Goal: Entertainment & Leisure: Browse casually

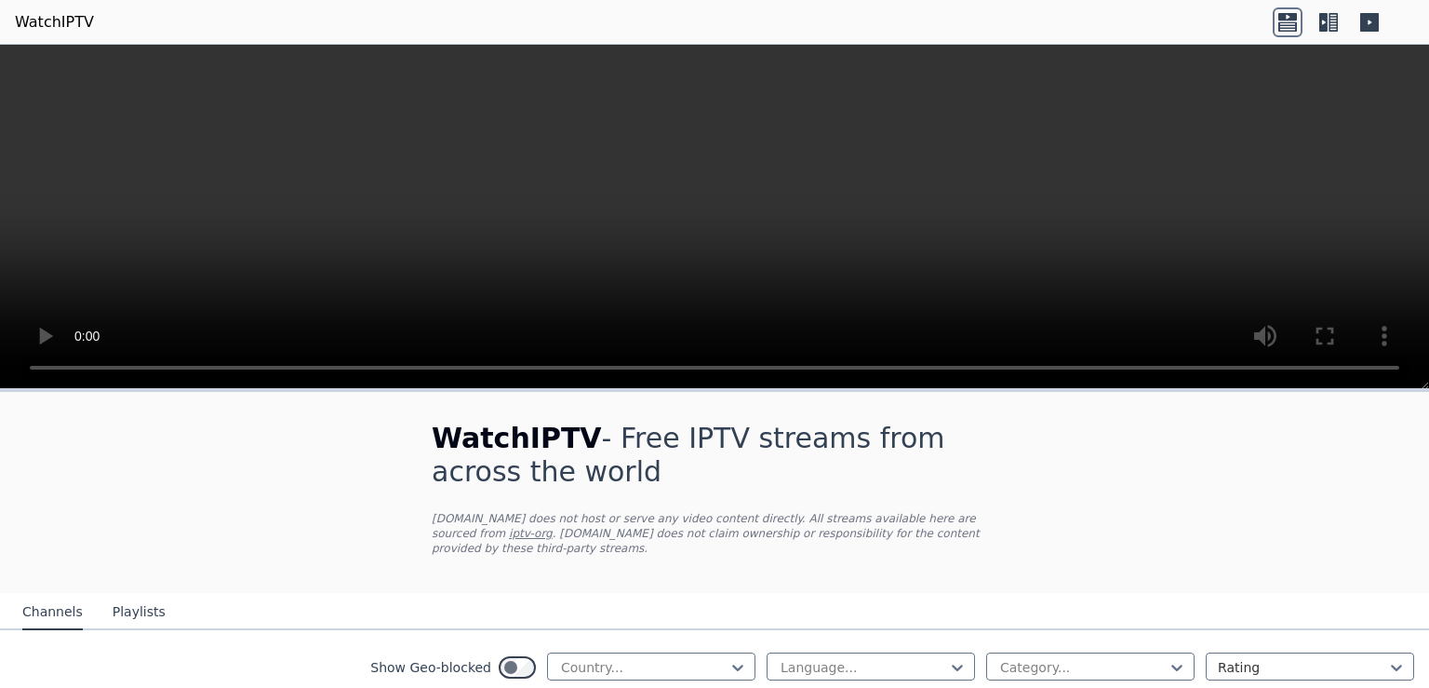
click at [1376, 20] on icon at bounding box center [1369, 22] width 19 height 19
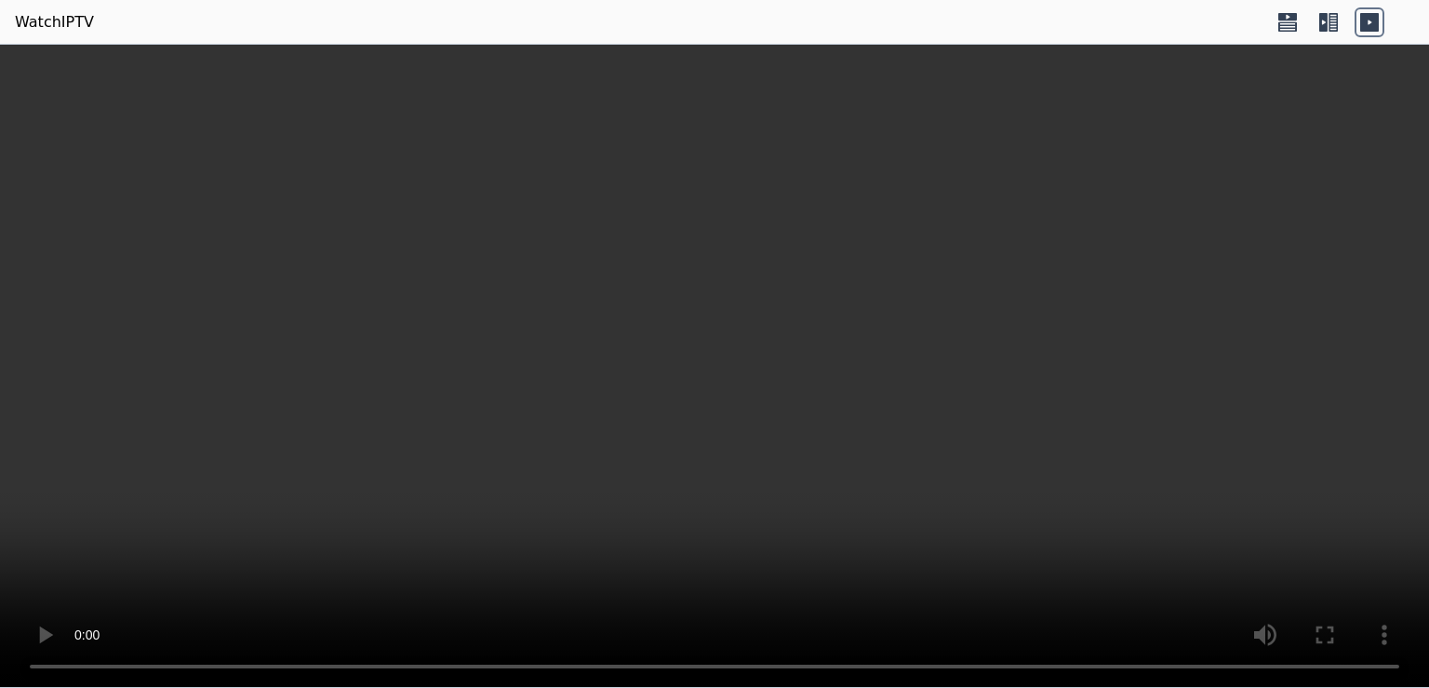
click at [1330, 19] on icon at bounding box center [1329, 22] width 30 height 30
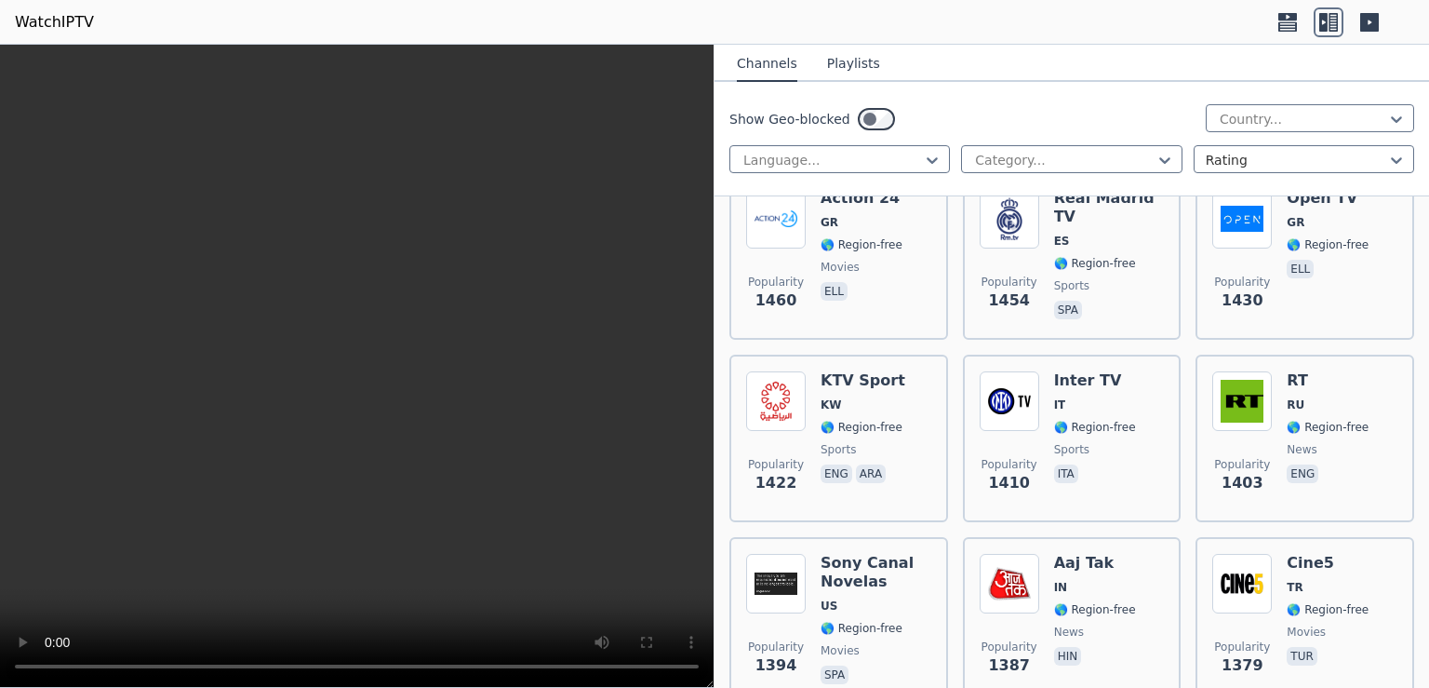
scroll to position [2531, 0]
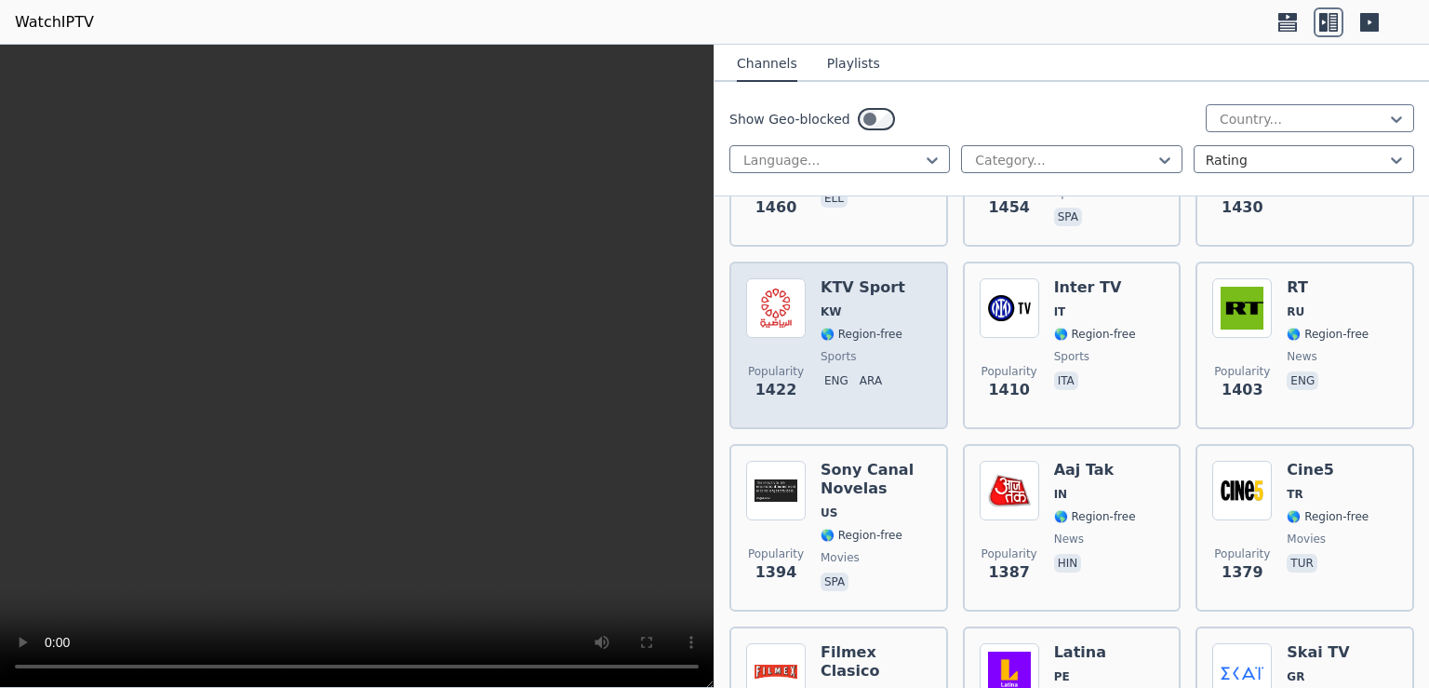
click at [784, 280] on img at bounding box center [776, 308] width 60 height 60
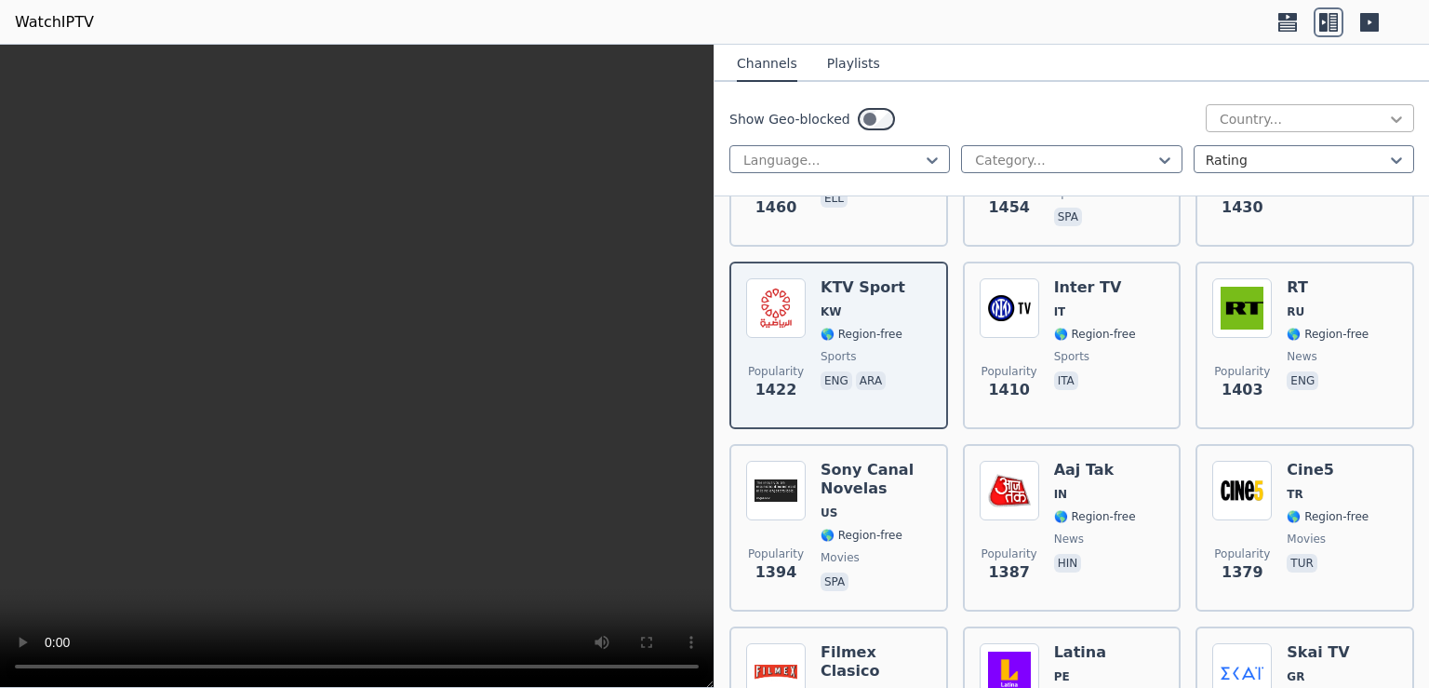
click at [1391, 118] on icon at bounding box center [1396, 119] width 11 height 7
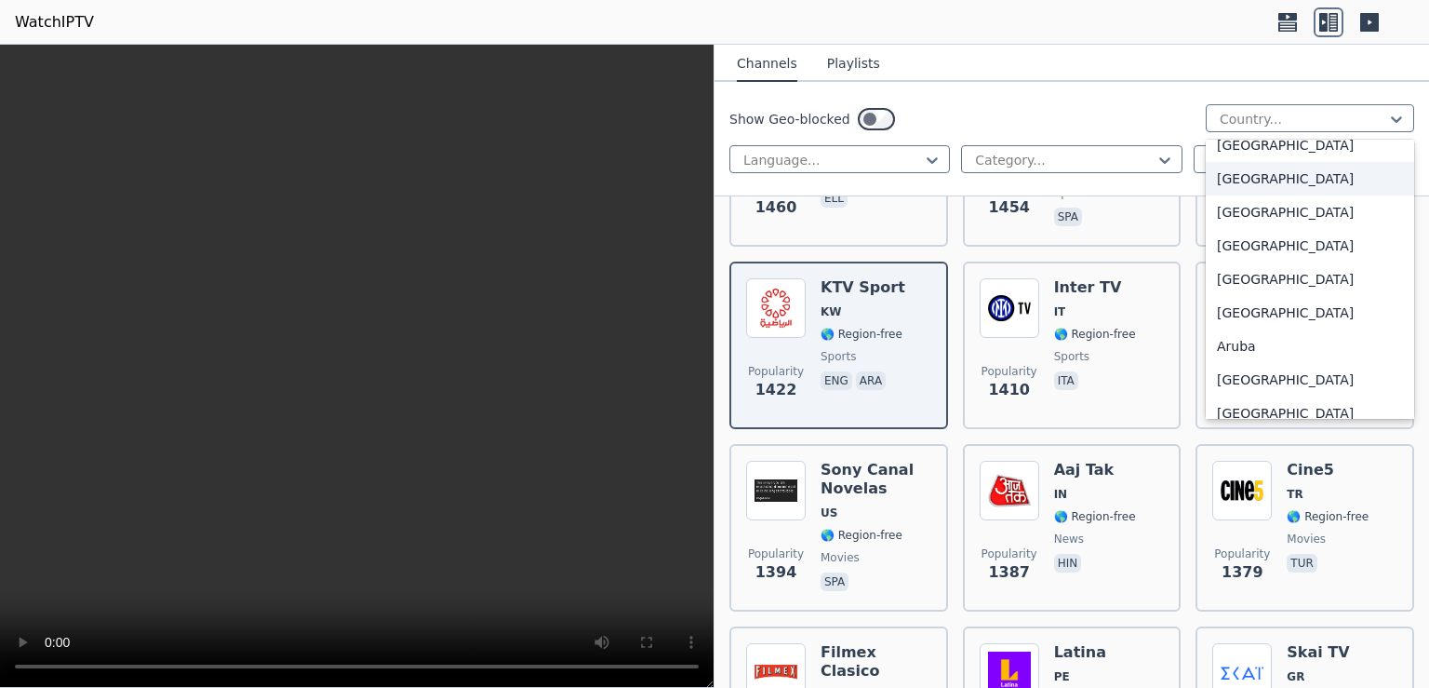
scroll to position [120, 0]
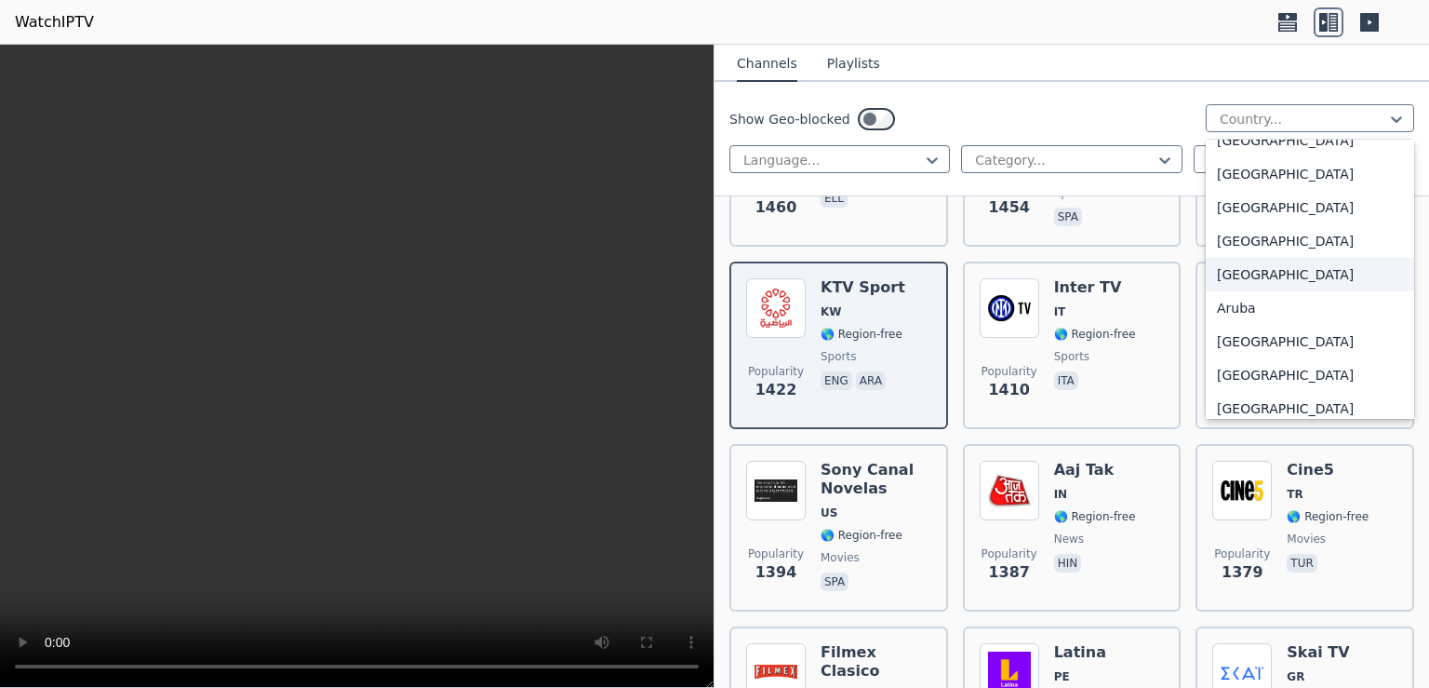
click at [1247, 278] on div "[GEOGRAPHIC_DATA]" at bounding box center [1310, 274] width 208 height 33
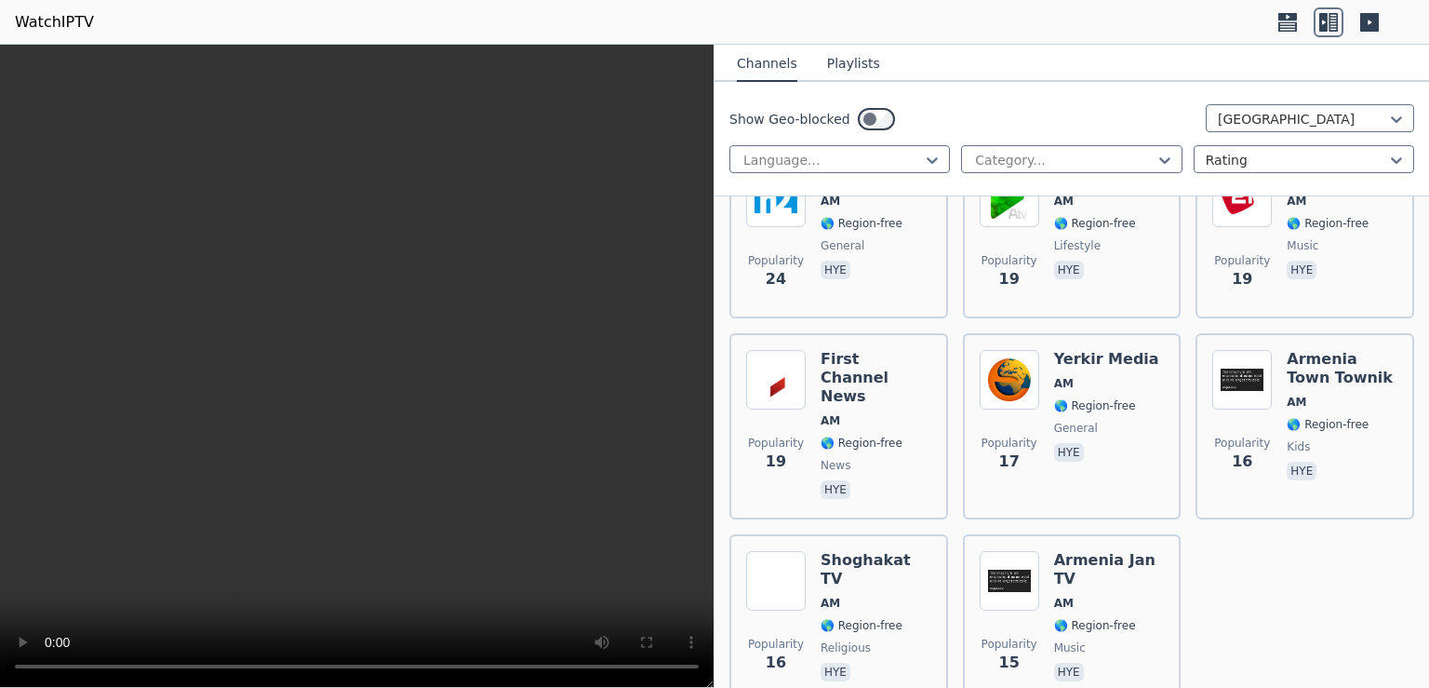
scroll to position [1206, 0]
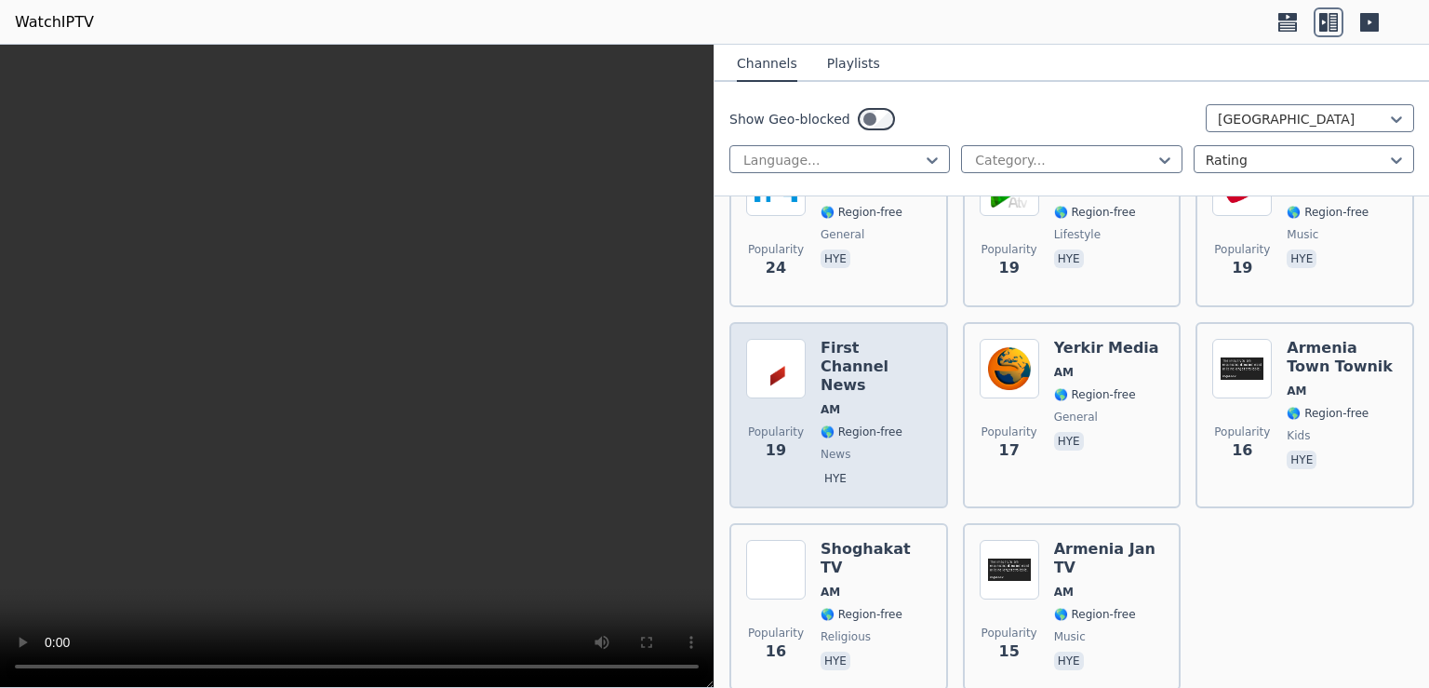
click at [821, 339] on h6 "First Channel News" at bounding box center [876, 367] width 111 height 56
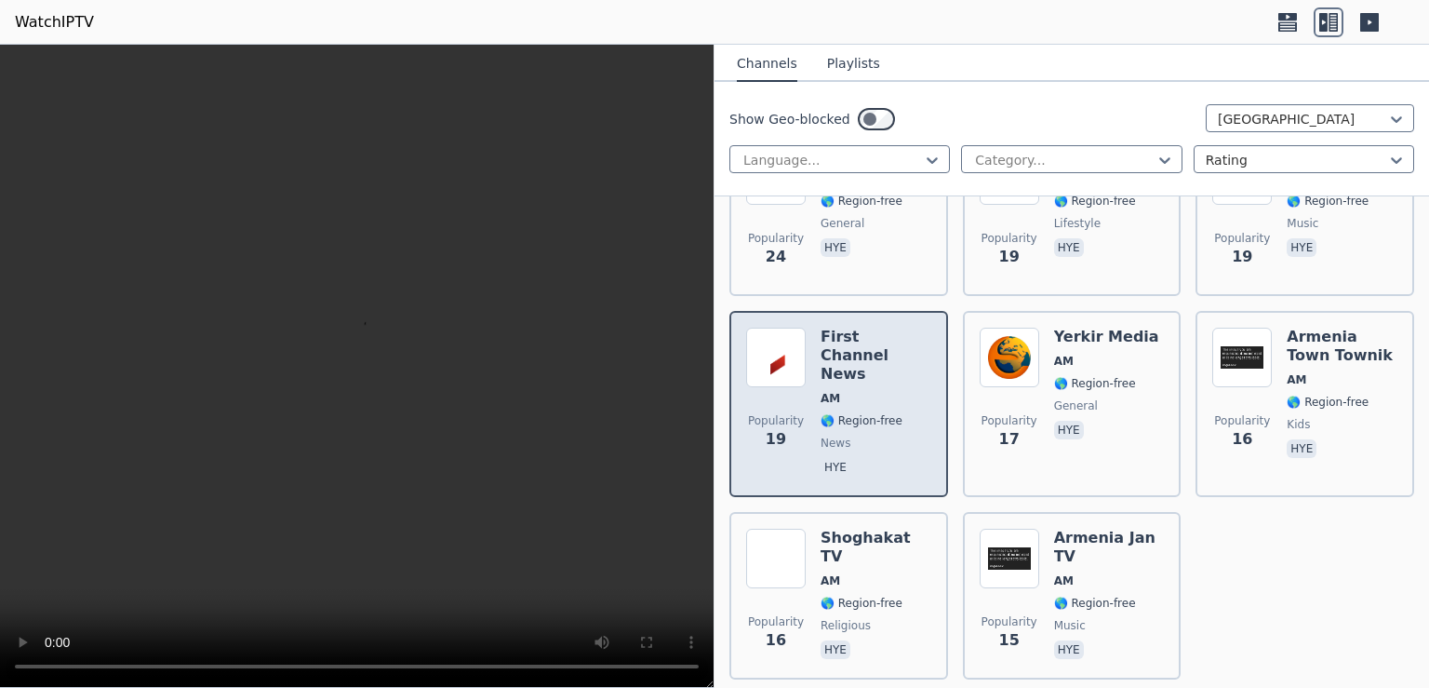
scroll to position [1227, 0]
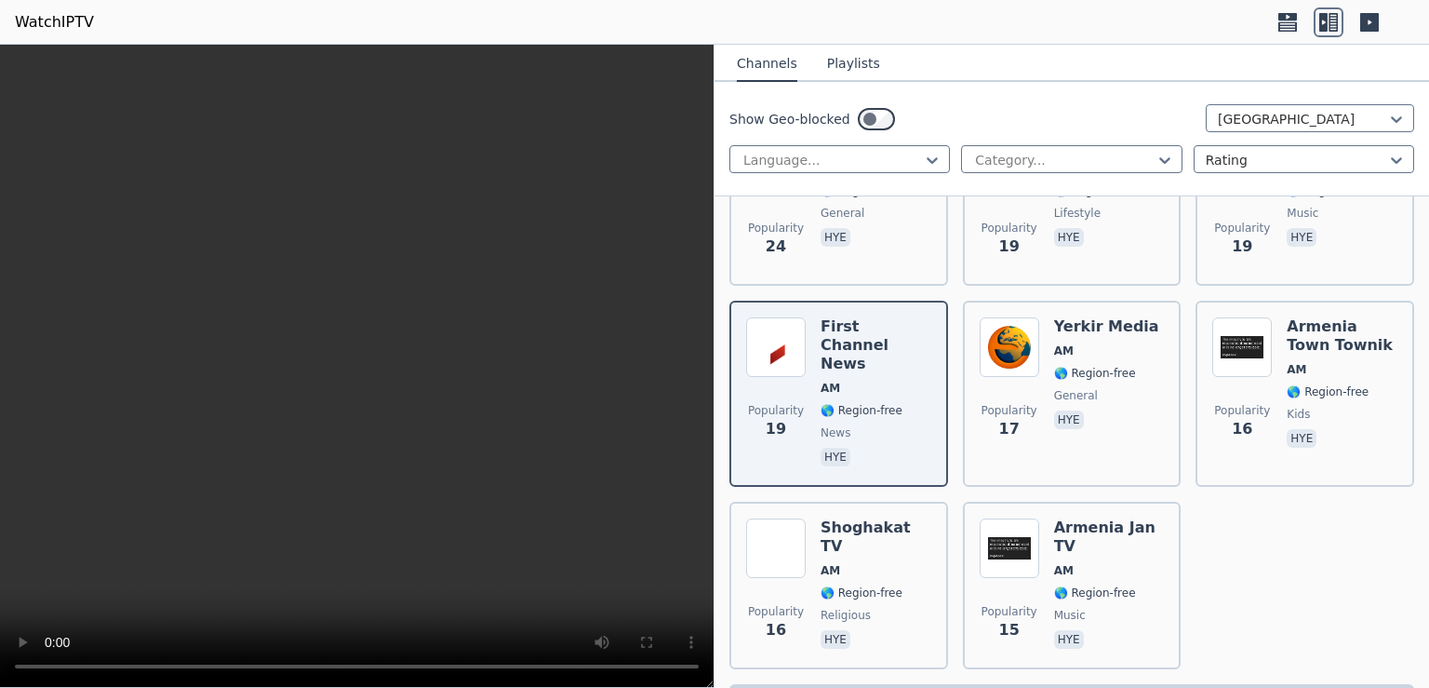
click at [1248, 687] on p "❗️Only the first 250 channels are returned, use the filters to narrow down chan…" at bounding box center [1072, 700] width 670 height 19
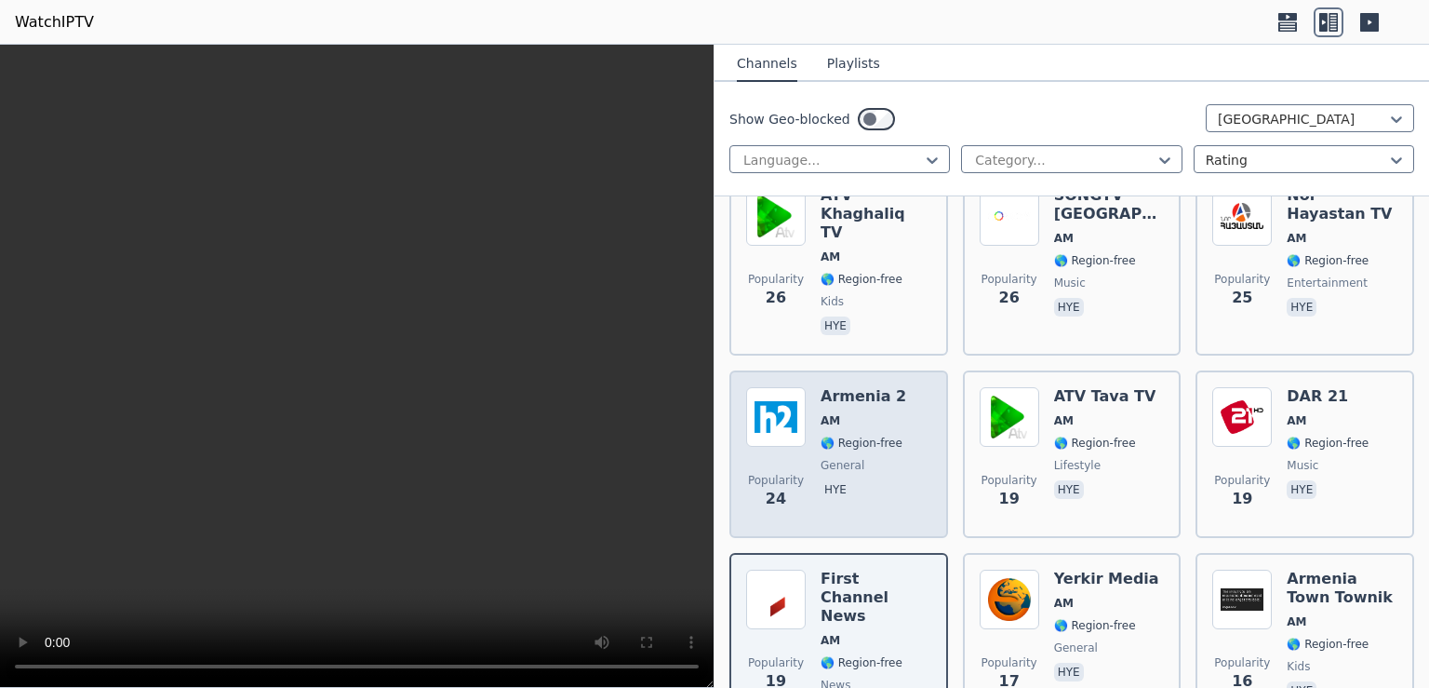
scroll to position [986, 0]
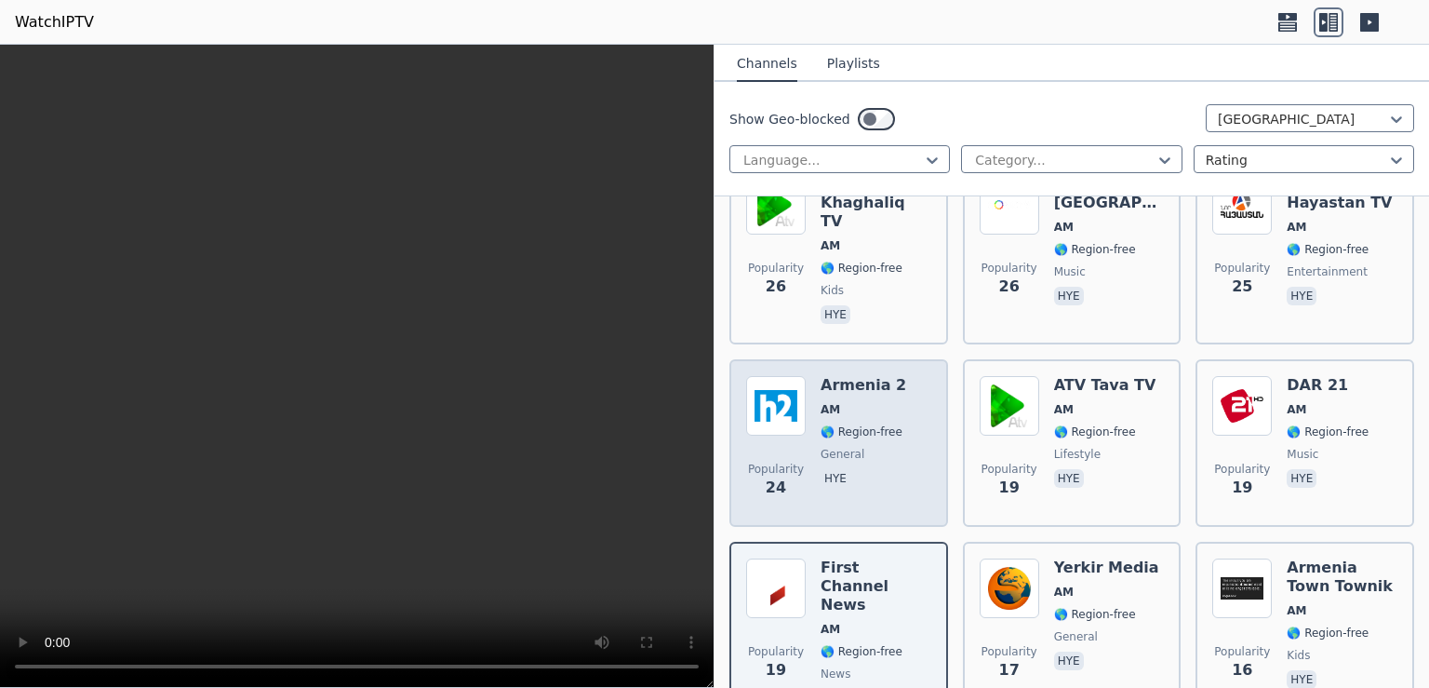
click at [782, 380] on img at bounding box center [776, 406] width 60 height 60
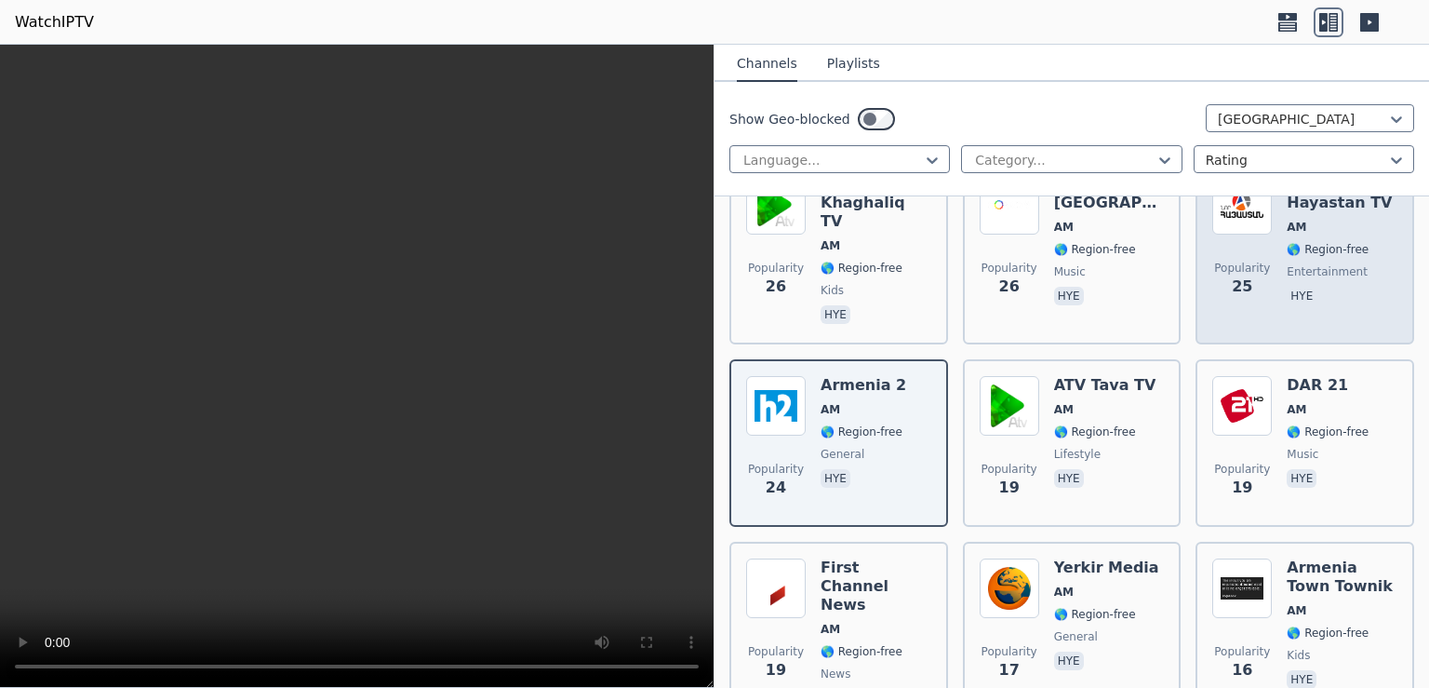
click at [1320, 219] on div "Nor Hayastan TV AM 🌎 Region-free entertainment hye" at bounding box center [1342, 251] width 111 height 153
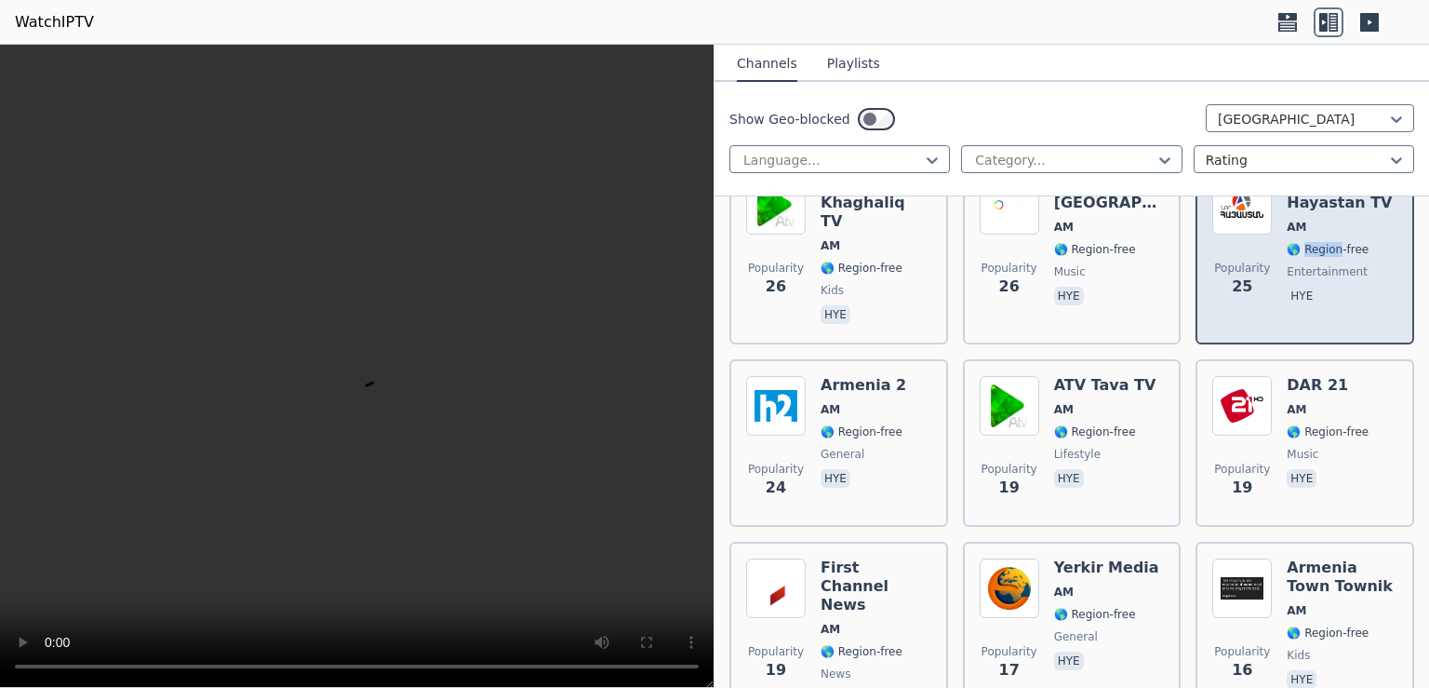
click at [1320, 219] on div "Nor Hayastan TV AM 🌎 Region-free entertainment hye" at bounding box center [1342, 251] width 111 height 153
click at [1232, 212] on img at bounding box center [1242, 205] width 60 height 60
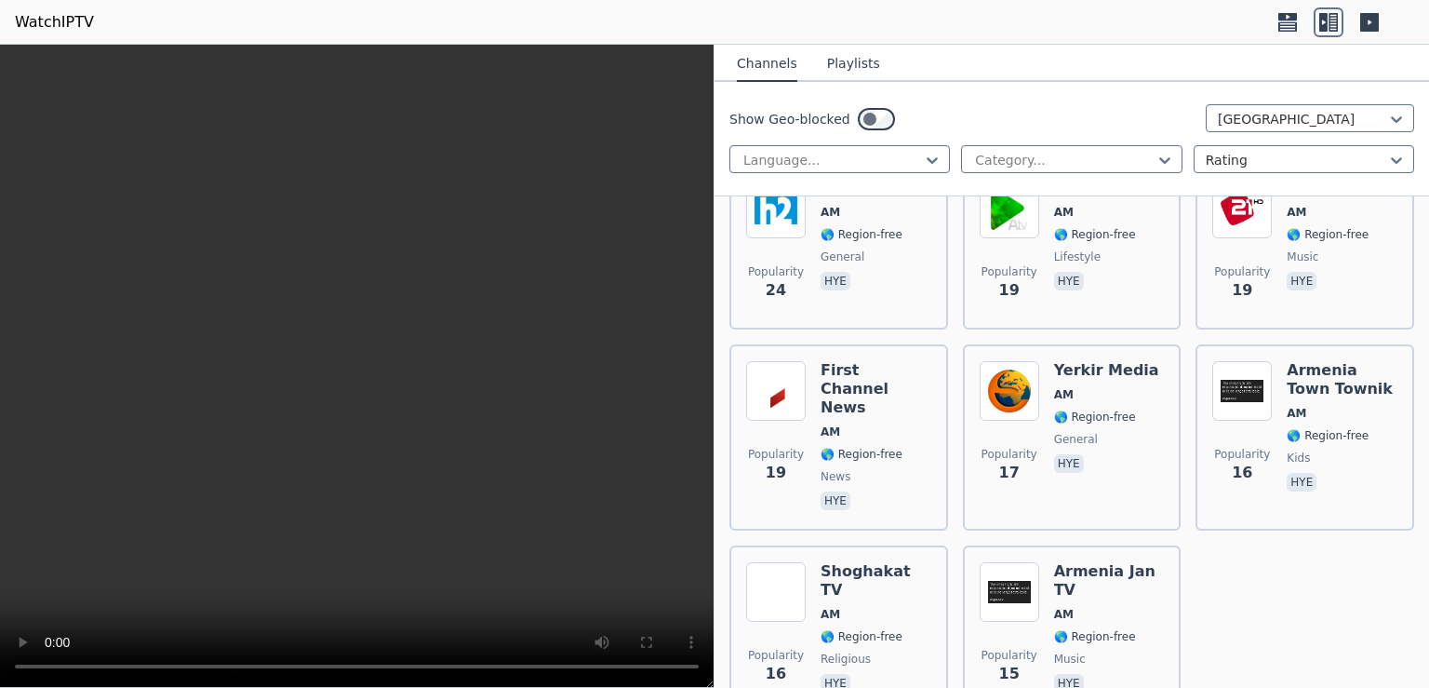
scroll to position [1227, 0]
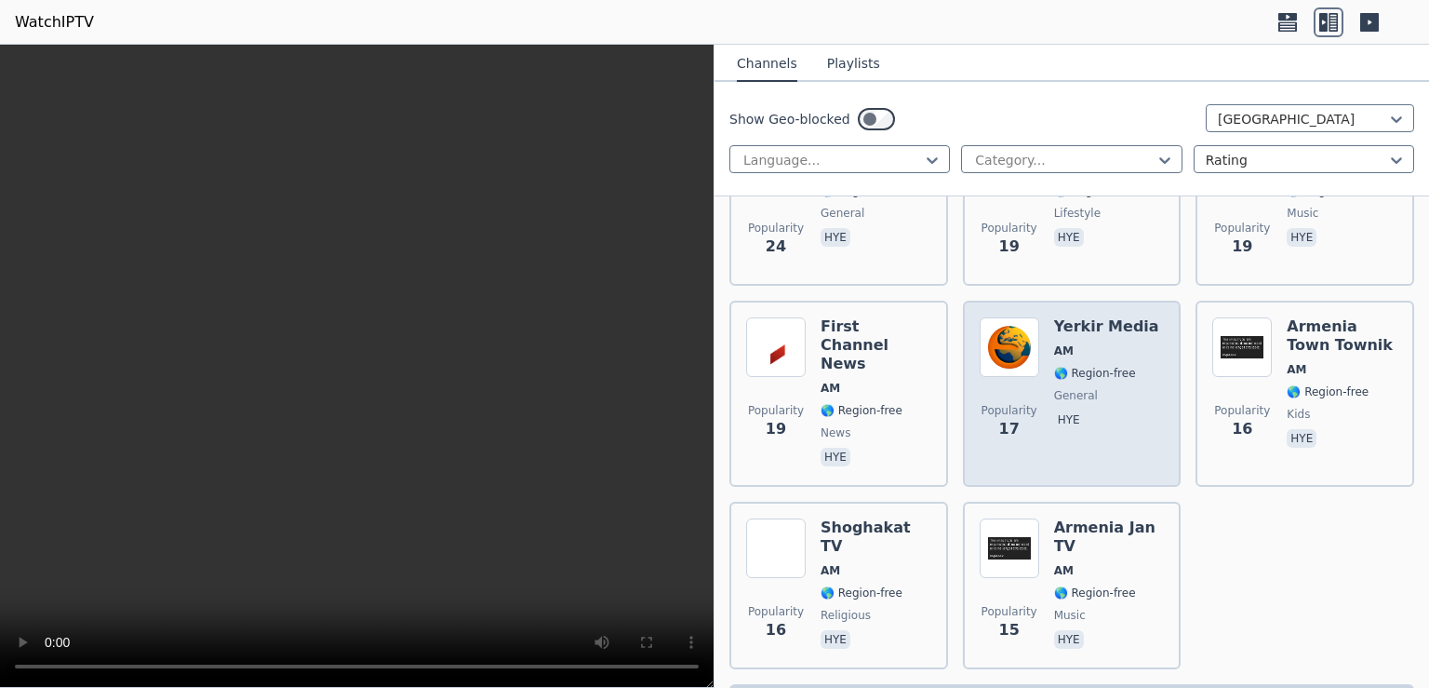
click at [1102, 343] on span "AM" at bounding box center [1106, 350] width 105 height 15
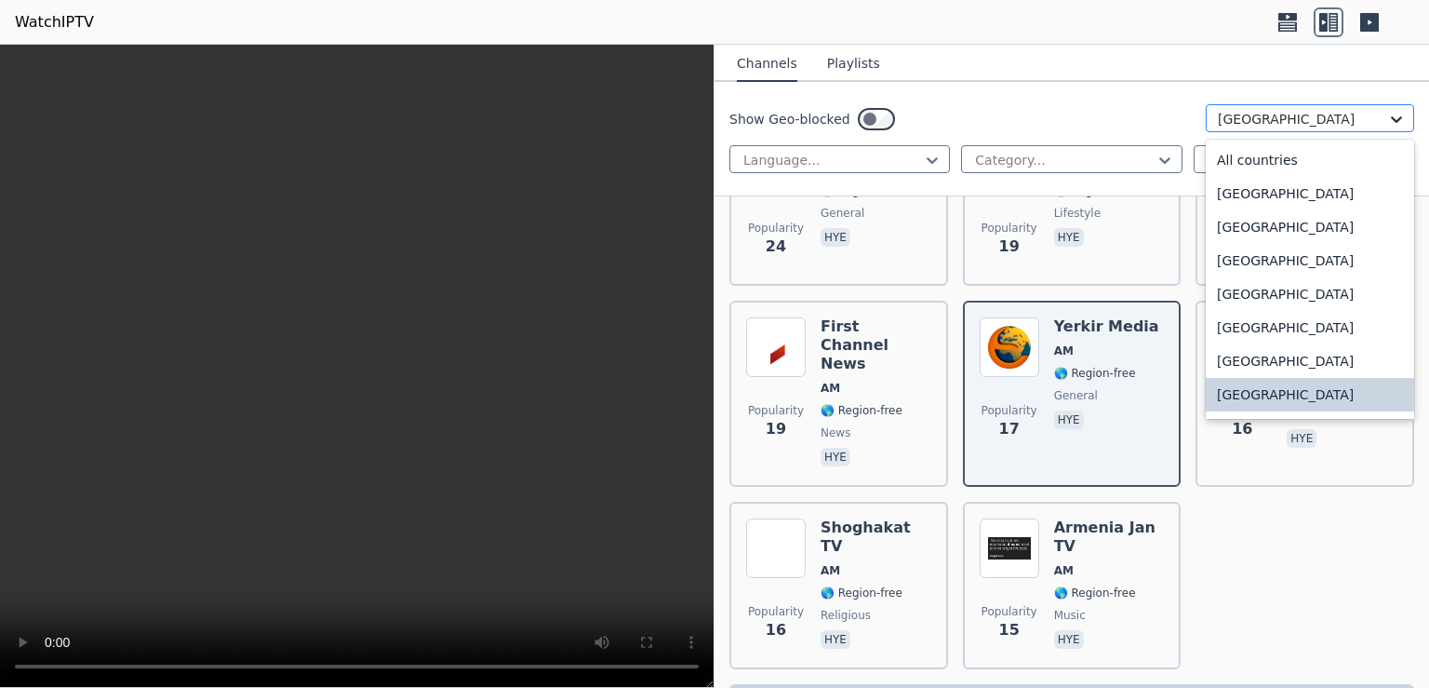
click at [1387, 117] on icon at bounding box center [1396, 119] width 19 height 19
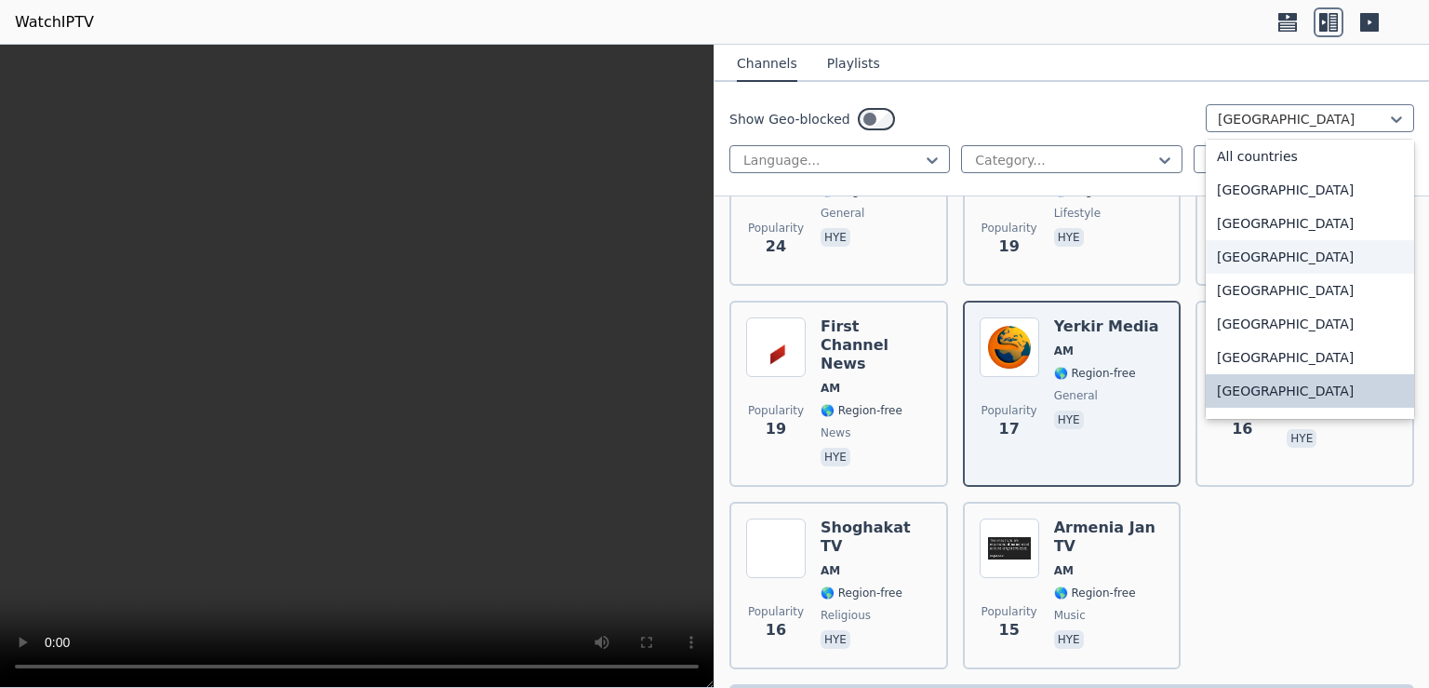
scroll to position [124, 0]
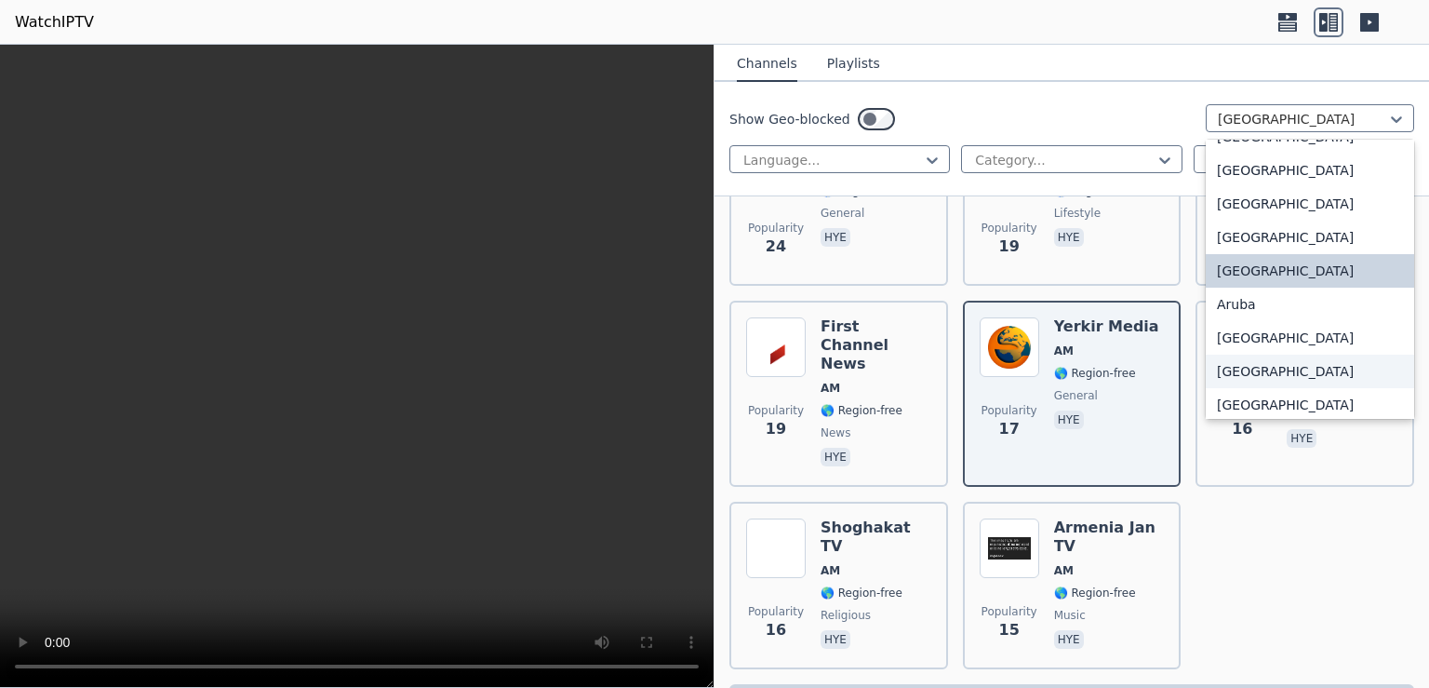
click at [1222, 373] on div "[GEOGRAPHIC_DATA]" at bounding box center [1310, 370] width 208 height 33
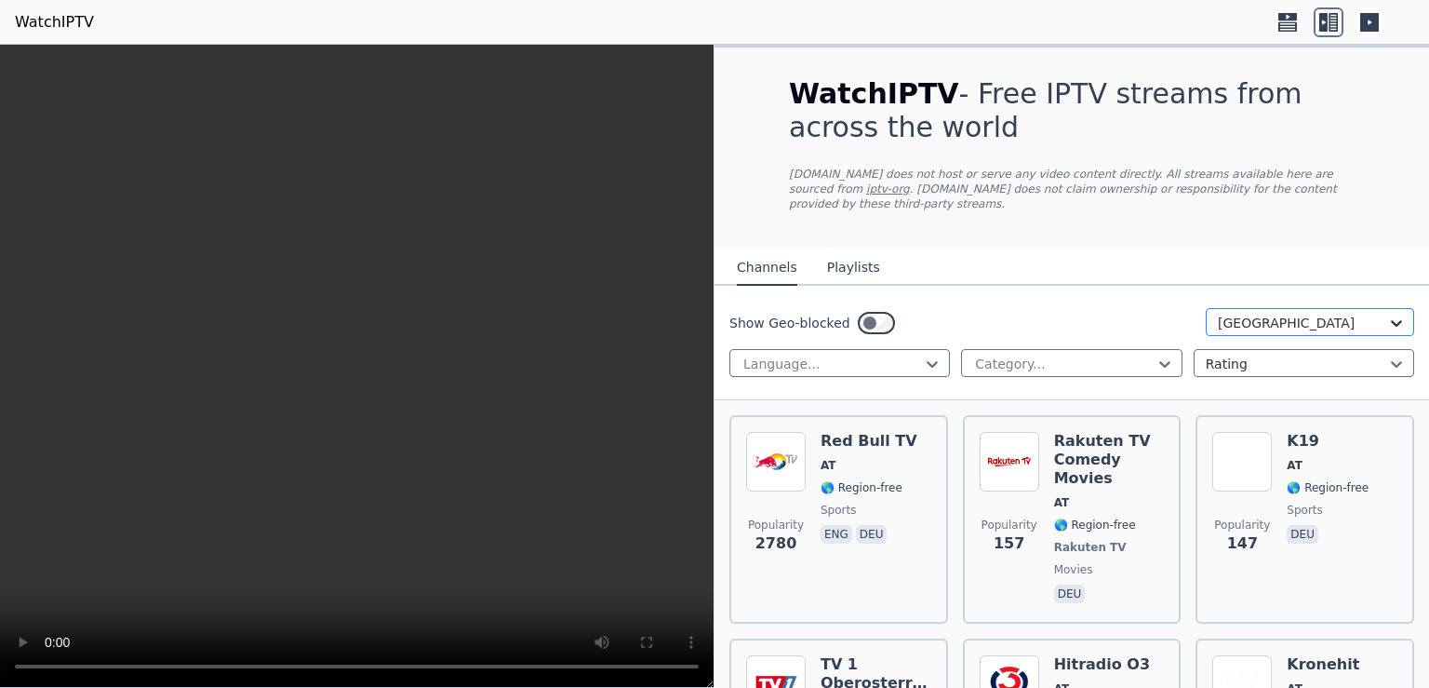
click at [1391, 320] on icon at bounding box center [1396, 323] width 11 height 7
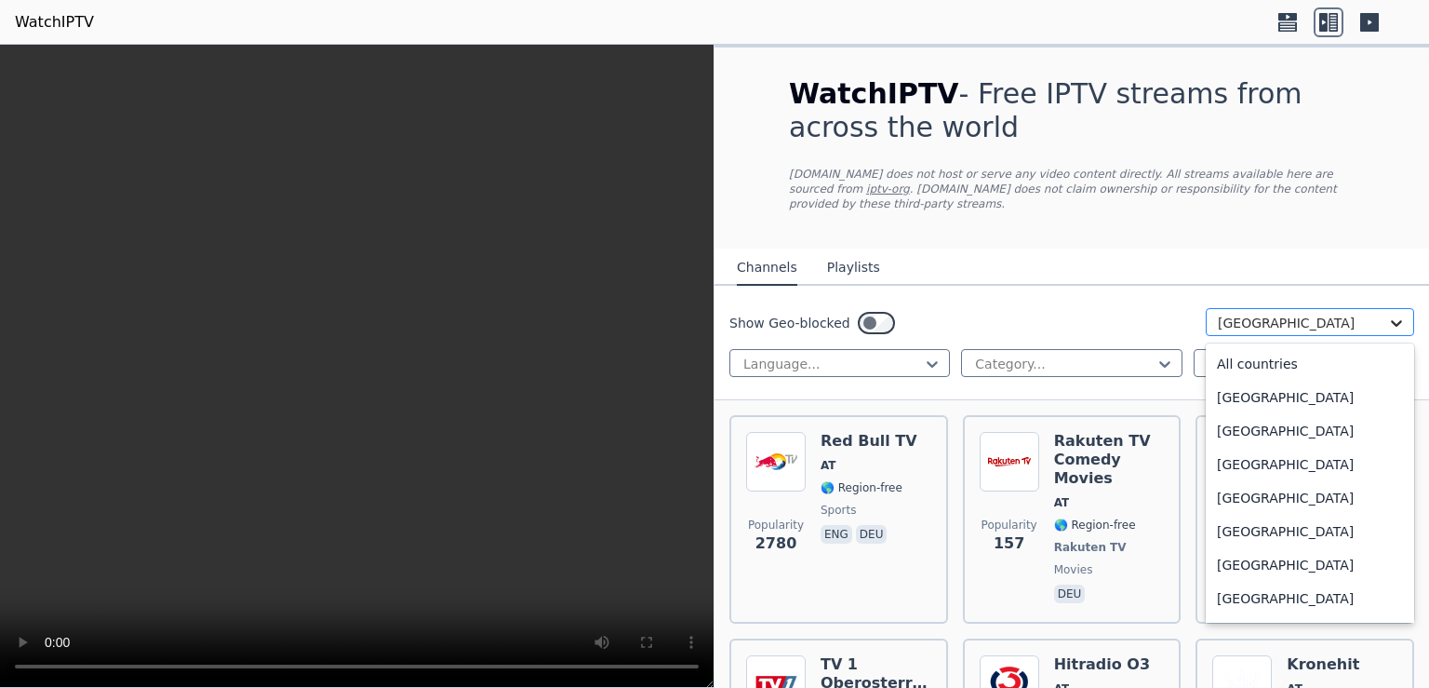
scroll to position [104, 0]
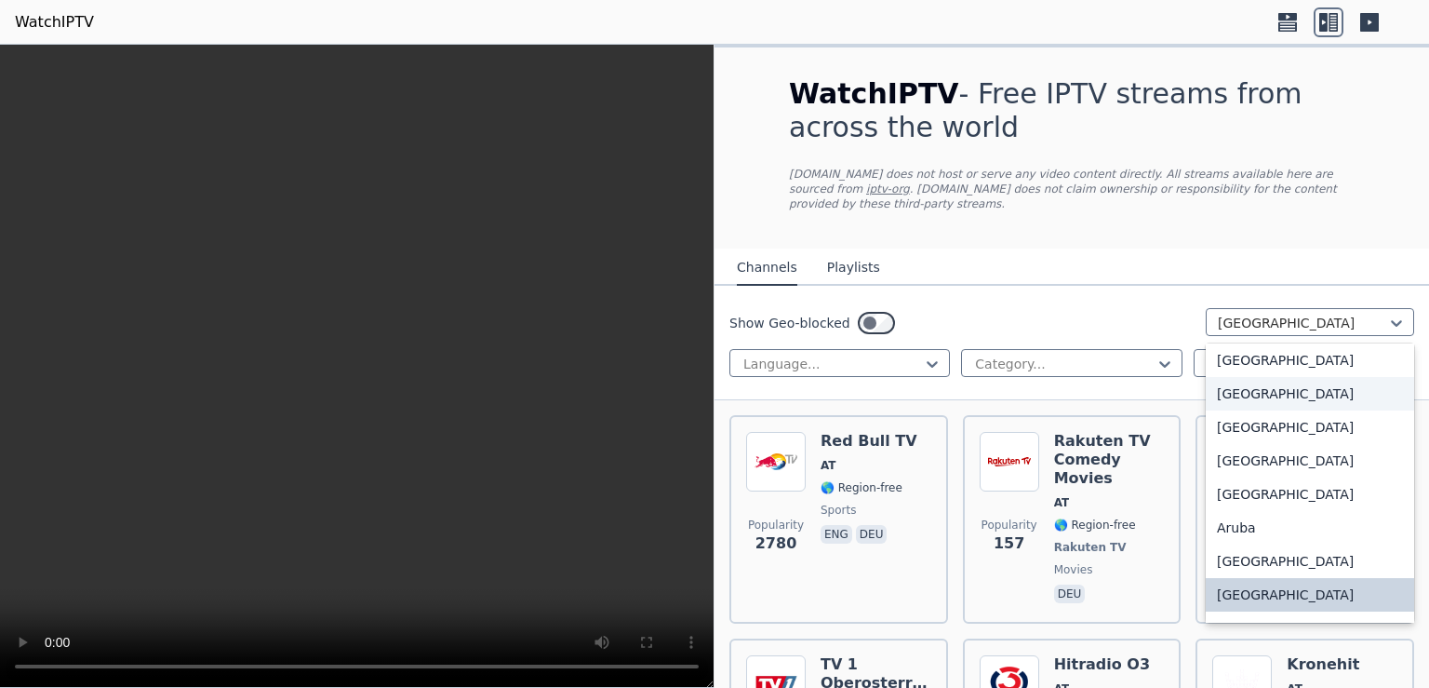
click at [1229, 377] on div "[GEOGRAPHIC_DATA]" at bounding box center [1310, 393] width 208 height 33
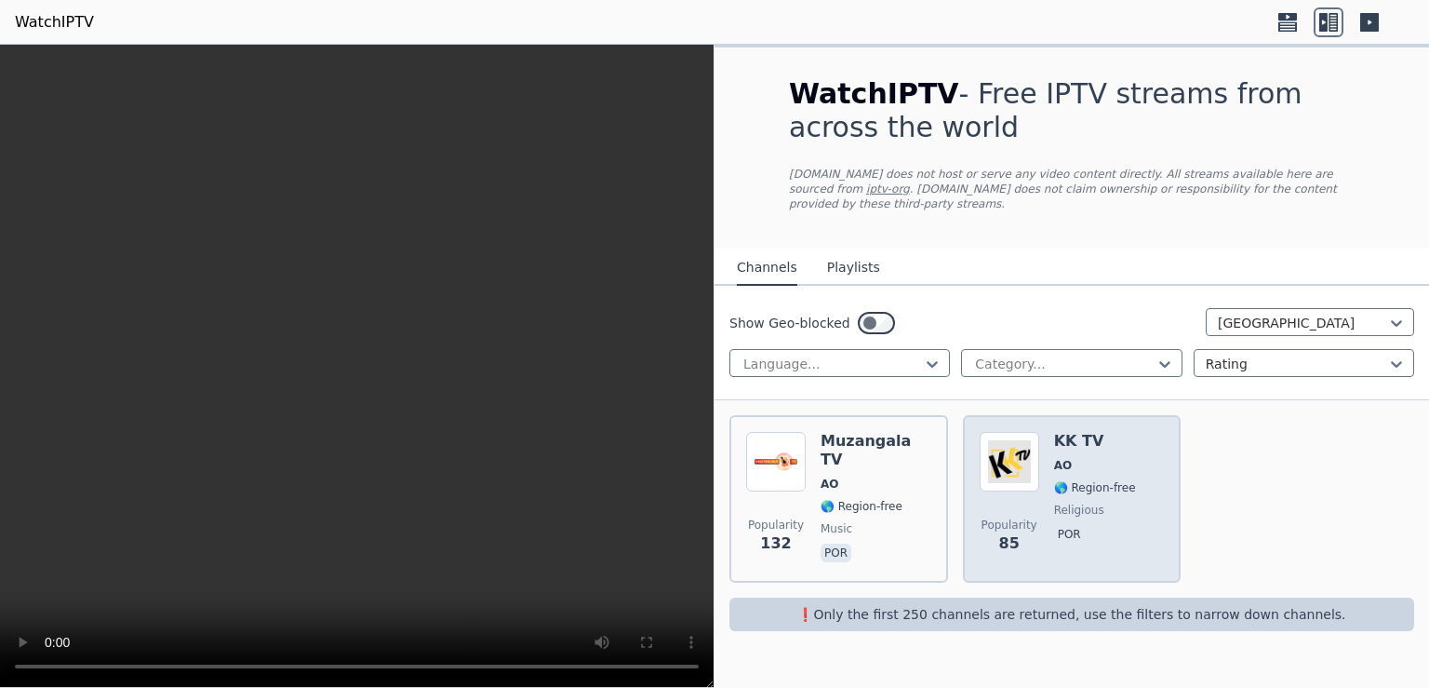
click at [1066, 432] on h6 "KK TV" at bounding box center [1095, 441] width 82 height 19
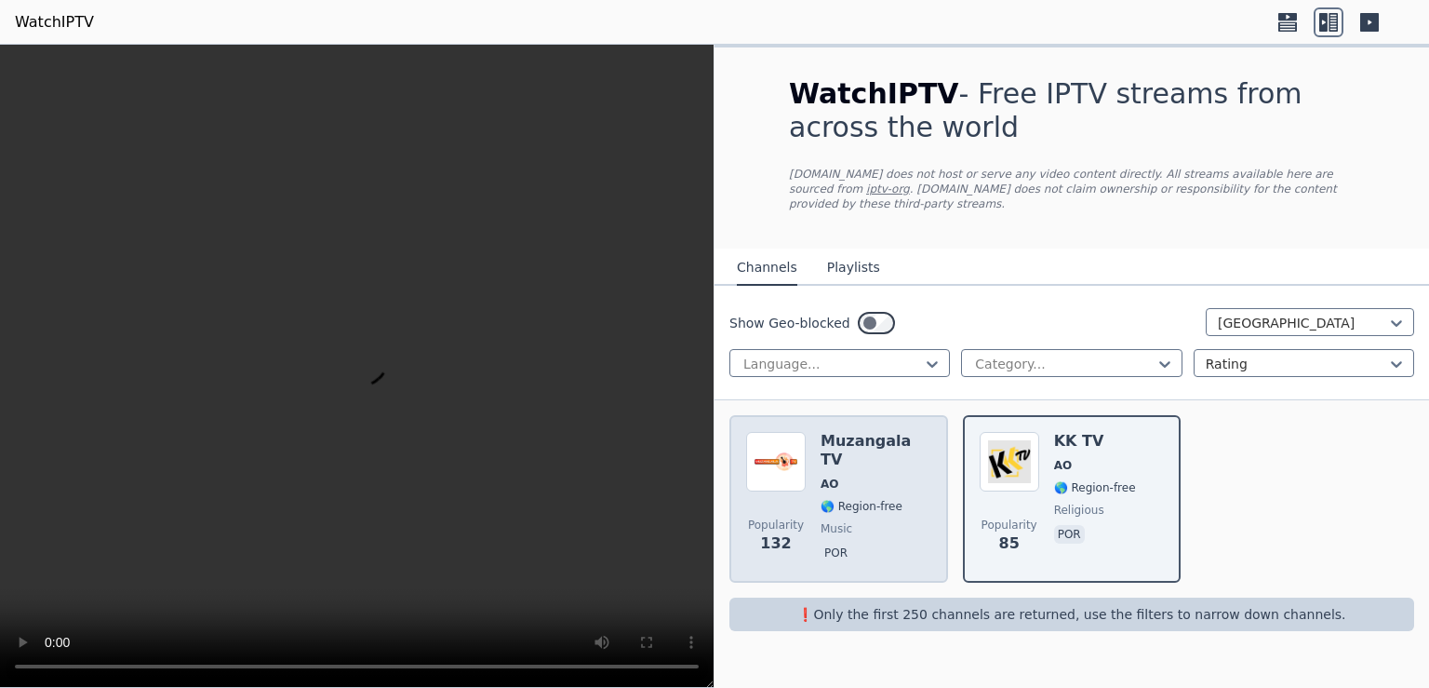
click at [848, 434] on h6 "Muzangala TV" at bounding box center [876, 450] width 111 height 37
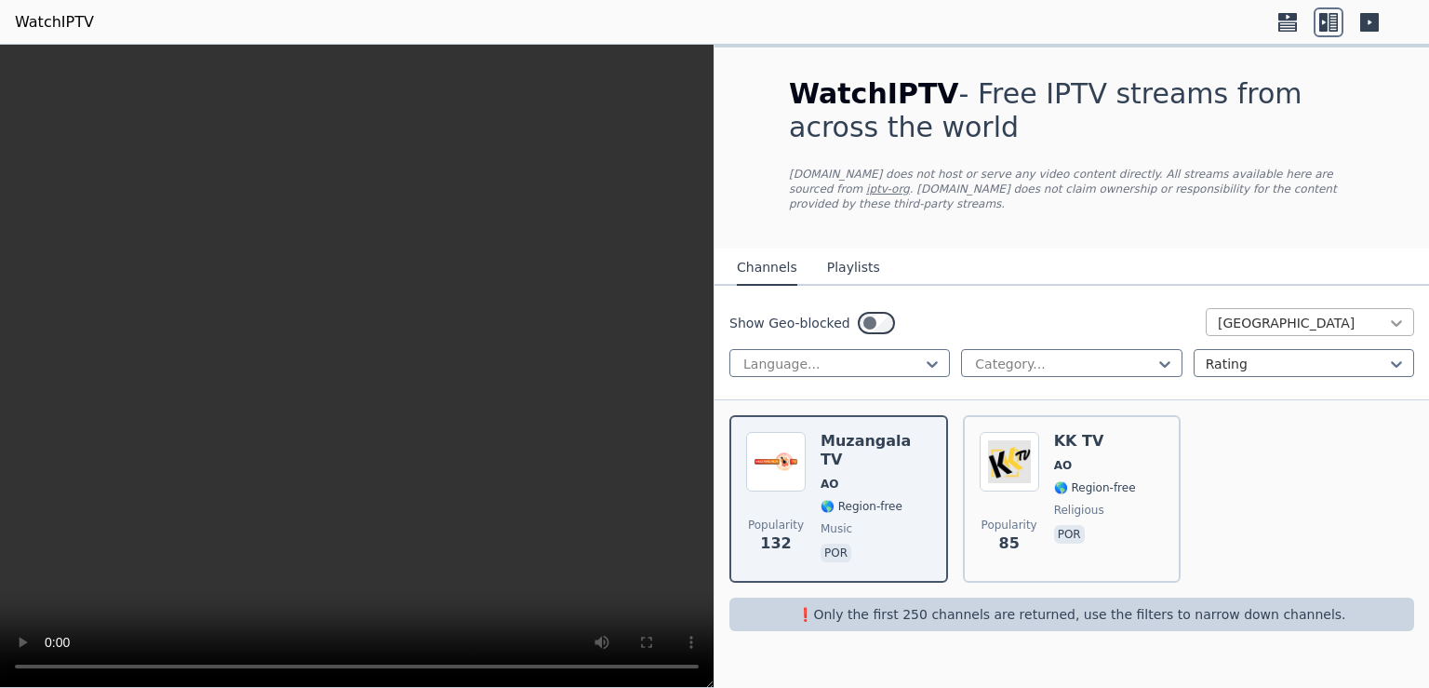
click at [1397, 320] on icon at bounding box center [1396, 323] width 11 height 7
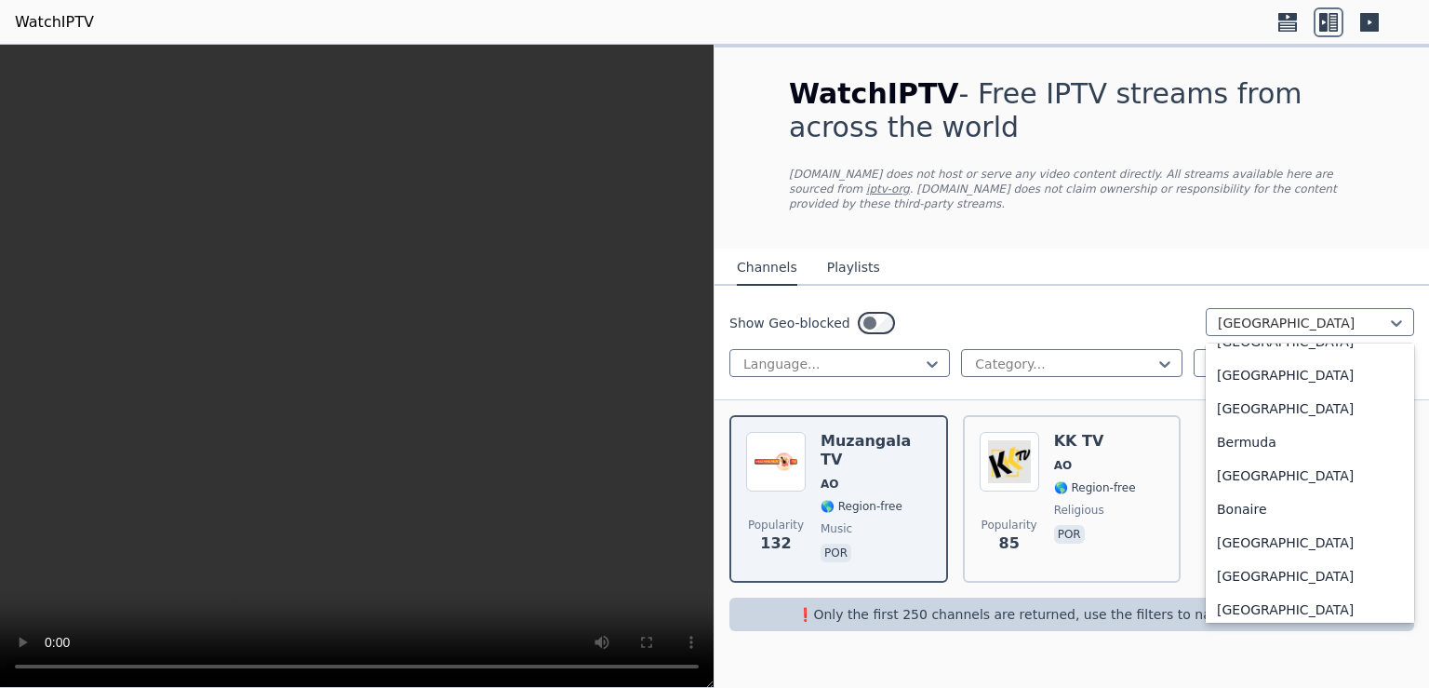
scroll to position [603, 0]
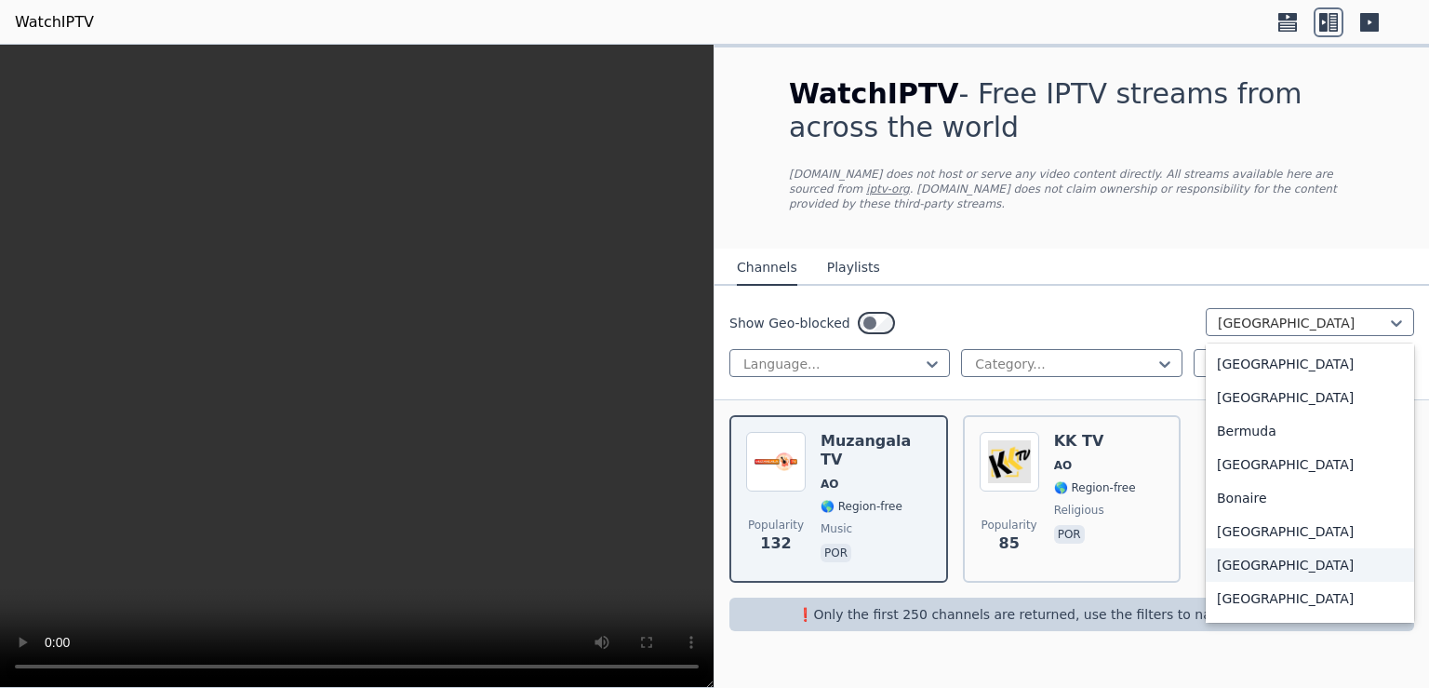
click at [1252, 560] on div "[GEOGRAPHIC_DATA]" at bounding box center [1310, 564] width 208 height 33
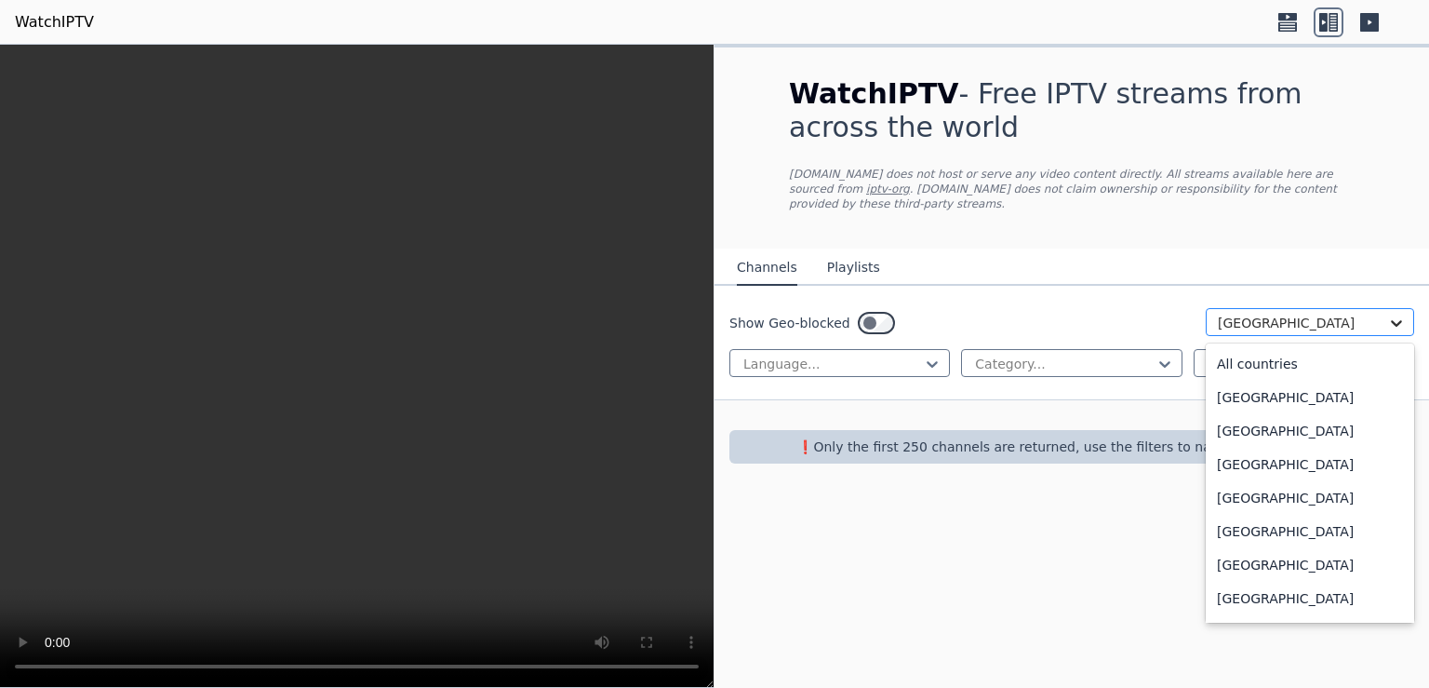
click at [1400, 314] on icon at bounding box center [1396, 323] width 19 height 19
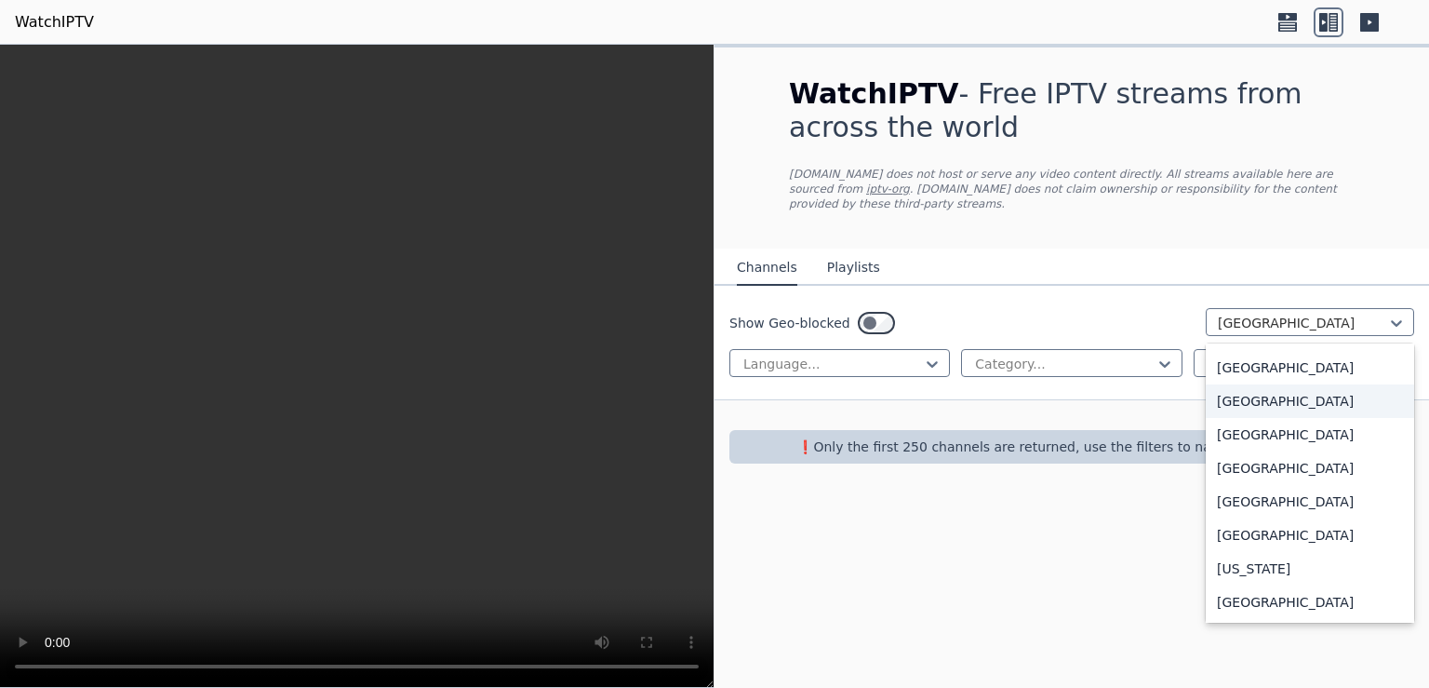
scroll to position [3105, 0]
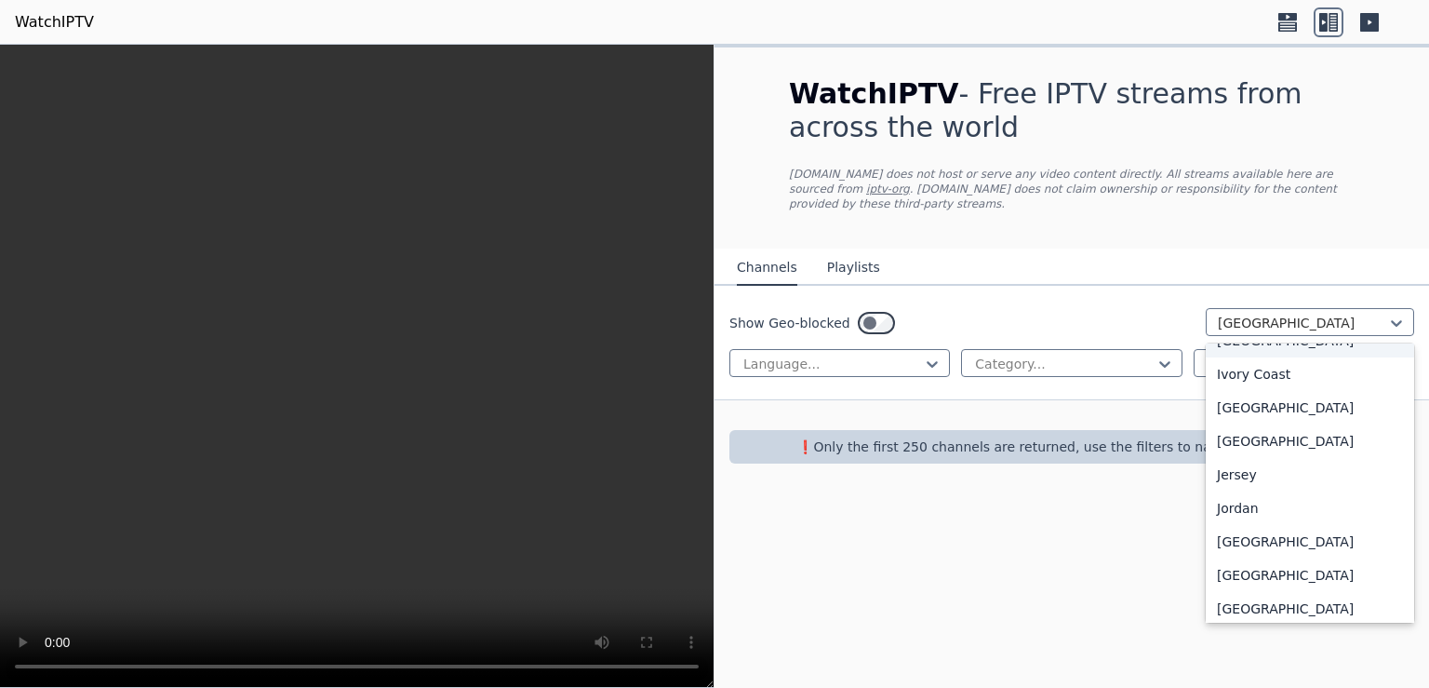
click at [1236, 345] on div "[GEOGRAPHIC_DATA]" at bounding box center [1310, 340] width 208 height 33
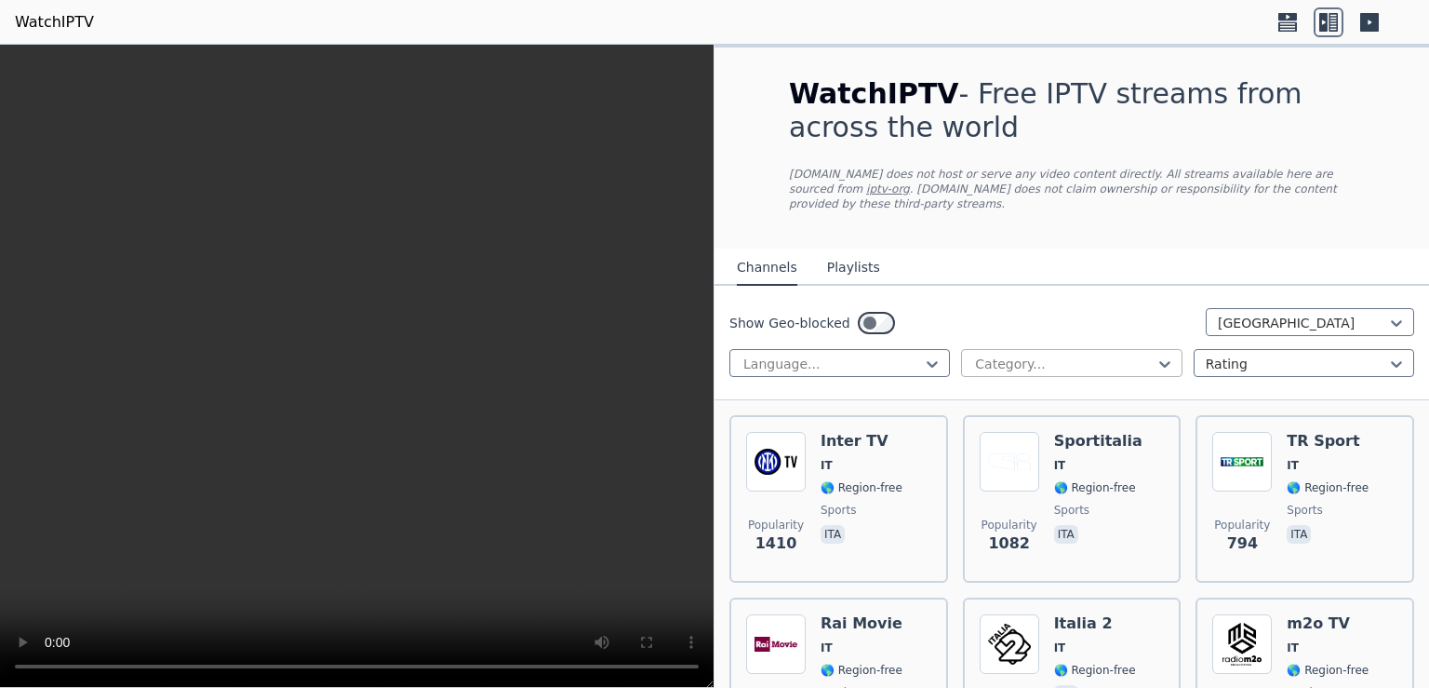
scroll to position [120, 0]
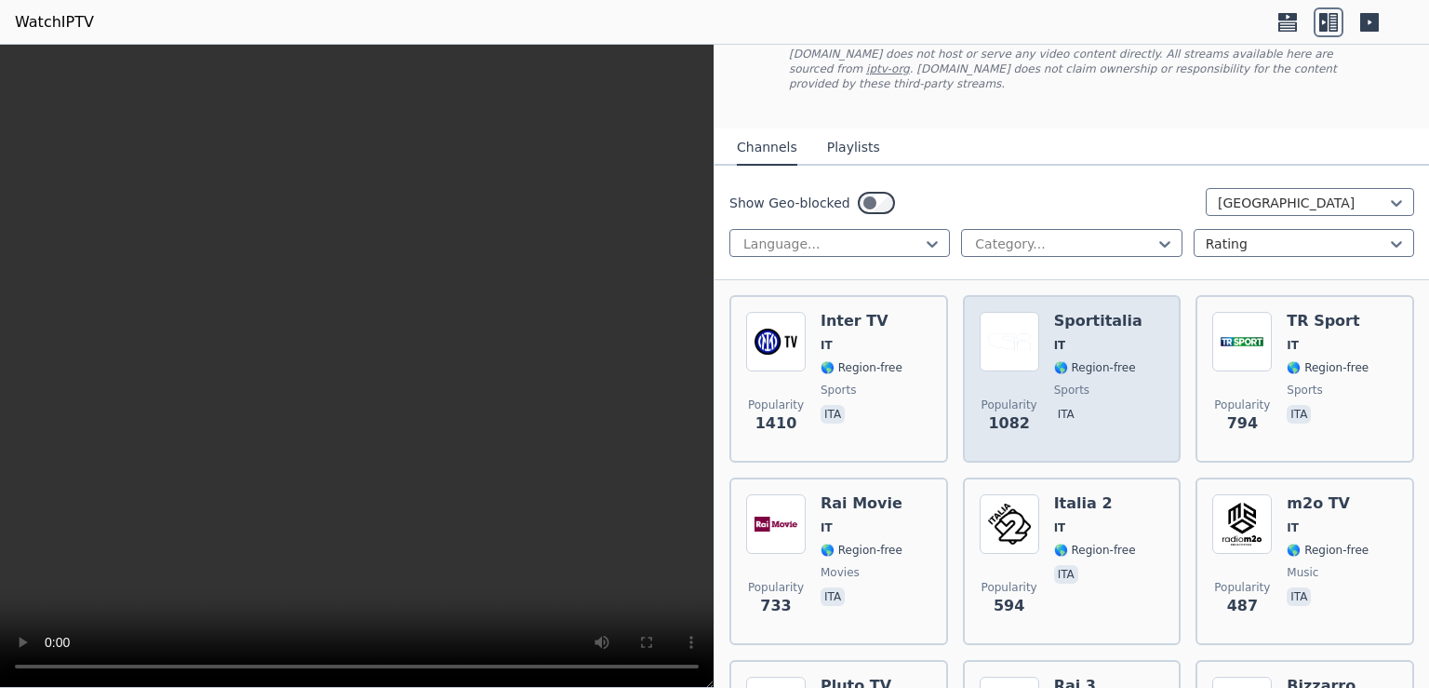
click at [1089, 338] on div "Sportitalia IT 🌎 Region-free sports ita" at bounding box center [1098, 379] width 88 height 134
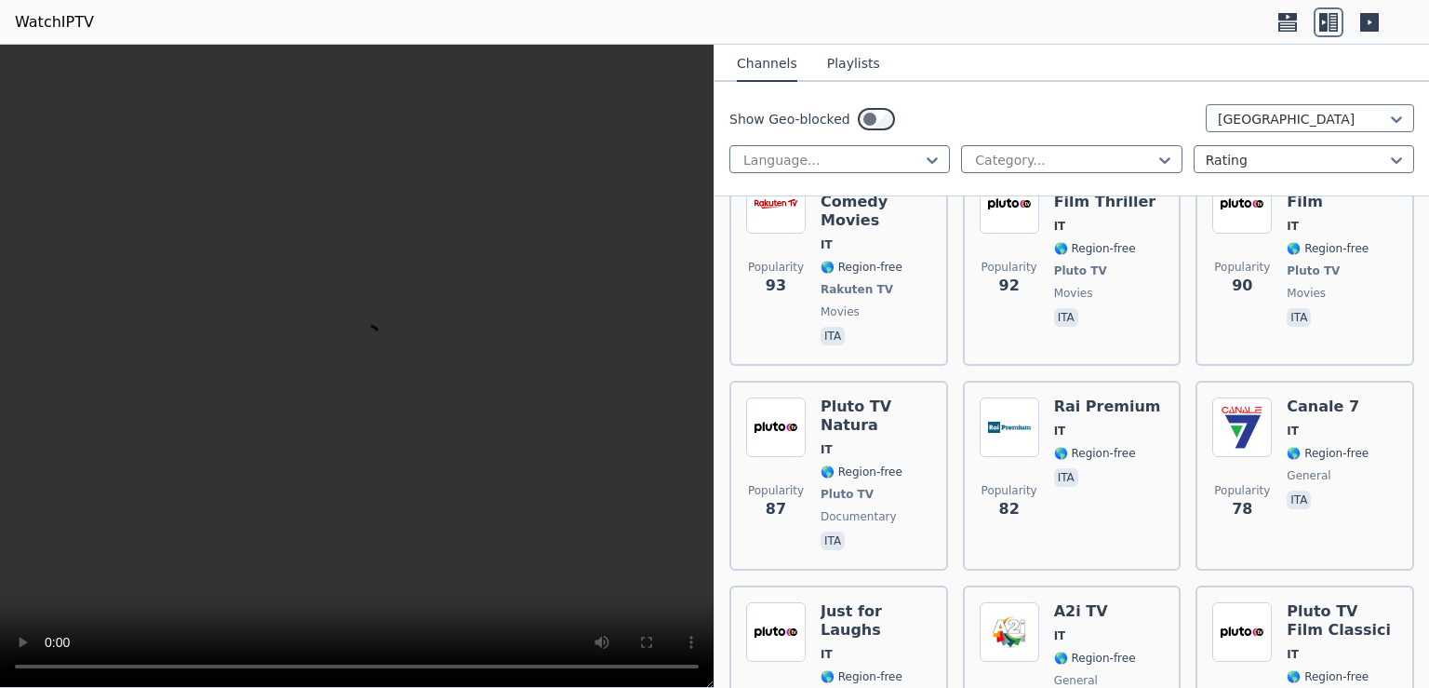
scroll to position [2291, 0]
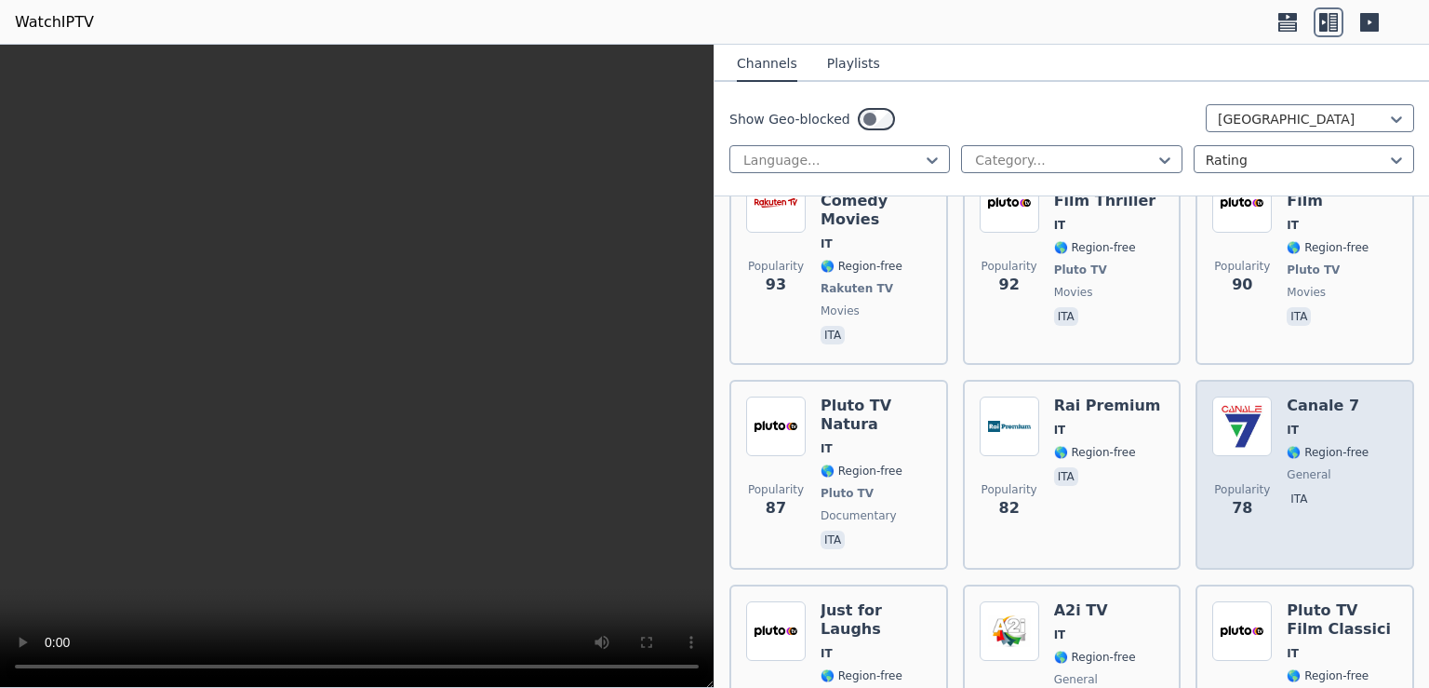
click at [1262, 396] on div "Popularity 78 [PERSON_NAME] 7 IT 🌎 Region-free general ita" at bounding box center [1304, 474] width 185 height 156
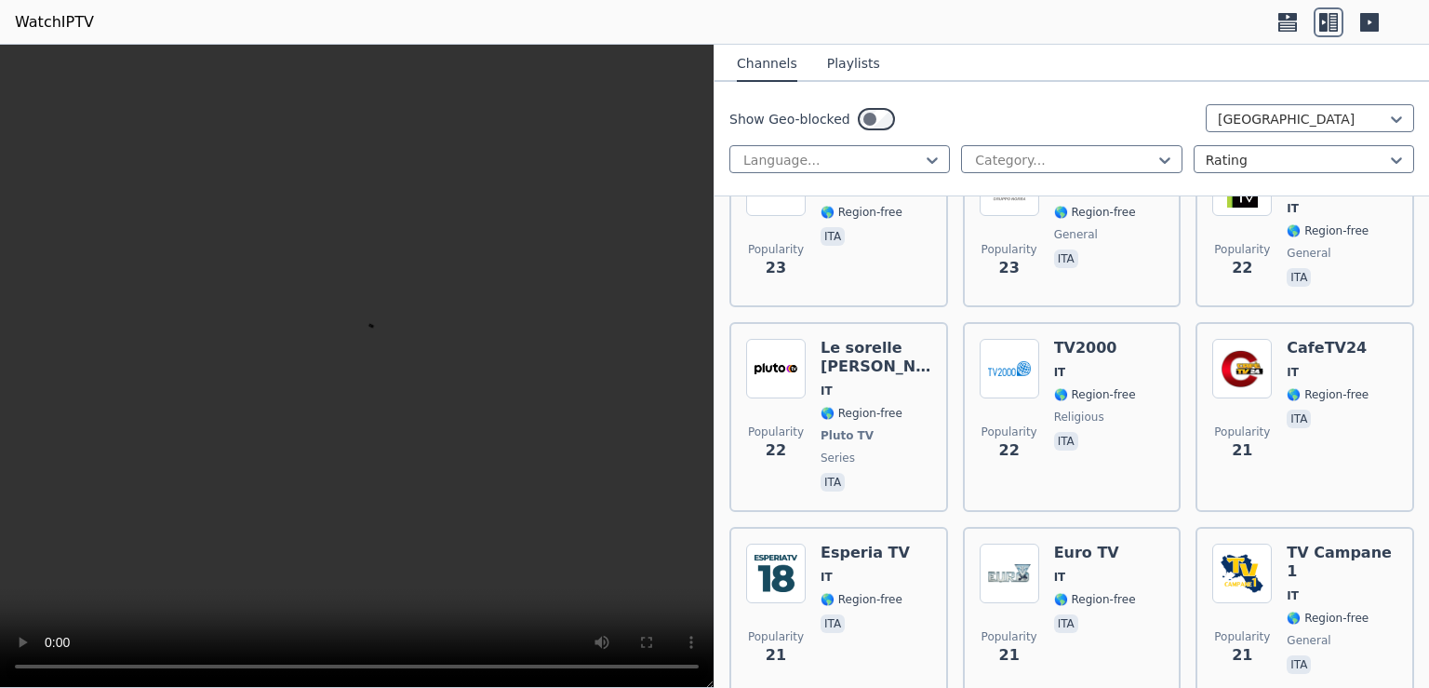
scroll to position [7475, 0]
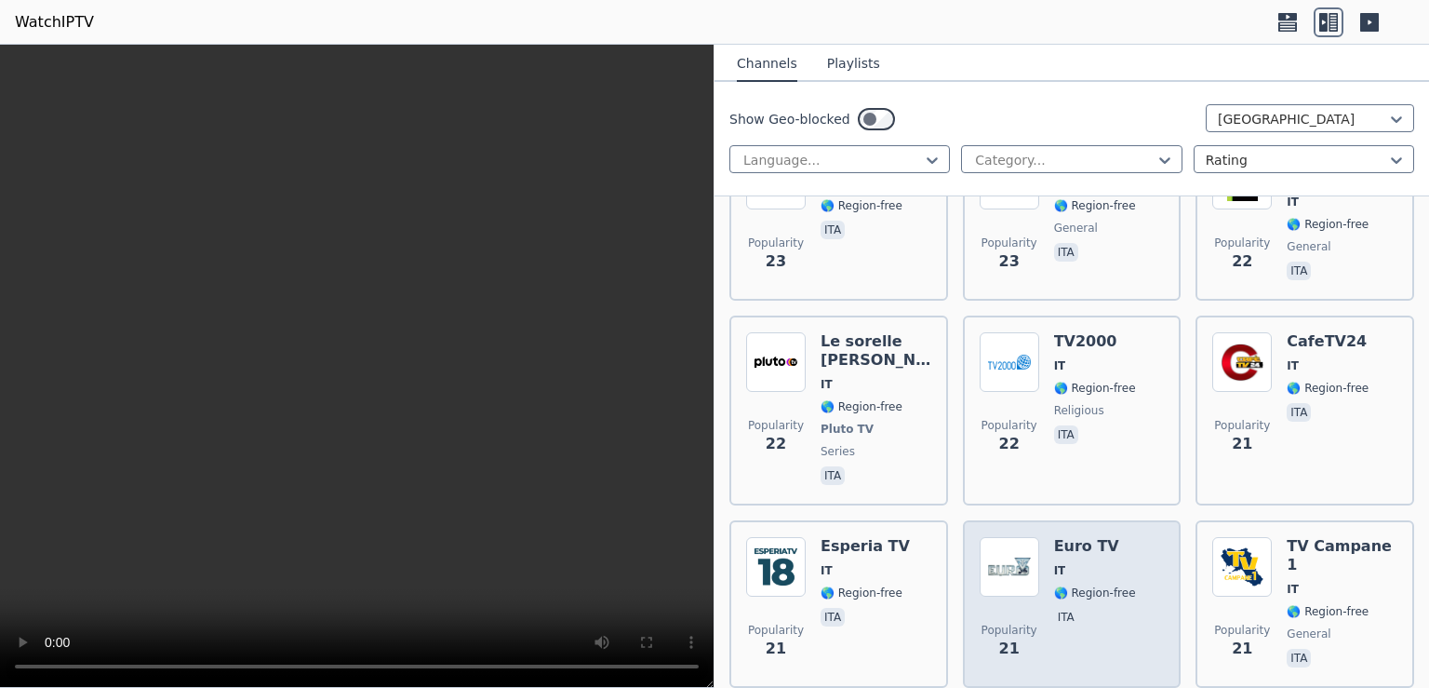
click at [1075, 563] on span "IT" at bounding box center [1095, 570] width 82 height 15
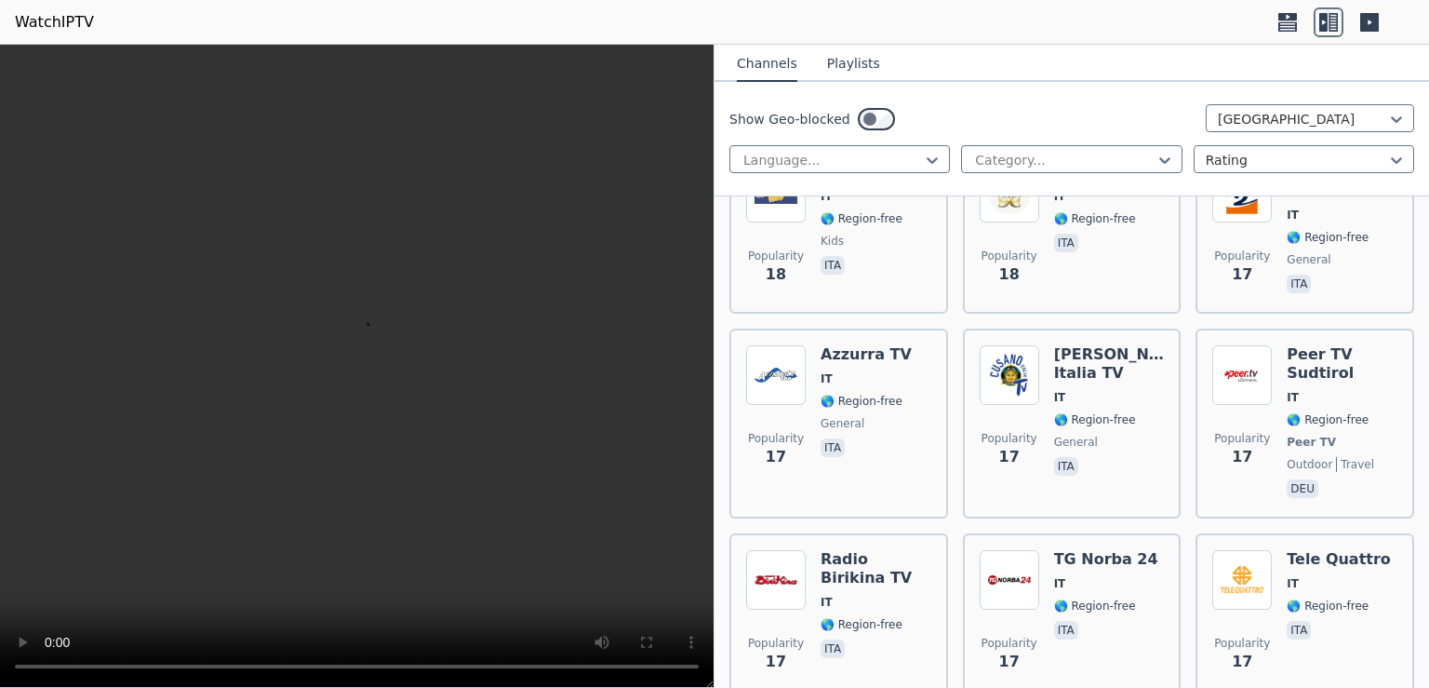
scroll to position [8681, 0]
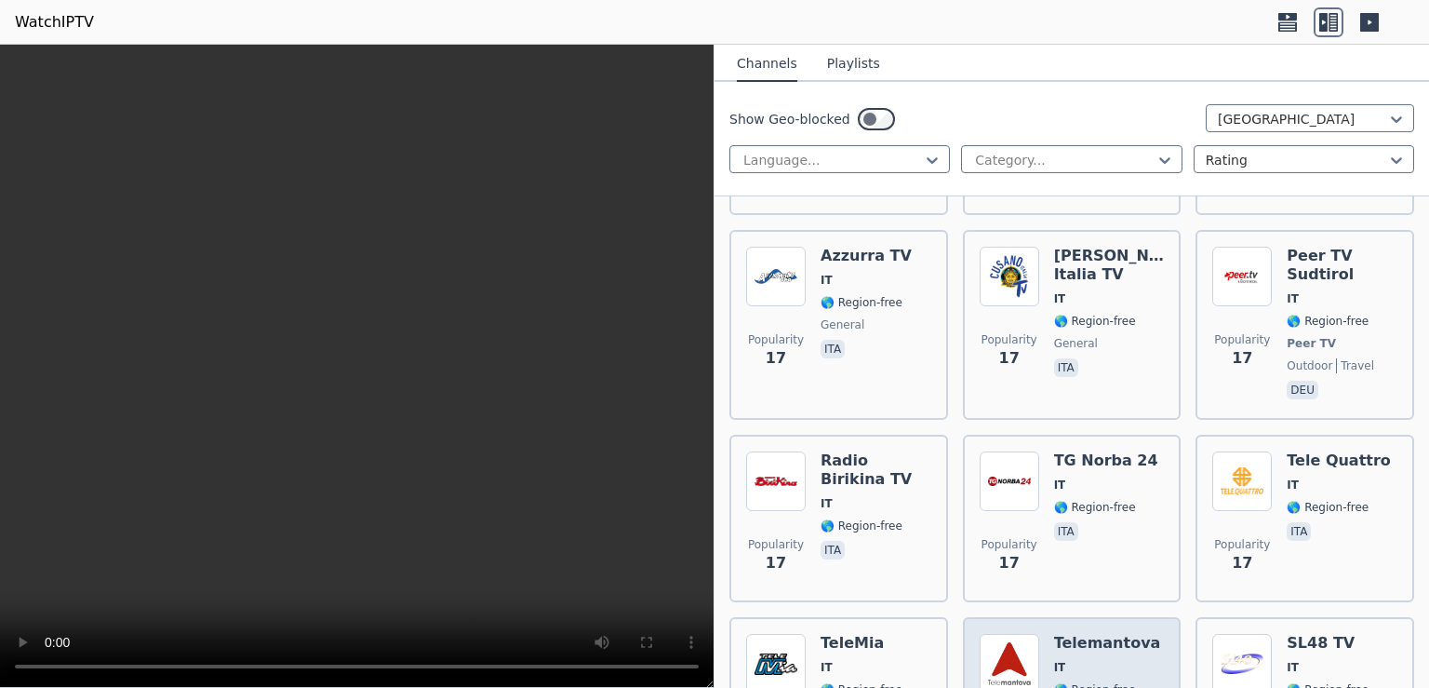
click at [1078, 634] on h6 "Telemantova" at bounding box center [1107, 643] width 107 height 19
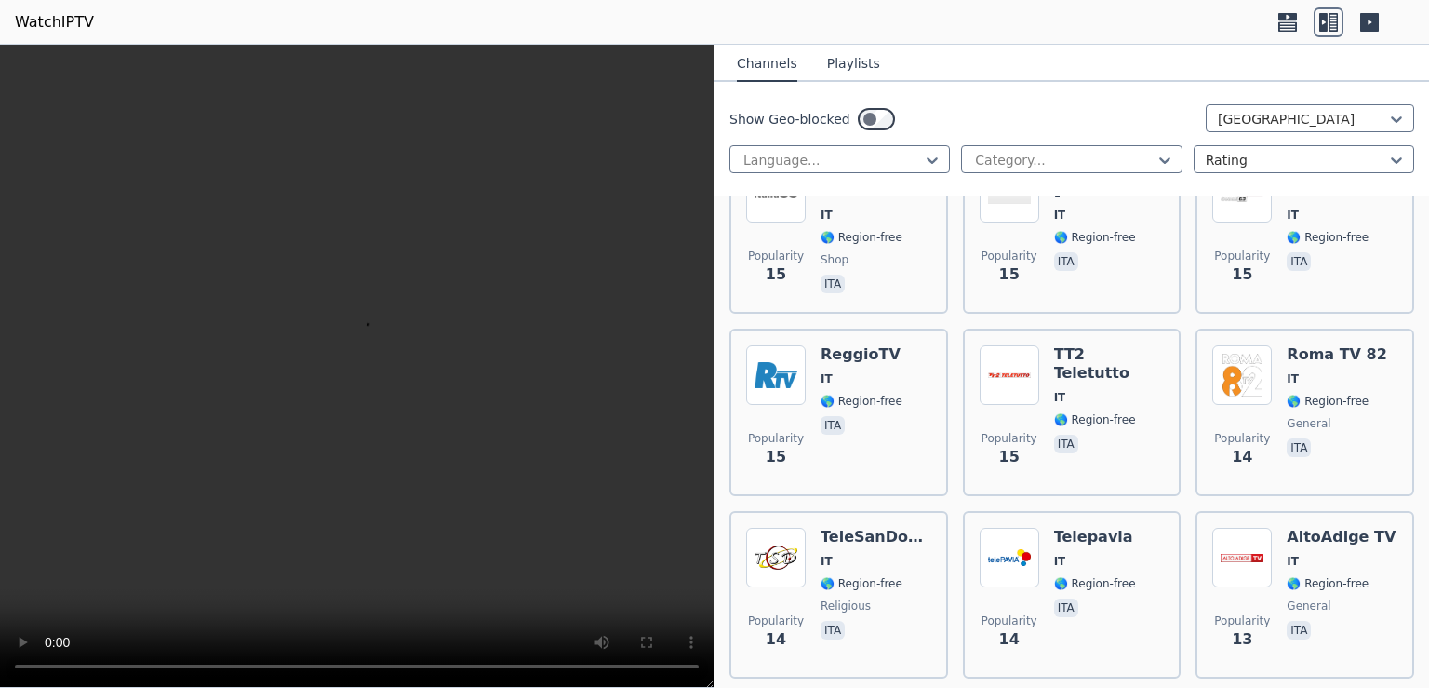
scroll to position [9525, 0]
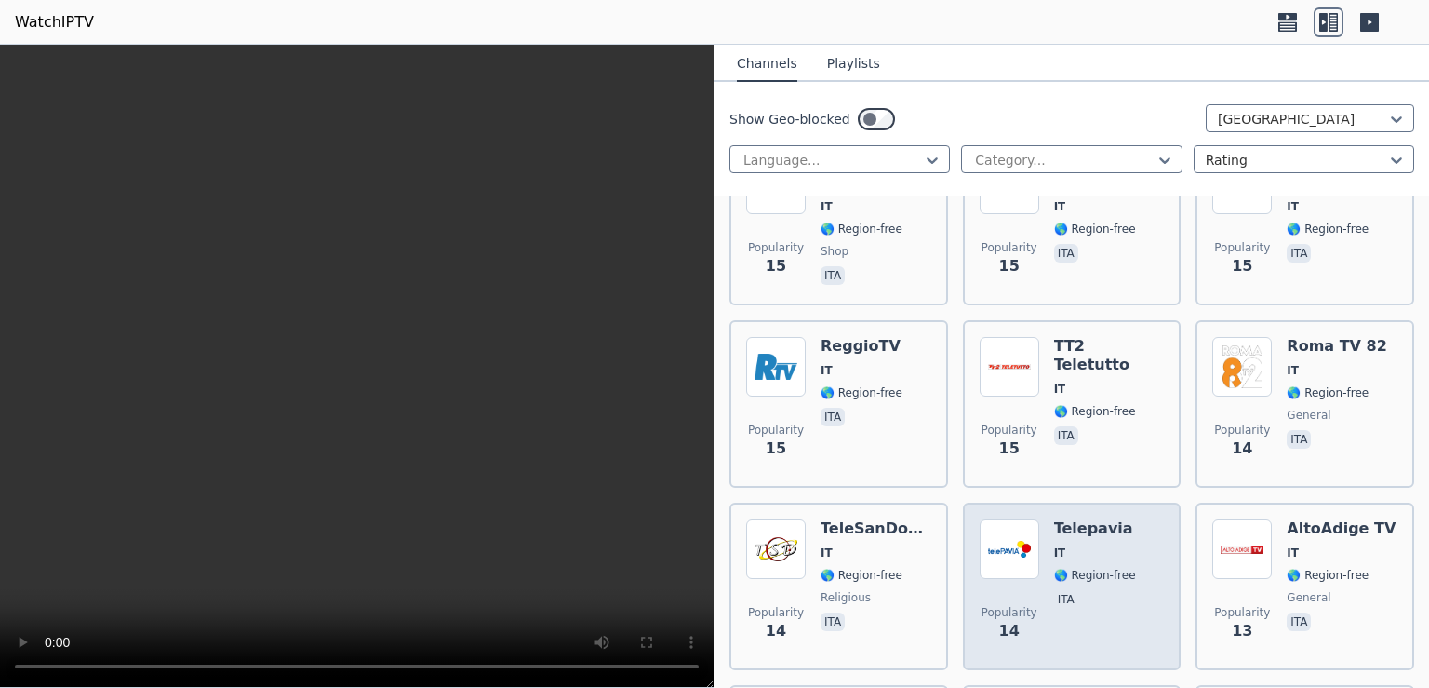
click at [1074, 545] on span "IT" at bounding box center [1095, 552] width 82 height 15
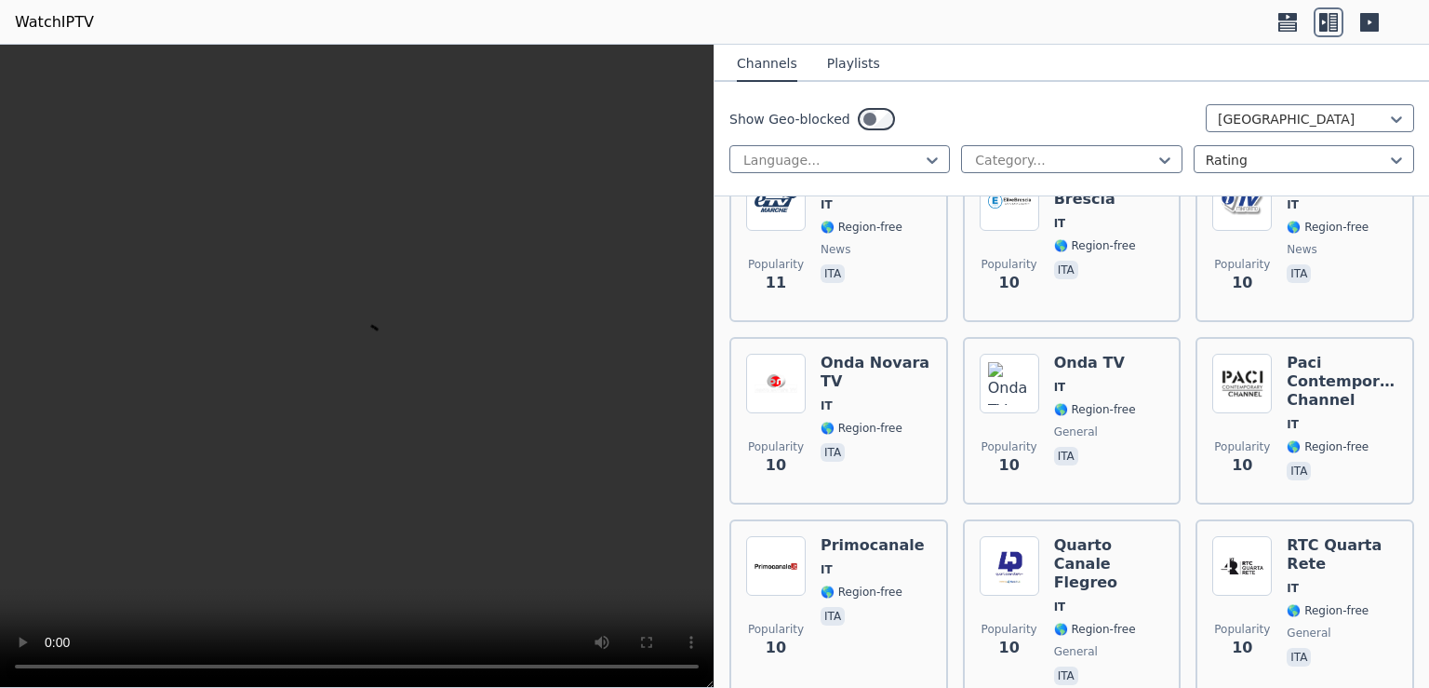
scroll to position [13142, 0]
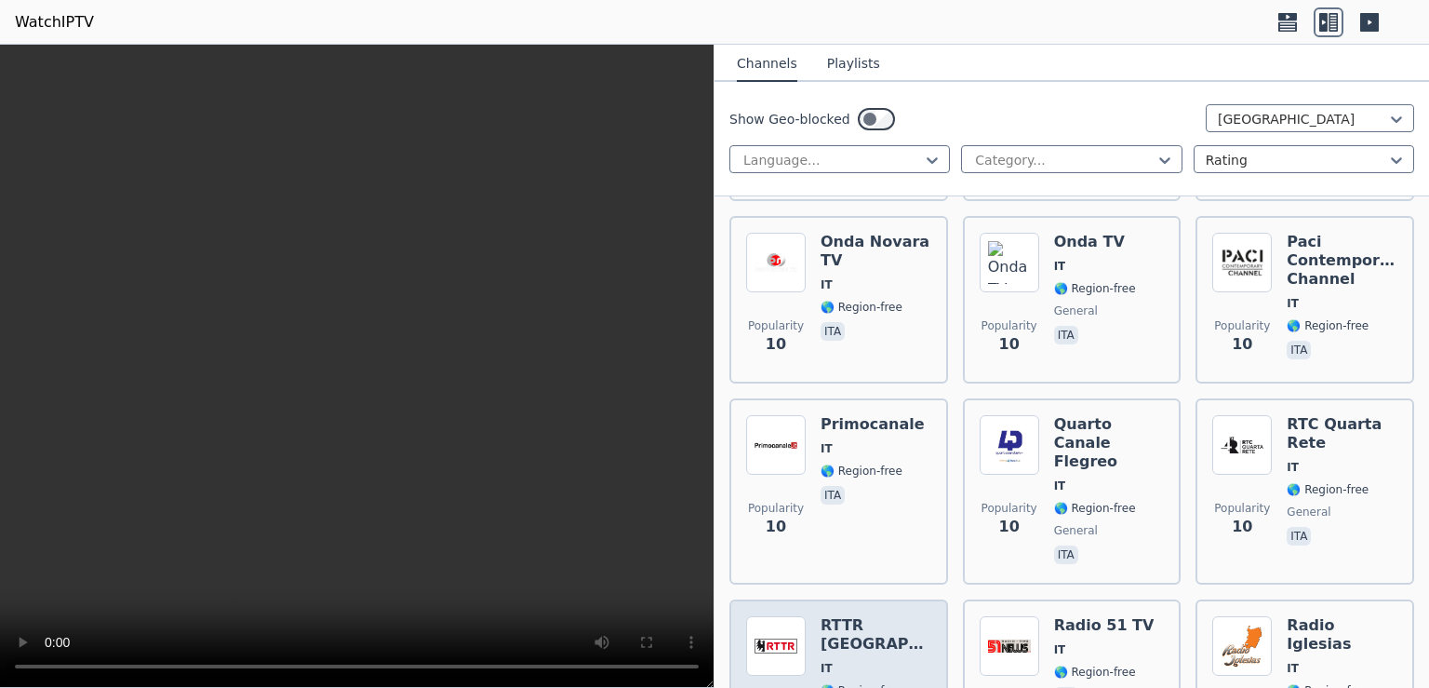
click at [883, 616] on div "RTTR [GEOGRAPHIC_DATA] IT 🌎 Region-free ita" at bounding box center [876, 683] width 111 height 134
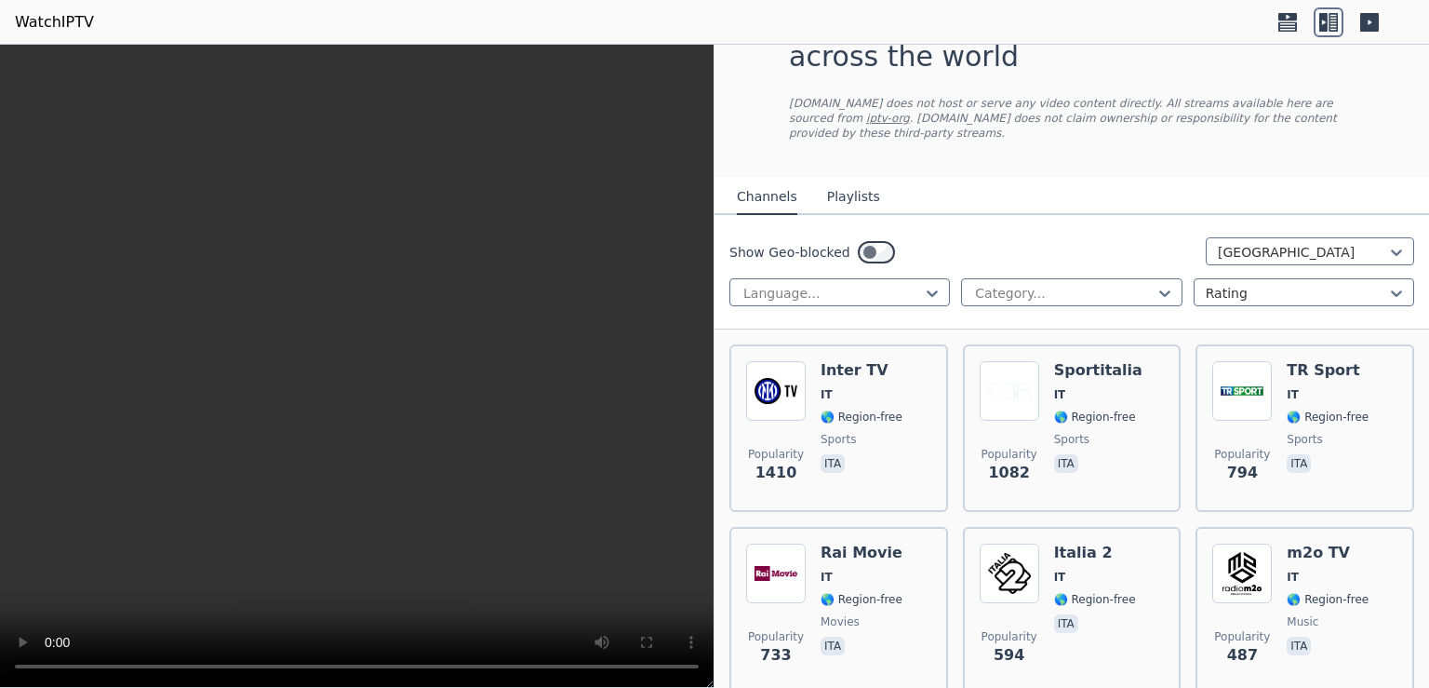
scroll to position [0, 0]
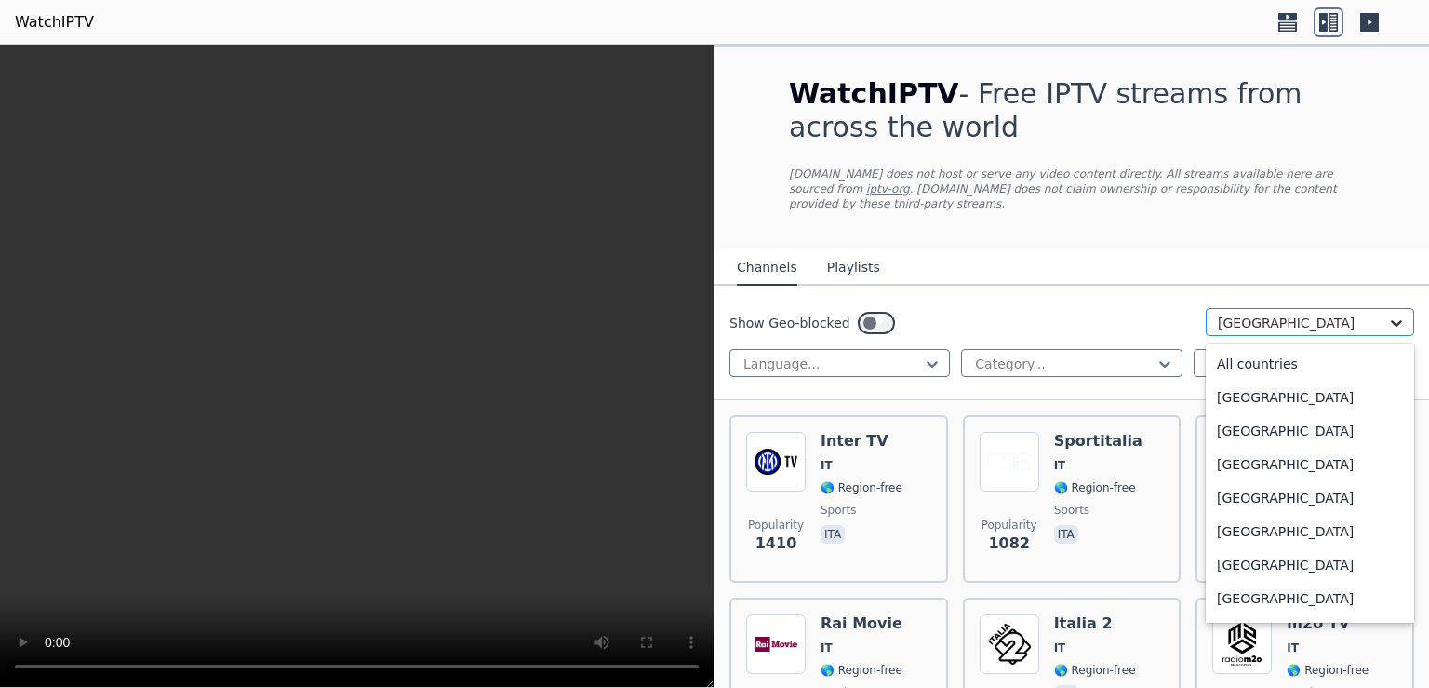
click at [1391, 320] on icon at bounding box center [1396, 323] width 11 height 7
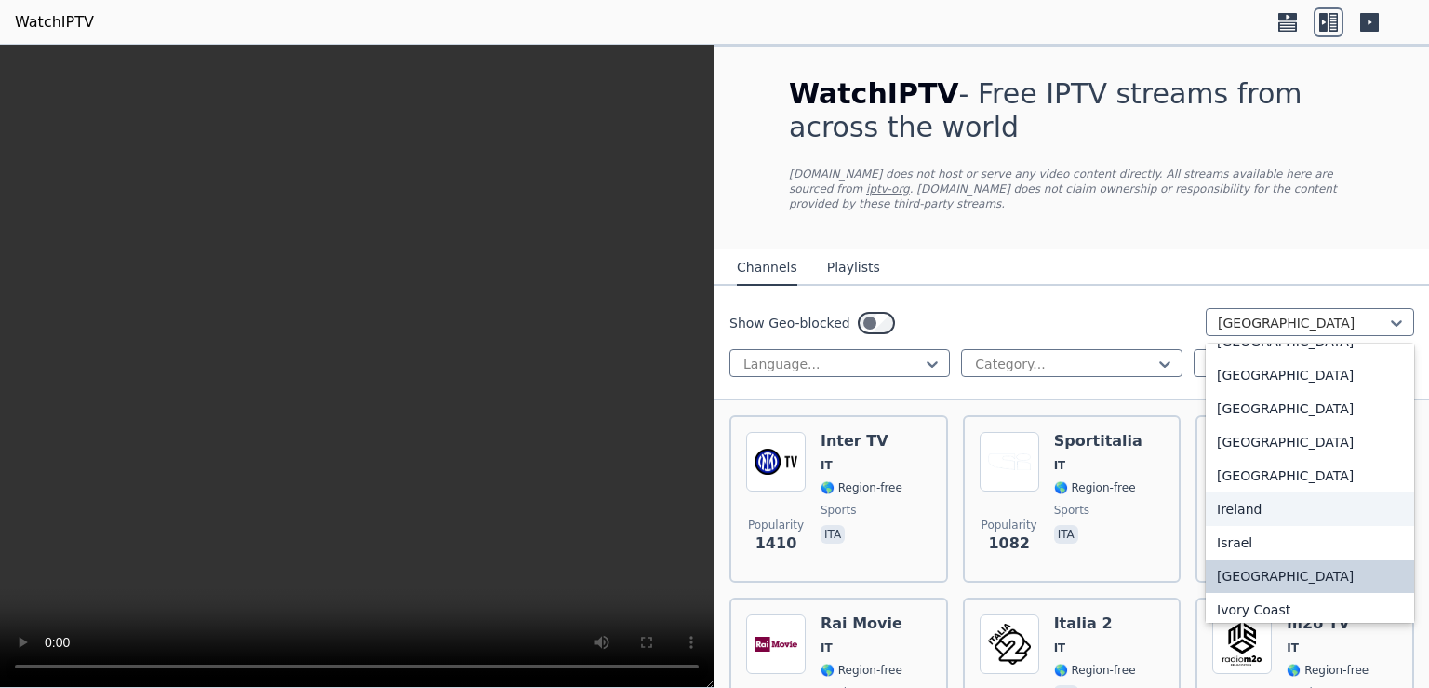
click at [1230, 514] on div "Ireland" at bounding box center [1310, 508] width 208 height 33
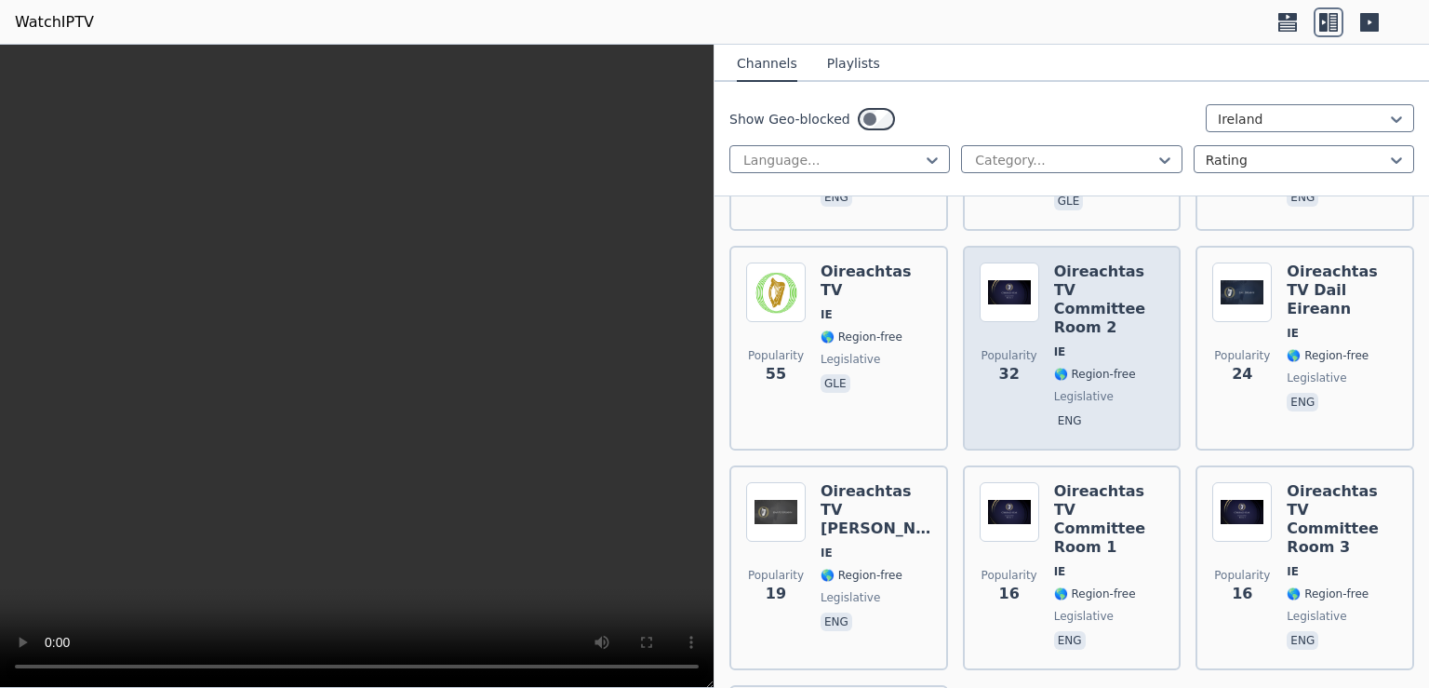
scroll to position [120, 0]
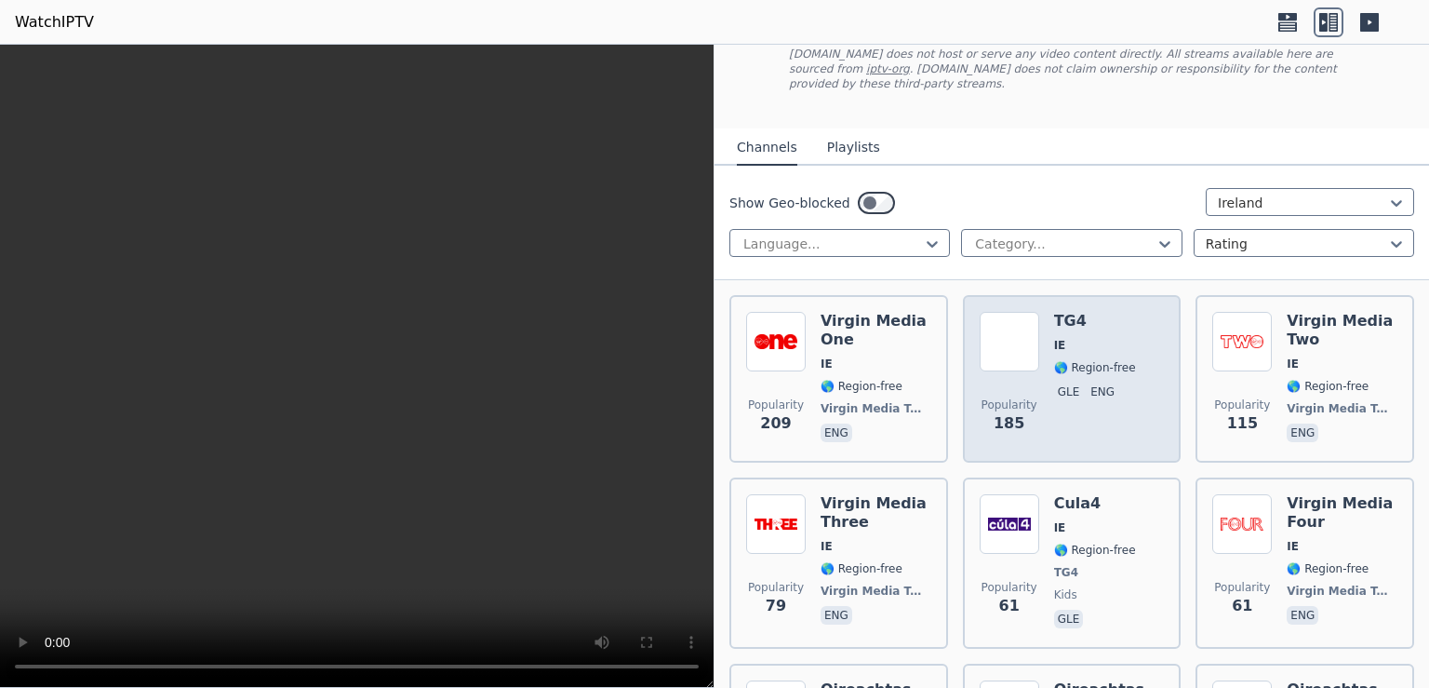
click at [1033, 312] on img at bounding box center [1010, 342] width 60 height 60
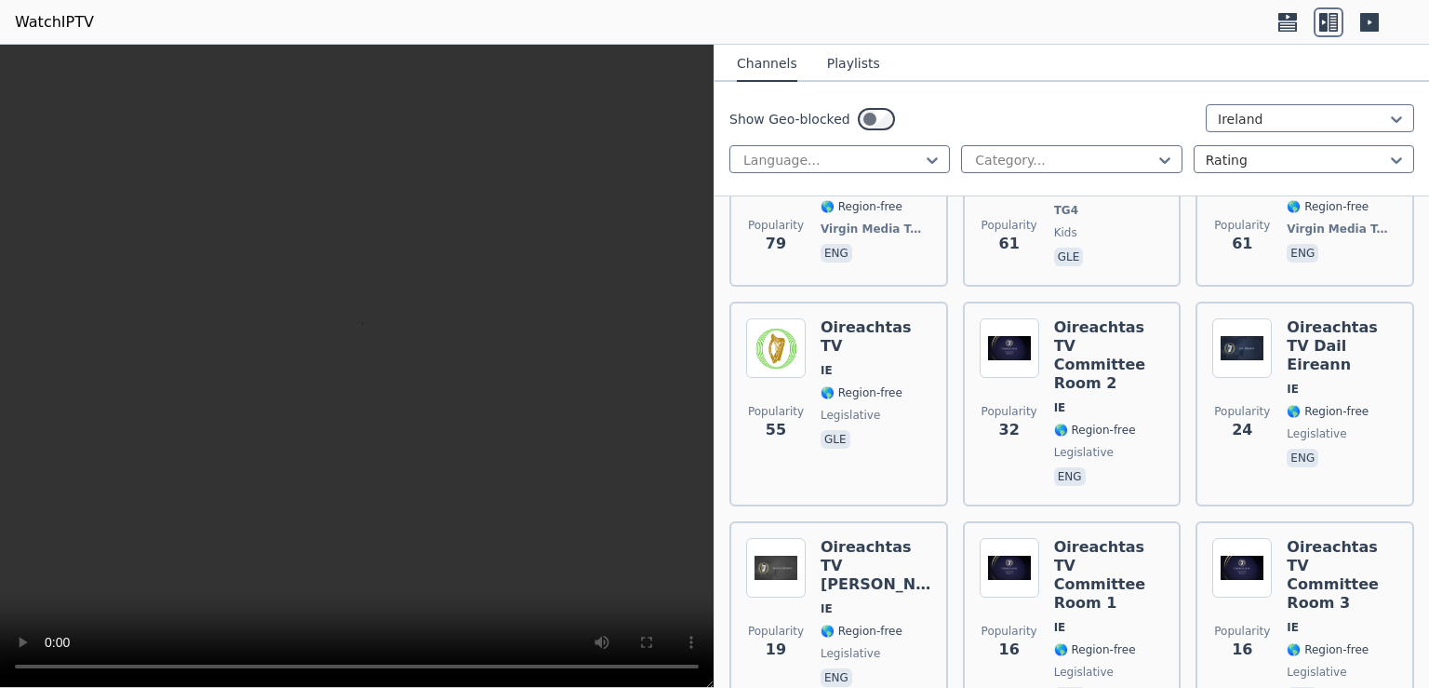
scroll to position [0, 0]
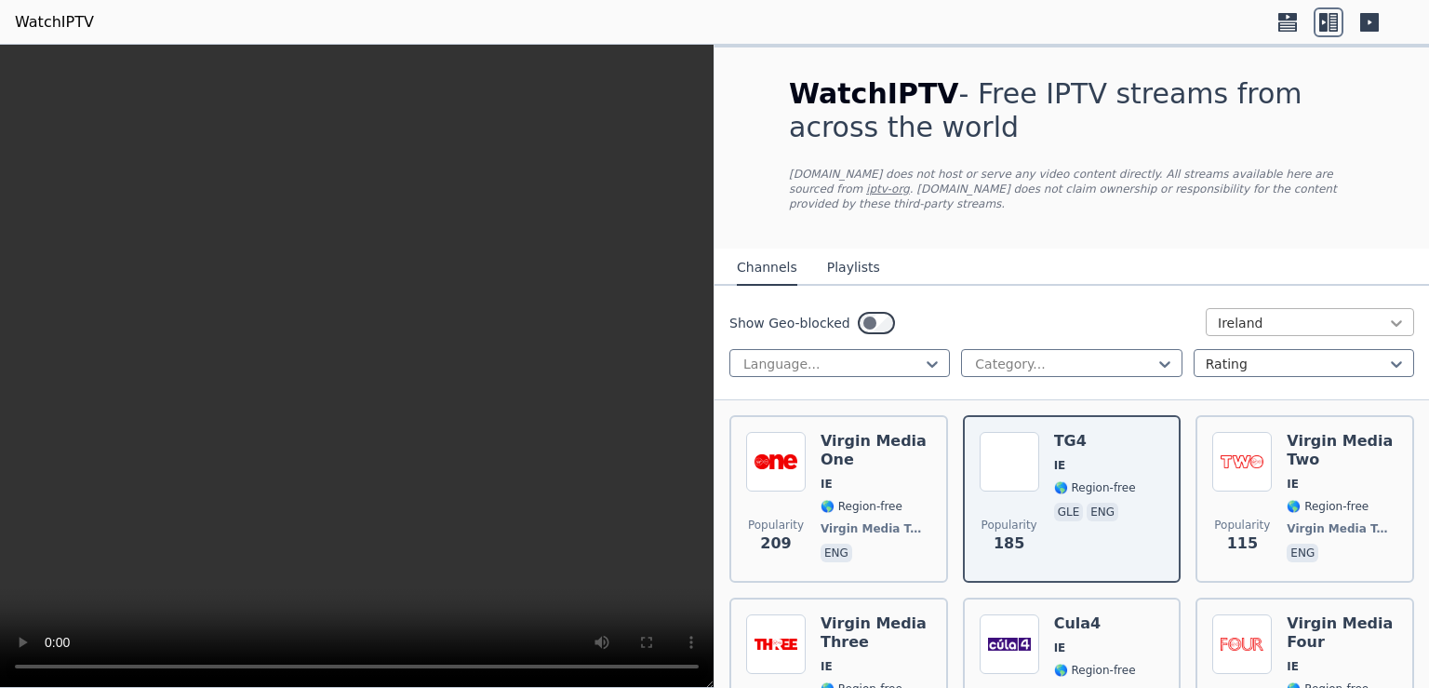
click at [1387, 314] on icon at bounding box center [1396, 323] width 19 height 19
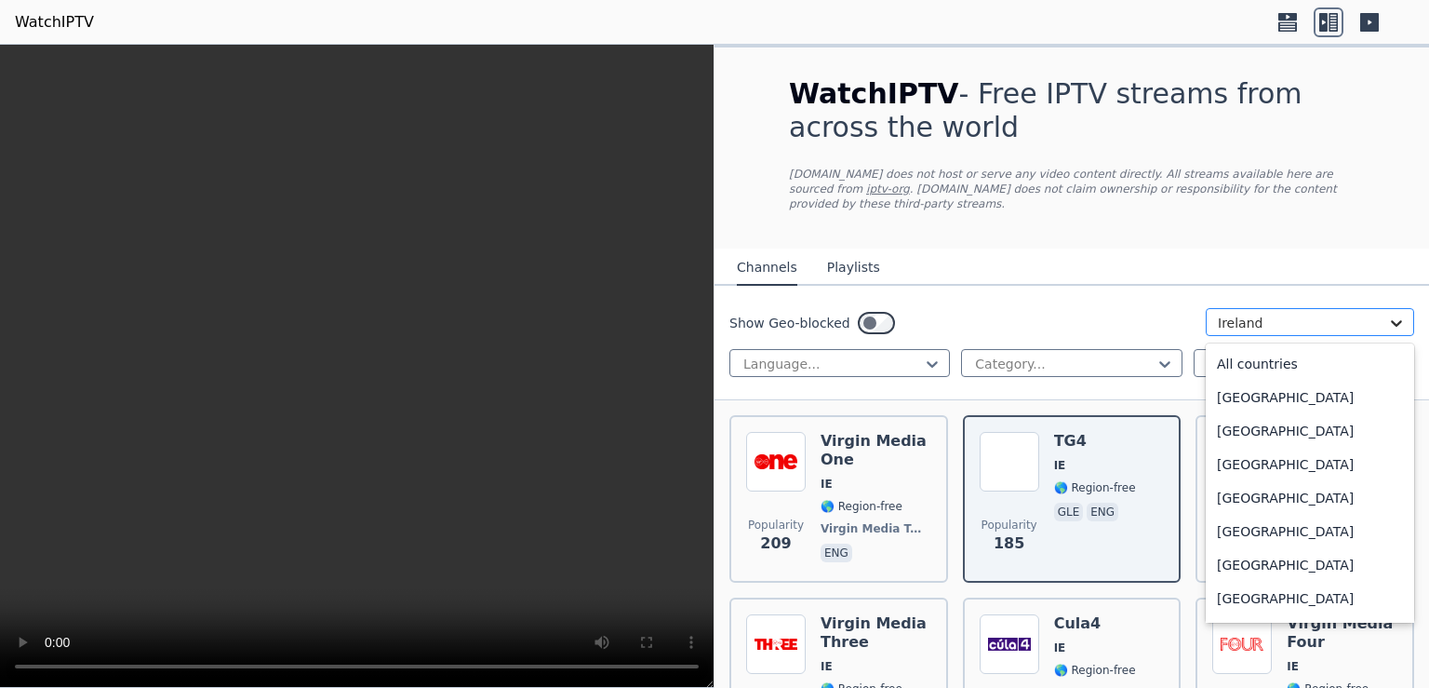
scroll to position [2802, 0]
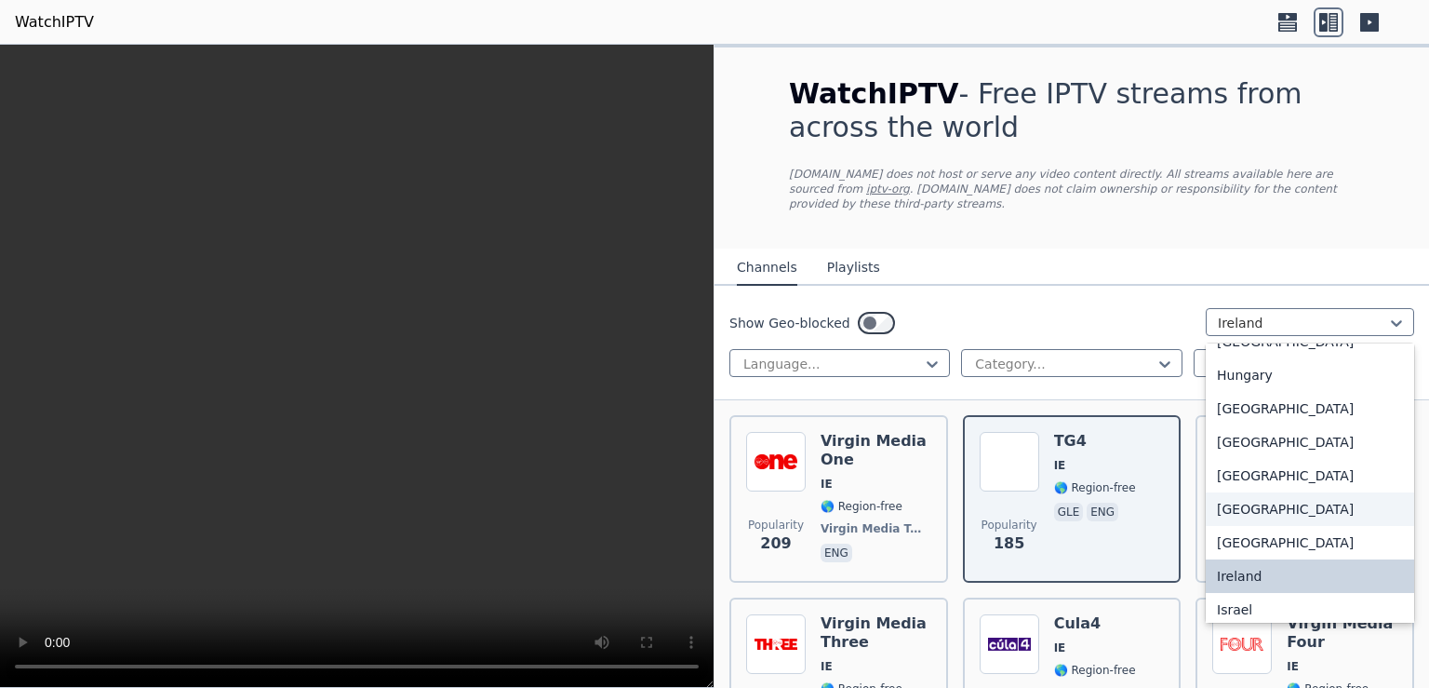
click at [1221, 513] on div "[GEOGRAPHIC_DATA]" at bounding box center [1310, 508] width 208 height 33
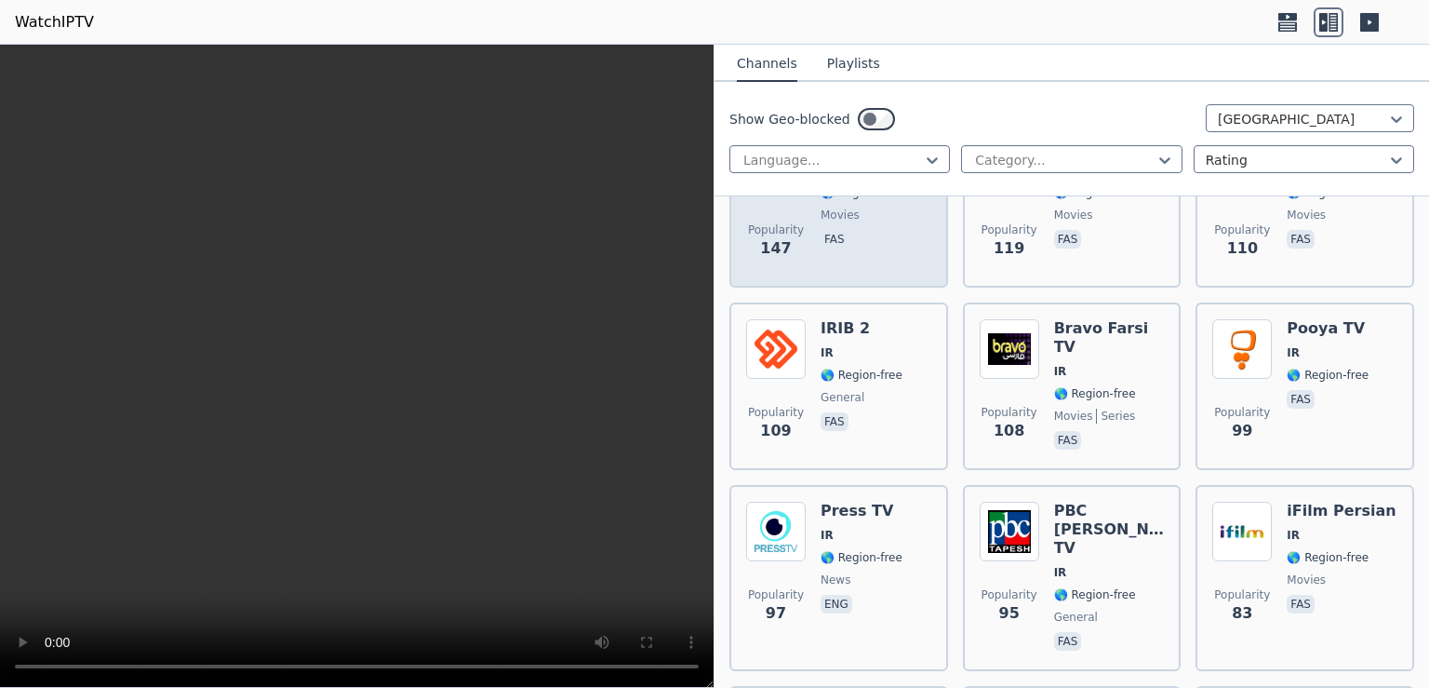
scroll to position [482, 0]
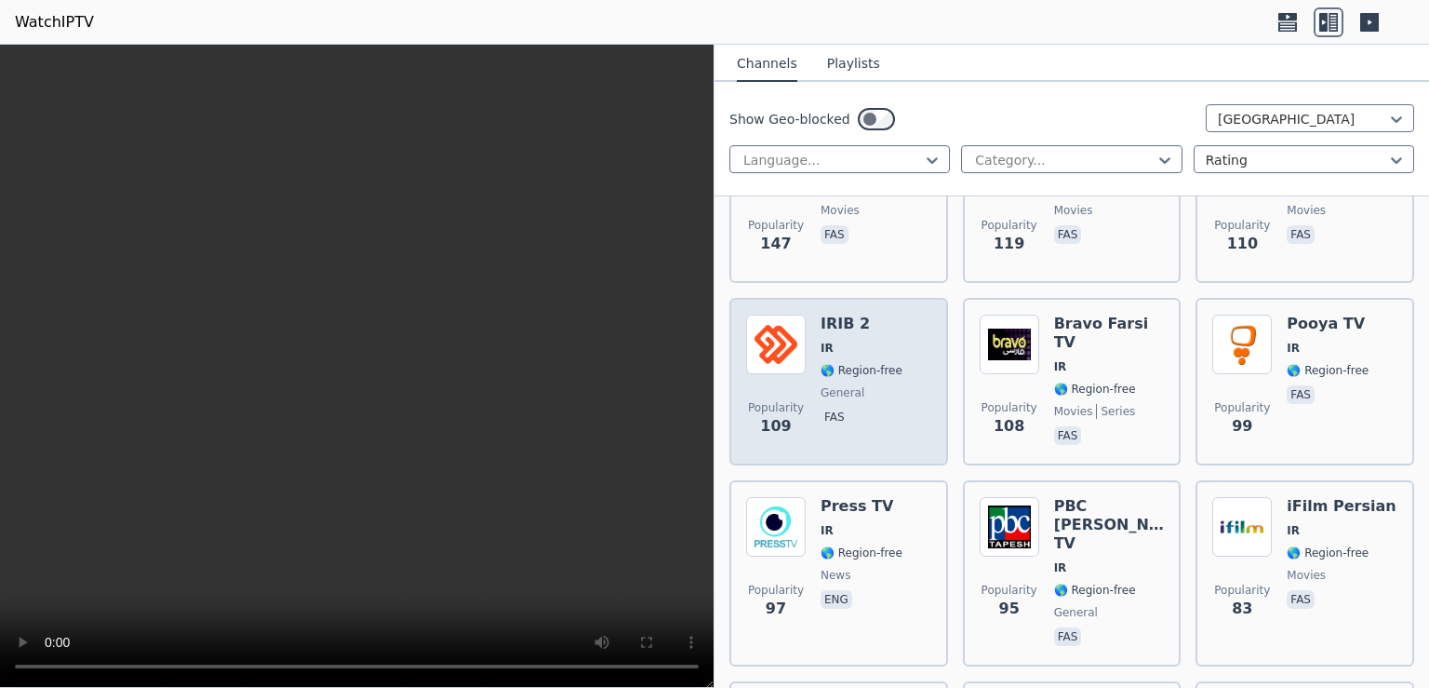
click at [798, 327] on img at bounding box center [776, 344] width 60 height 60
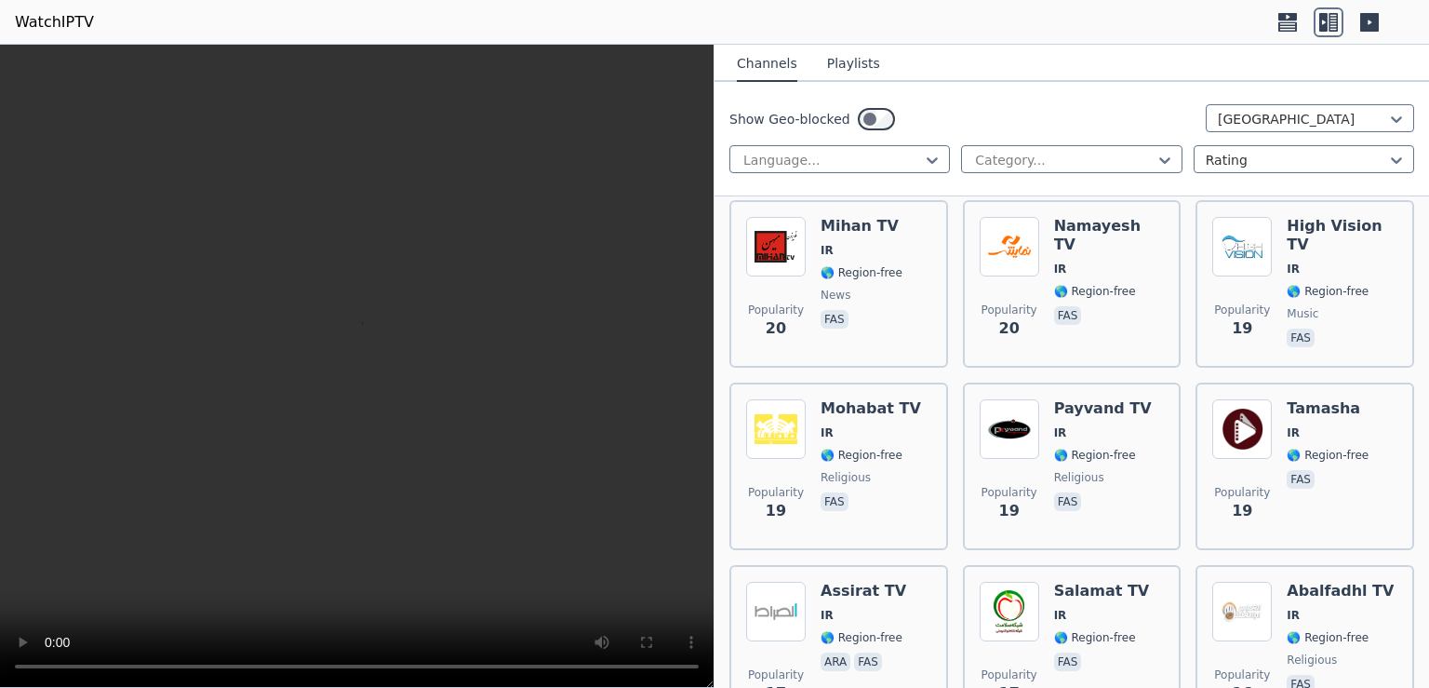
scroll to position [2498, 0]
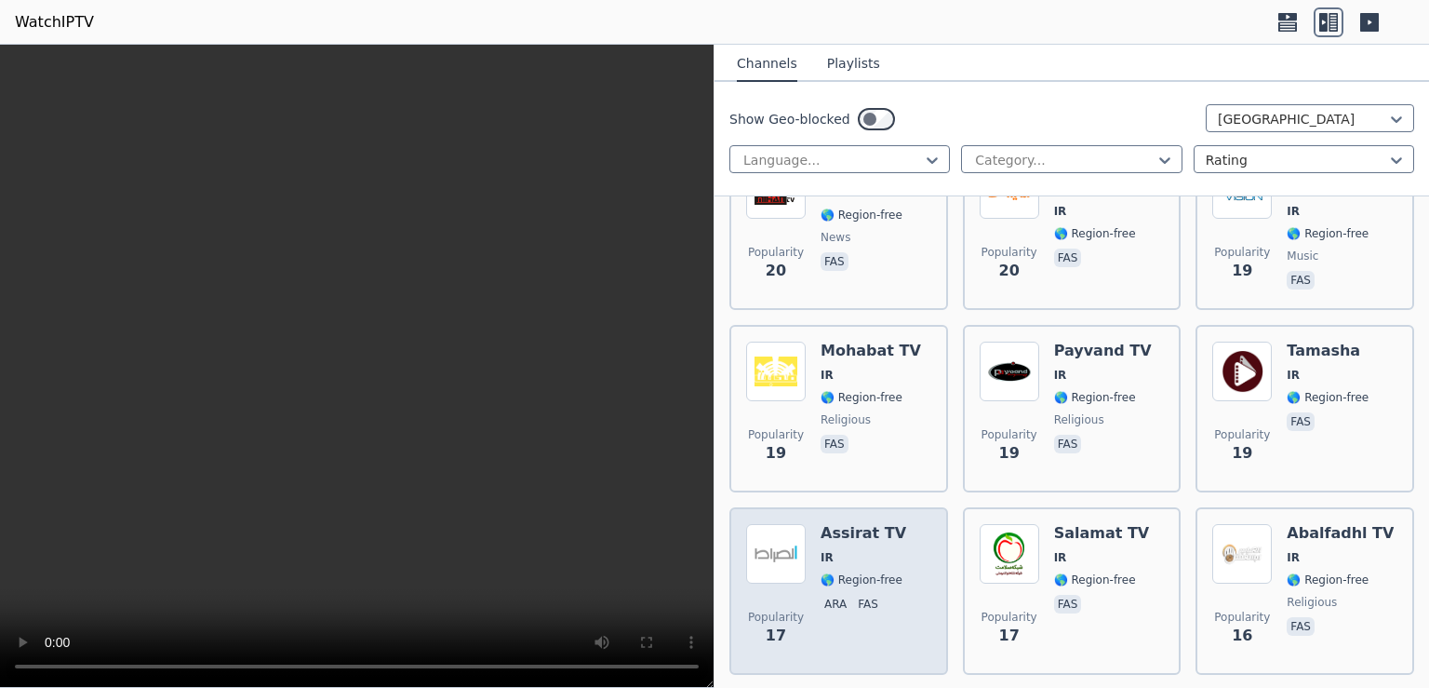
click at [890, 524] on h6 "Assirat TV" at bounding box center [864, 533] width 86 height 19
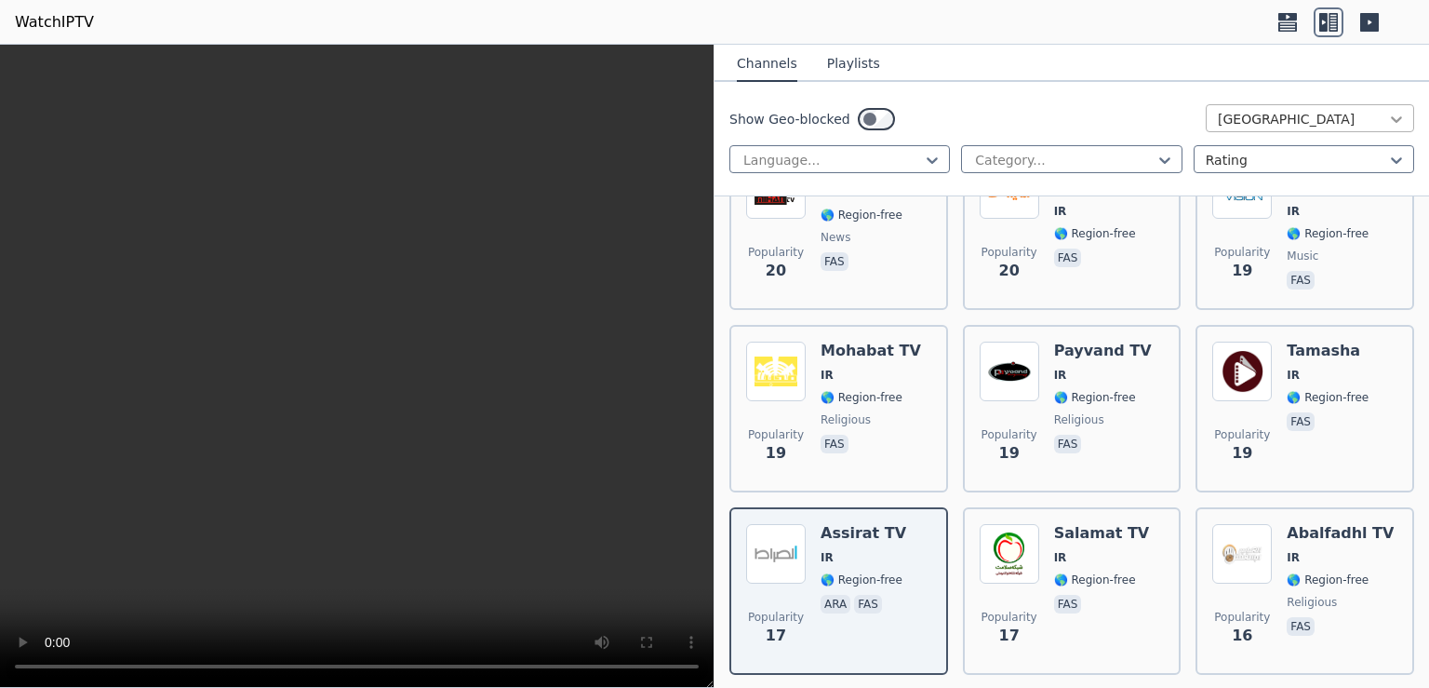
click at [1387, 119] on icon at bounding box center [1396, 119] width 19 height 19
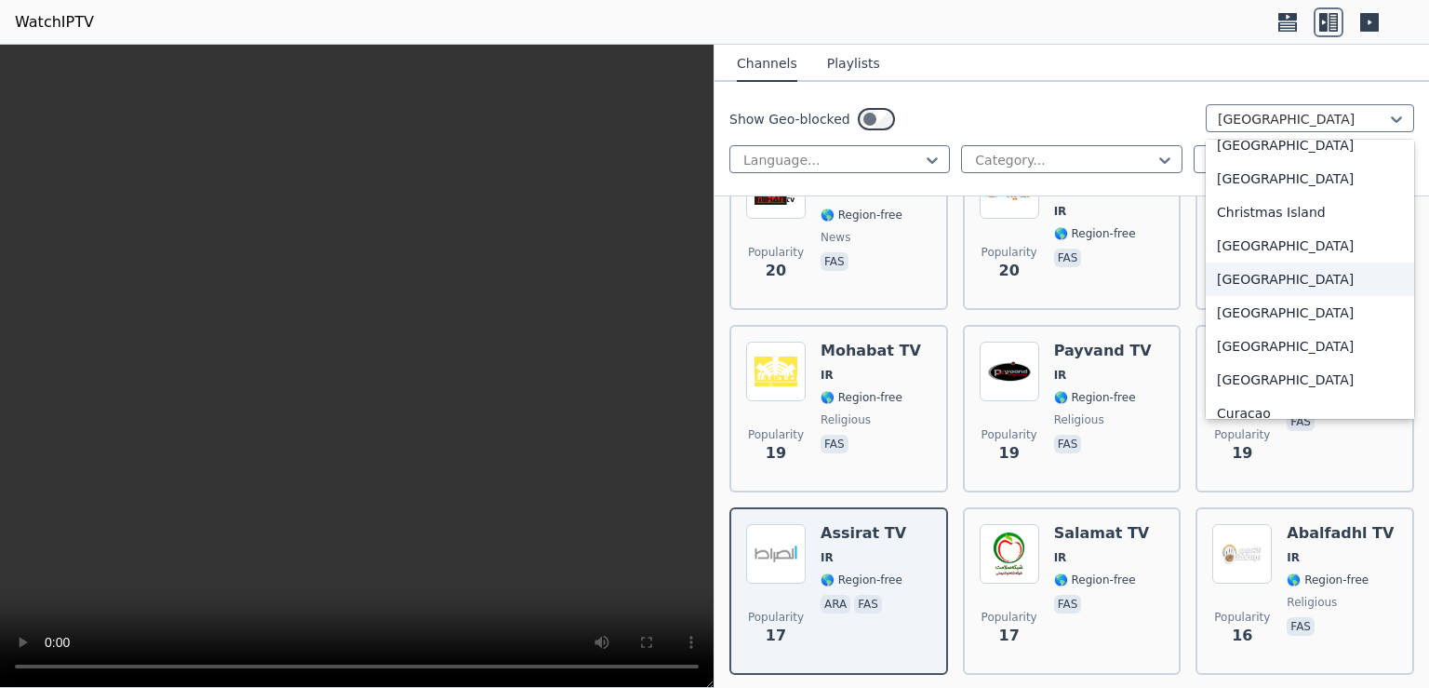
scroll to position [1409, 0]
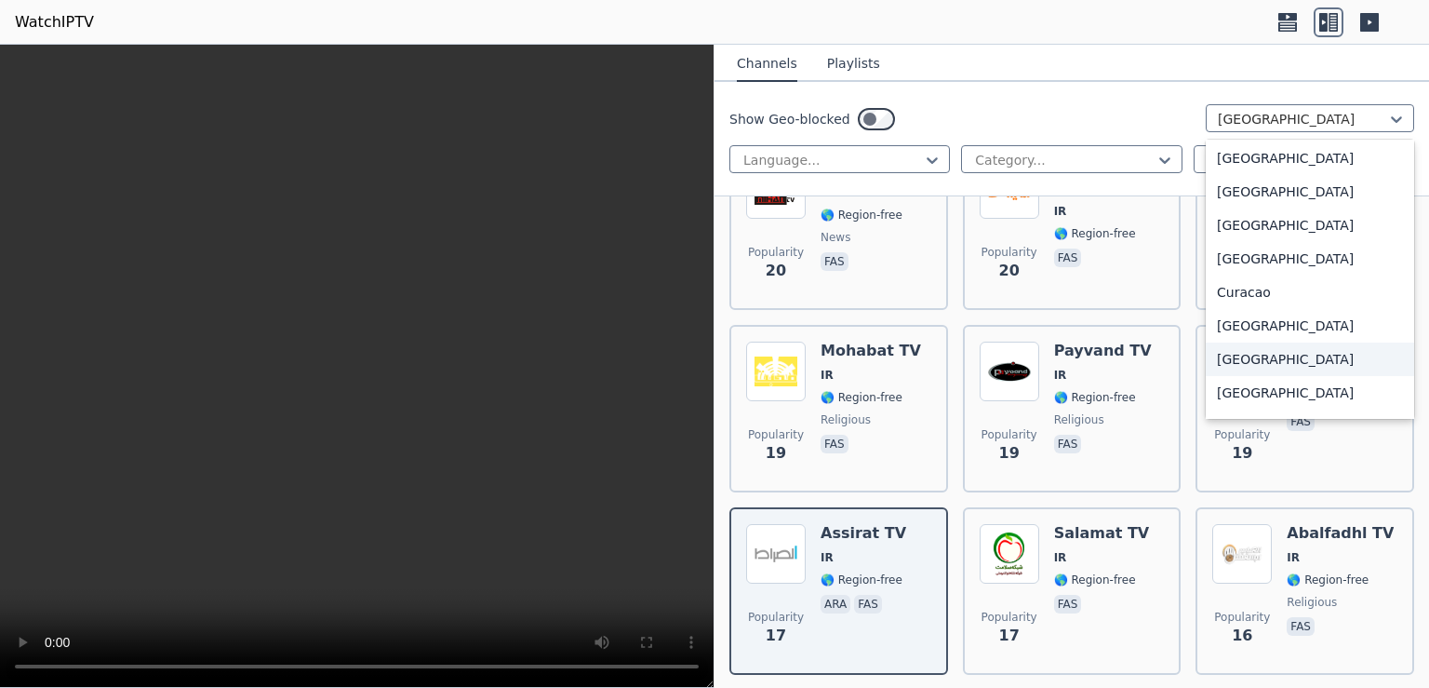
click at [1269, 359] on div "[GEOGRAPHIC_DATA]" at bounding box center [1310, 358] width 208 height 33
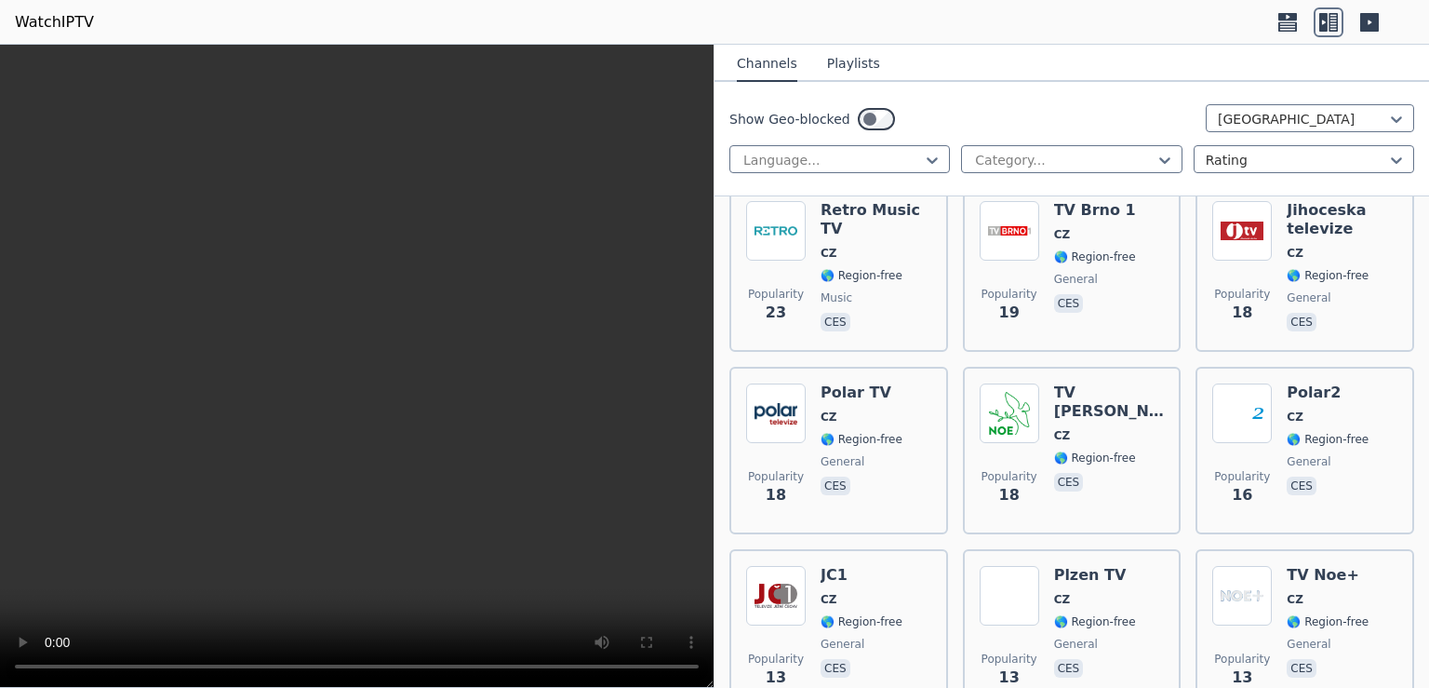
scroll to position [1326, 0]
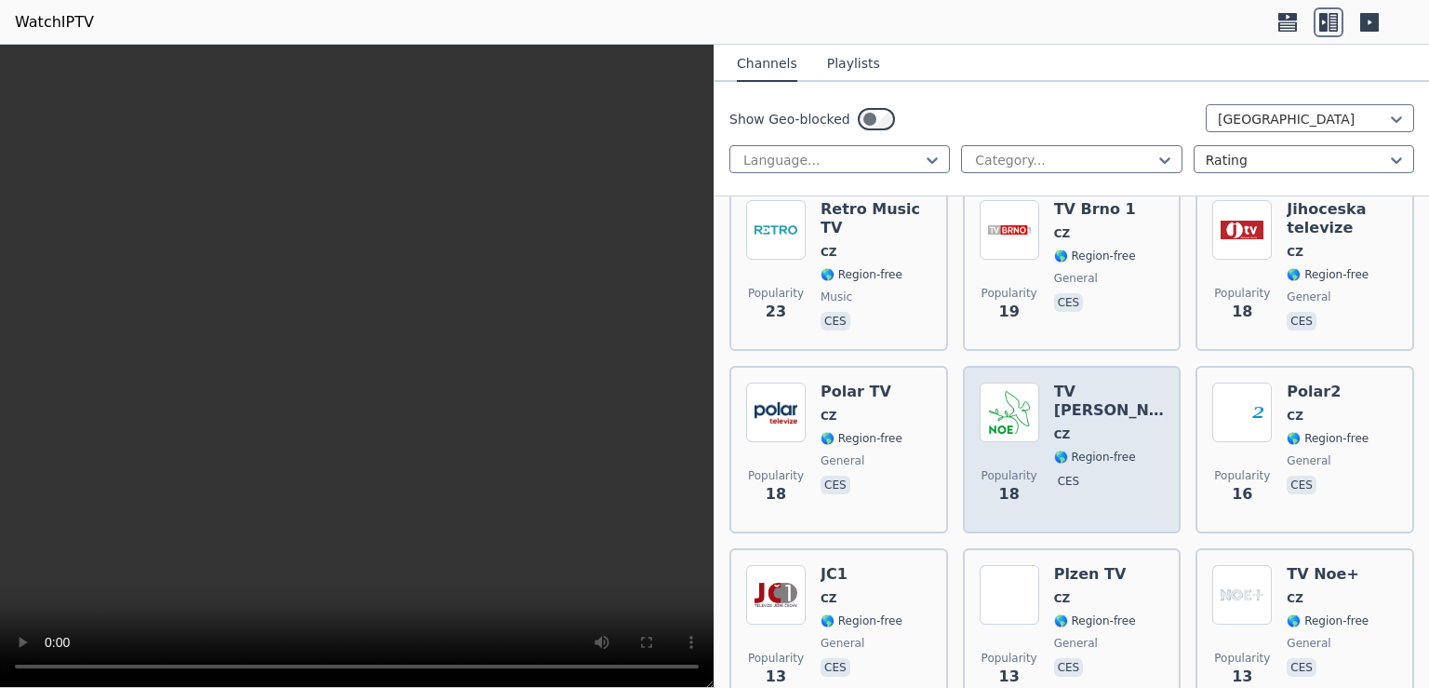
click at [1076, 384] on div "TV [PERSON_NAME] CZ 🌎 Region-free ces" at bounding box center [1109, 449] width 111 height 134
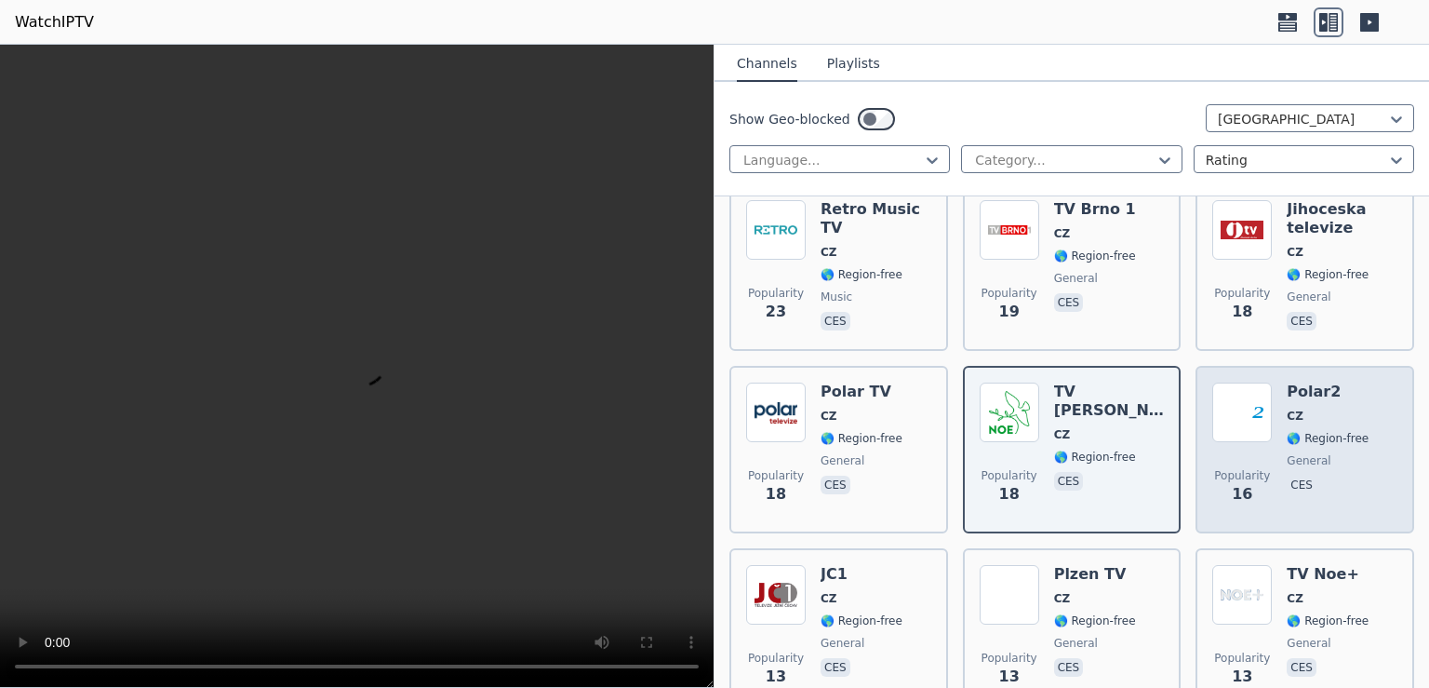
click at [1320, 382] on h6 "Polar2" at bounding box center [1328, 391] width 82 height 19
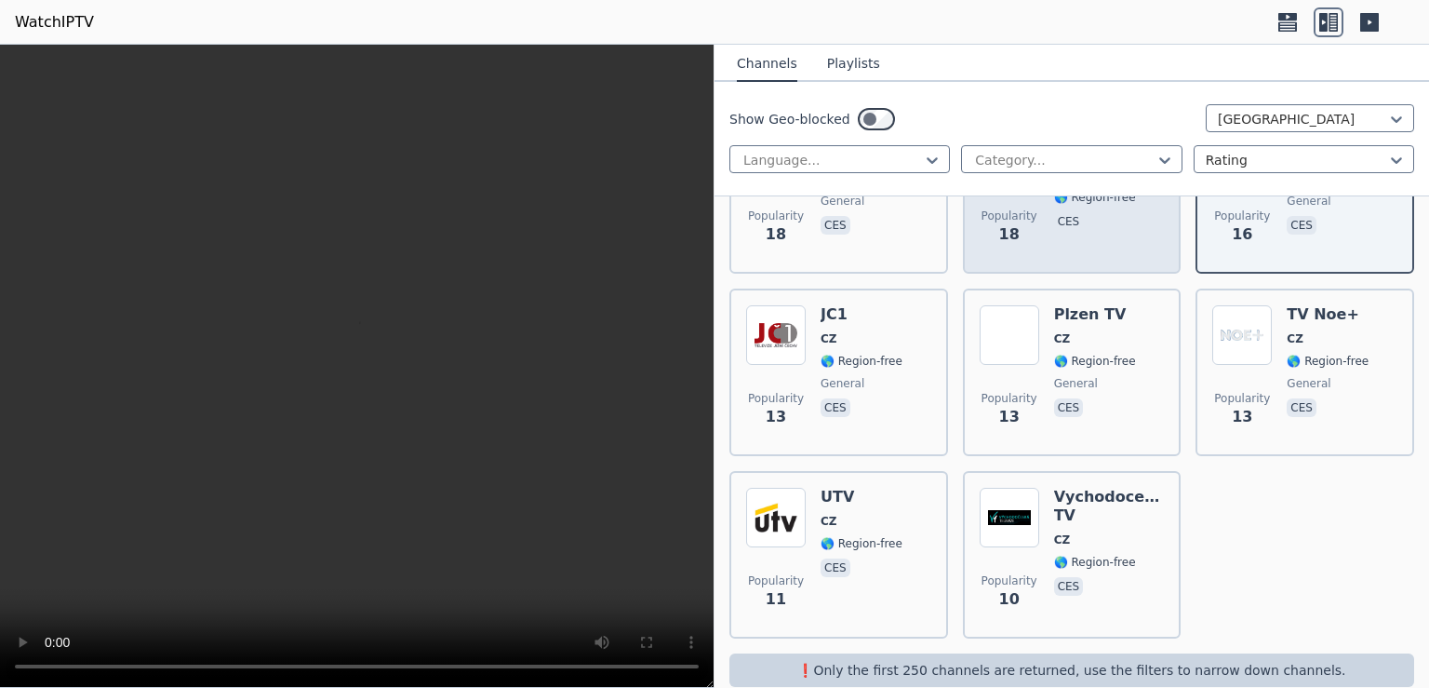
scroll to position [1590, 0]
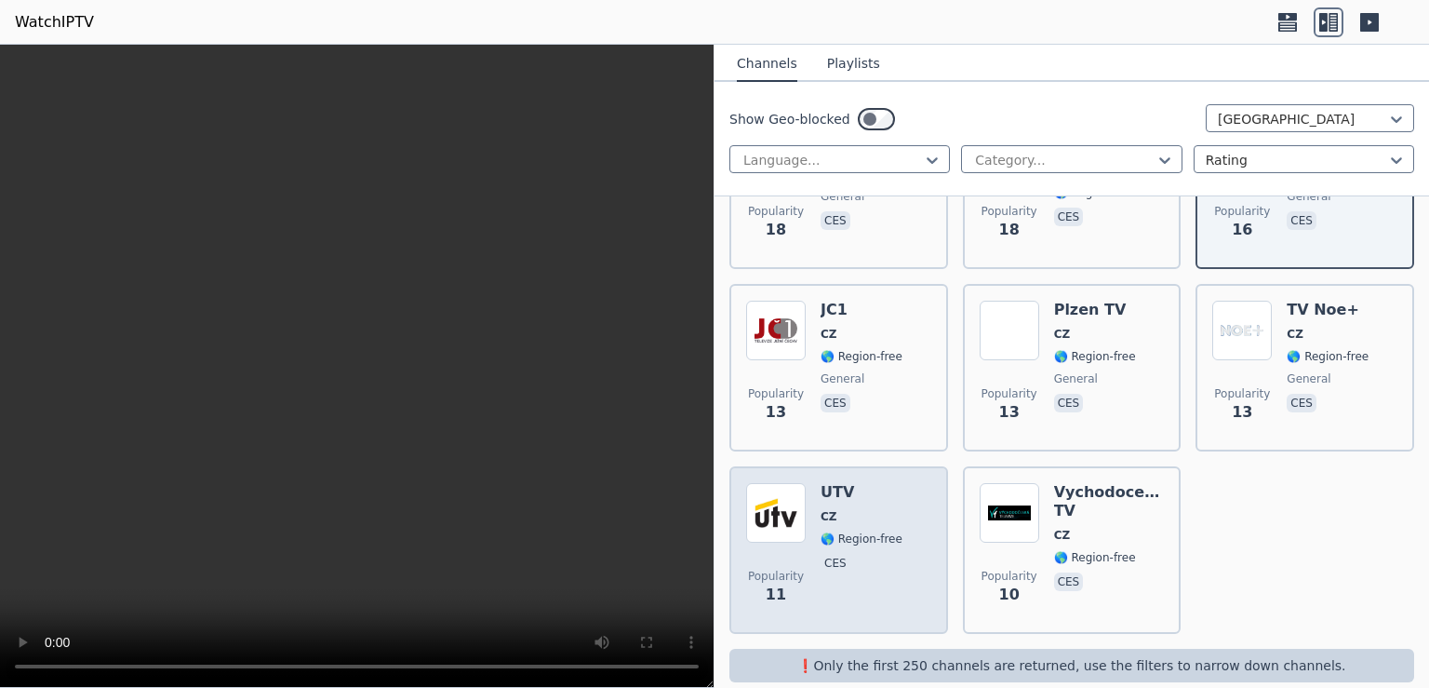
click at [862, 483] on h6 "UTV" at bounding box center [862, 492] width 82 height 19
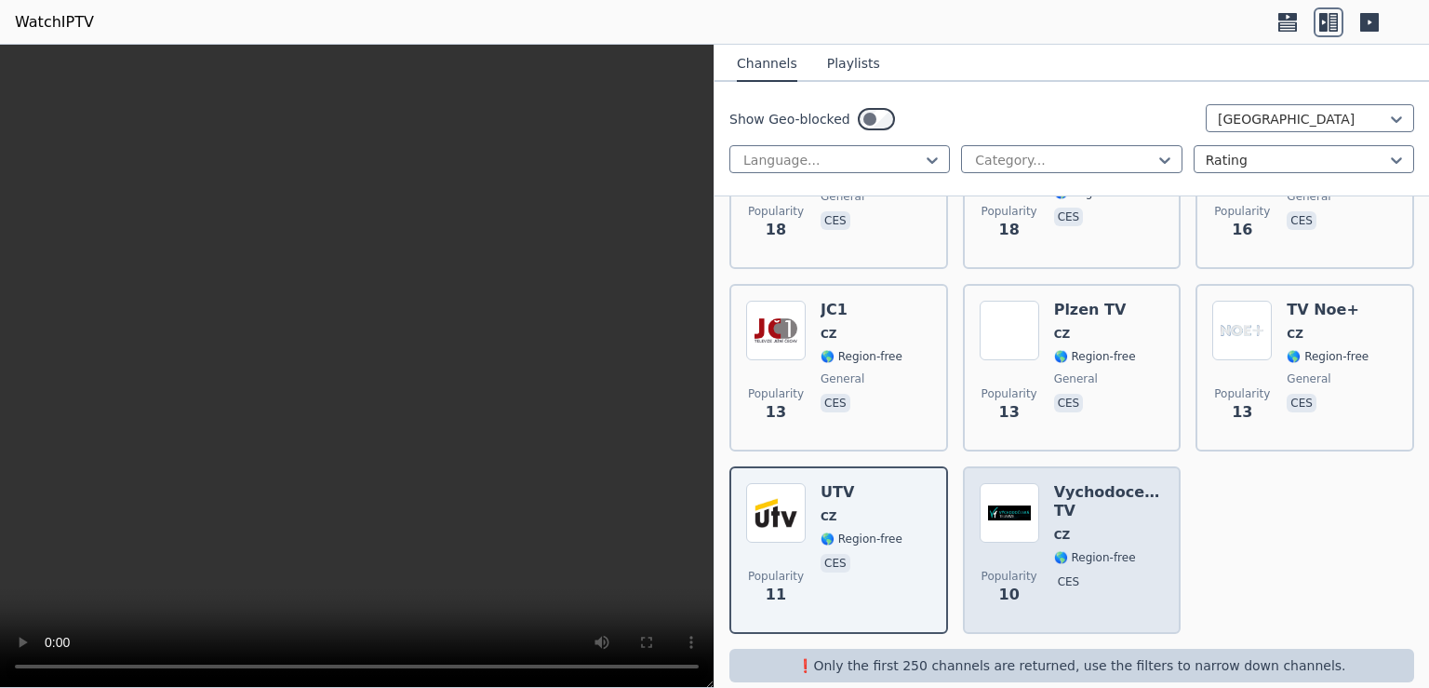
click at [1103, 489] on h6 "Vychodoceska TV" at bounding box center [1109, 501] width 111 height 37
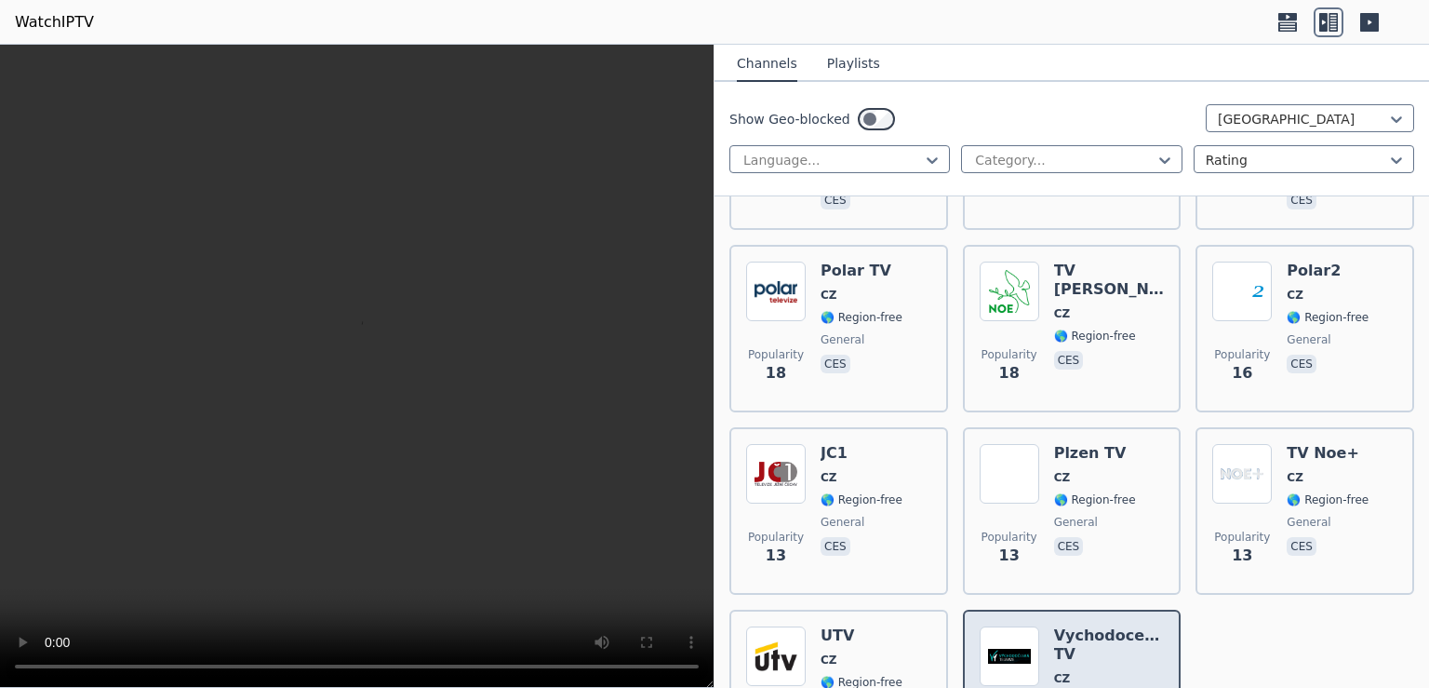
scroll to position [1228, 0]
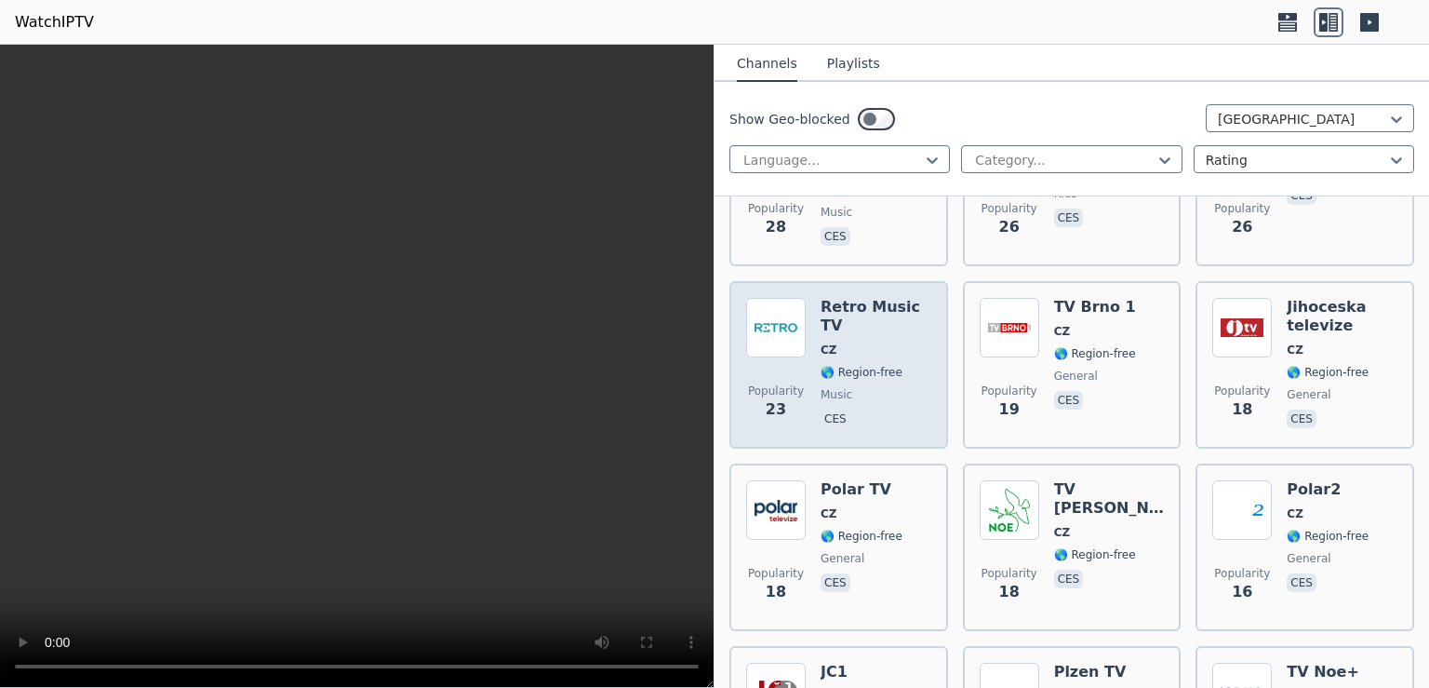
click at [902, 298] on h6 "Retro Music TV" at bounding box center [876, 316] width 111 height 37
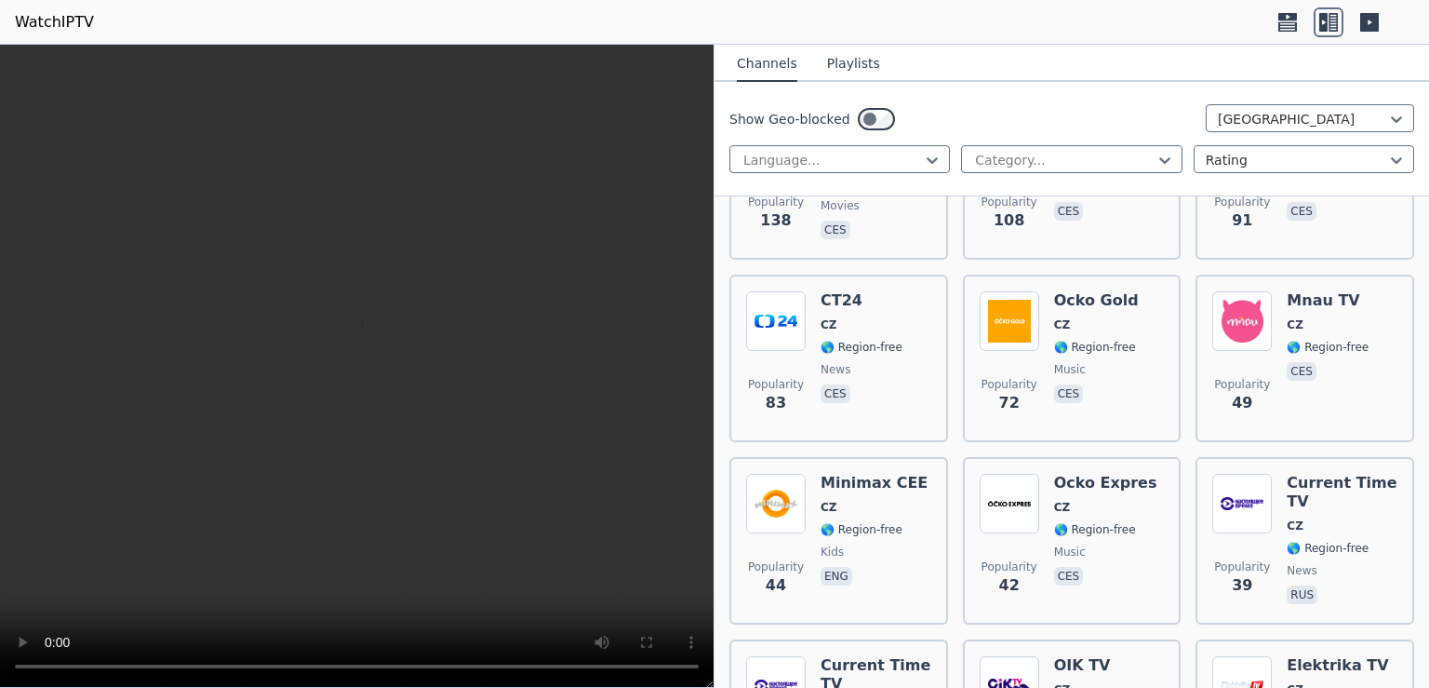
scroll to position [264, 0]
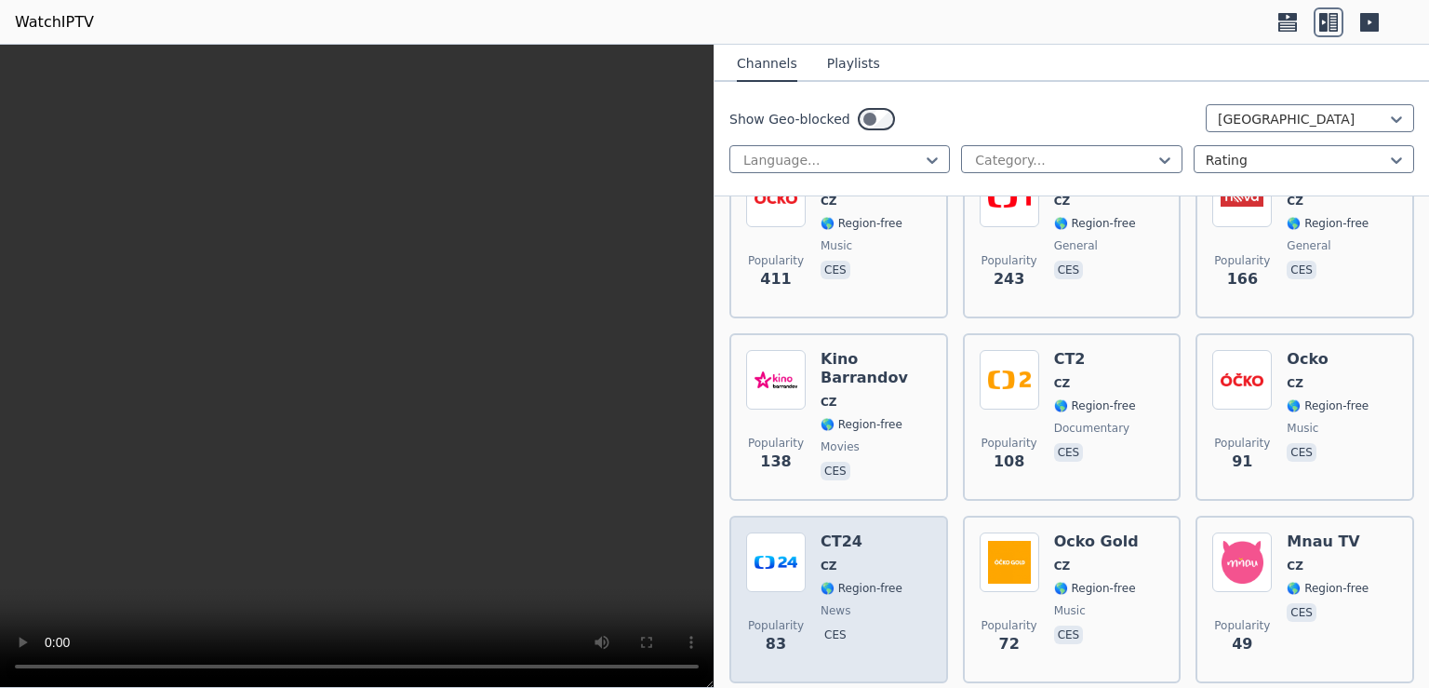
click at [875, 532] on h6 "CT24" at bounding box center [862, 541] width 82 height 19
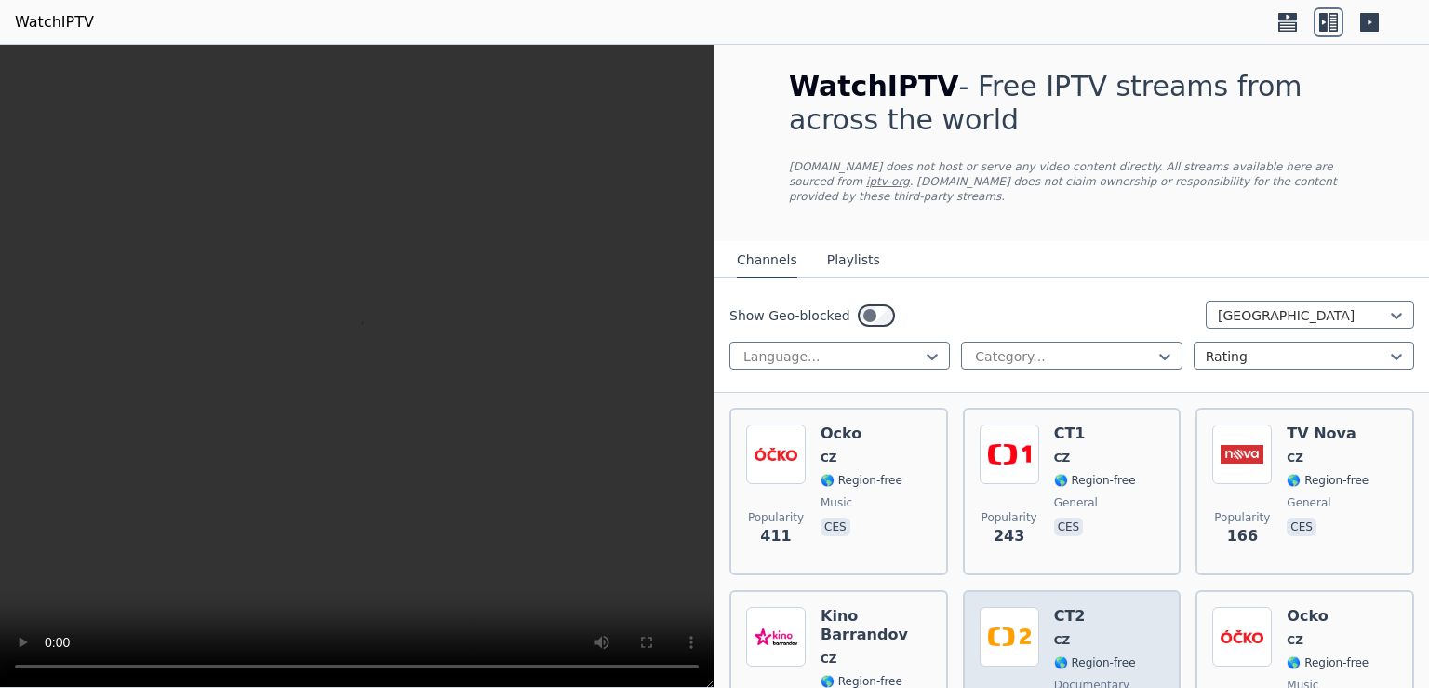
scroll to position [0, 0]
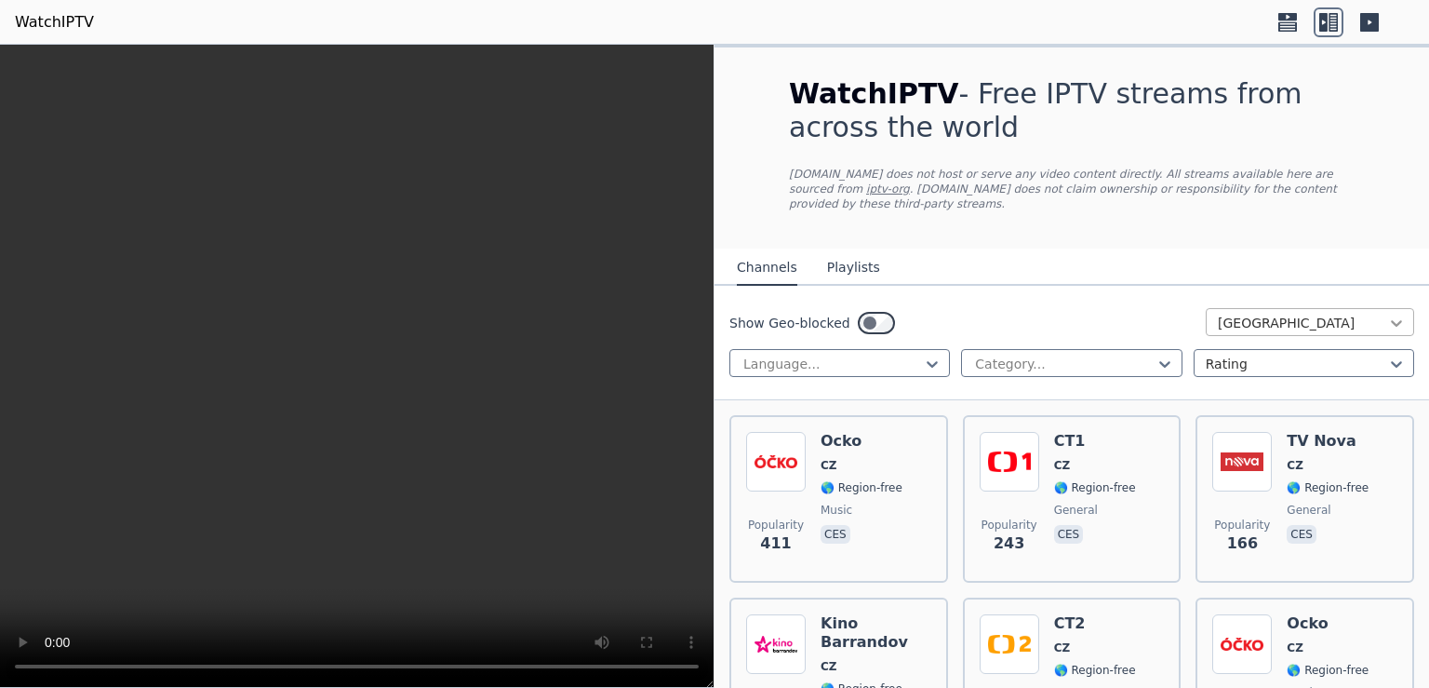
click at [1391, 320] on icon at bounding box center [1396, 323] width 11 height 7
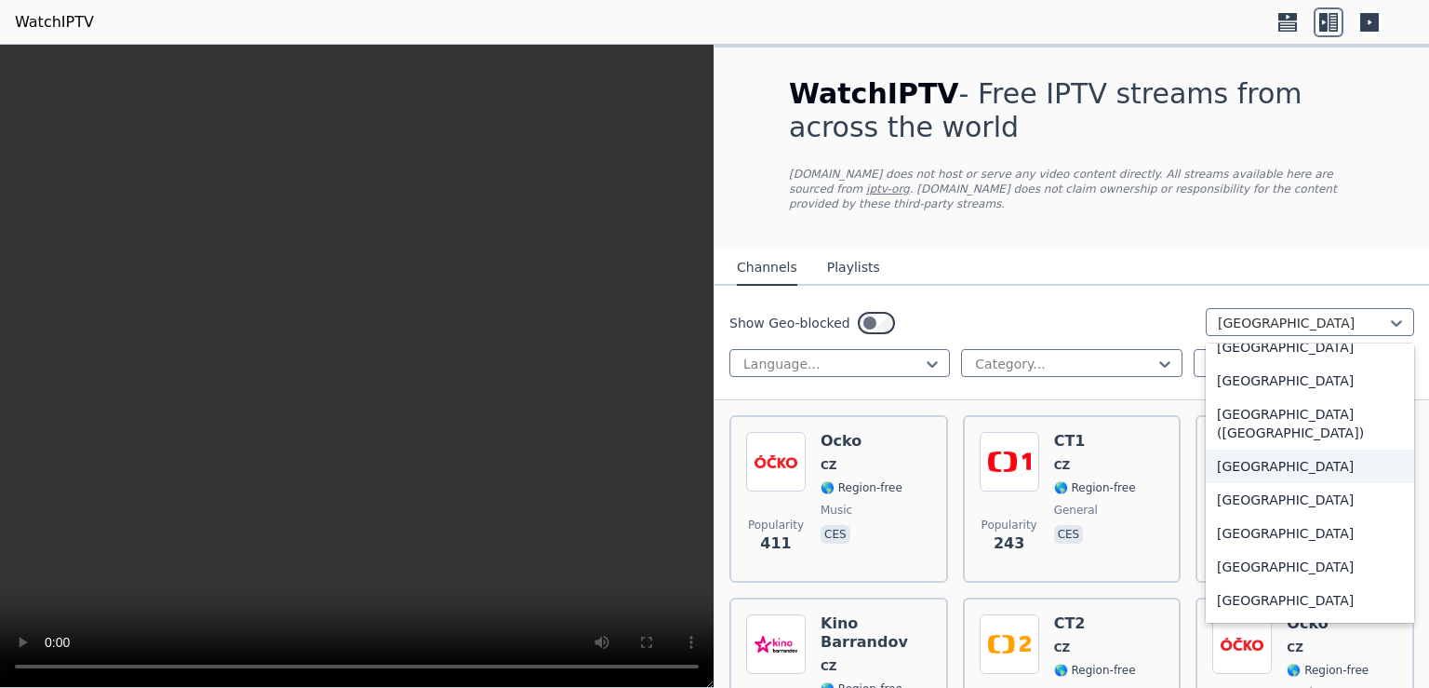
scroll to position [4149, 0]
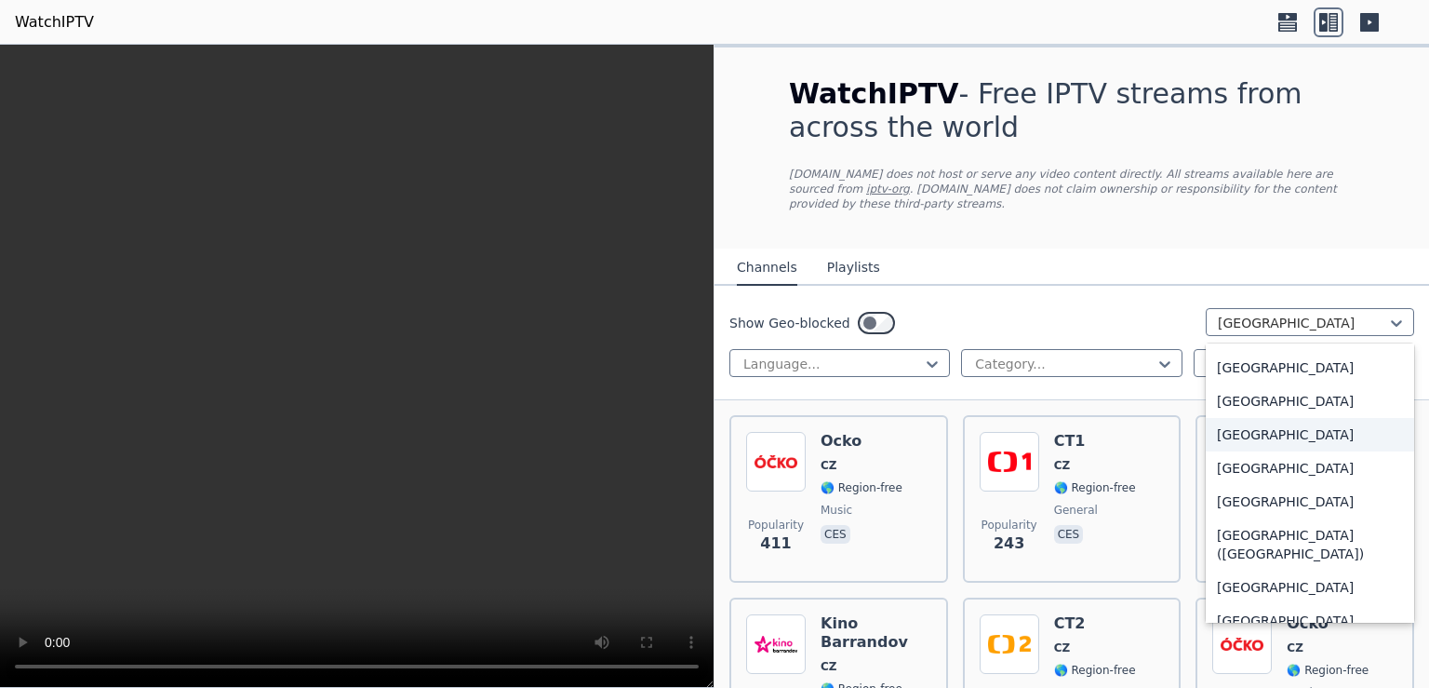
click at [1267, 437] on div "[GEOGRAPHIC_DATA]" at bounding box center [1310, 434] width 208 height 33
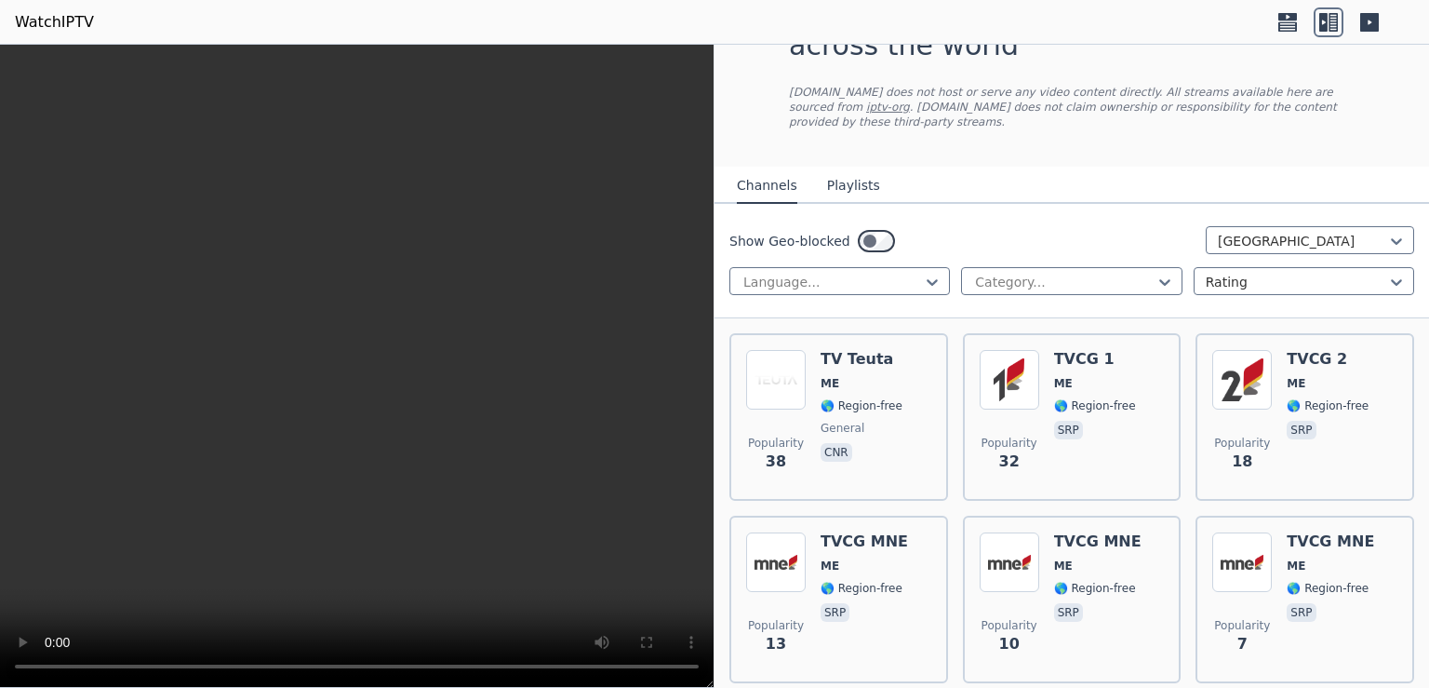
scroll to position [120, 0]
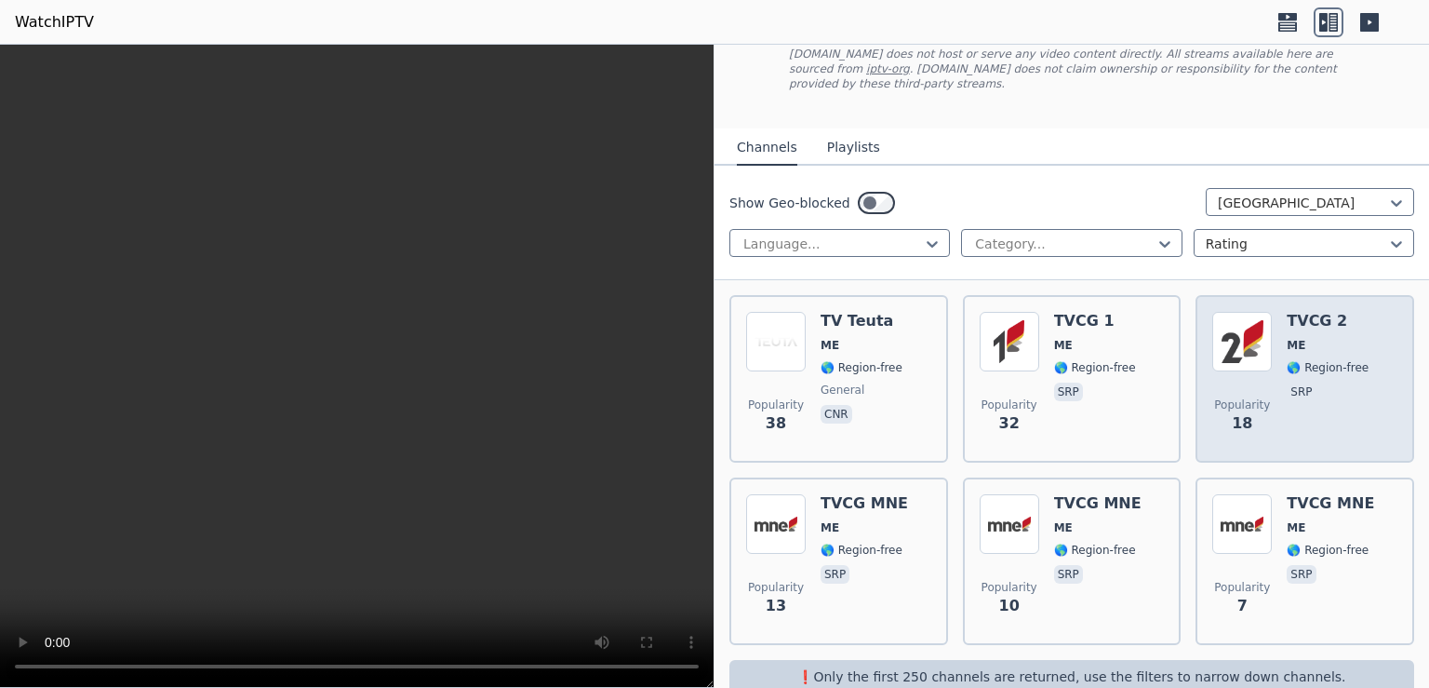
click at [1300, 360] on span "🌎 Region-free" at bounding box center [1328, 367] width 82 height 15
click at [1298, 338] on span "ME" at bounding box center [1328, 345] width 82 height 15
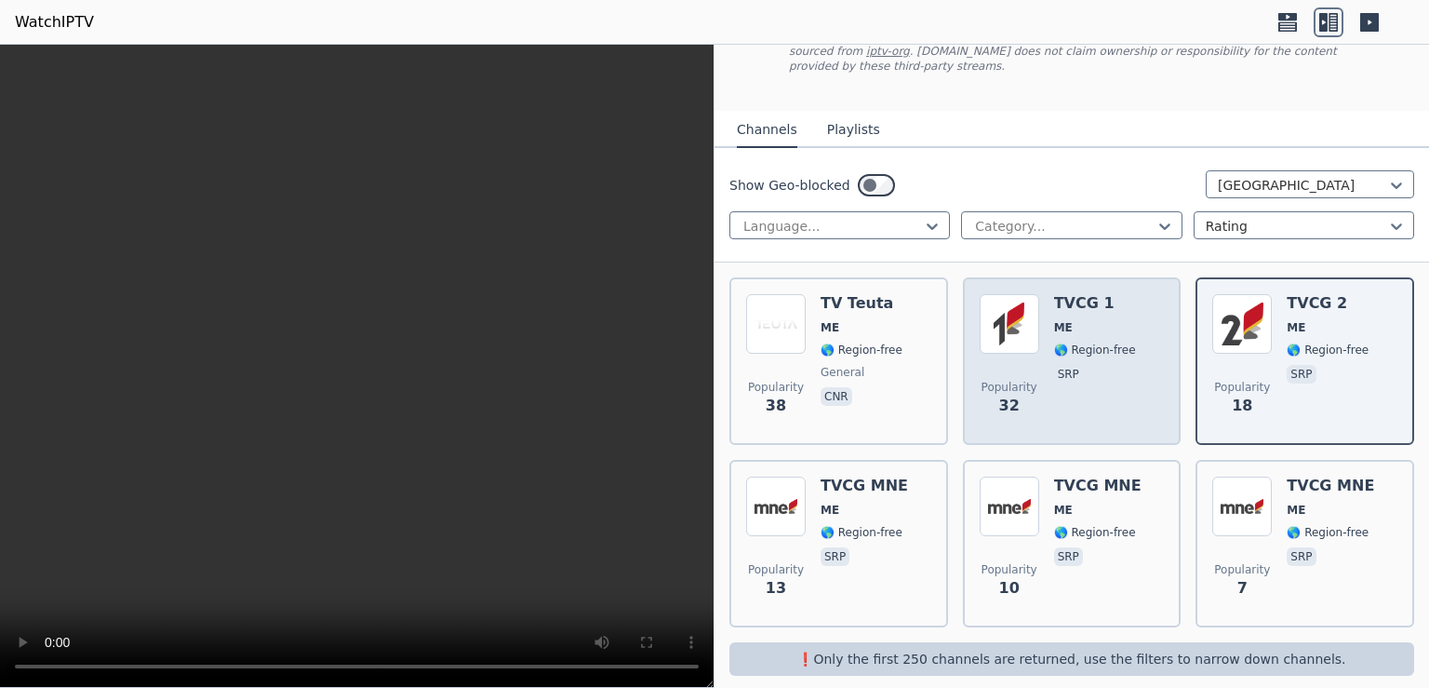
click at [1070, 322] on div "TVCG 1 ME 🌎 Region-free srp" at bounding box center [1095, 361] width 82 height 134
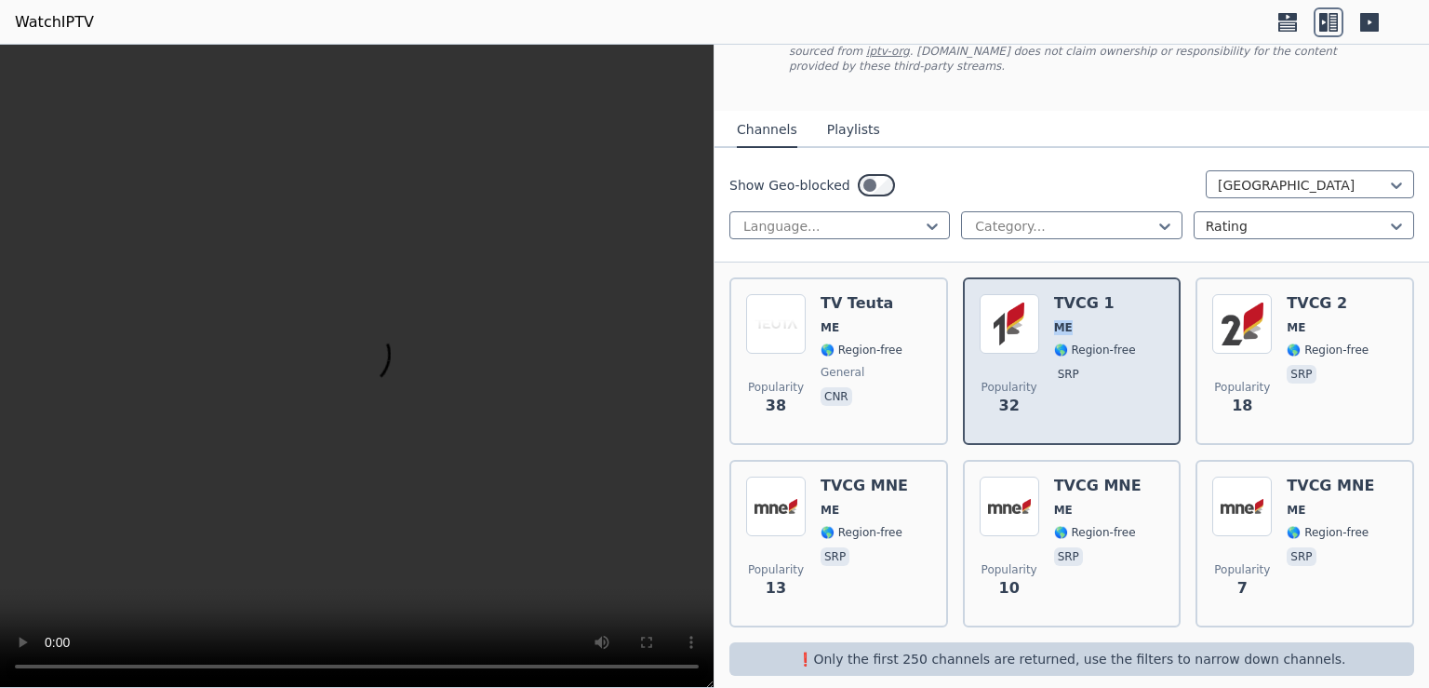
click at [1070, 322] on div "TVCG 1 ME 🌎 Region-free srp" at bounding box center [1095, 361] width 82 height 134
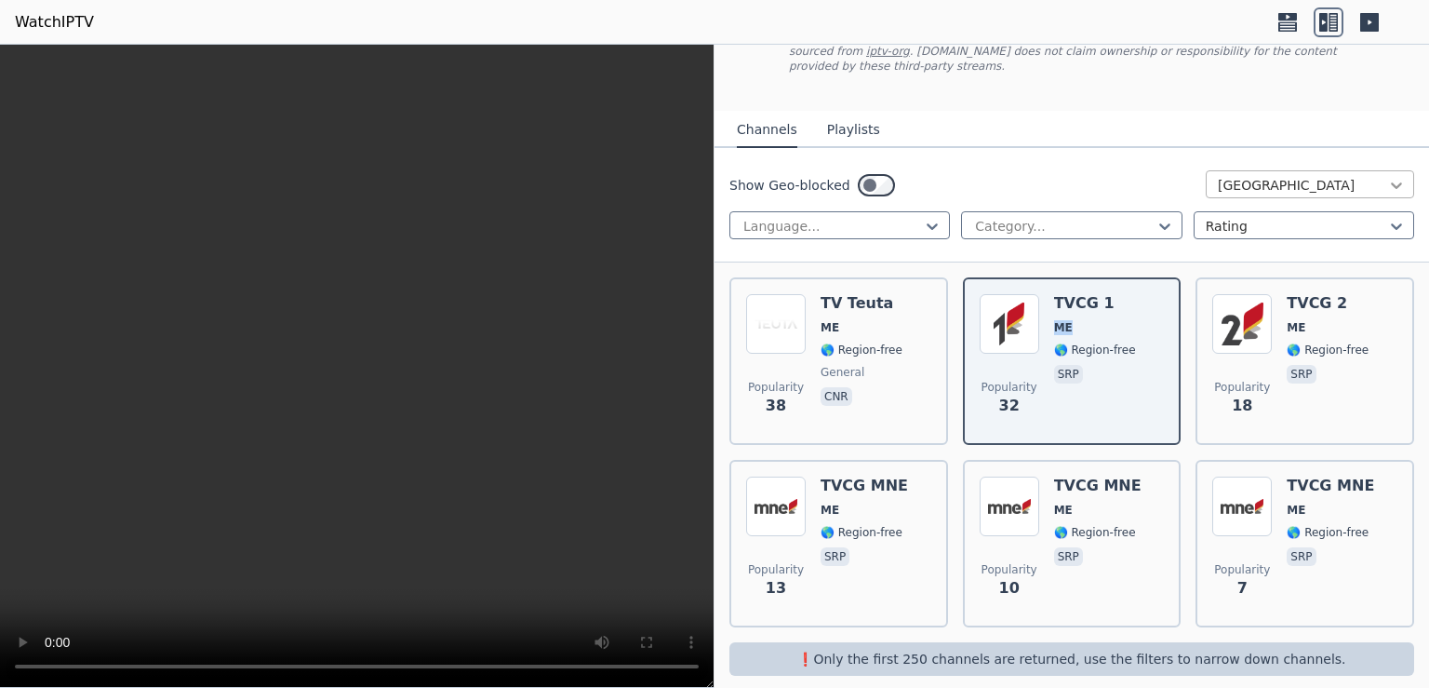
click at [1387, 176] on icon at bounding box center [1396, 185] width 19 height 19
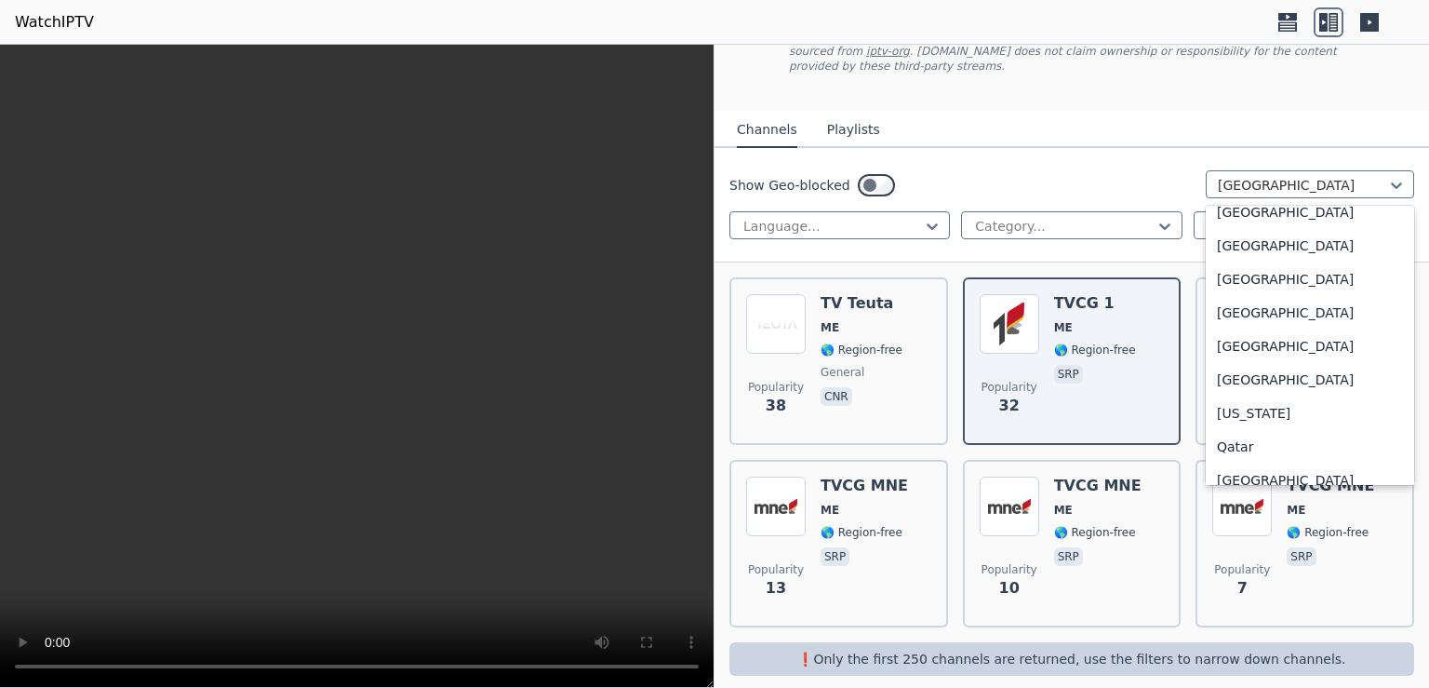
scroll to position [5093, 0]
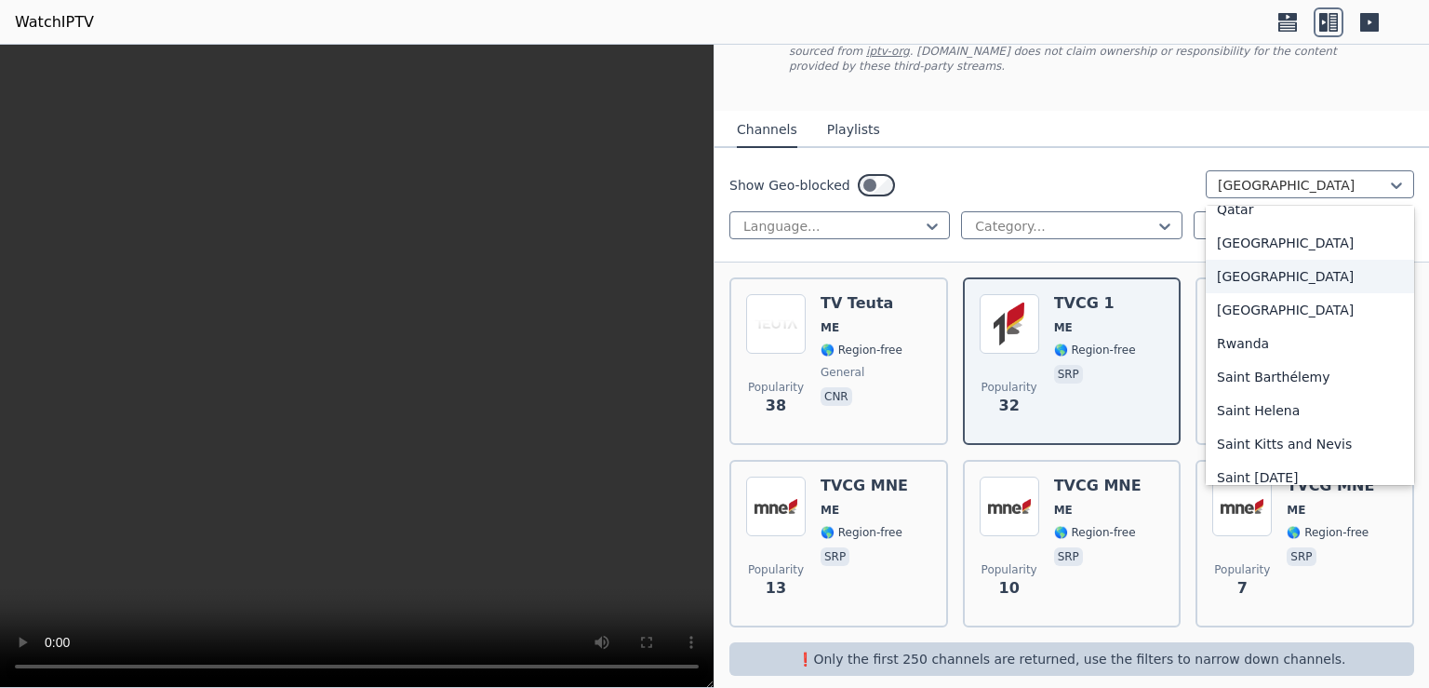
click at [1243, 262] on div "[GEOGRAPHIC_DATA]" at bounding box center [1310, 276] width 208 height 33
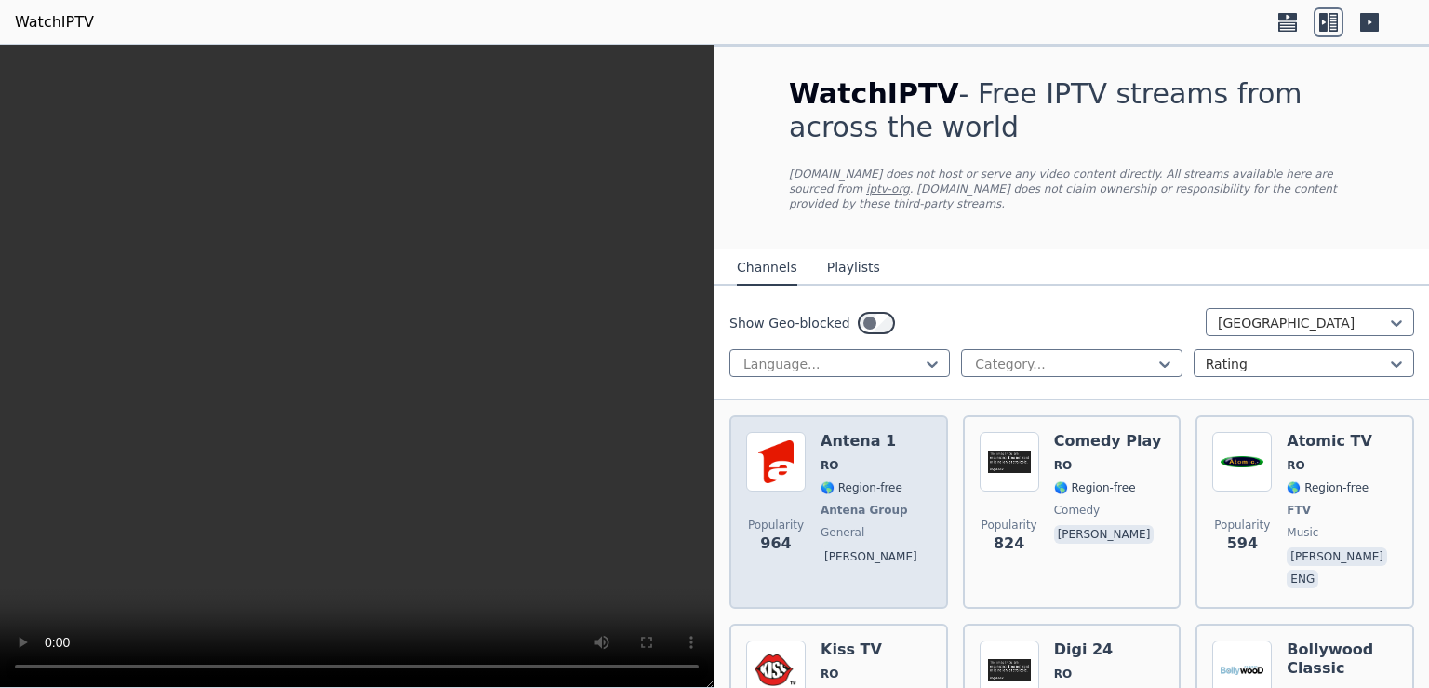
click at [853, 457] on div "Antena 1 RO 🌎 Region-free Antena Group general [PERSON_NAME]" at bounding box center [873, 512] width 104 height 160
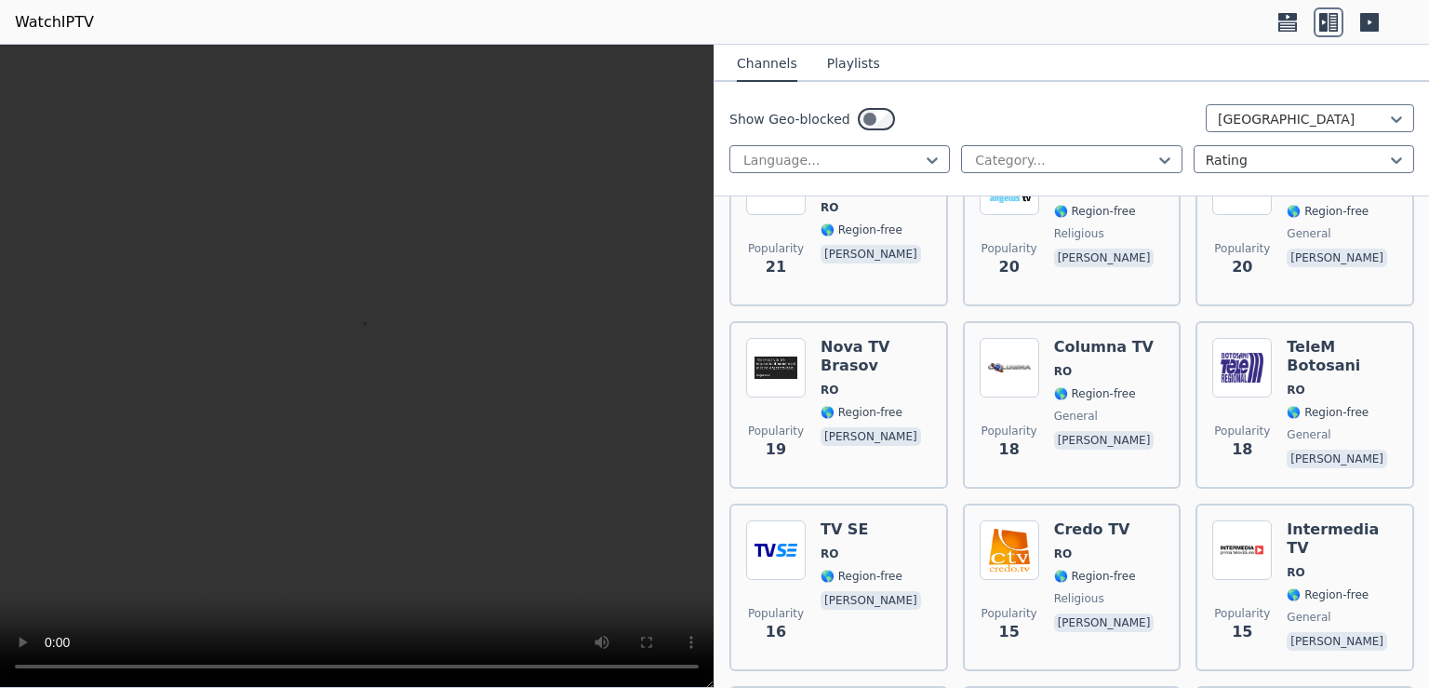
scroll to position [3073, 0]
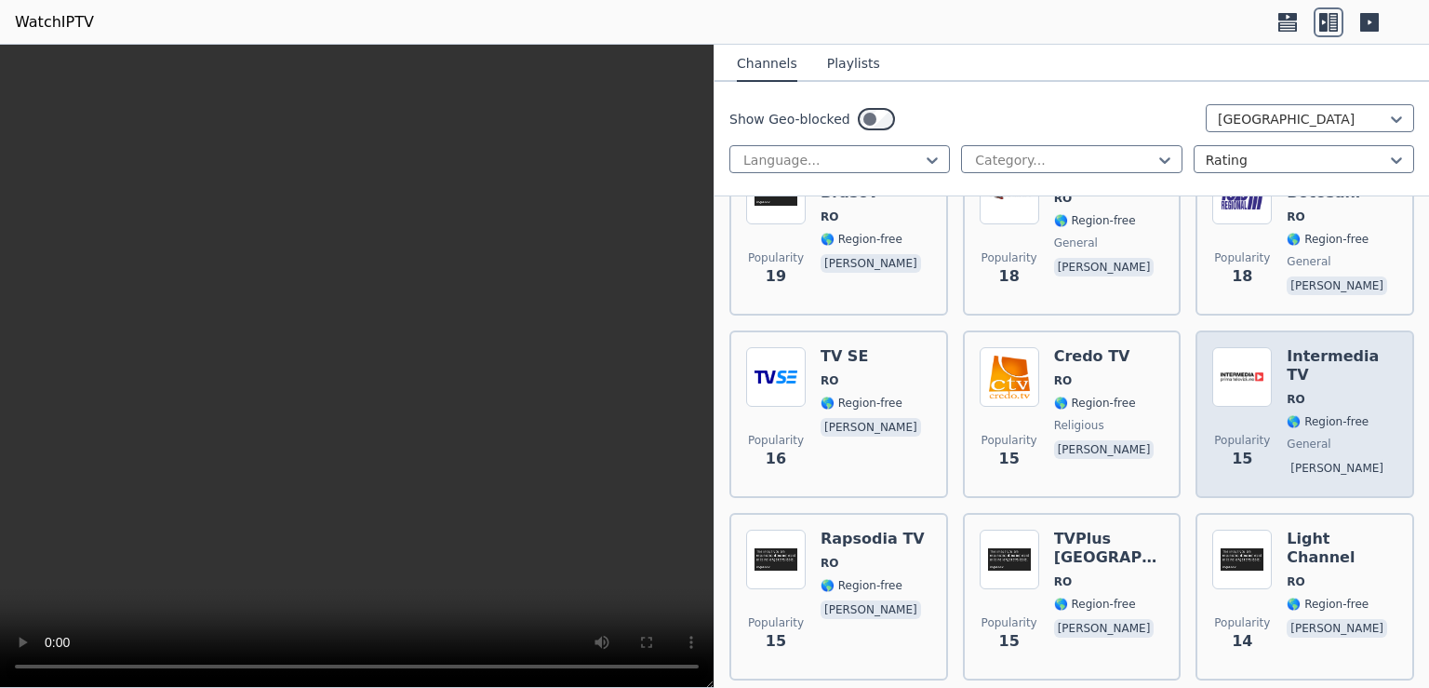
click at [1327, 347] on h6 "Intermedia TV" at bounding box center [1342, 365] width 111 height 37
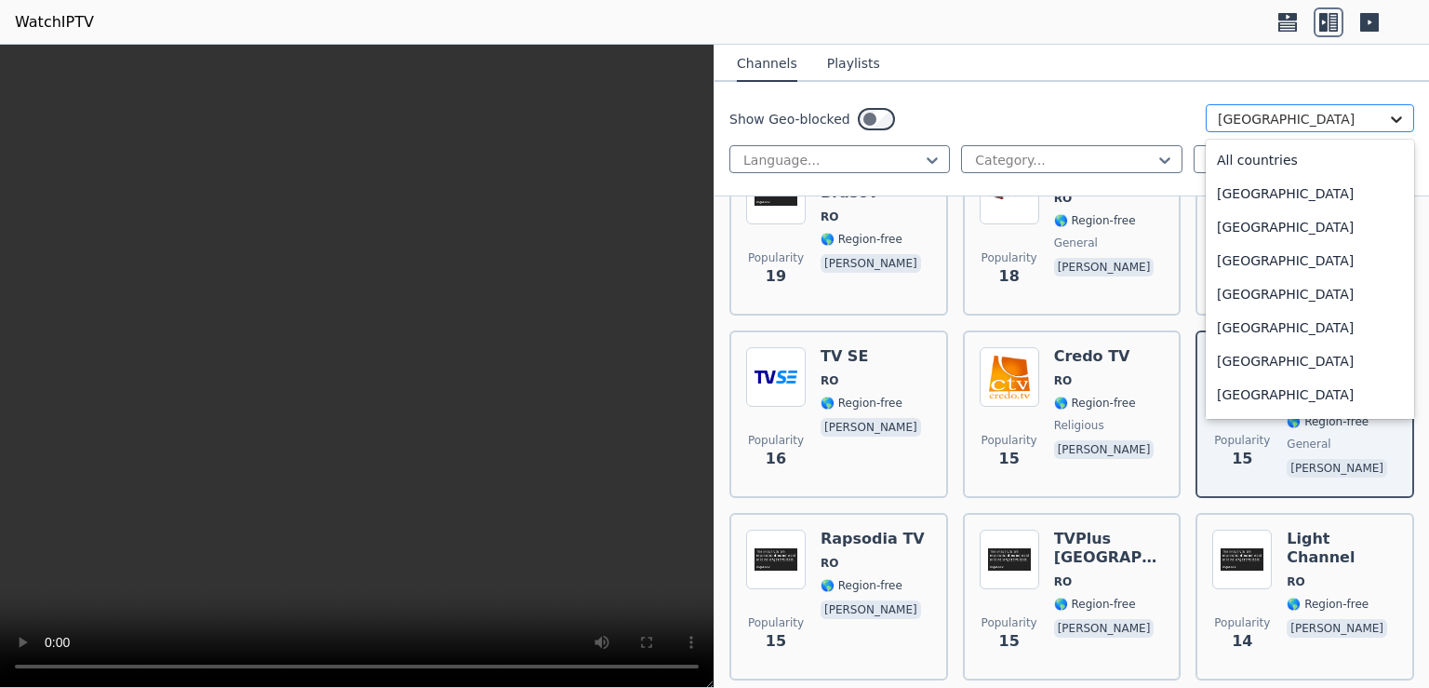
click at [1387, 114] on icon at bounding box center [1396, 119] width 19 height 19
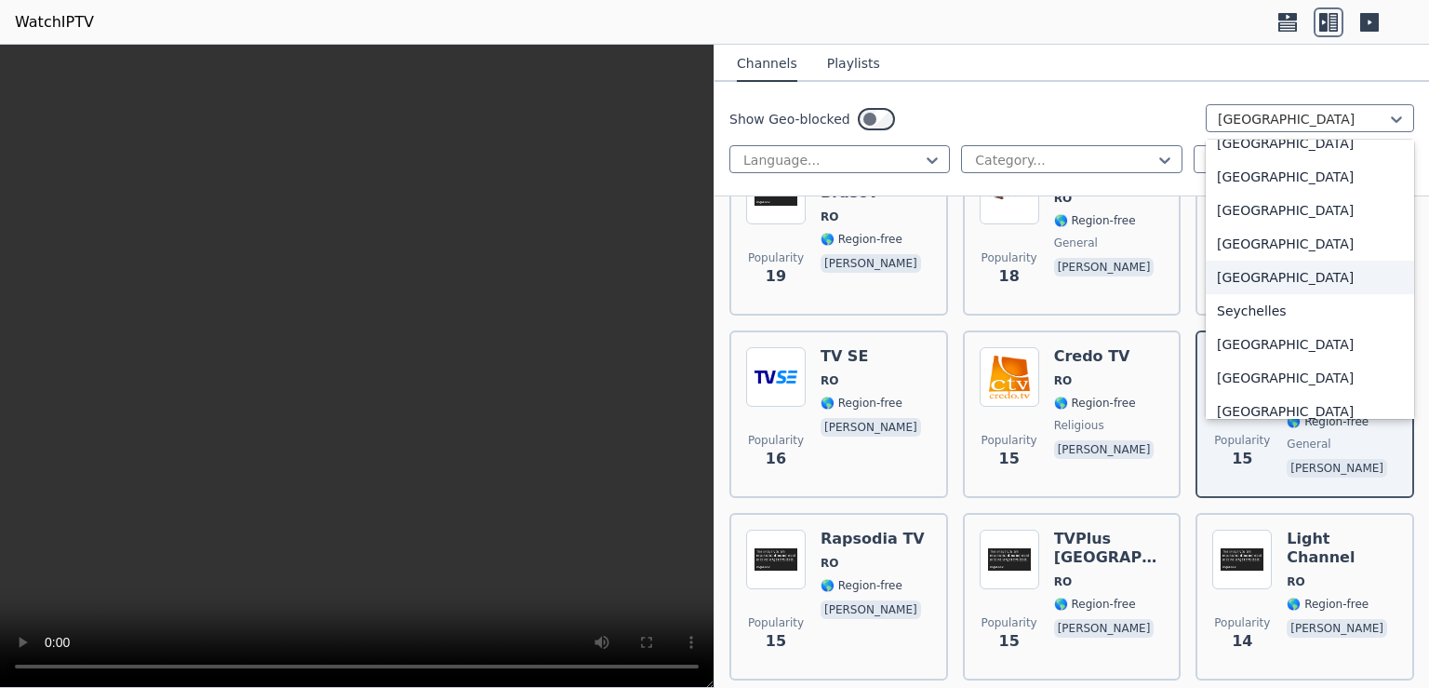
click at [1241, 277] on div "[GEOGRAPHIC_DATA]" at bounding box center [1310, 276] width 208 height 33
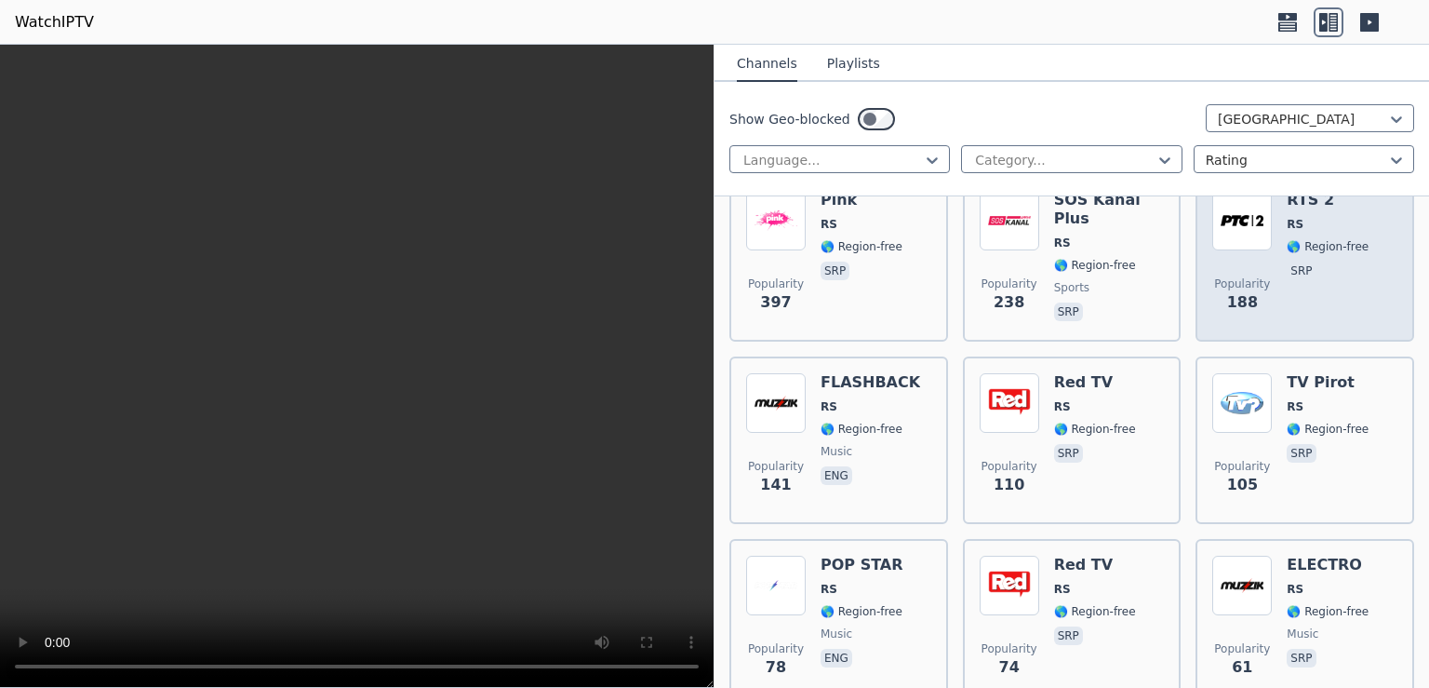
scroll to position [120, 0]
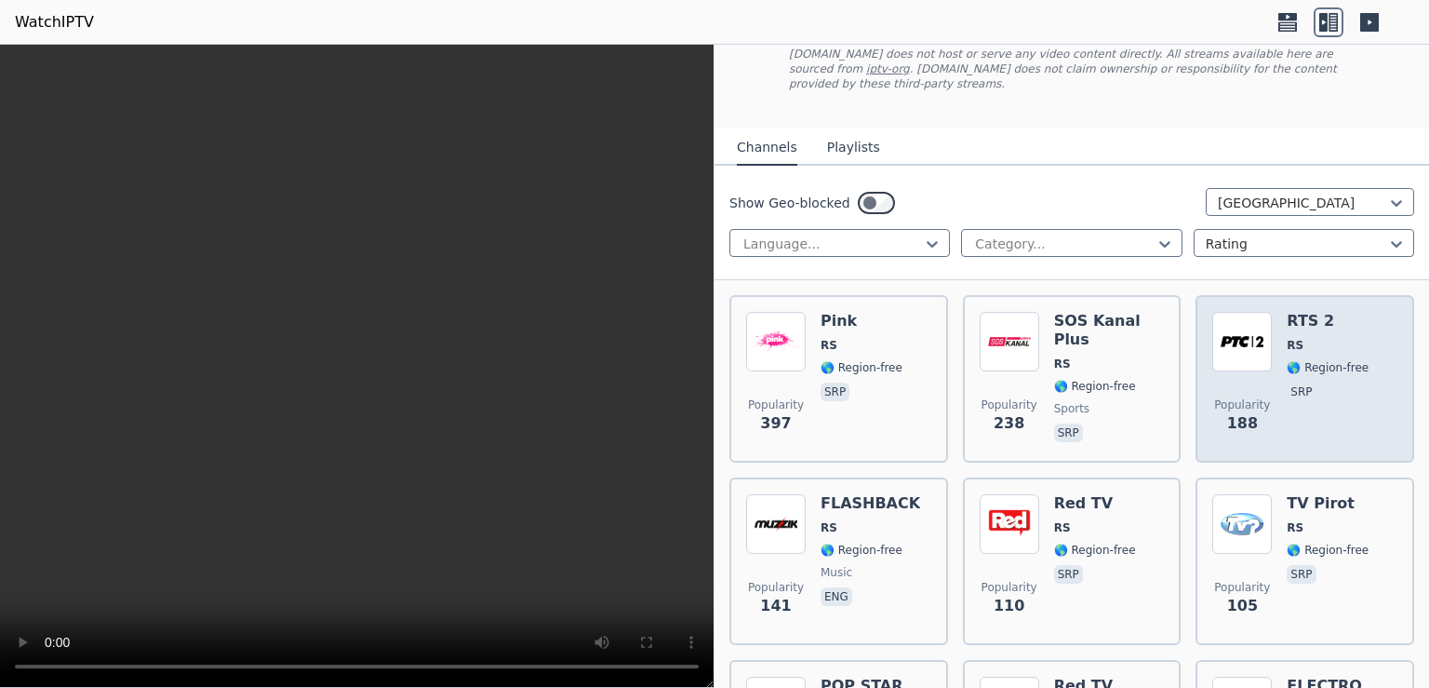
click at [1243, 323] on img at bounding box center [1242, 342] width 60 height 60
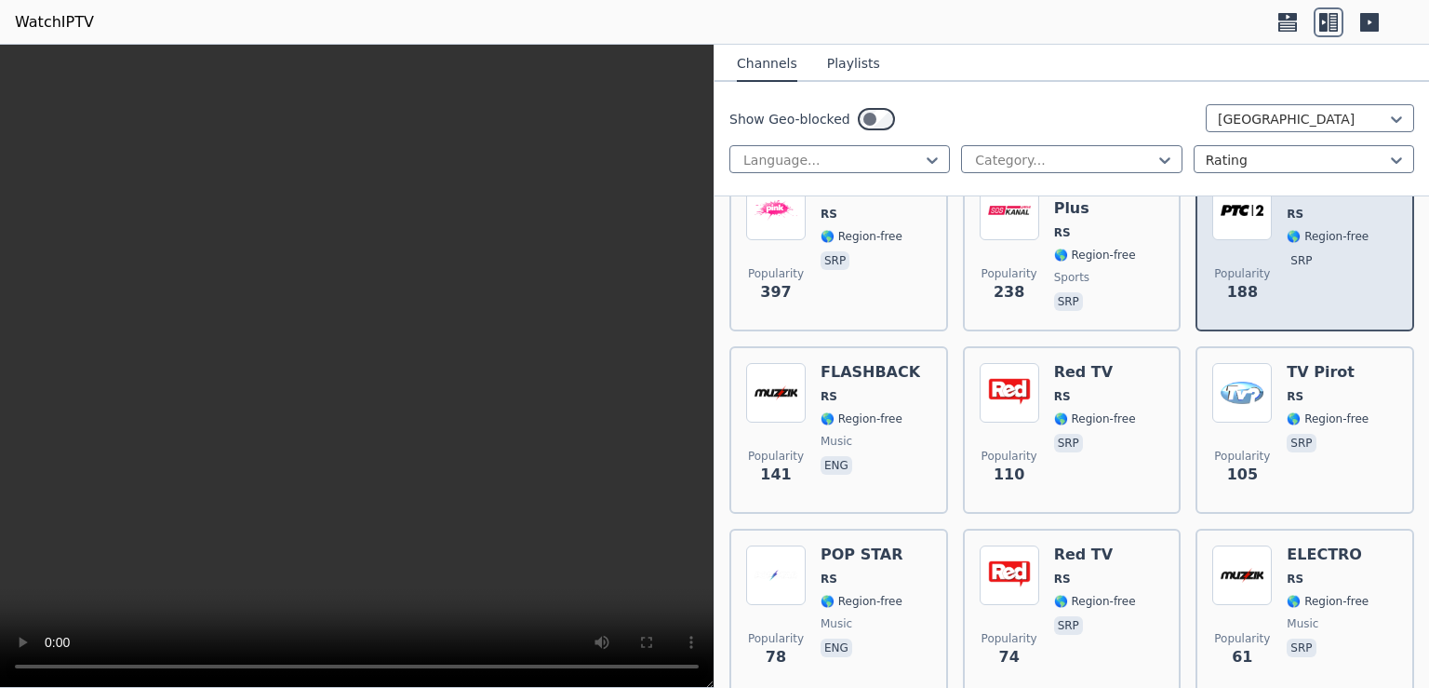
scroll to position [0, 0]
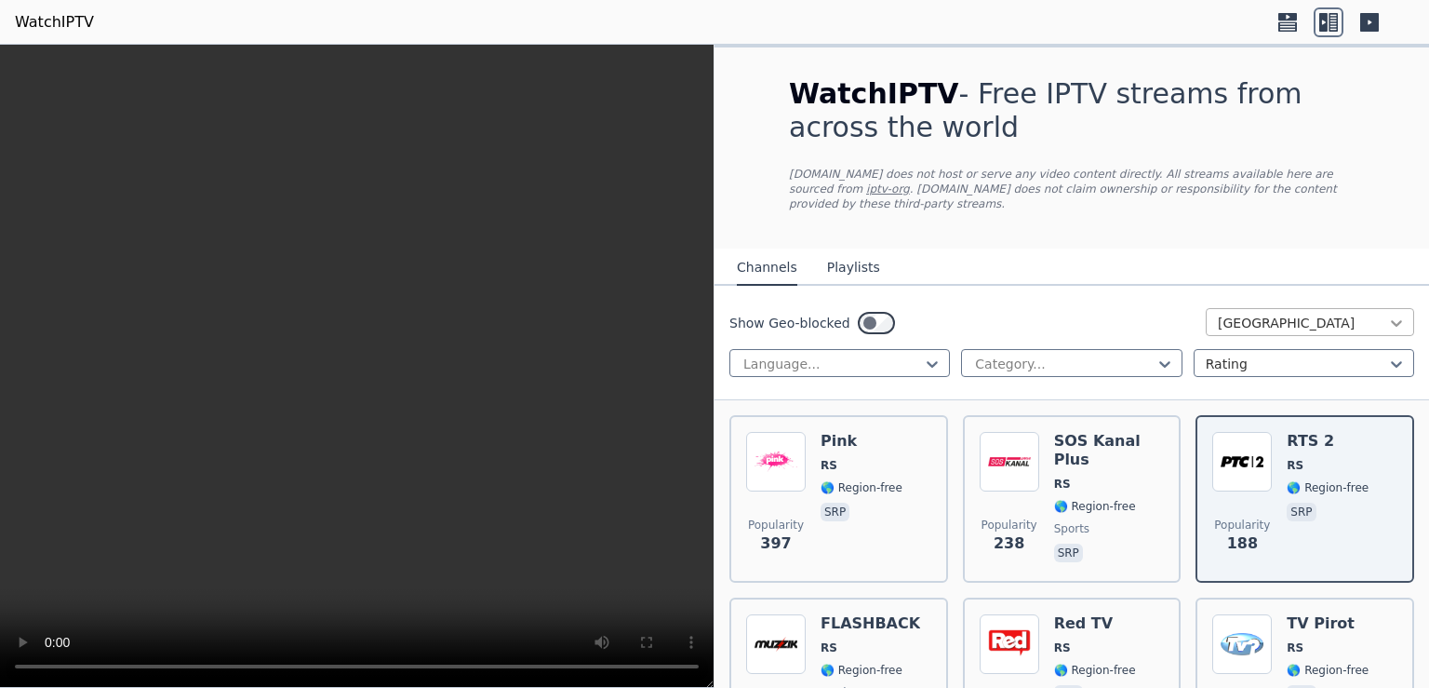
click at [1387, 314] on icon at bounding box center [1396, 323] width 19 height 19
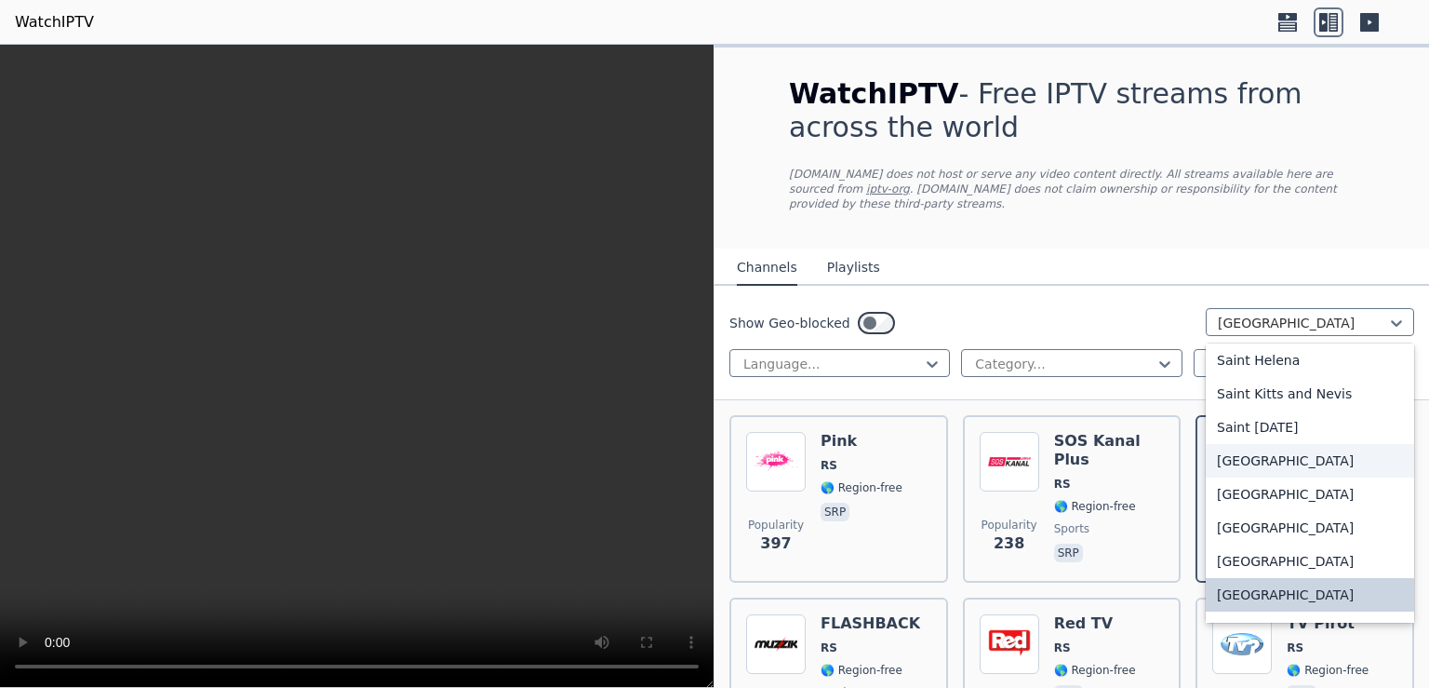
scroll to position [5522, 0]
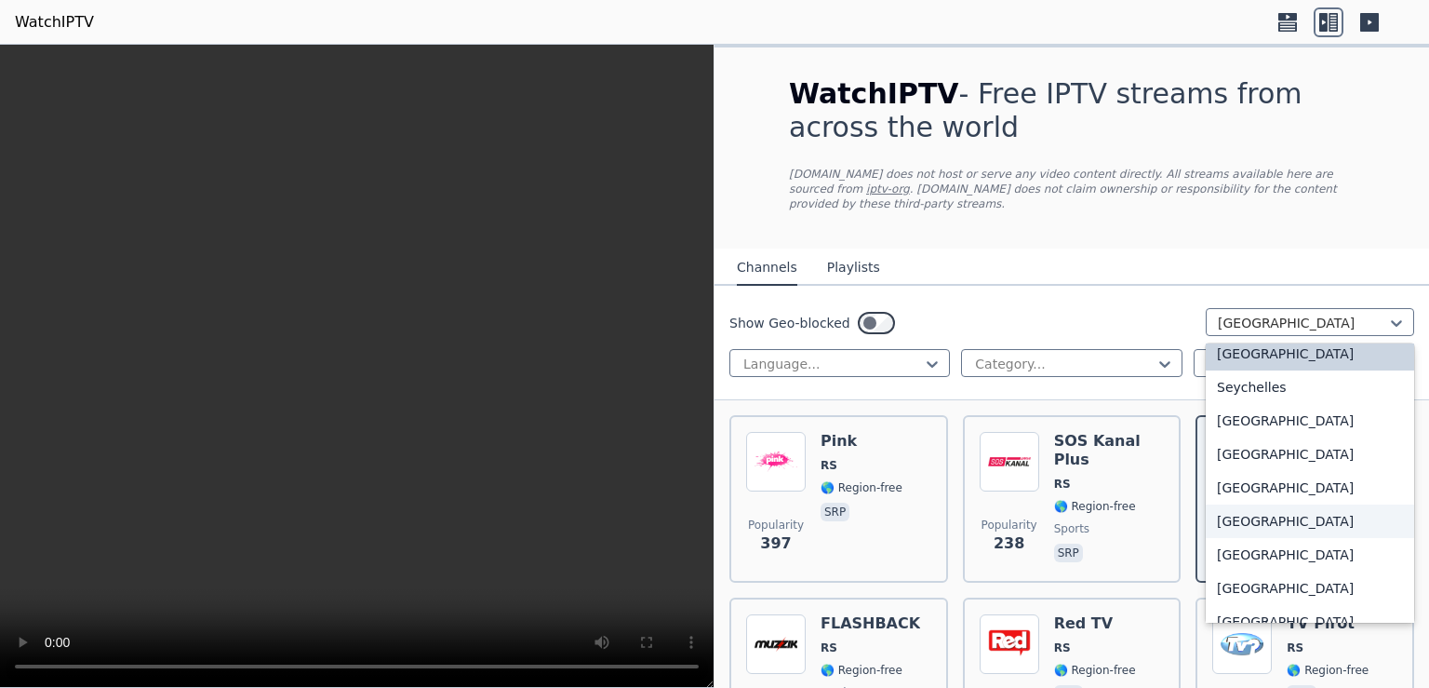
click at [1242, 504] on div "[GEOGRAPHIC_DATA]" at bounding box center [1310, 520] width 208 height 33
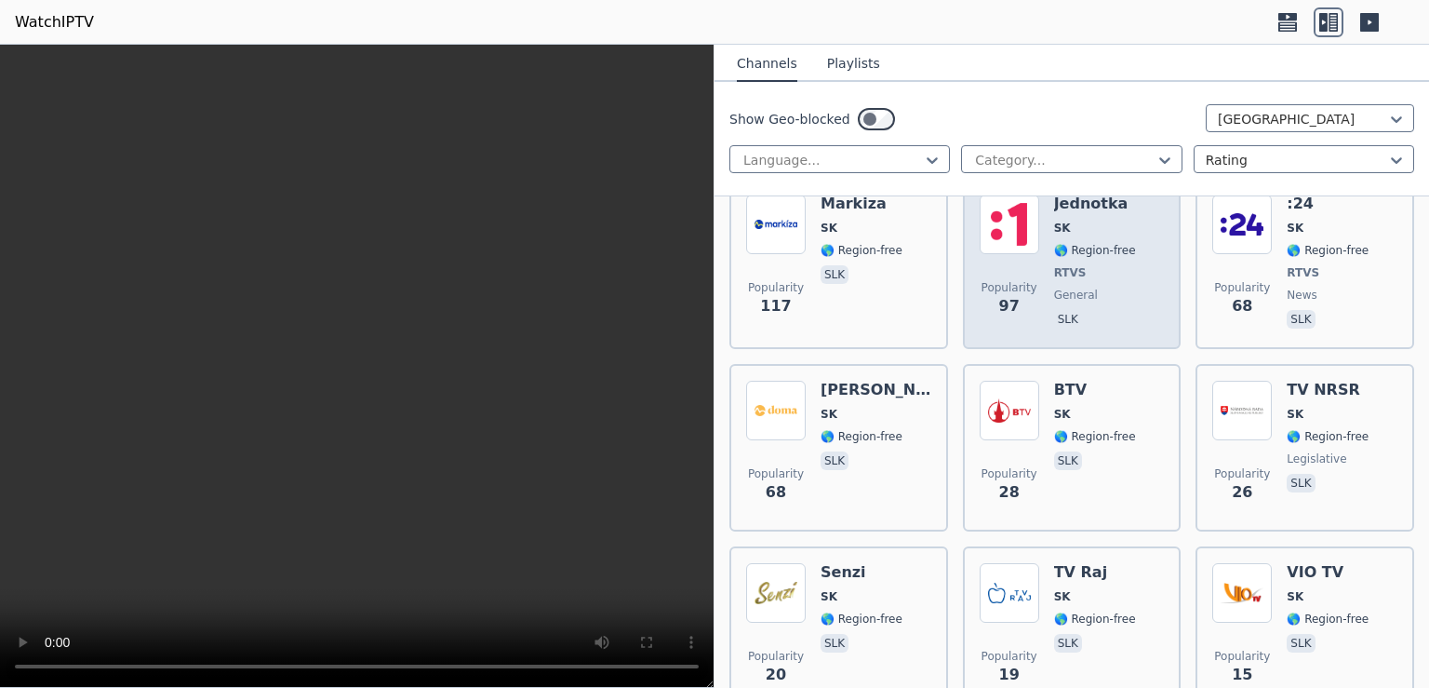
scroll to position [241, 0]
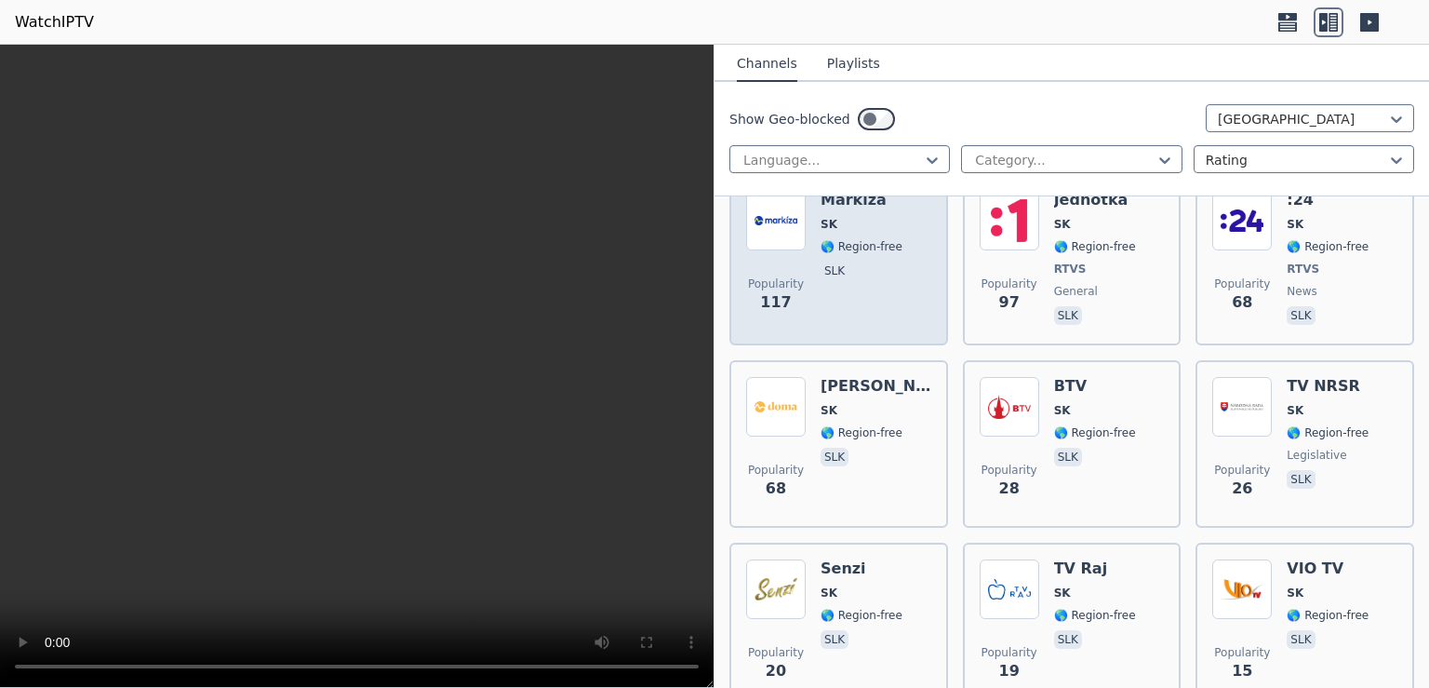
click at [878, 244] on div "Markiza SK 🌎 Region-free slk" at bounding box center [862, 260] width 82 height 138
click at [875, 261] on span "slk" at bounding box center [862, 272] width 82 height 22
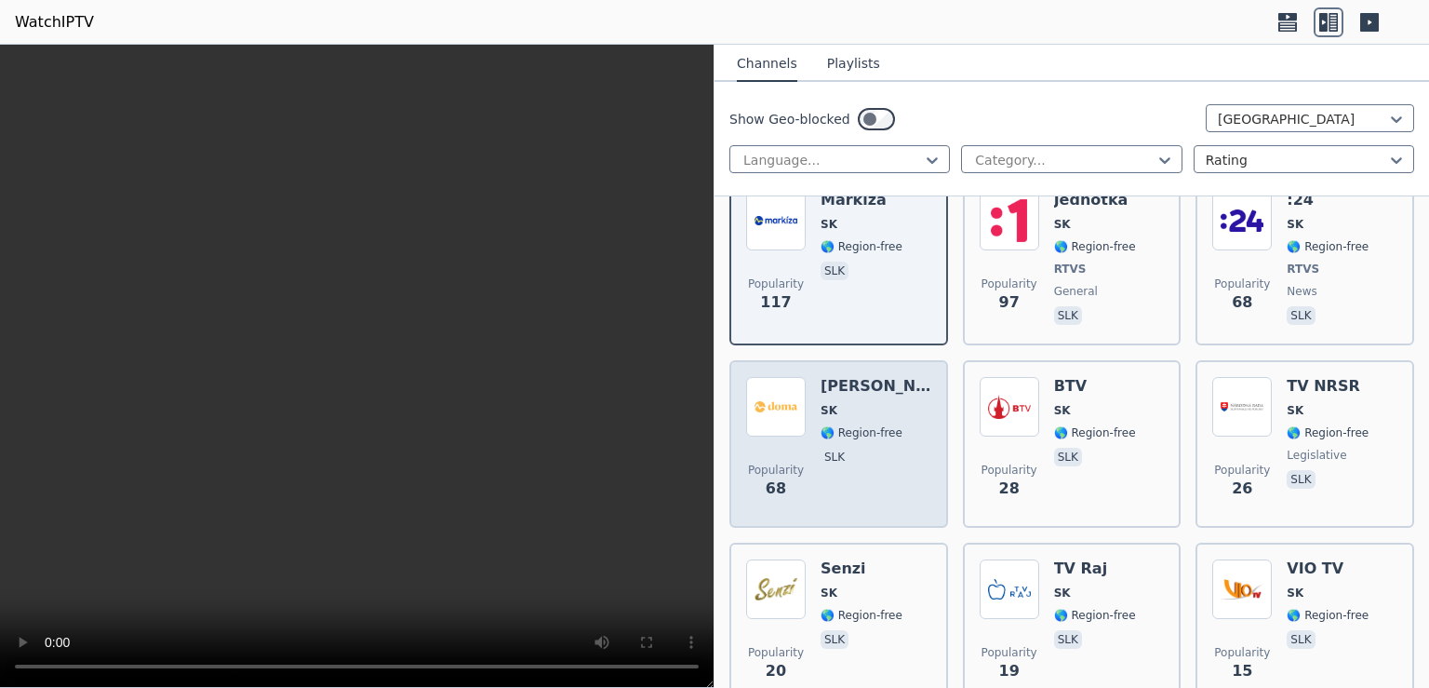
click at [888, 403] on span "SK" at bounding box center [876, 410] width 111 height 15
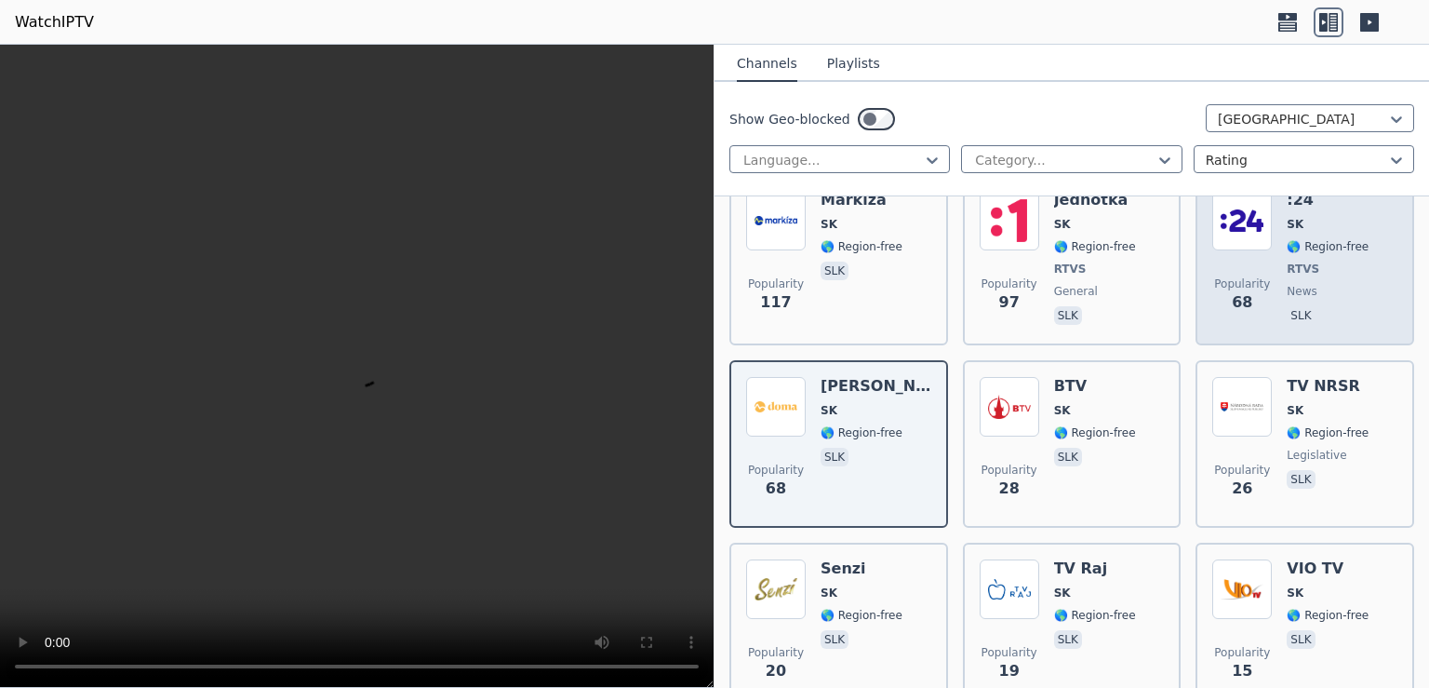
click at [1333, 261] on span "RTVS" at bounding box center [1328, 268] width 82 height 15
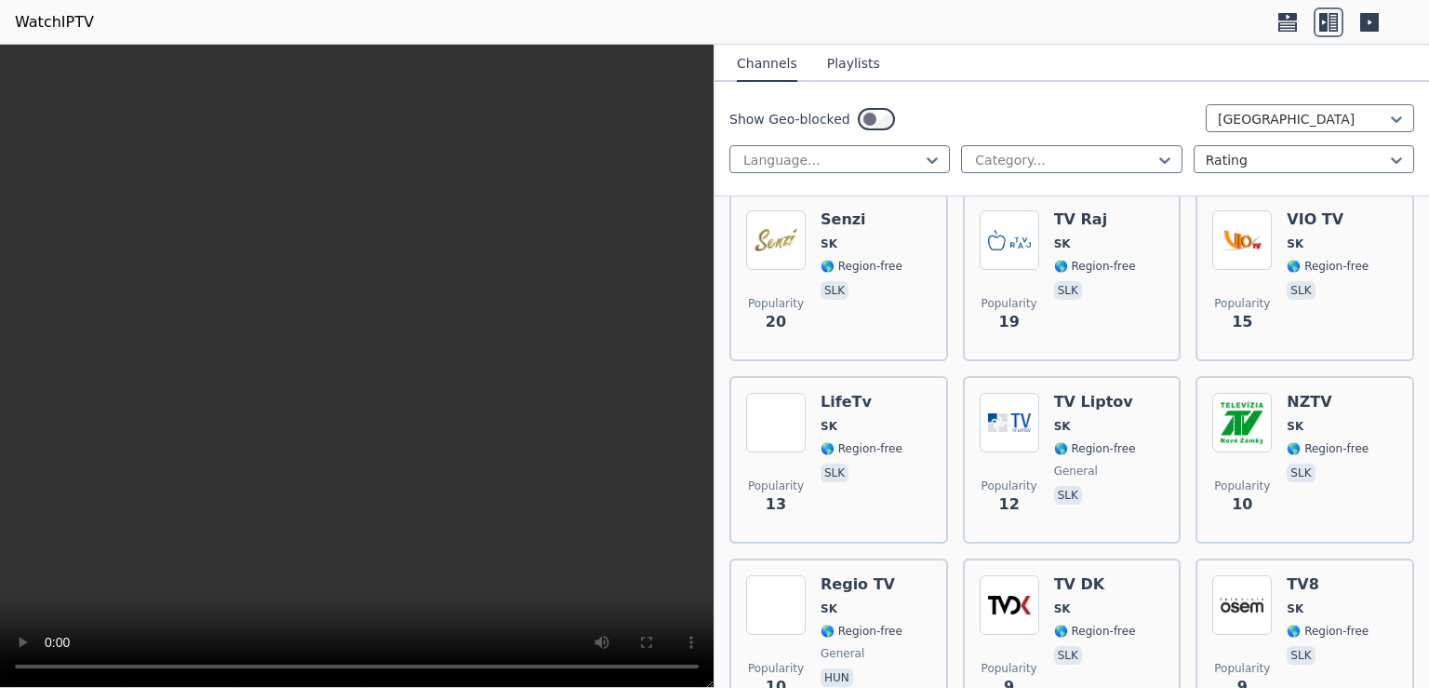
scroll to position [603, 0]
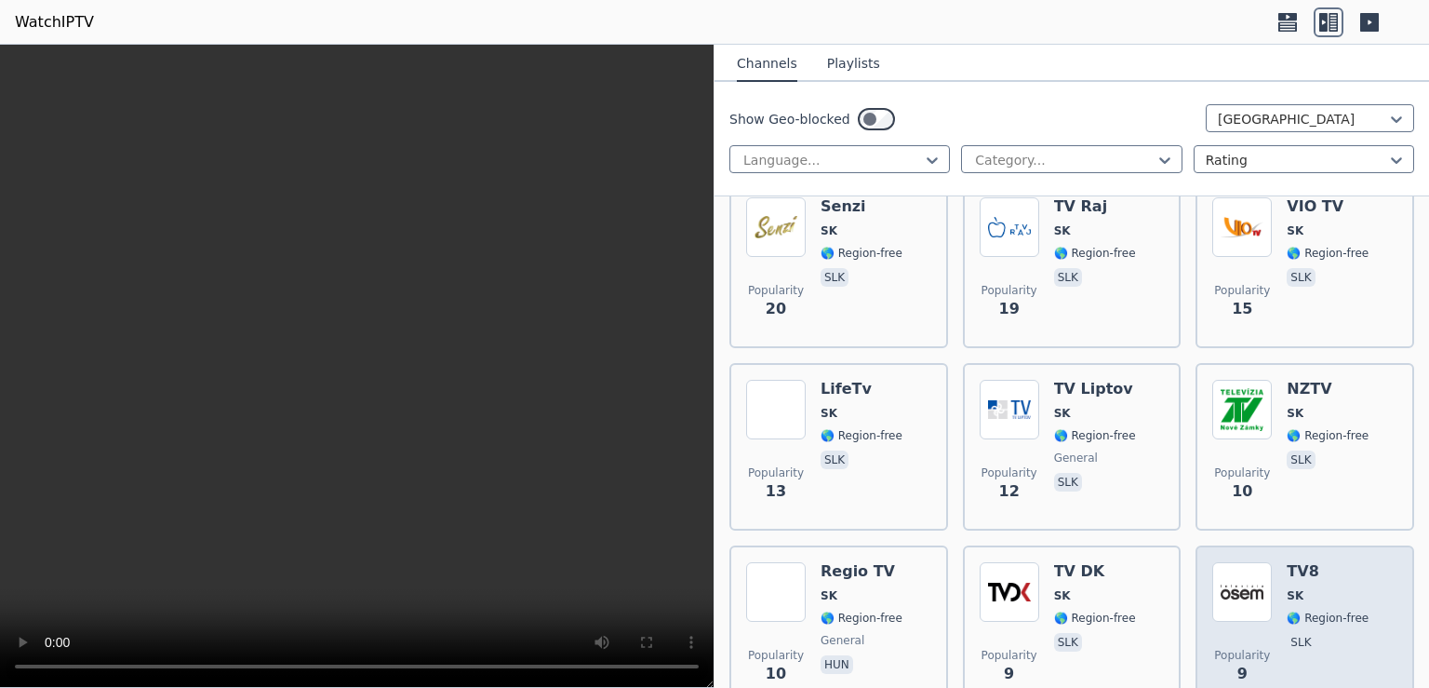
click at [1224, 562] on img at bounding box center [1242, 592] width 60 height 60
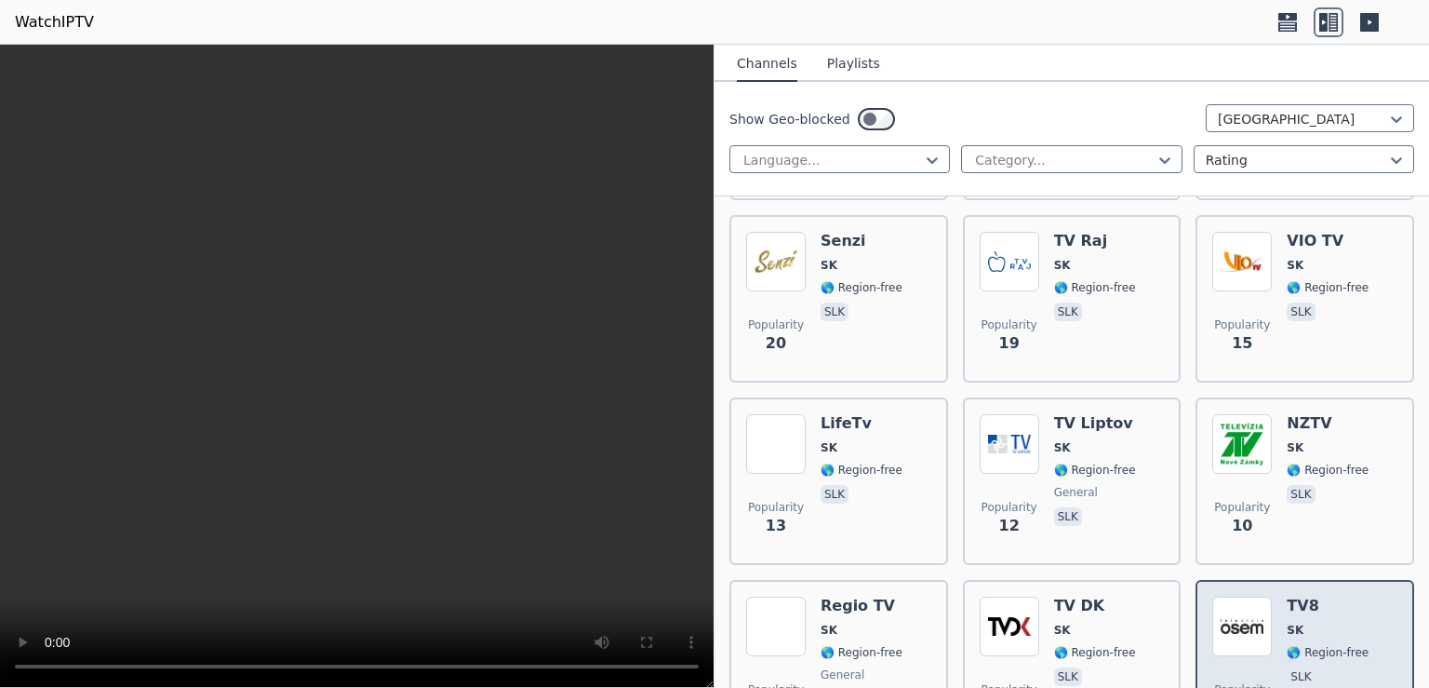
scroll to position [0, 0]
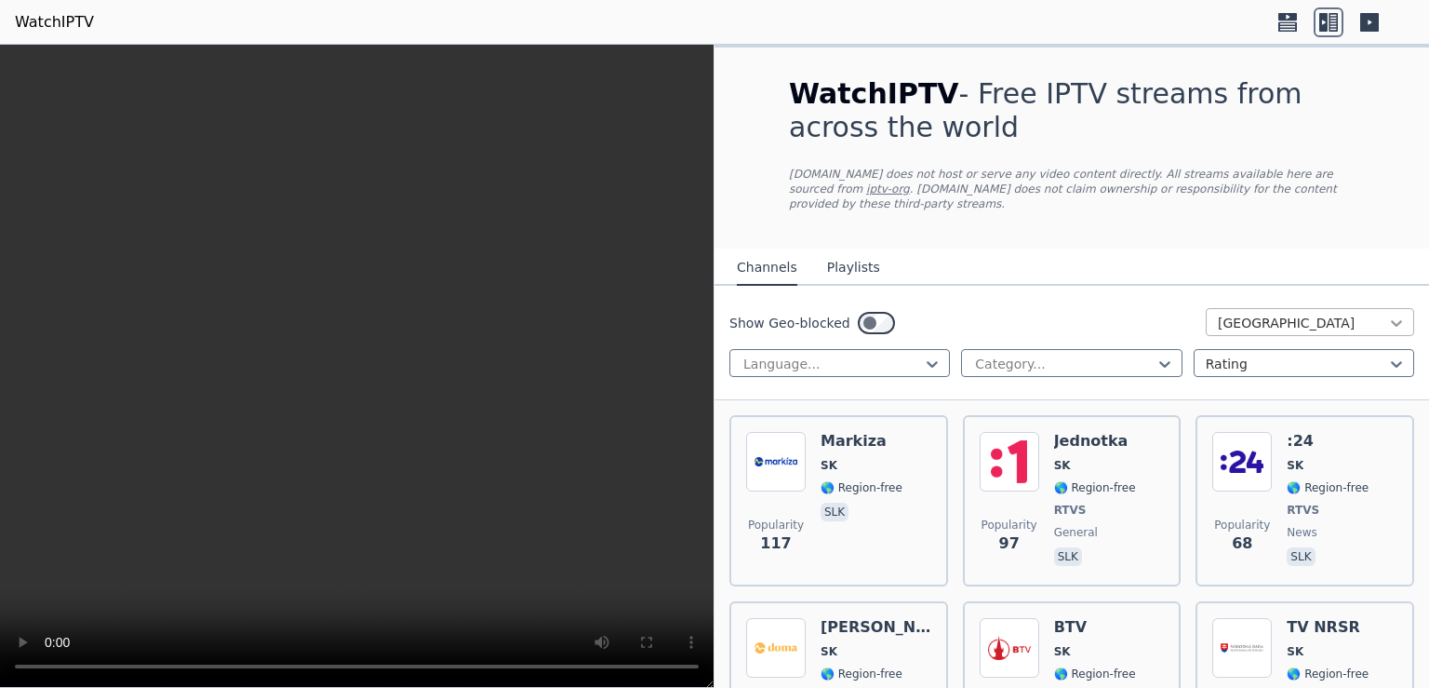
click at [1391, 320] on icon at bounding box center [1396, 323] width 11 height 7
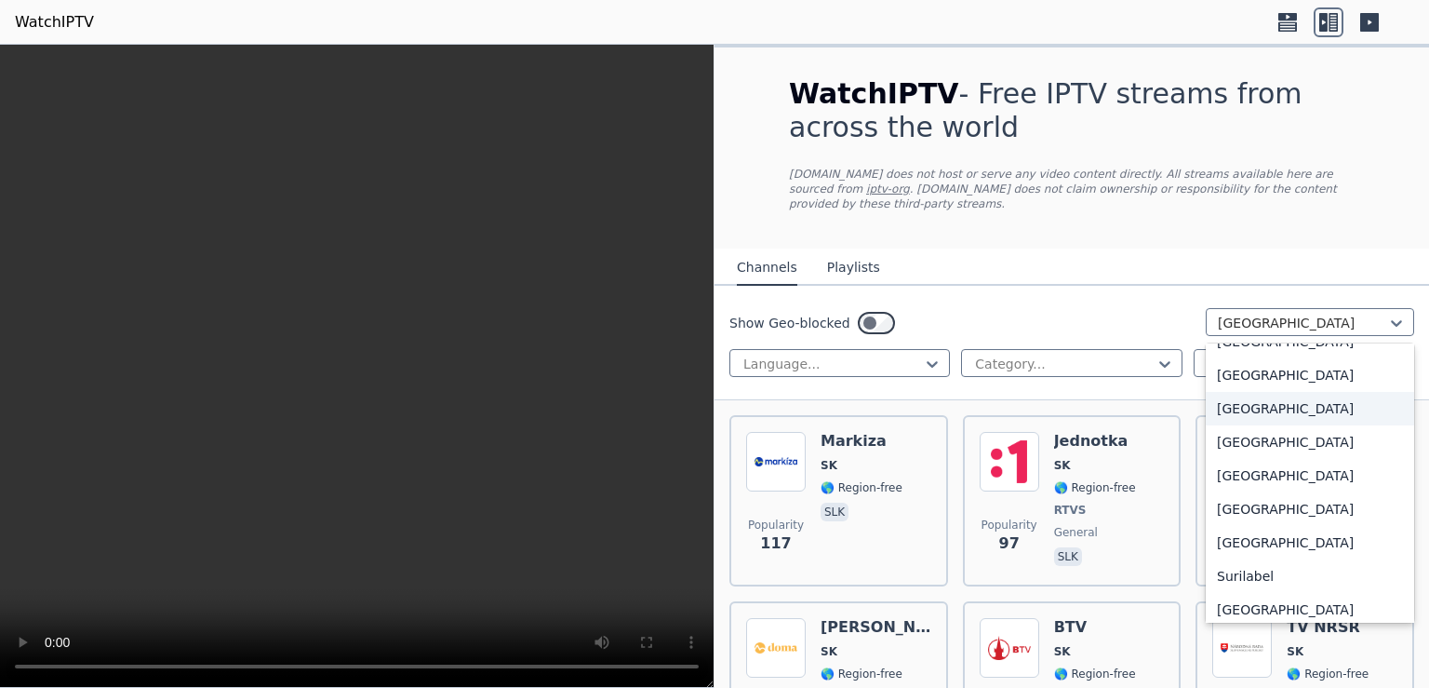
scroll to position [5809, 0]
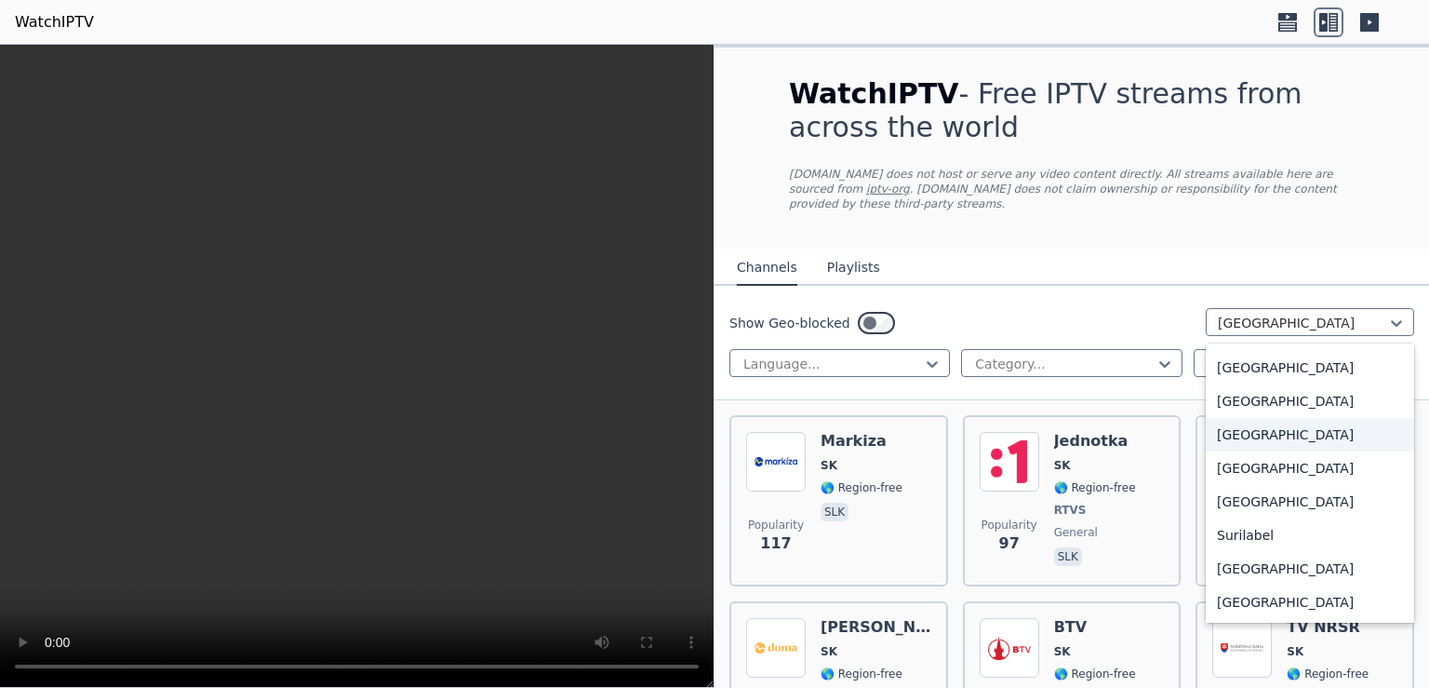
click at [1229, 418] on div "[GEOGRAPHIC_DATA]" at bounding box center [1310, 434] width 208 height 33
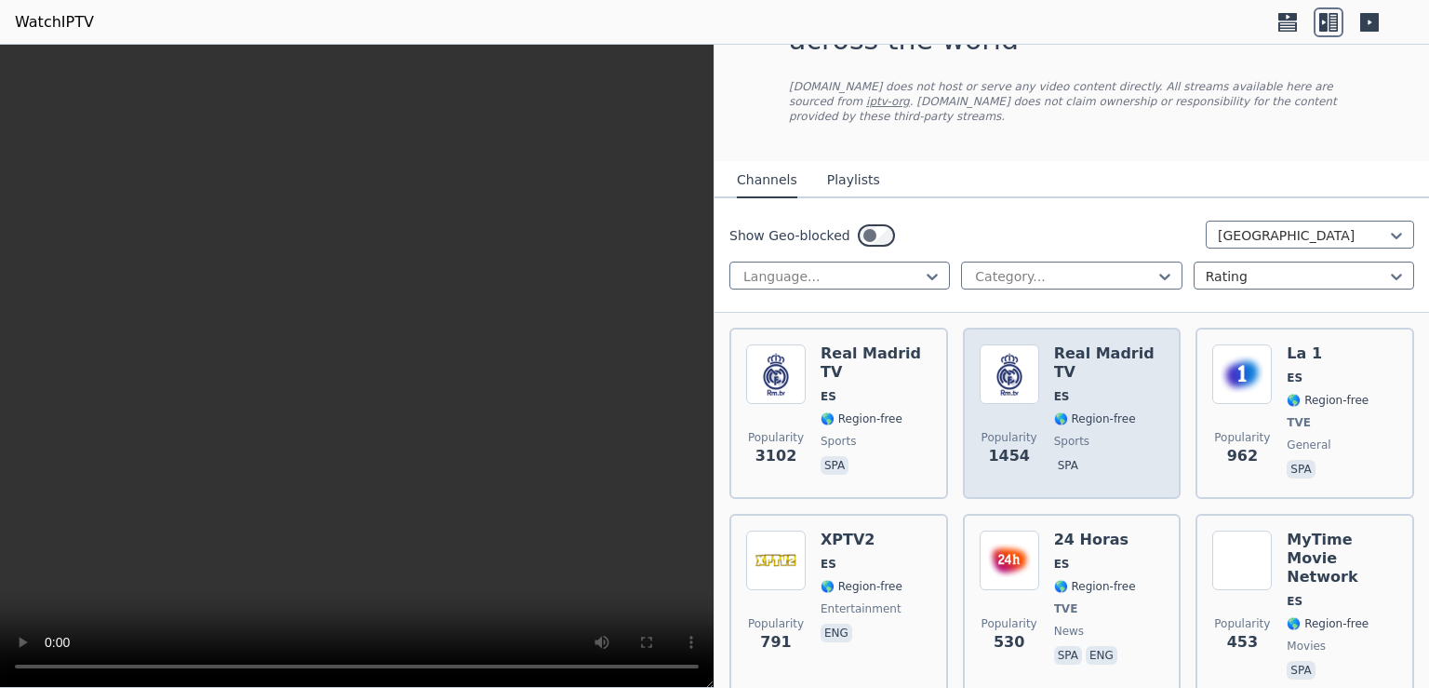
scroll to position [120, 0]
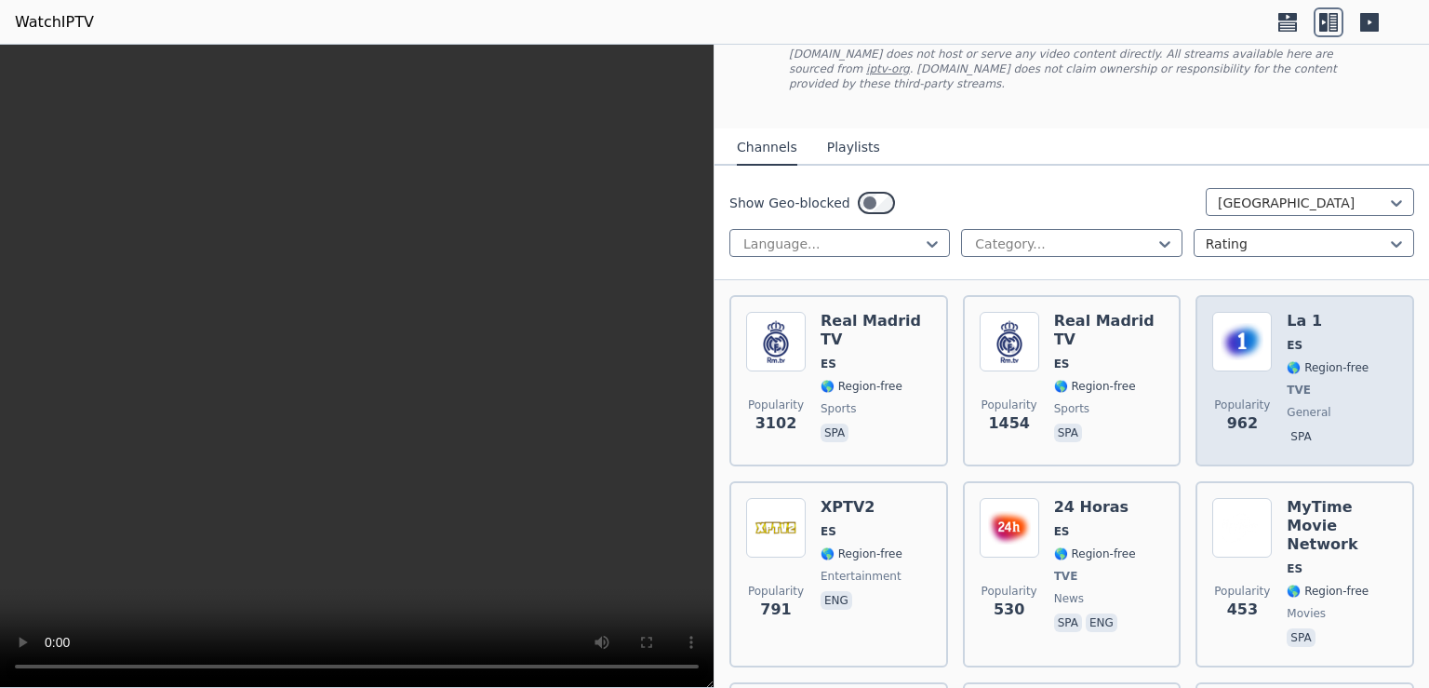
click at [1251, 333] on img at bounding box center [1242, 342] width 60 height 60
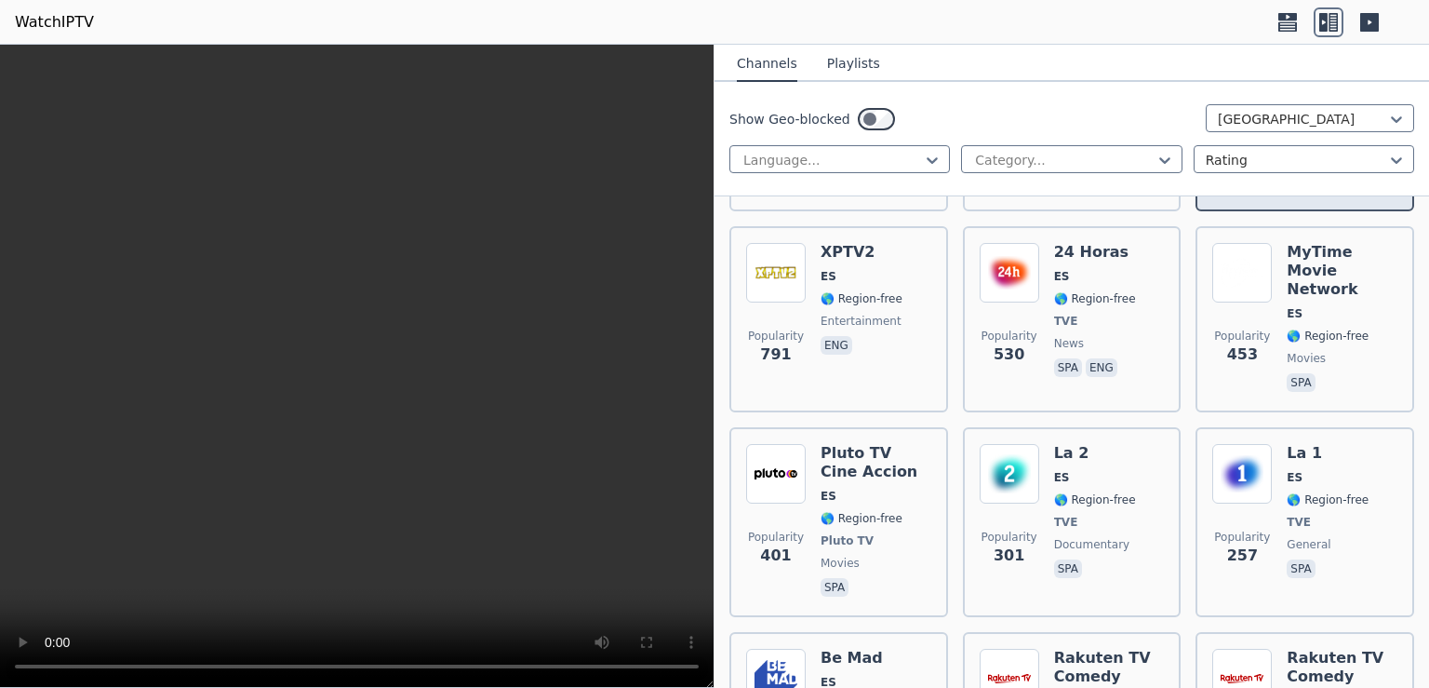
scroll to position [482, 0]
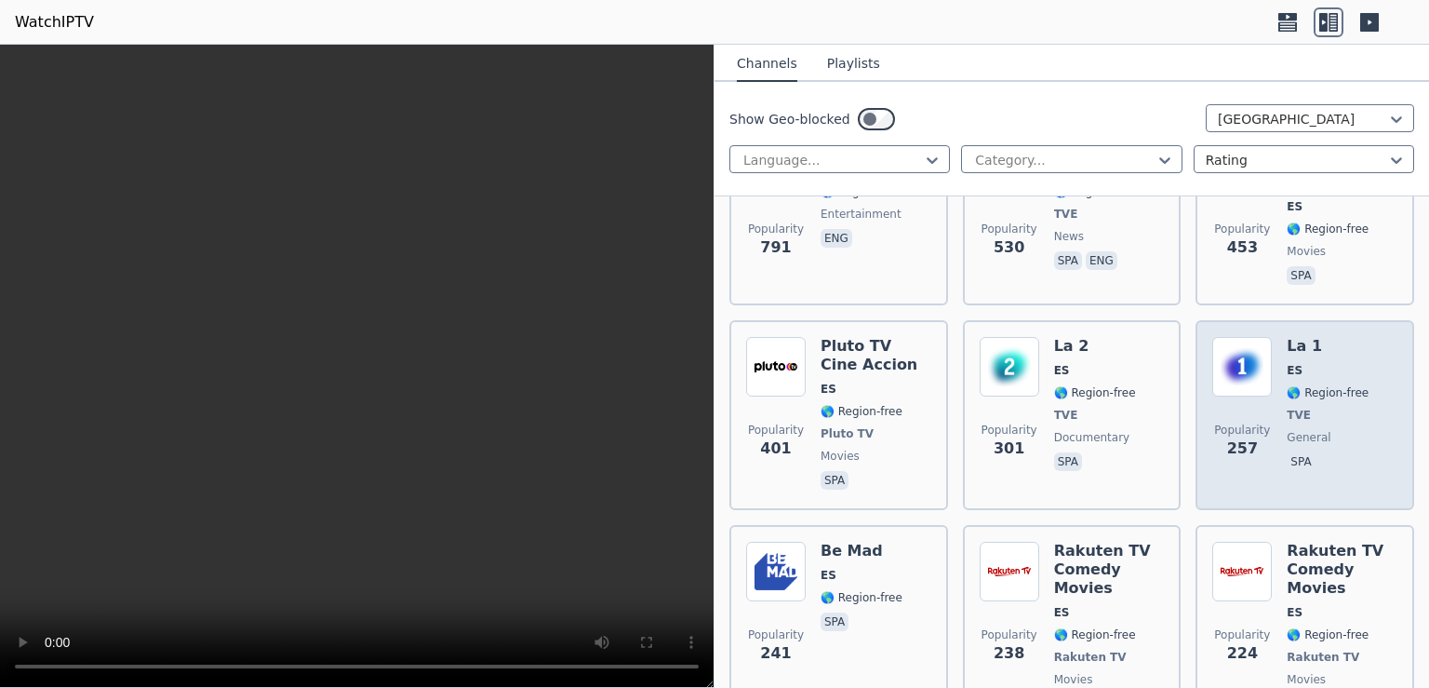
click at [1338, 337] on div "La 1 ES 🌎 Region-free TVE general spa" at bounding box center [1328, 415] width 82 height 156
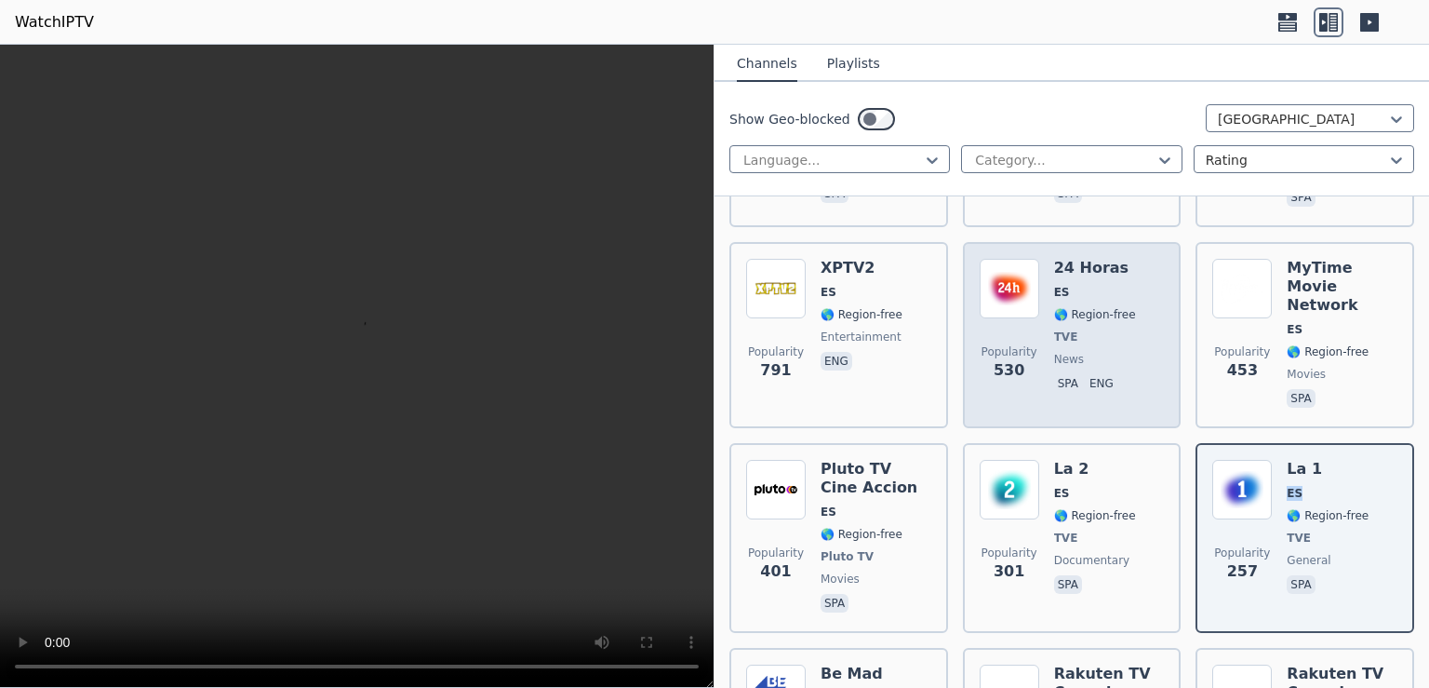
scroll to position [361, 0]
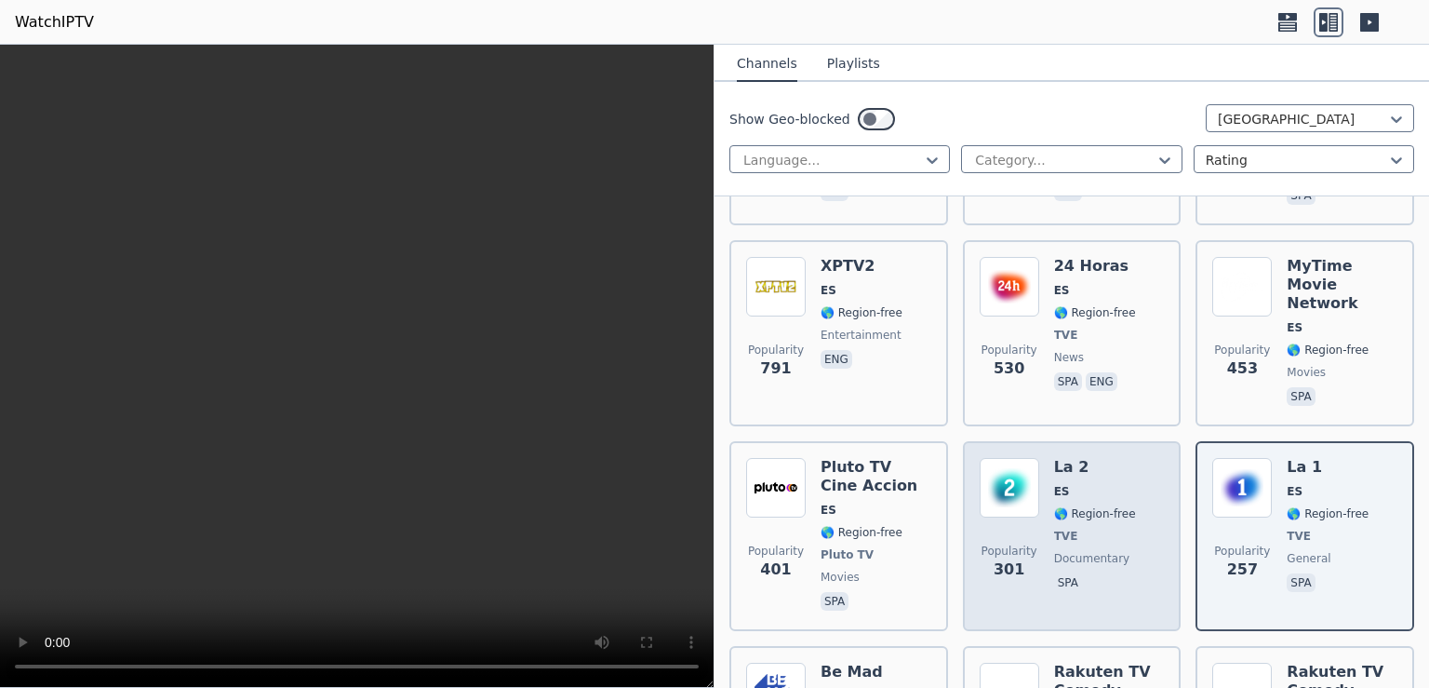
click at [1089, 506] on span "🌎 Region-free" at bounding box center [1095, 513] width 82 height 15
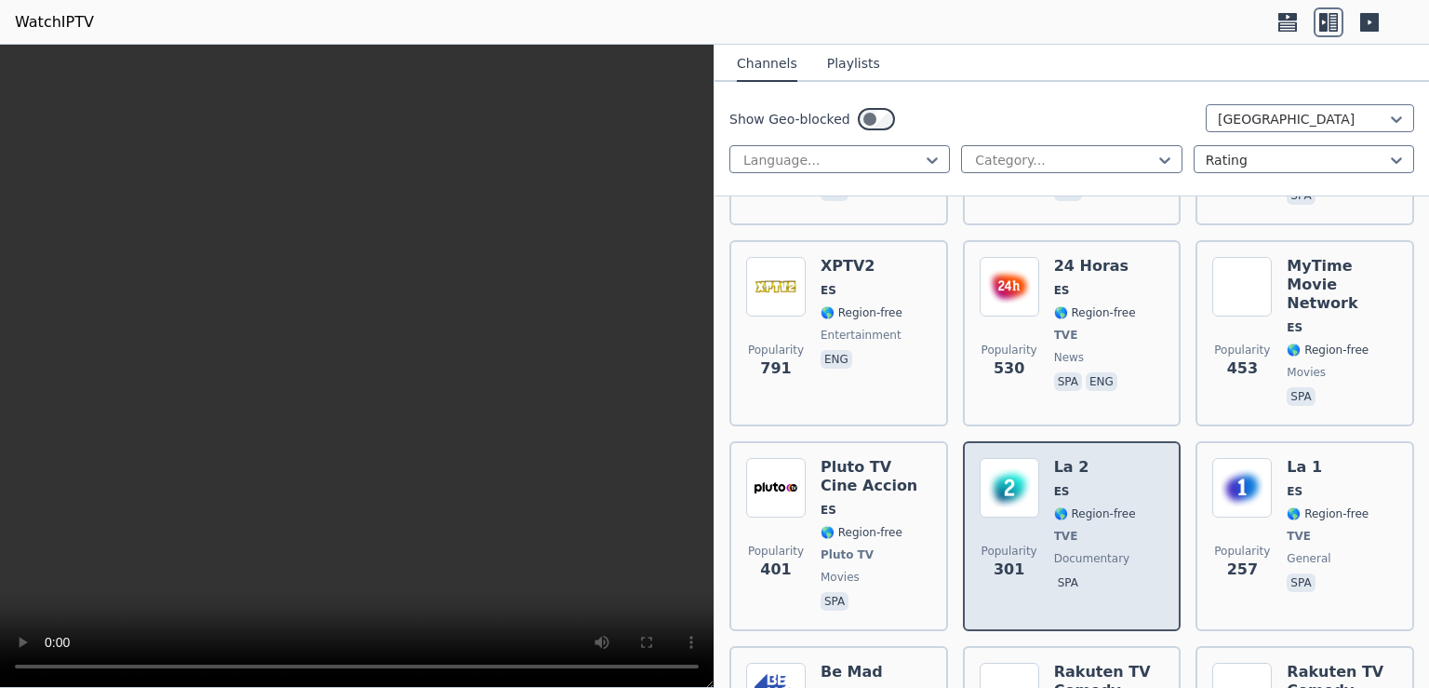
click at [1107, 458] on h6 "La 2" at bounding box center [1095, 467] width 82 height 19
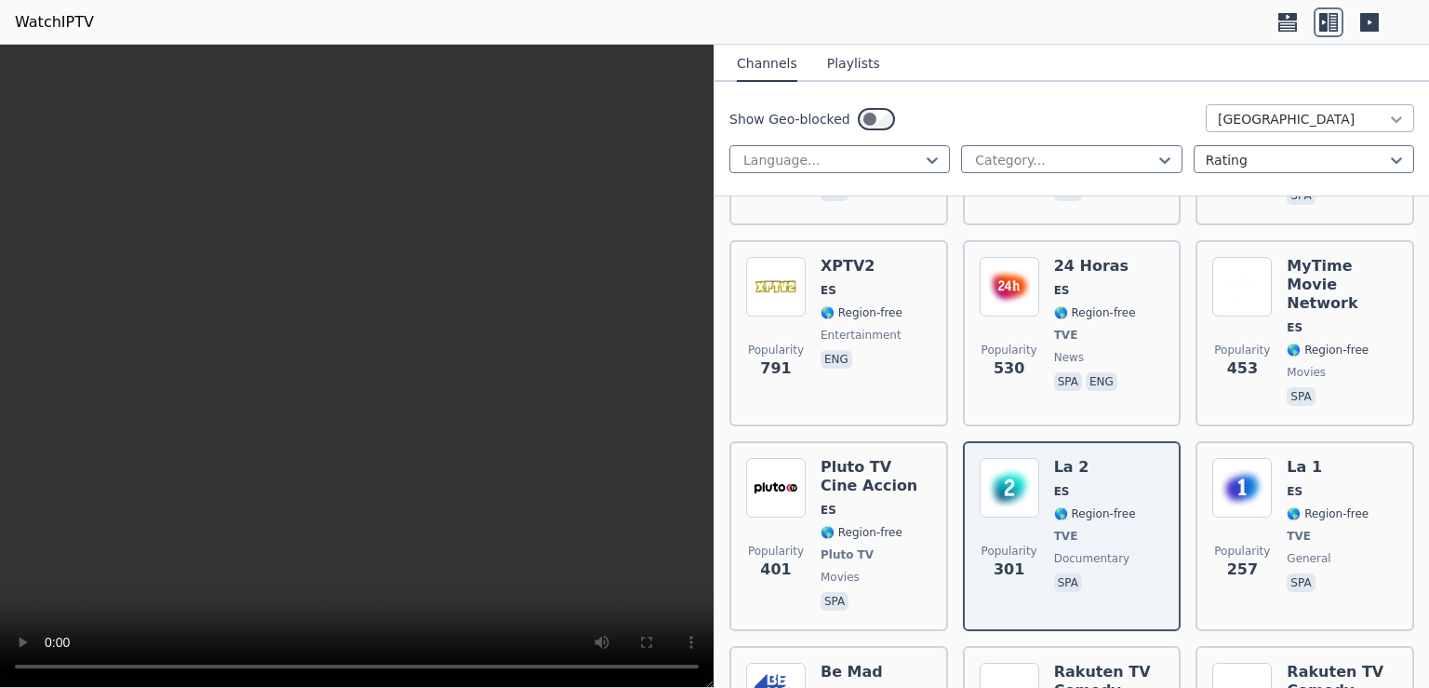
click at [1387, 121] on icon at bounding box center [1396, 119] width 19 height 19
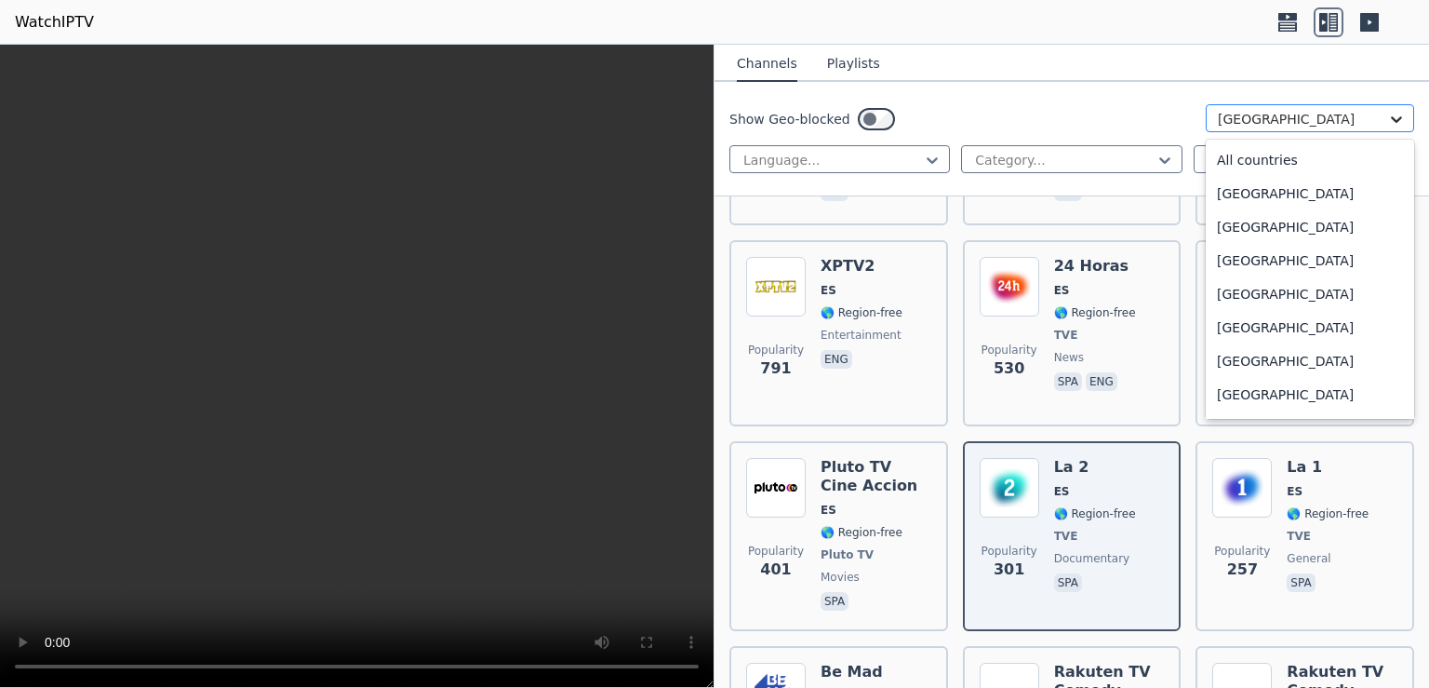
scroll to position [5649, 0]
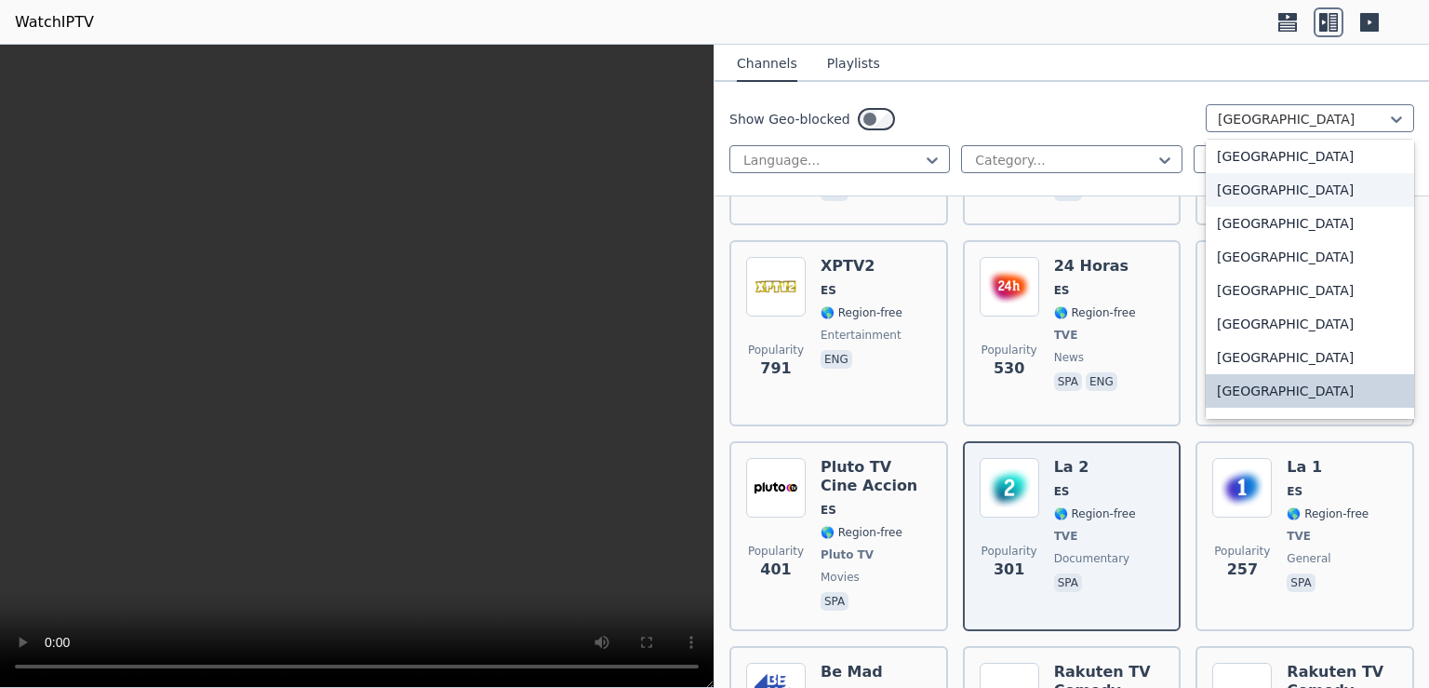
click at [1234, 192] on div "[GEOGRAPHIC_DATA]" at bounding box center [1310, 189] width 208 height 33
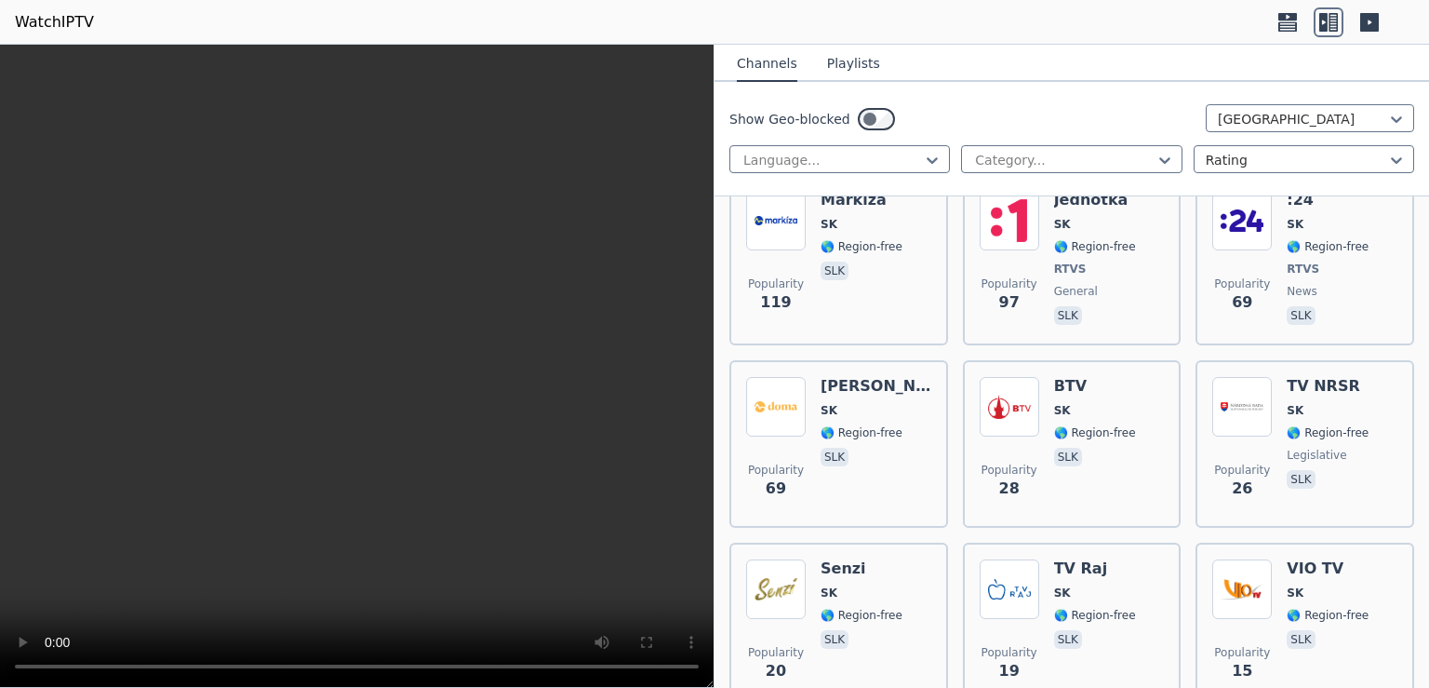
scroll to position [120, 0]
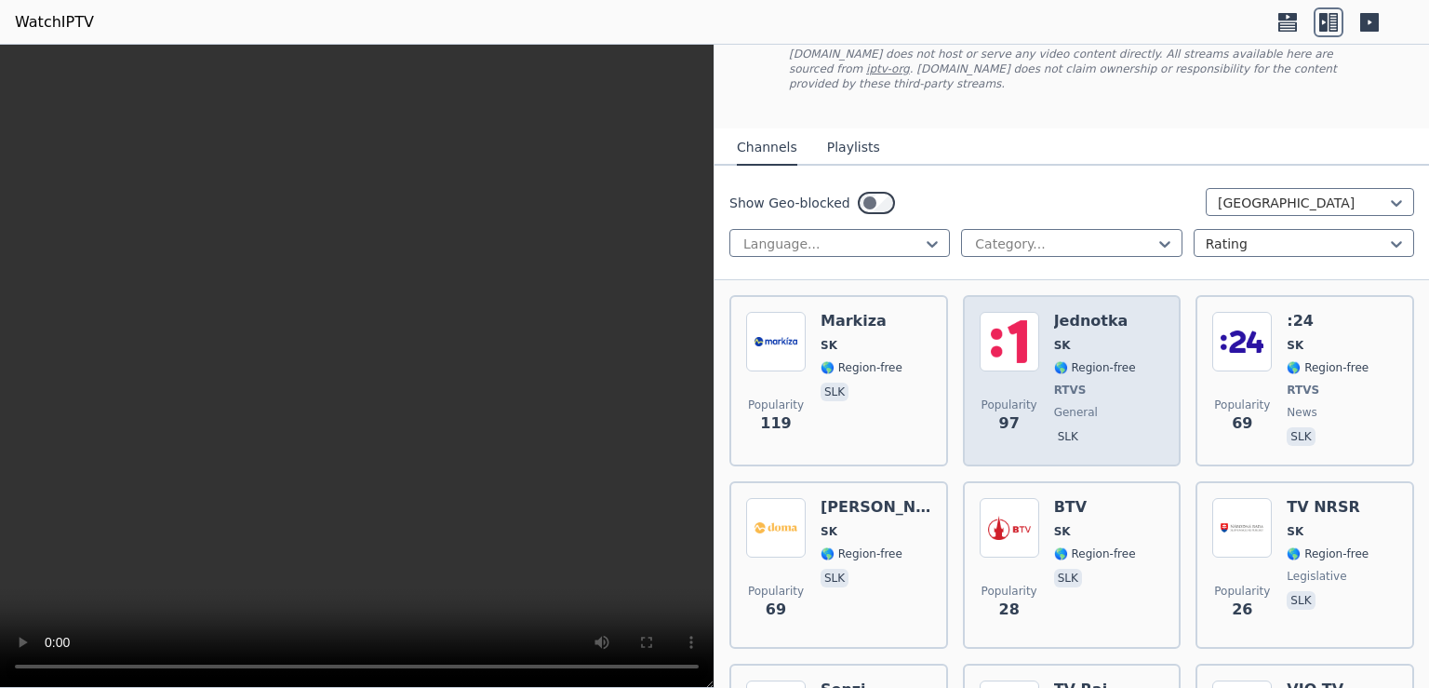
click at [1075, 338] on span "SK" at bounding box center [1095, 345] width 82 height 15
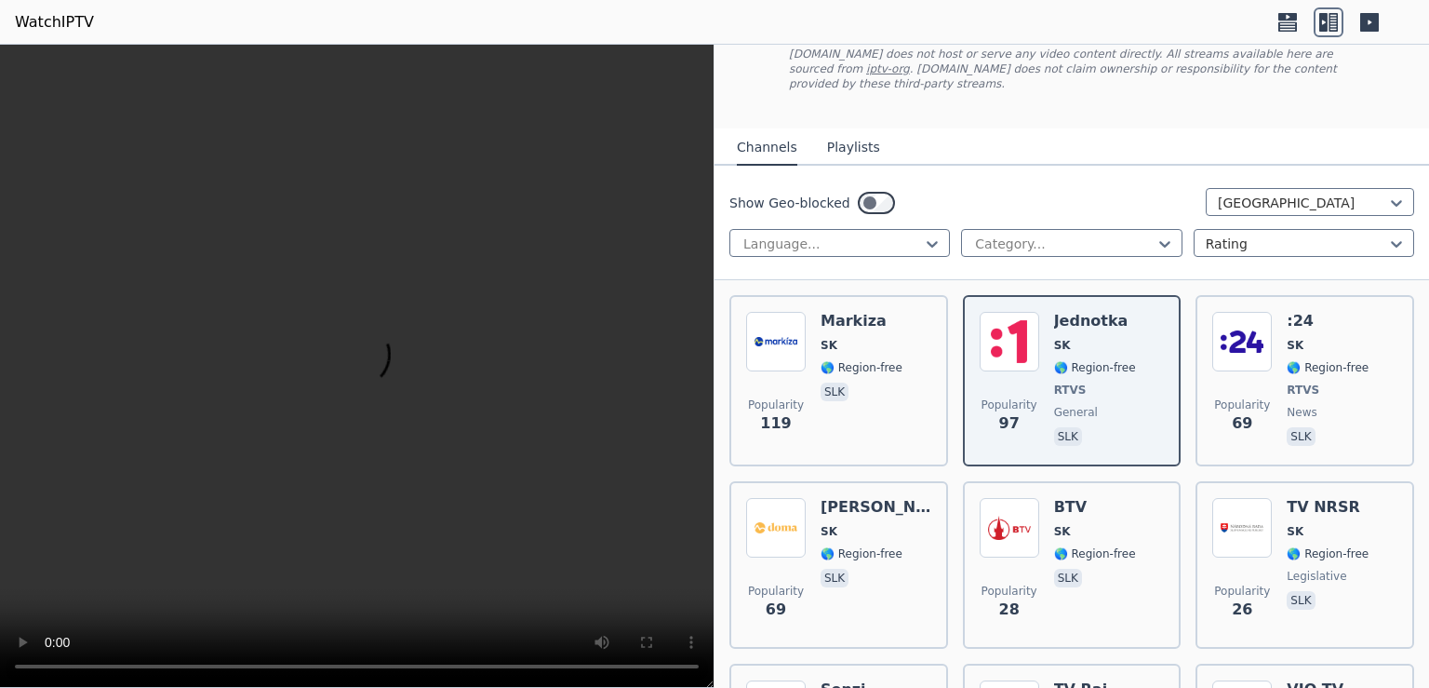
click at [856, 130] on button "Playlists" at bounding box center [853, 147] width 53 height 35
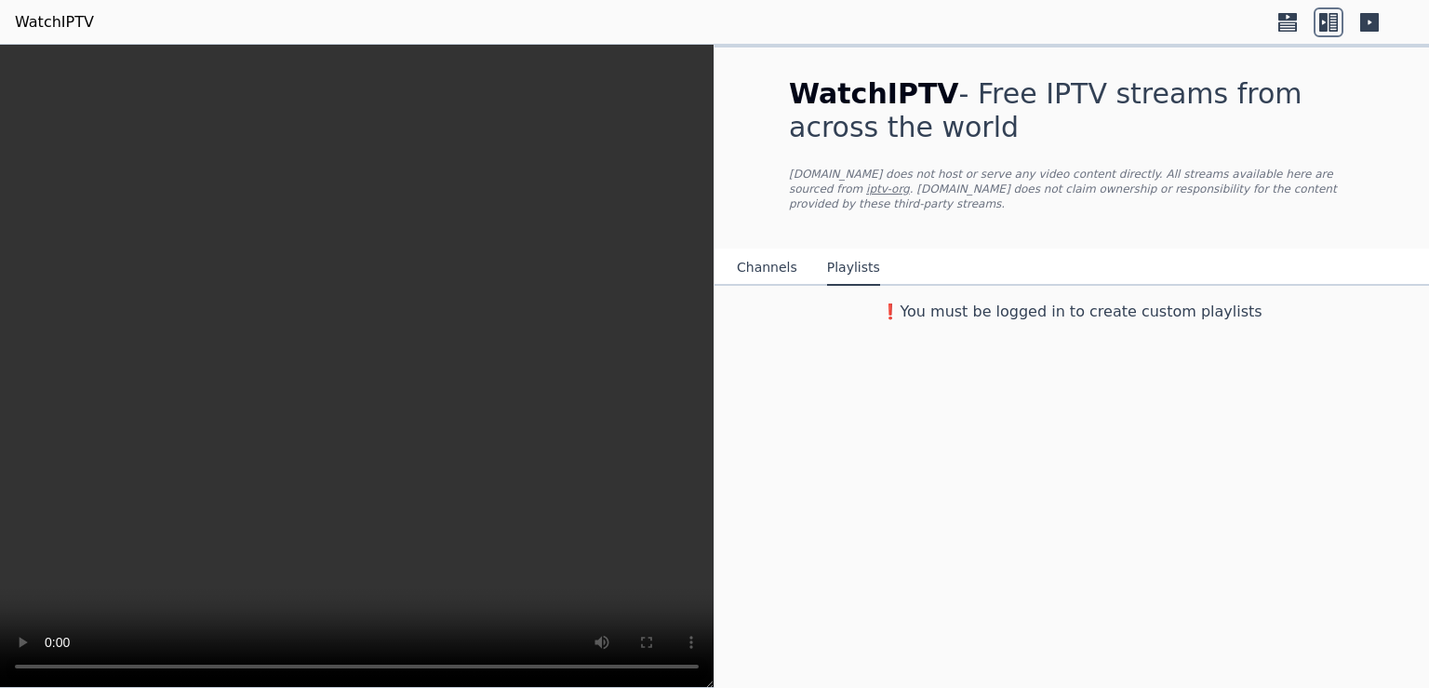
scroll to position [0, 0]
click at [1009, 301] on h3 "❗️You must be logged in to create custom playlists" at bounding box center [1071, 312] width 625 height 22
click at [910, 182] on link "iptv-org" at bounding box center [888, 188] width 44 height 13
click at [1331, 20] on icon at bounding box center [1333, 22] width 9 height 19
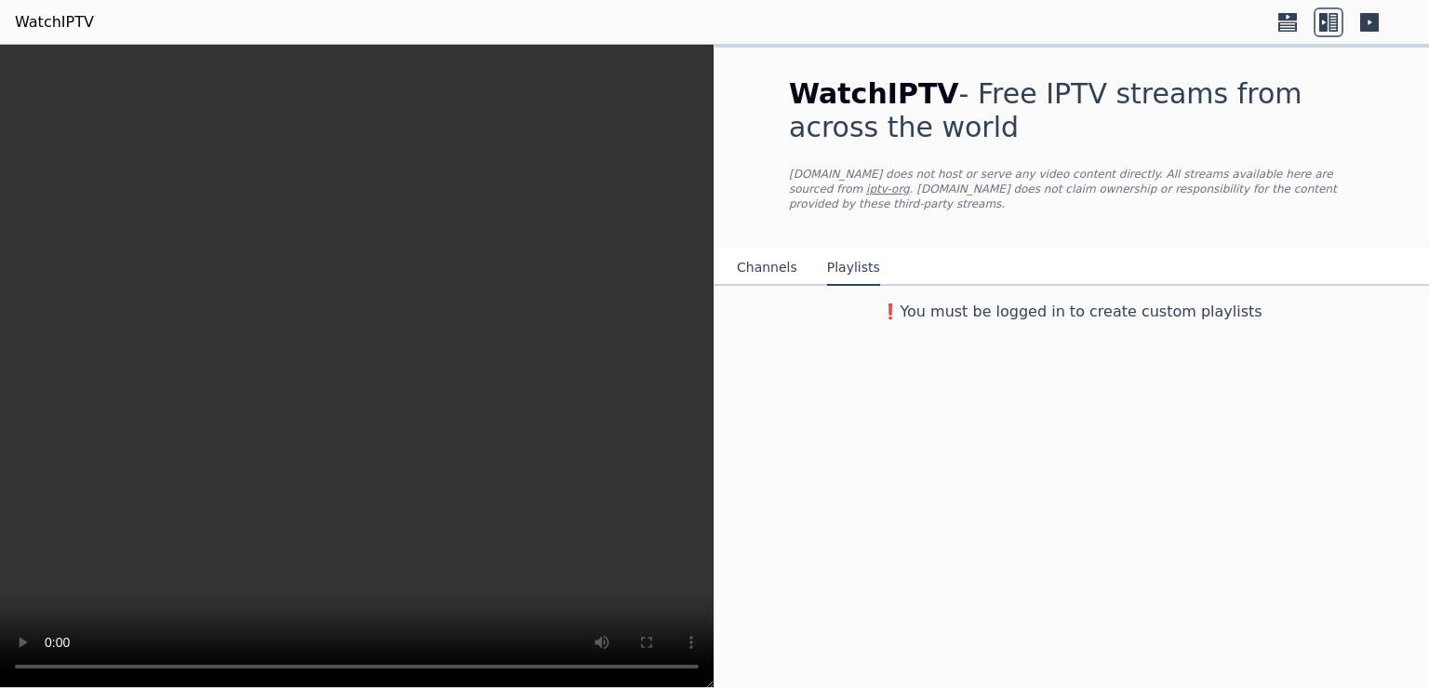
click at [1290, 17] on icon at bounding box center [1287, 16] width 19 height 7
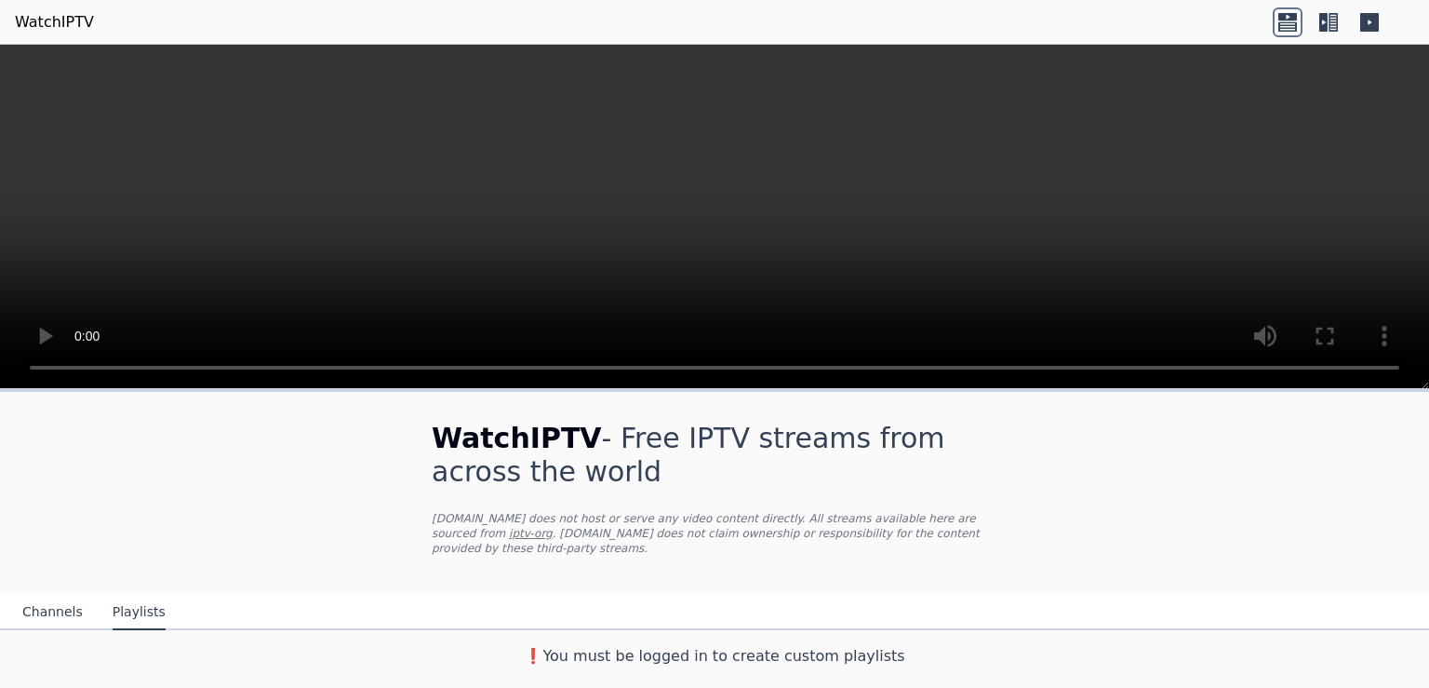
click at [50, 594] on button "Channels" at bounding box center [52, 611] width 60 height 35
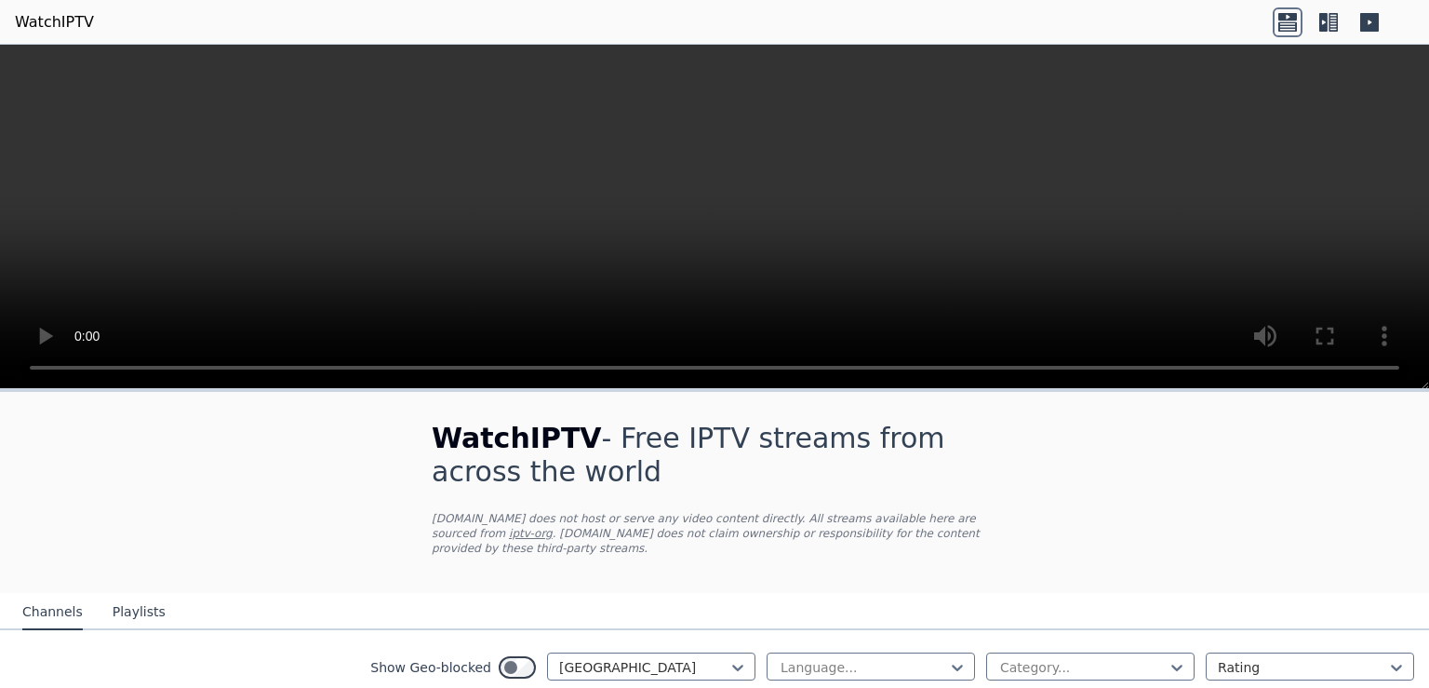
click at [1340, 25] on icon at bounding box center [1329, 22] width 30 height 30
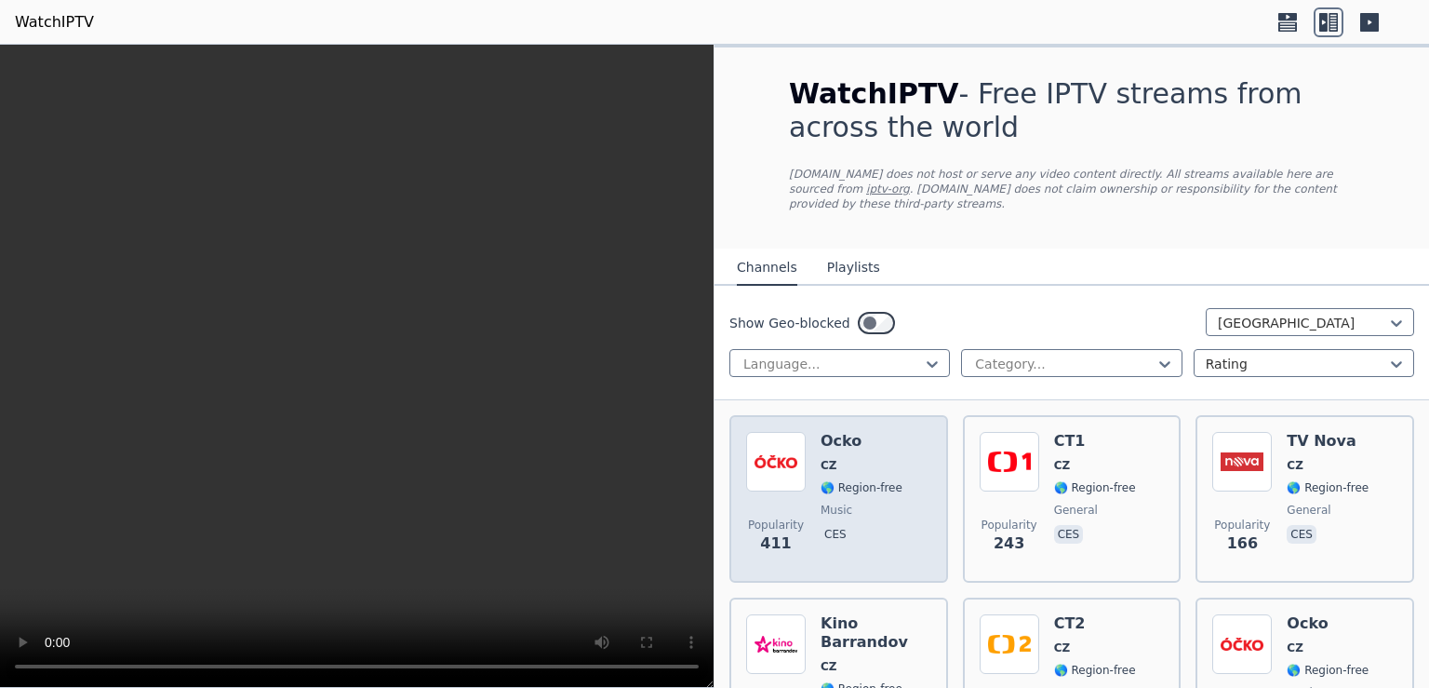
click at [868, 432] on h6 "Ocko" at bounding box center [862, 441] width 82 height 19
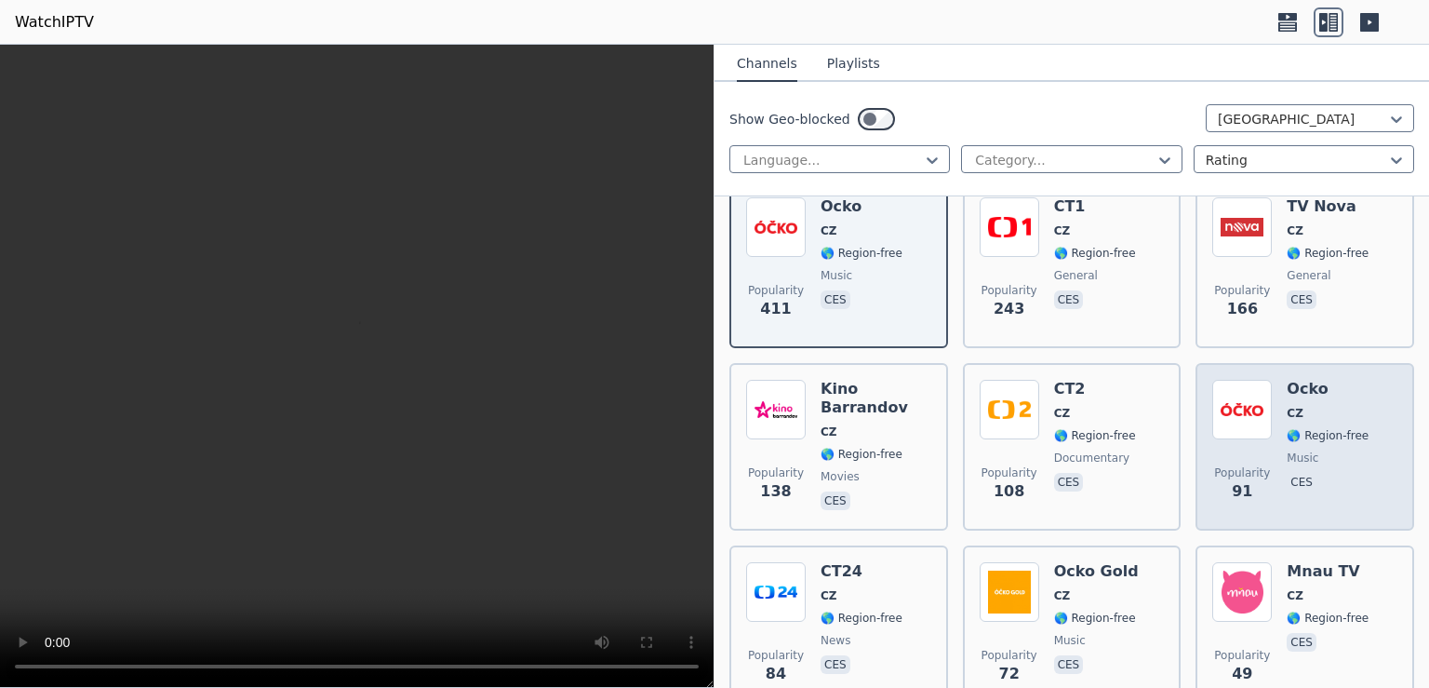
scroll to position [241, 0]
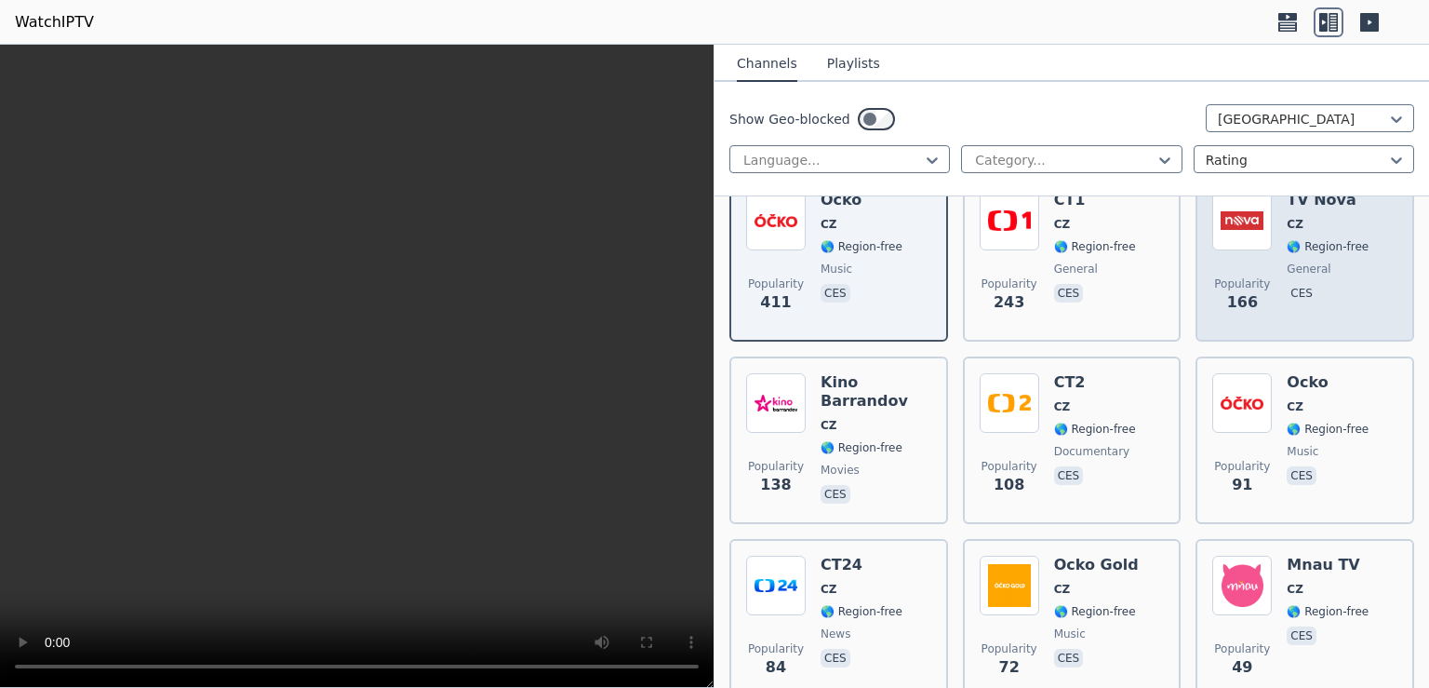
click at [1330, 221] on div "TV Nova CZ 🌎 Region-free general ces" at bounding box center [1328, 258] width 82 height 134
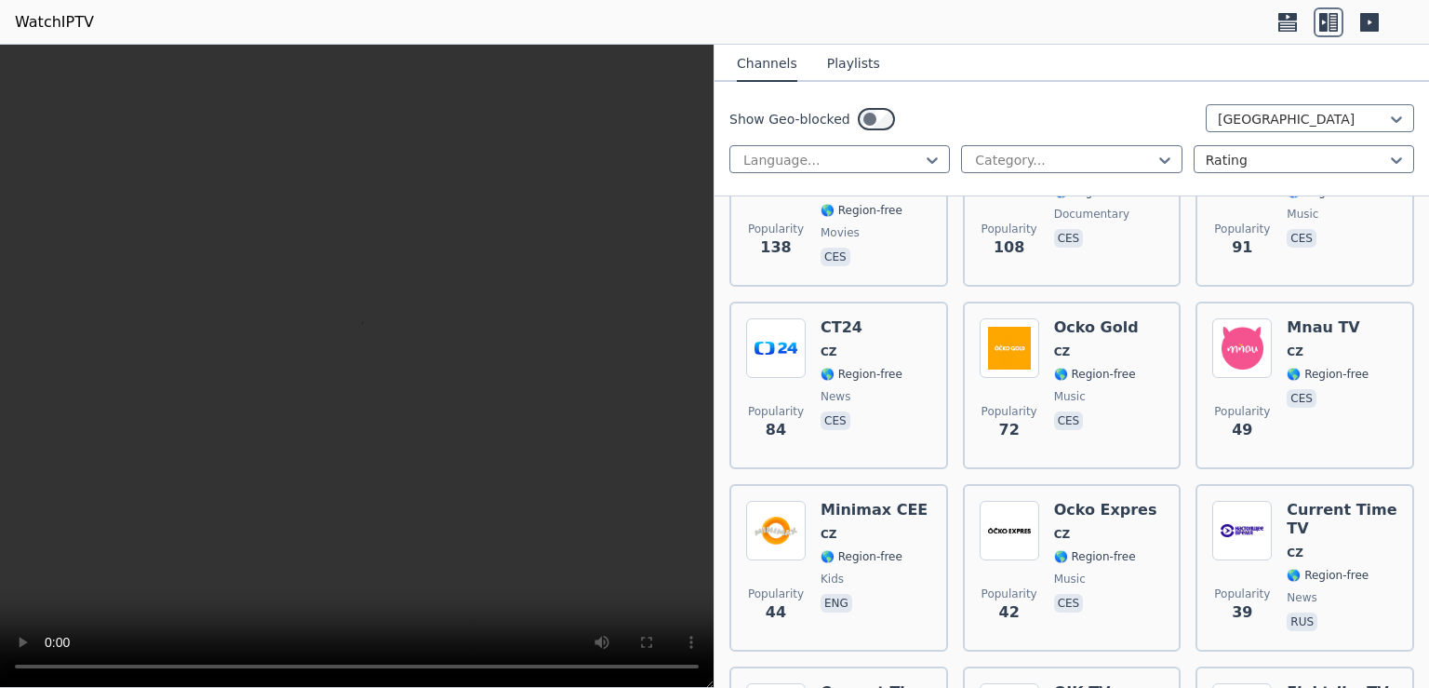
scroll to position [482, 0]
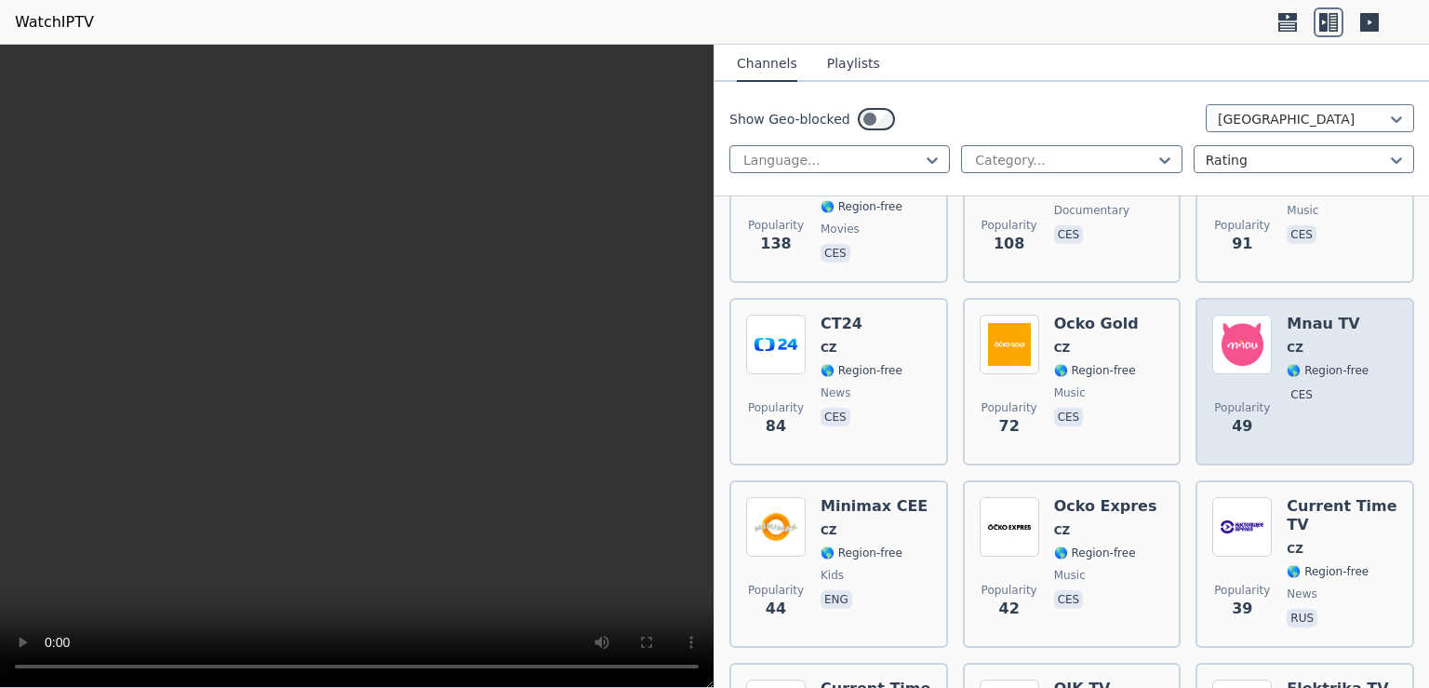
click at [1315, 341] on span "CZ" at bounding box center [1328, 348] width 82 height 15
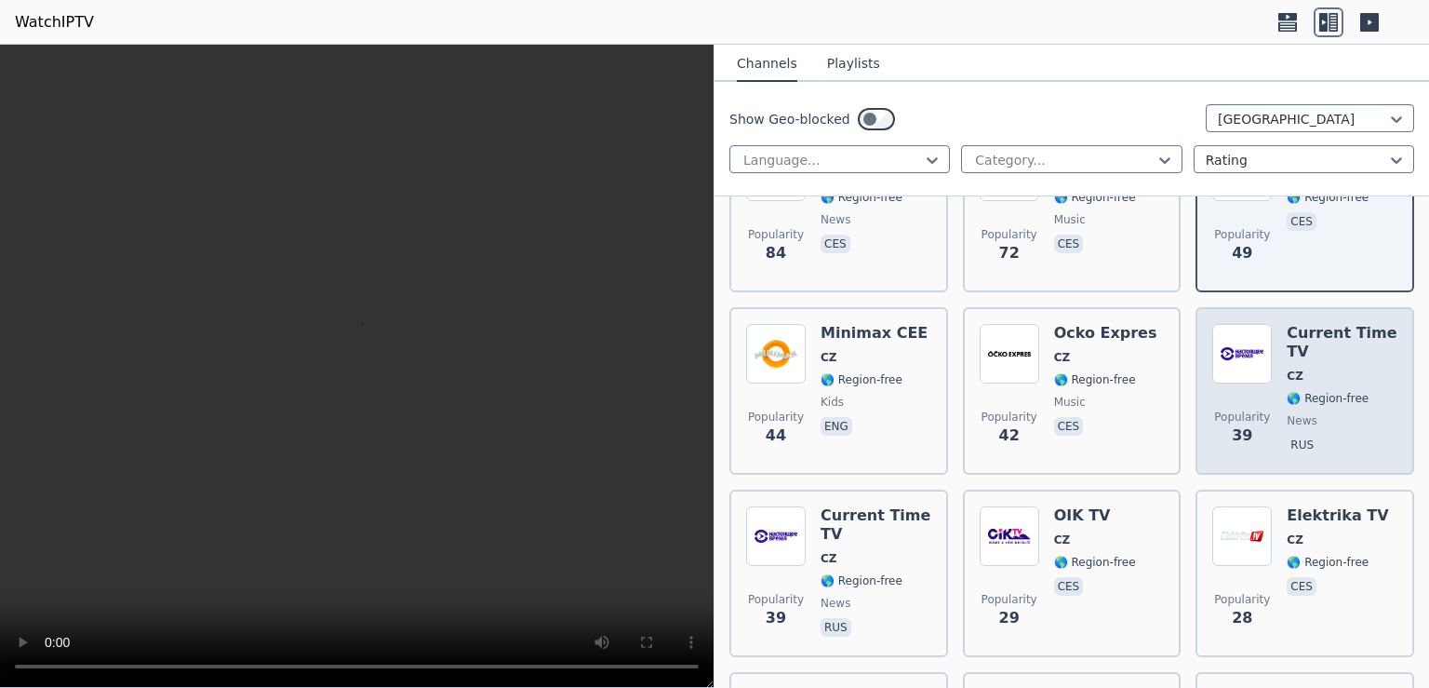
scroll to position [723, 0]
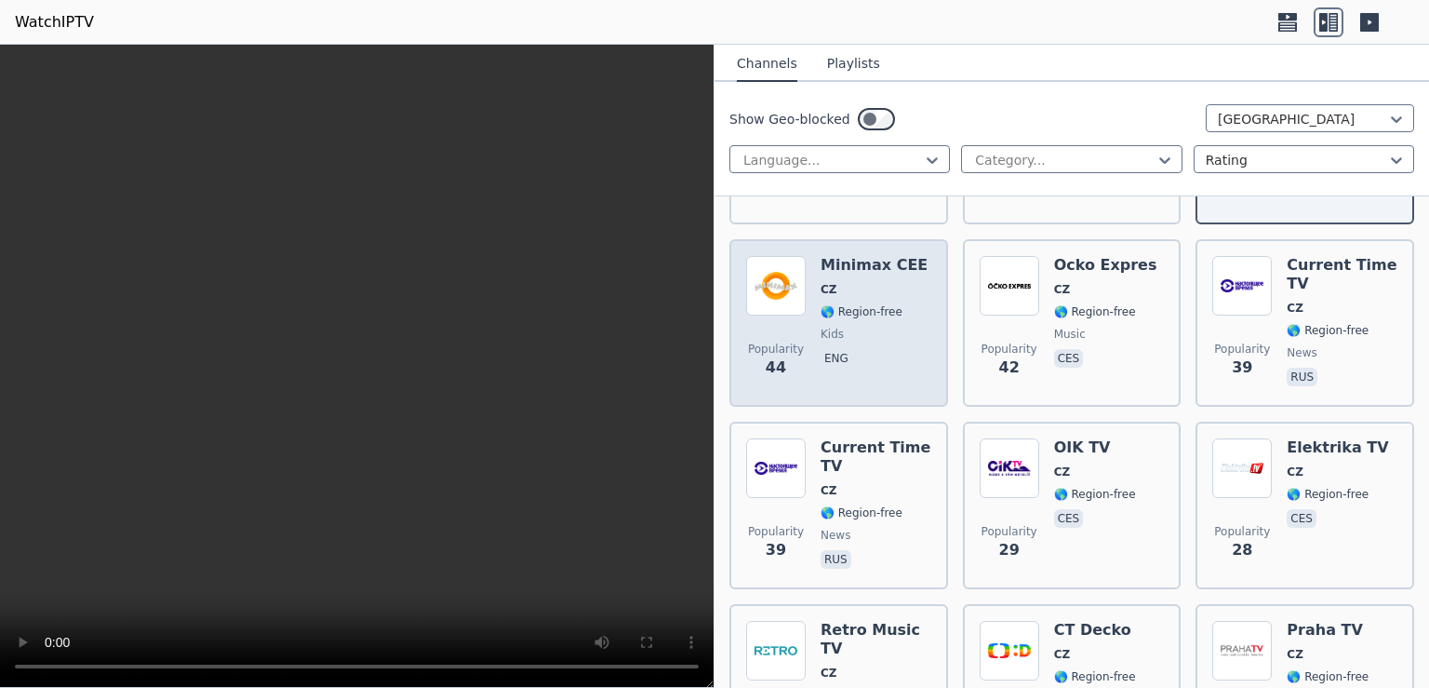
click at [843, 282] on span "CZ" at bounding box center [874, 289] width 107 height 15
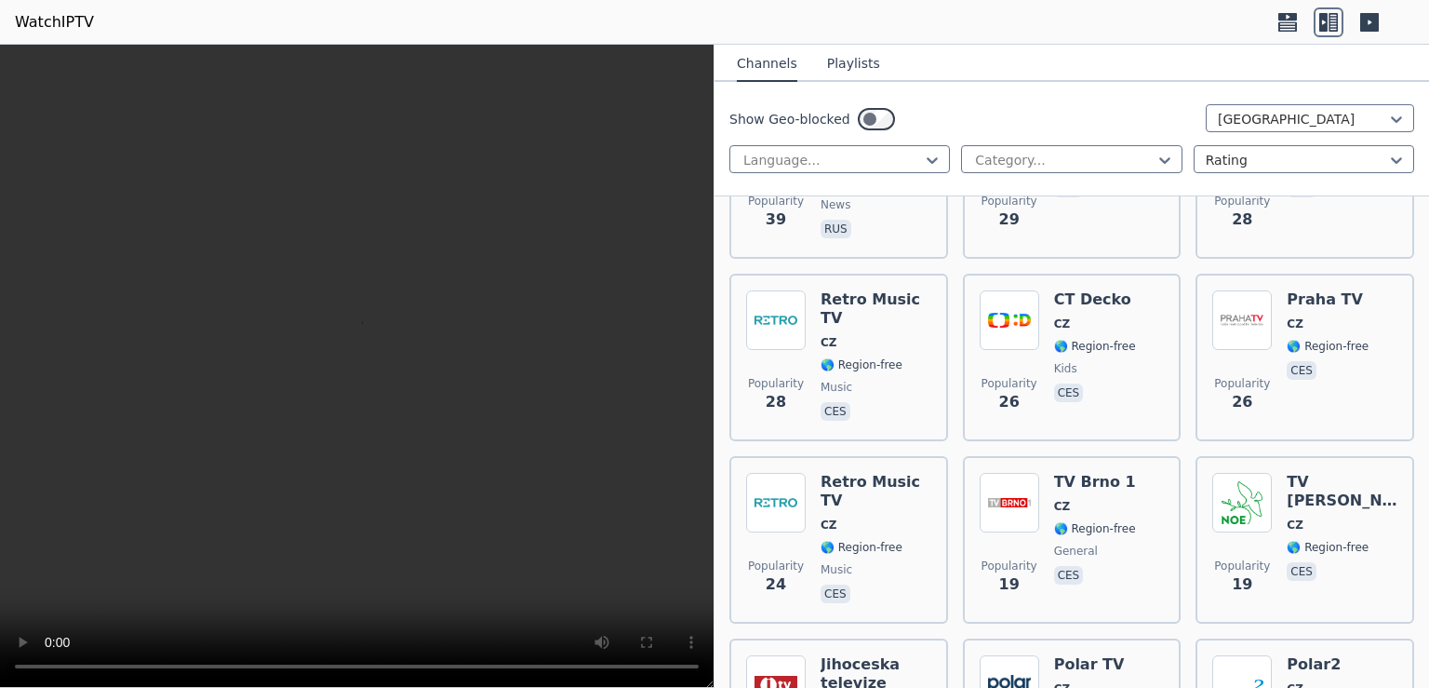
scroll to position [1085, 0]
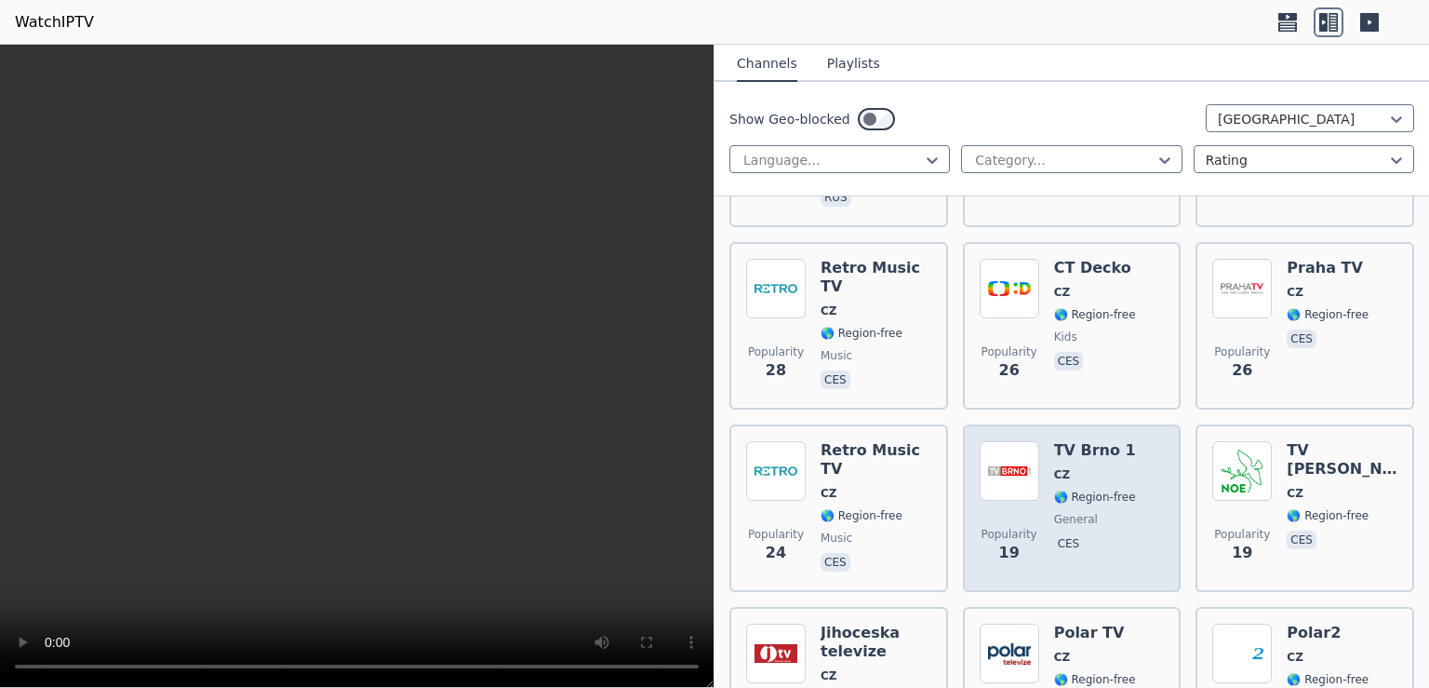
click at [1128, 447] on div "Popularity 19 TV [GEOGRAPHIC_DATA] 1 CZ 🌎 Region-free general ces" at bounding box center [1072, 508] width 185 height 134
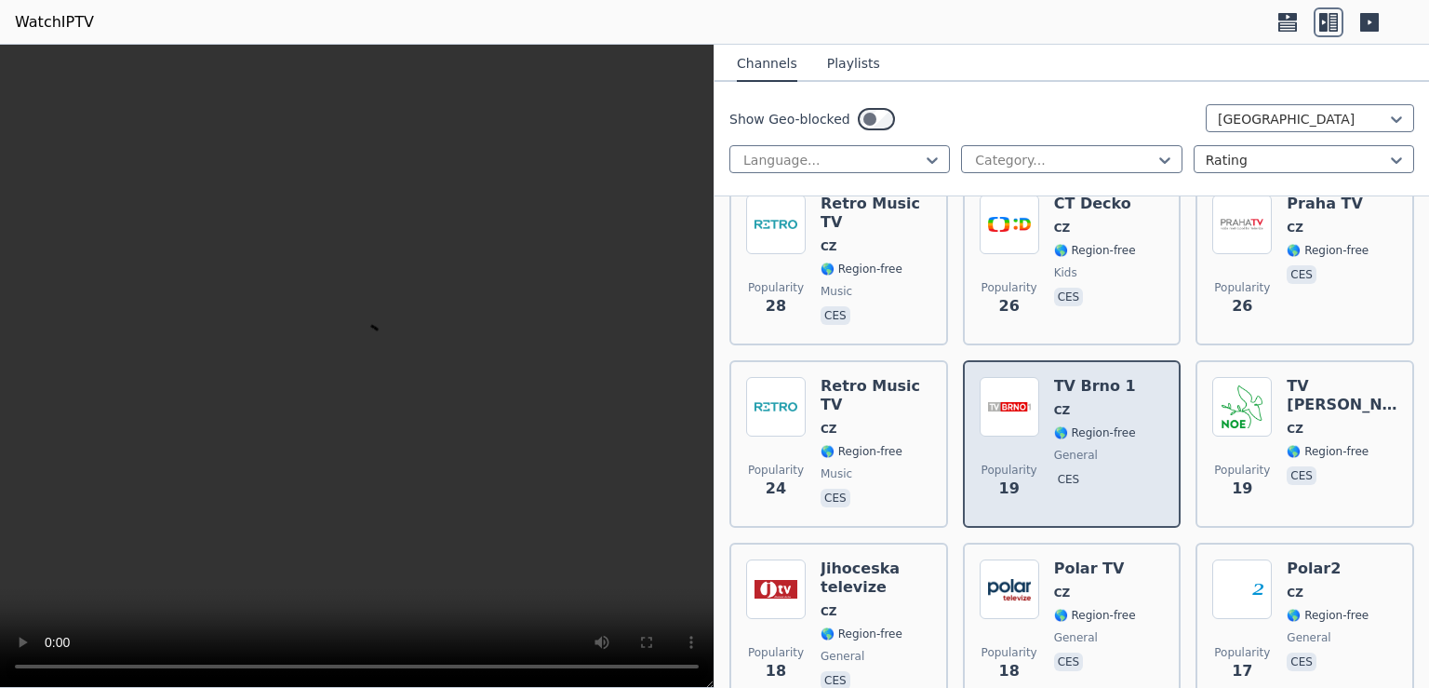
scroll to position [1206, 0]
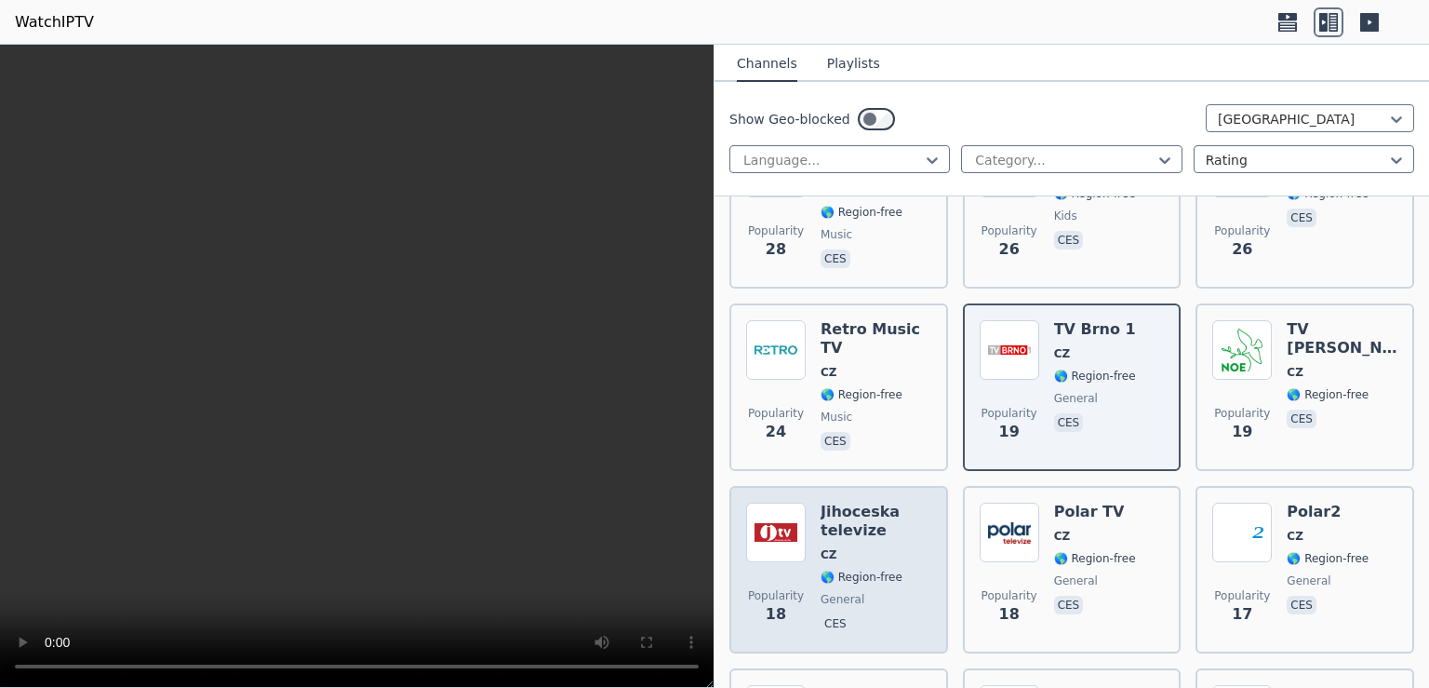
click at [866, 502] on h6 "Jihoceska televize" at bounding box center [876, 520] width 111 height 37
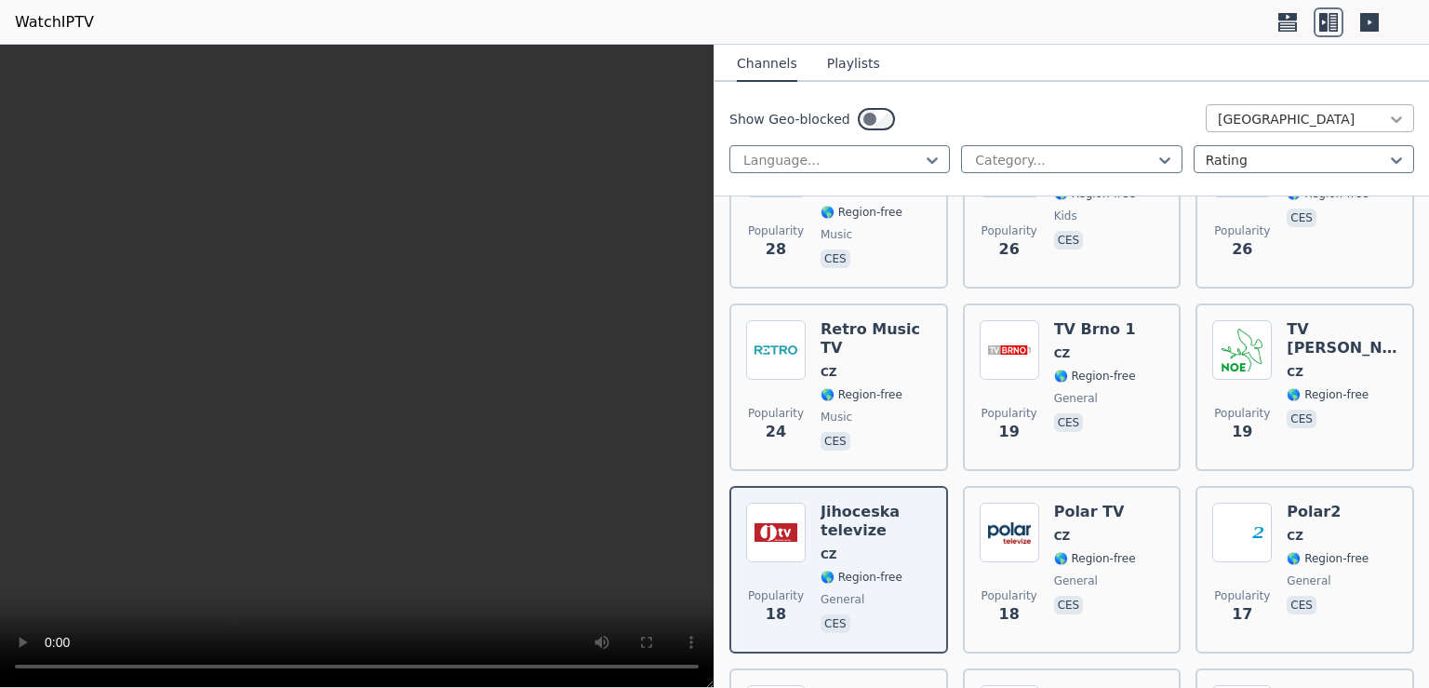
click at [1387, 125] on icon at bounding box center [1396, 119] width 19 height 19
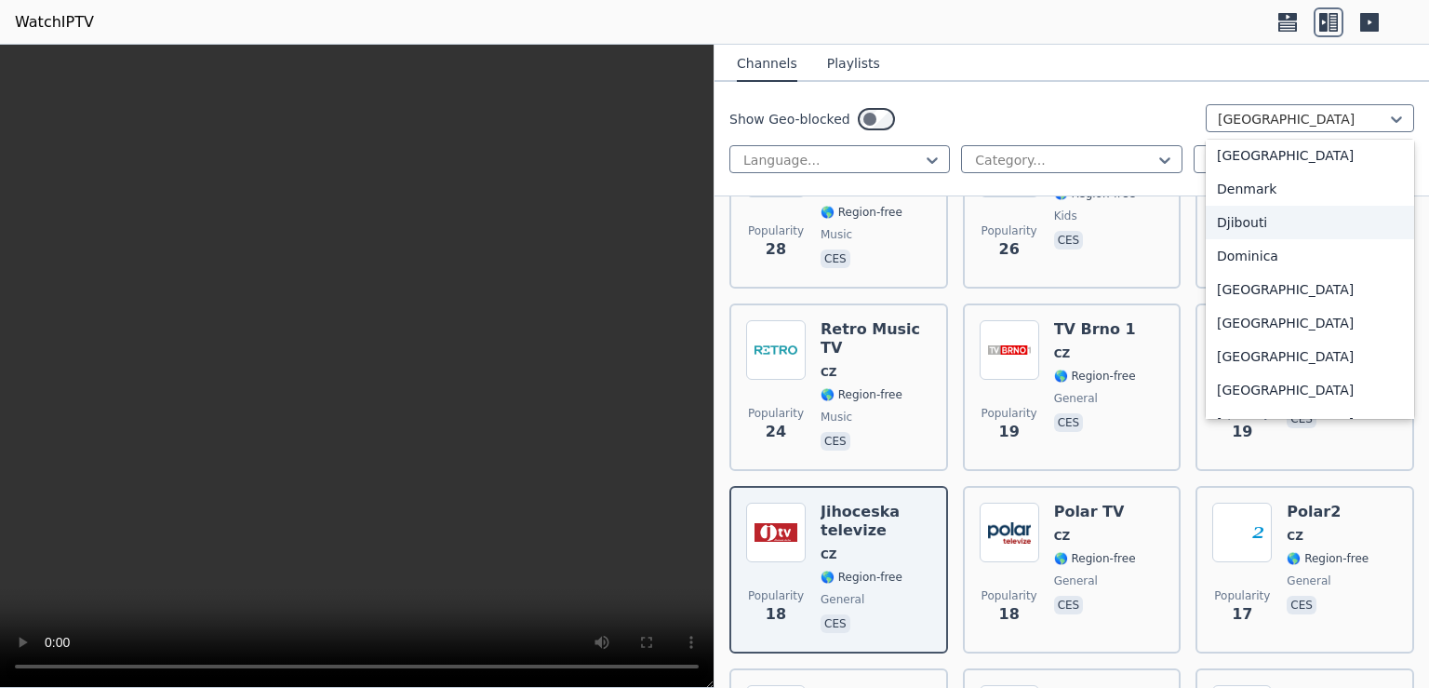
scroll to position [1618, 0]
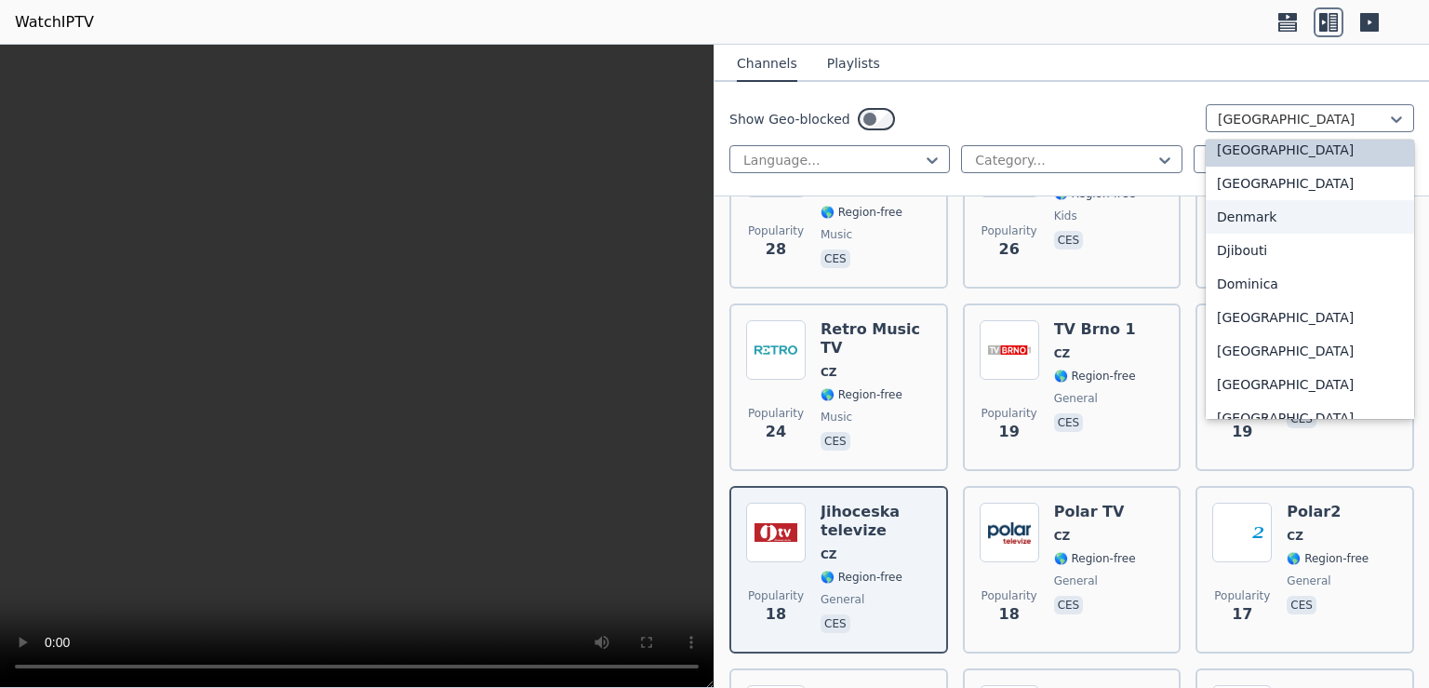
click at [1245, 230] on div "Denmark" at bounding box center [1310, 216] width 208 height 33
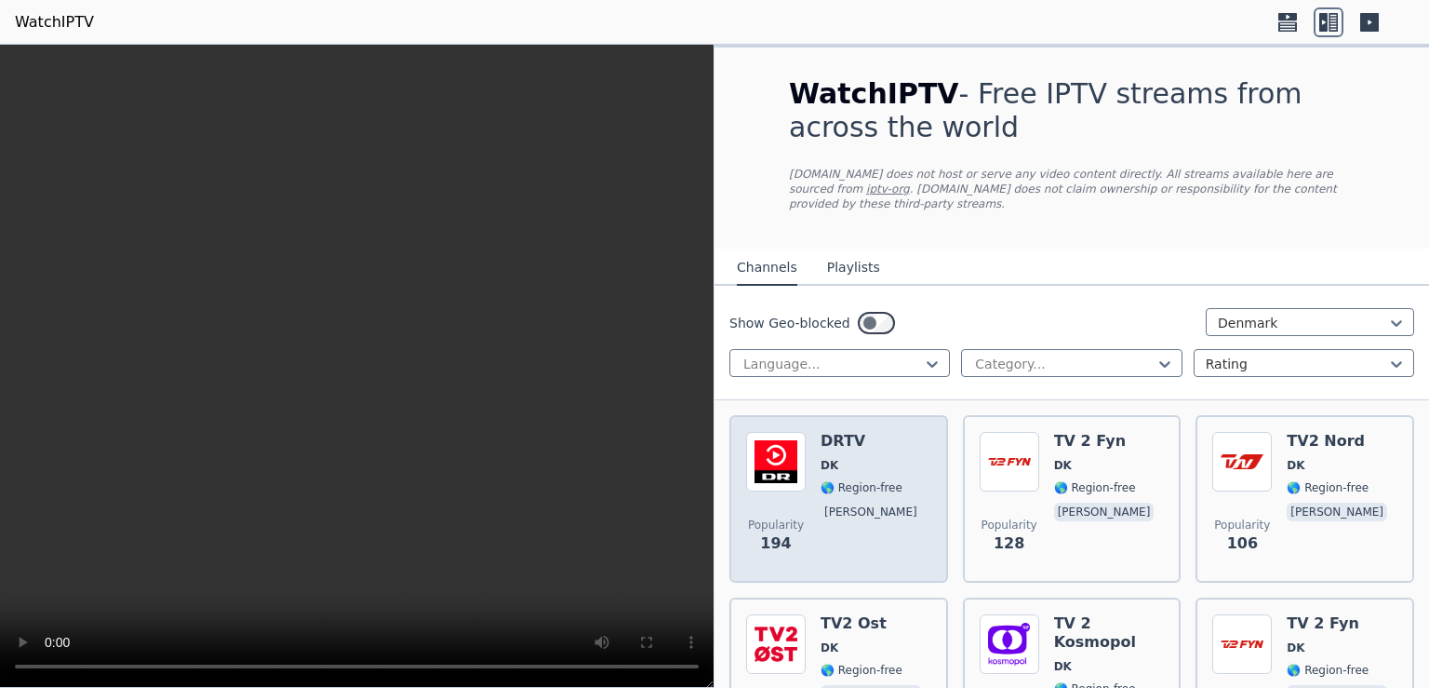
click at [791, 442] on img at bounding box center [776, 462] width 60 height 60
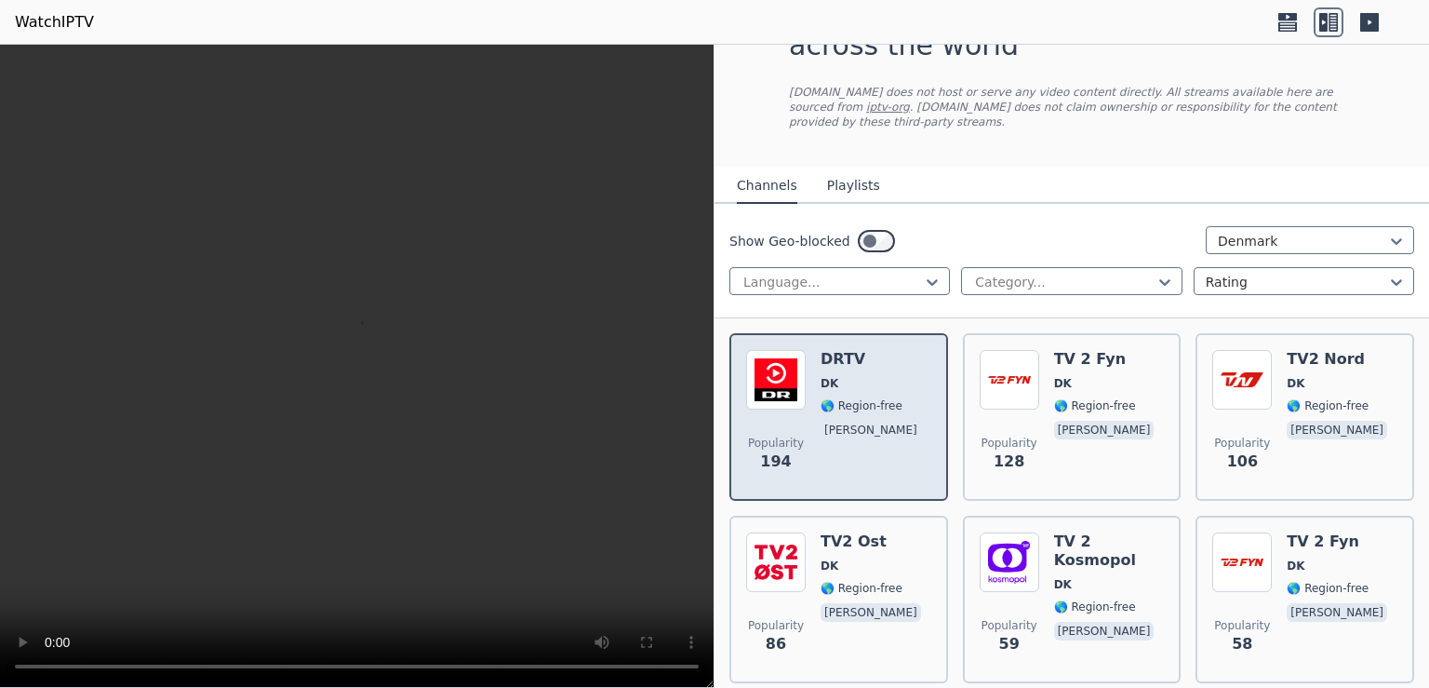
scroll to position [120, 0]
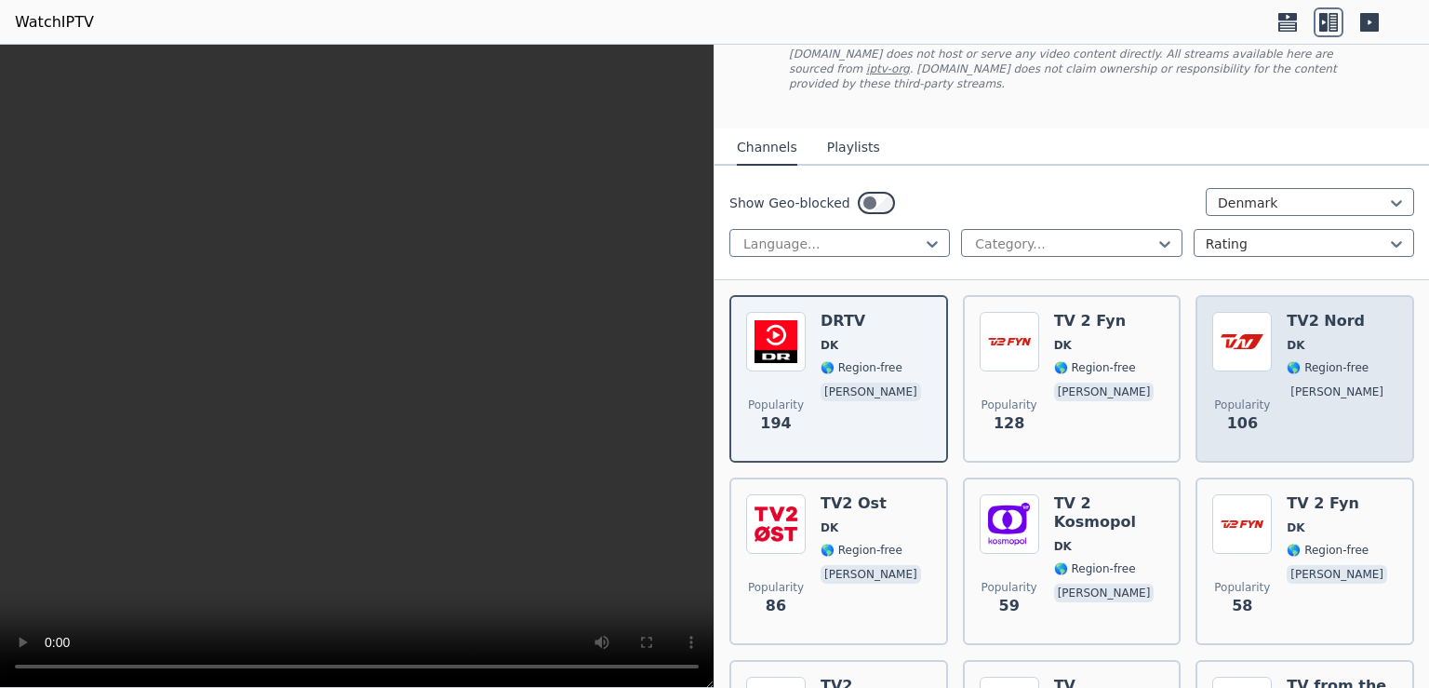
click at [1289, 312] on h6 "TV2 Nord" at bounding box center [1339, 321] width 104 height 19
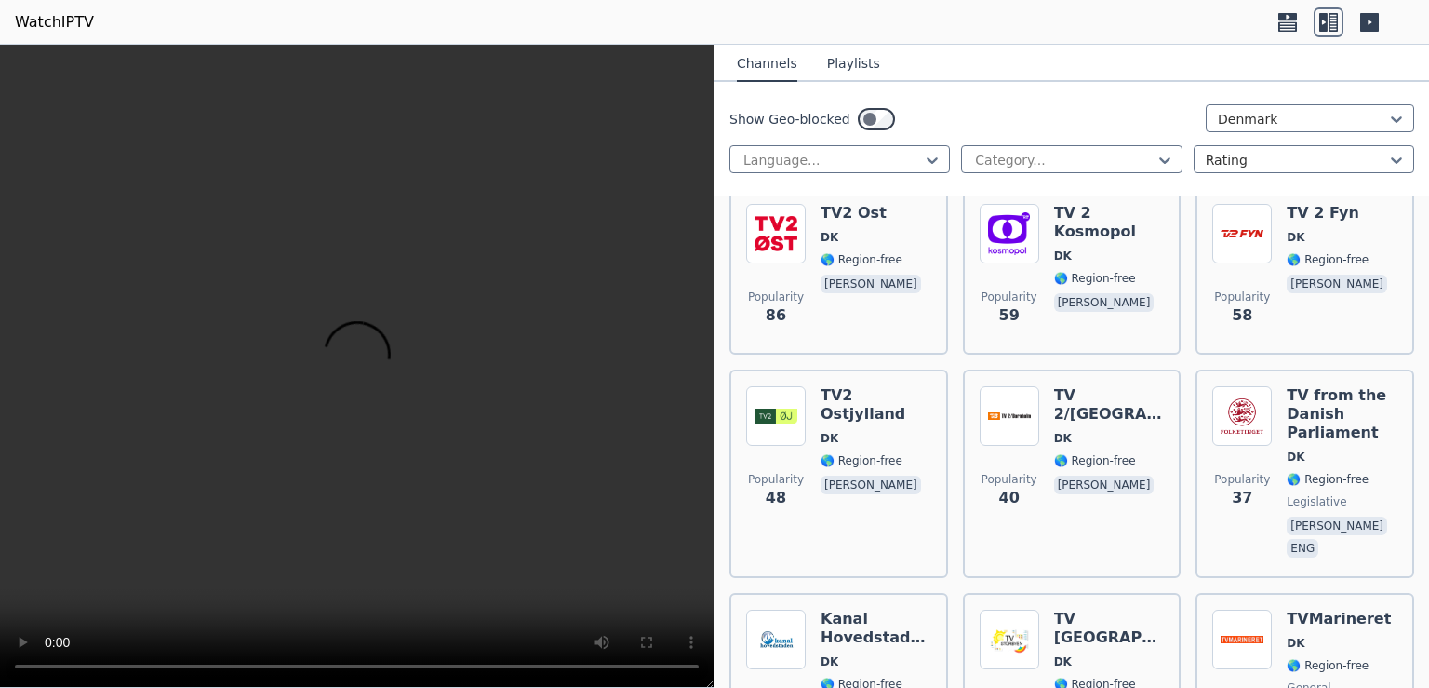
scroll to position [482, 0]
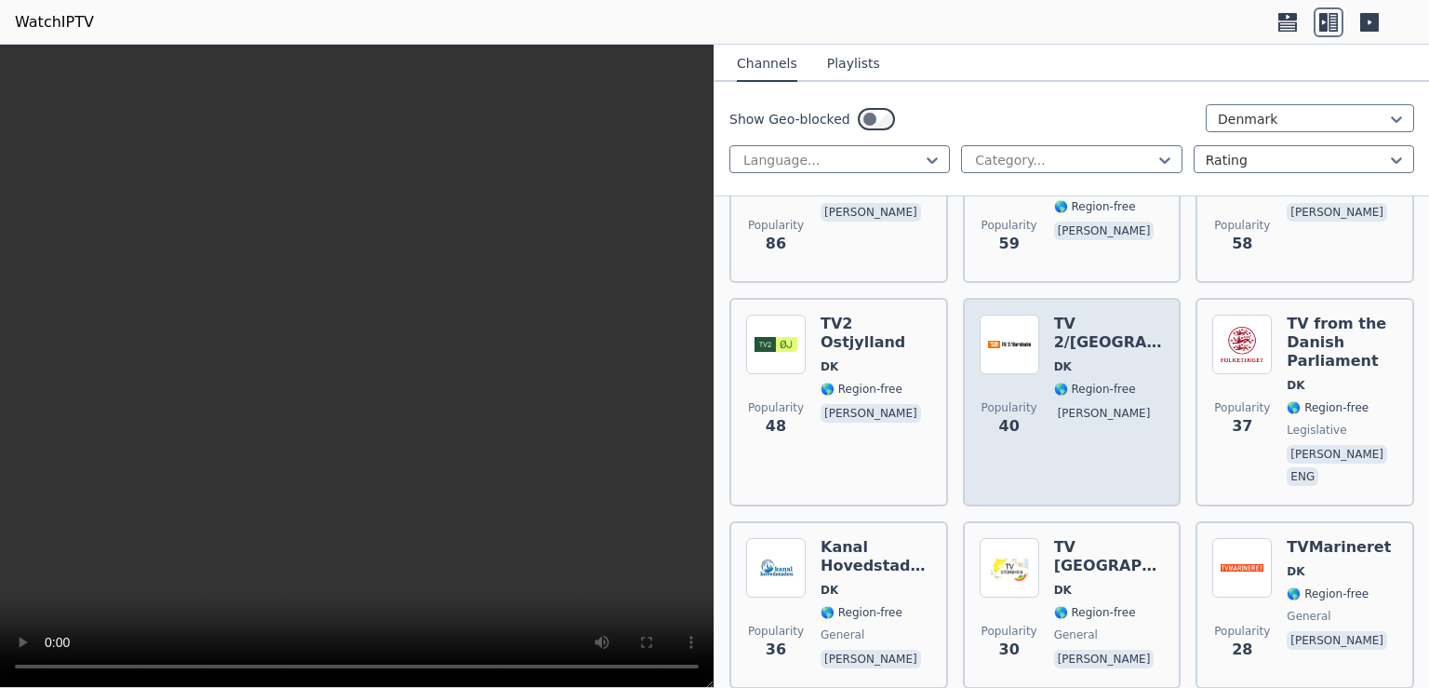
click at [1112, 359] on span "DK" at bounding box center [1109, 366] width 111 height 15
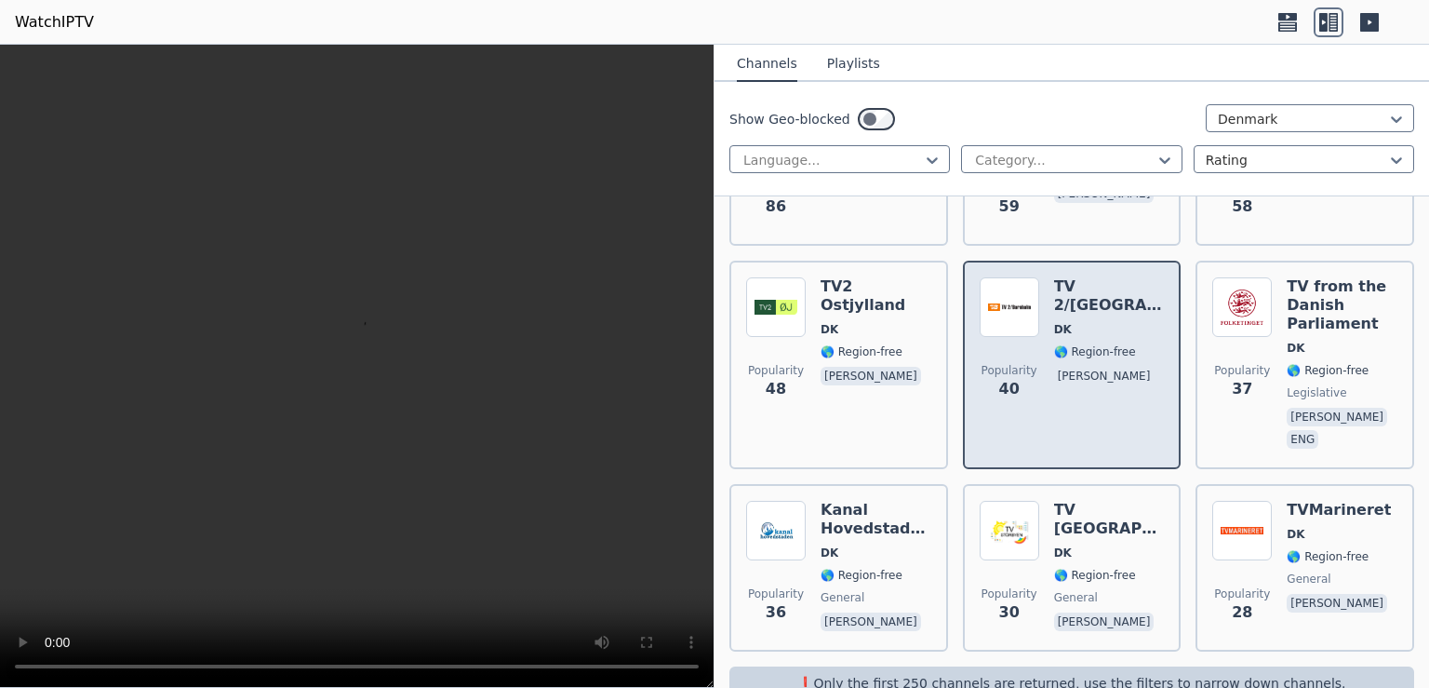
scroll to position [0, 0]
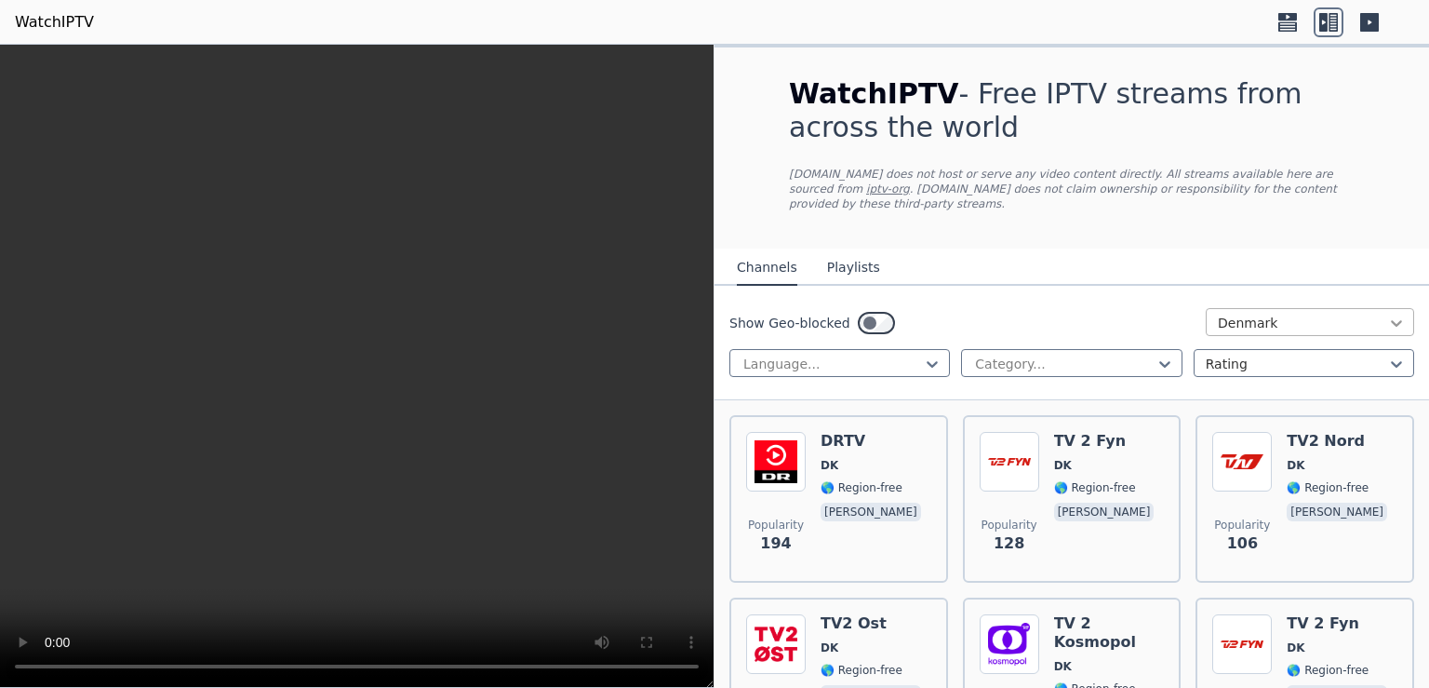
click at [1391, 320] on icon at bounding box center [1396, 323] width 11 height 7
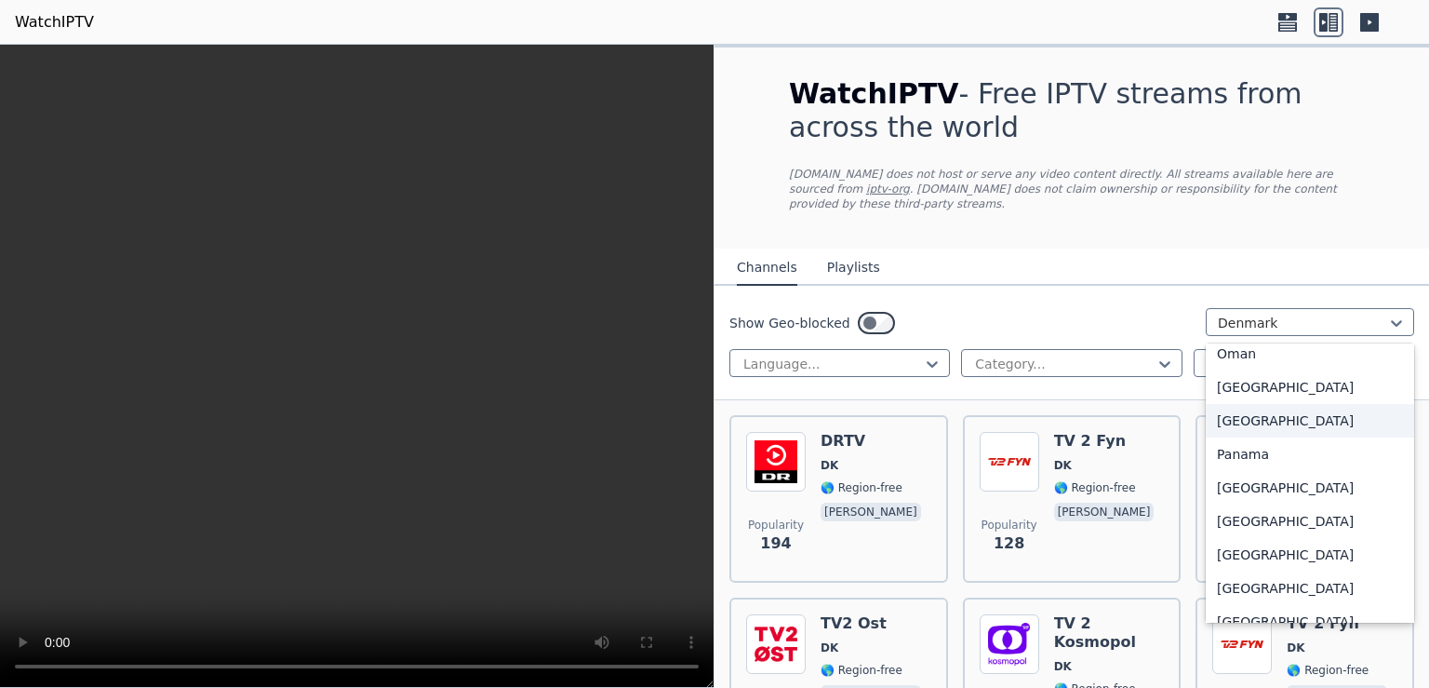
scroll to position [4838, 0]
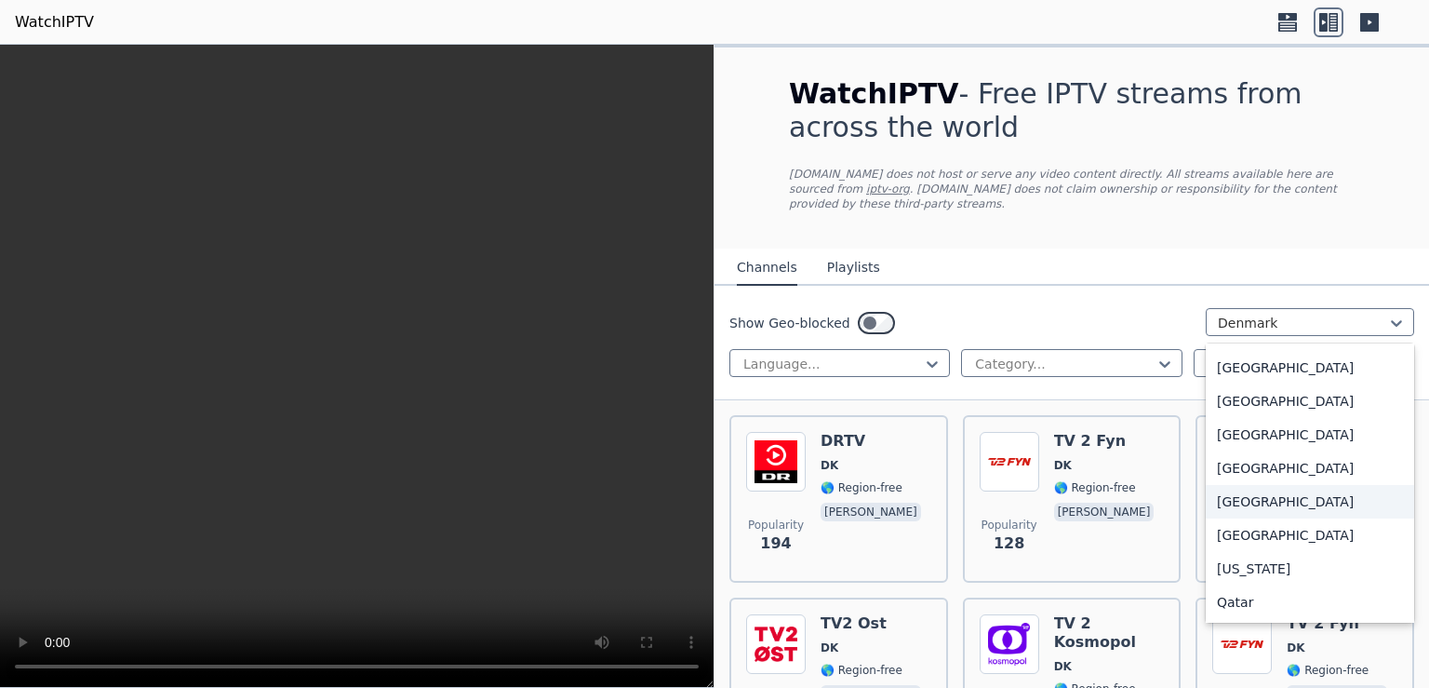
click at [1246, 485] on div "[GEOGRAPHIC_DATA]" at bounding box center [1310, 501] width 208 height 33
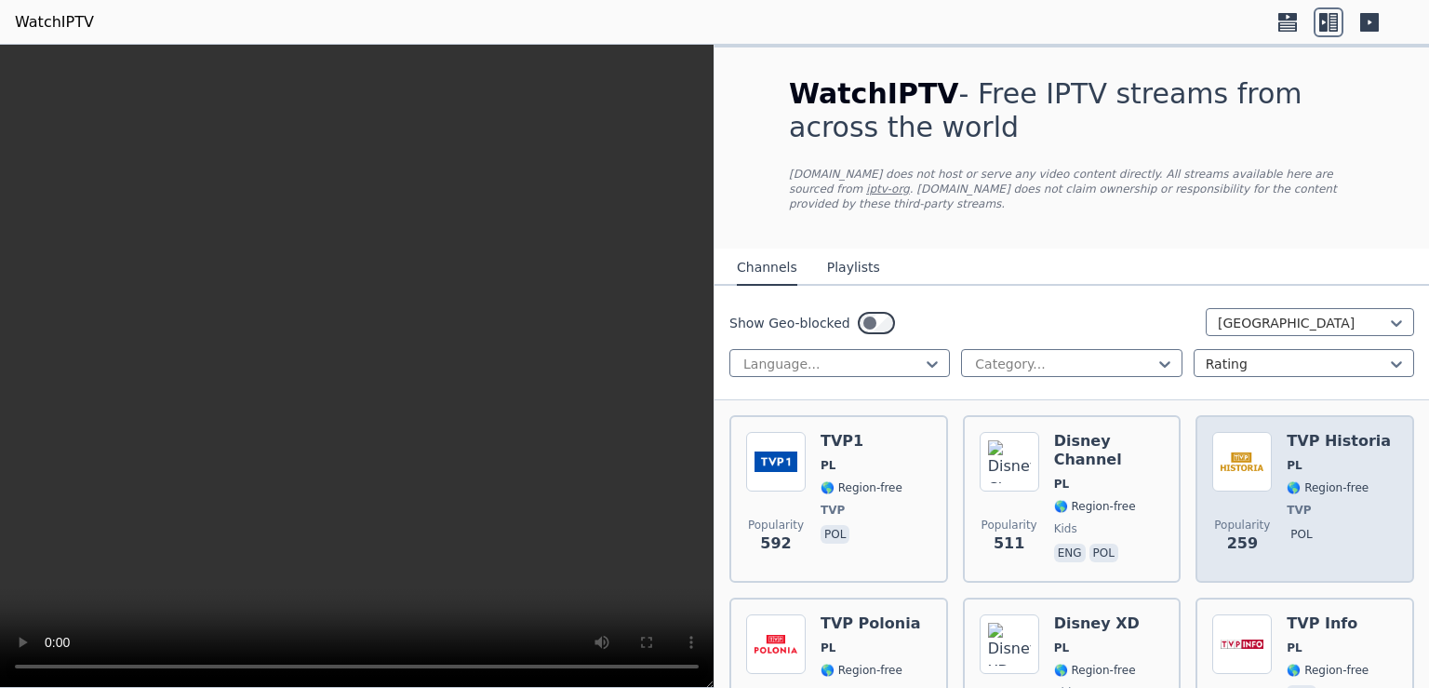
click at [1249, 434] on img at bounding box center [1242, 462] width 60 height 60
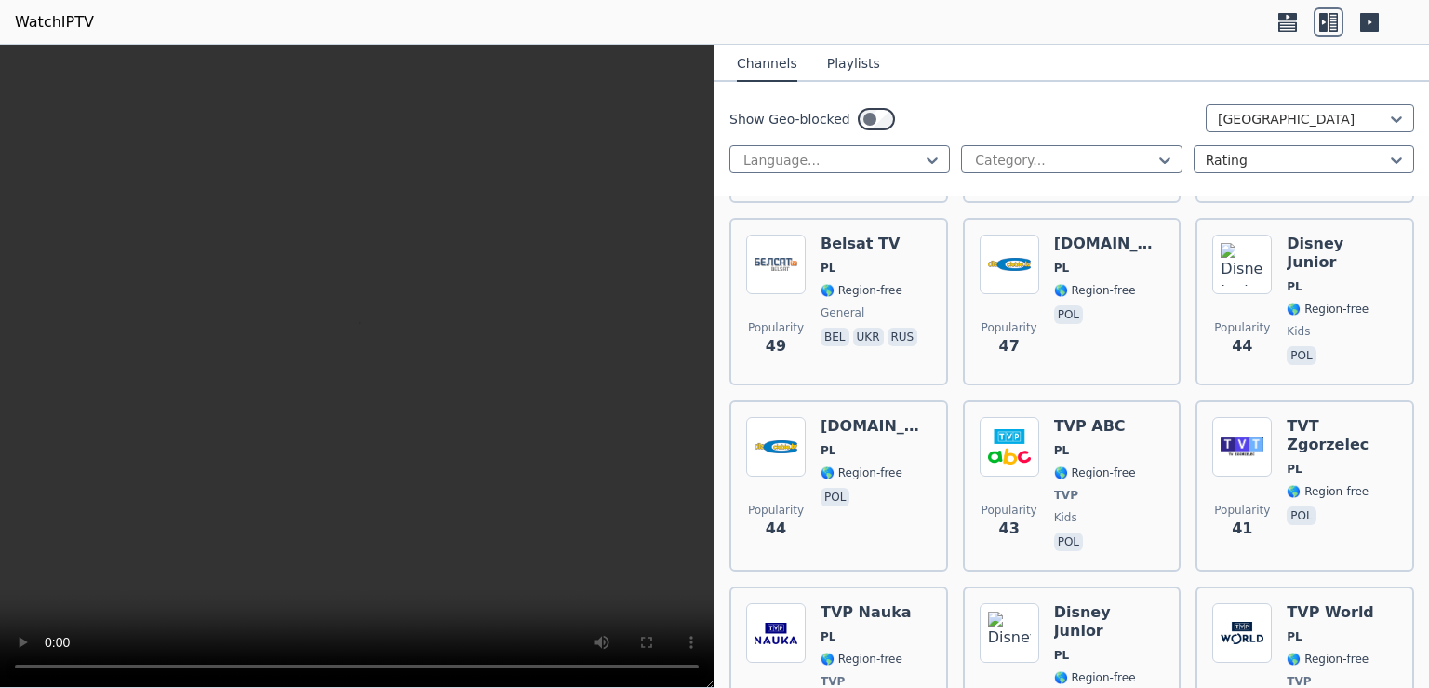
scroll to position [1326, 0]
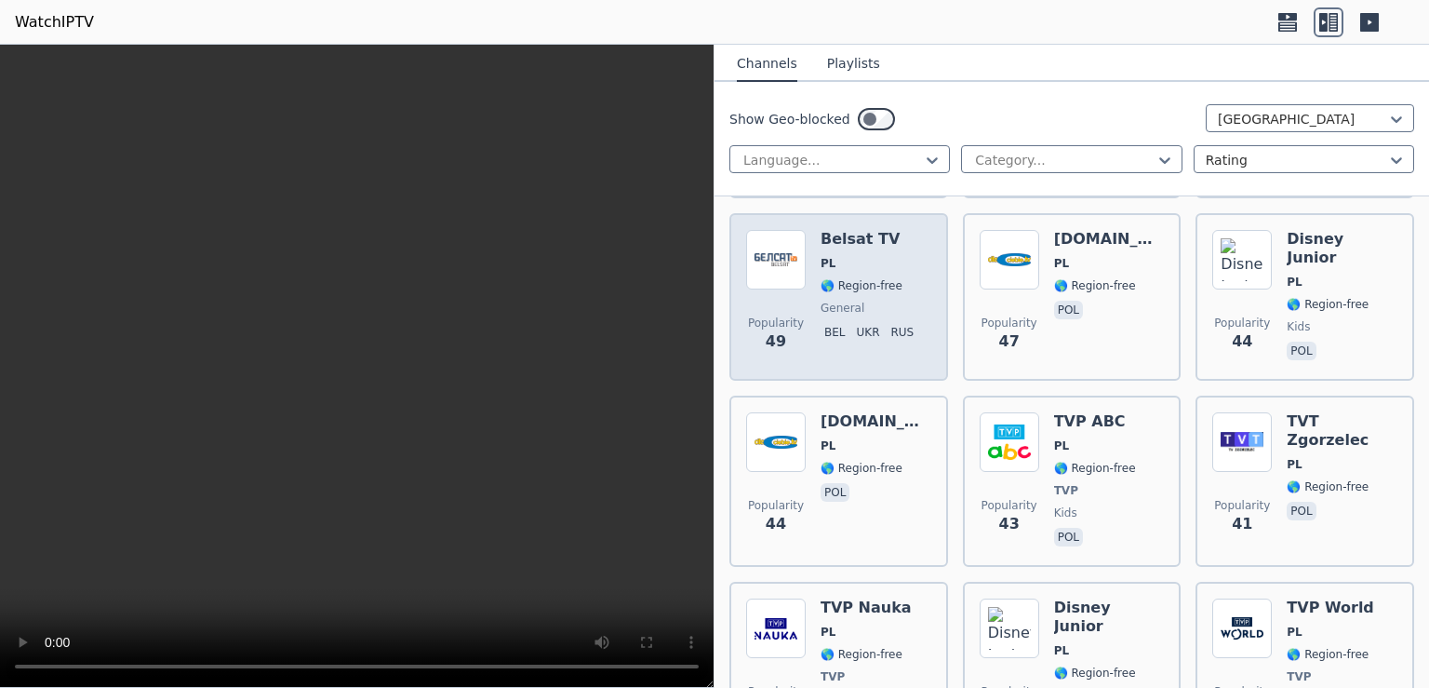
click at [869, 234] on div "Belsat TV PL 🌎 Region-free general bel ukr rus" at bounding box center [871, 297] width 100 height 134
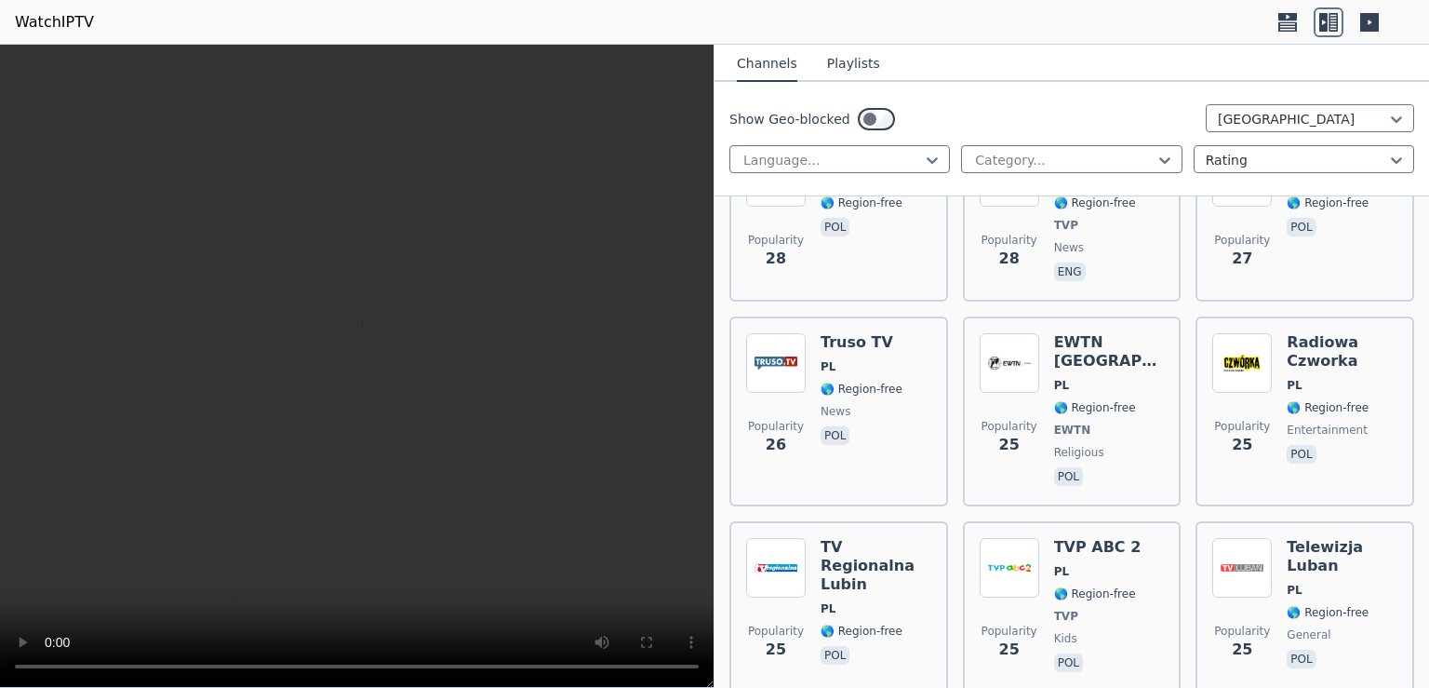
scroll to position [2165, 0]
